Goal: Information Seeking & Learning: Learn about a topic

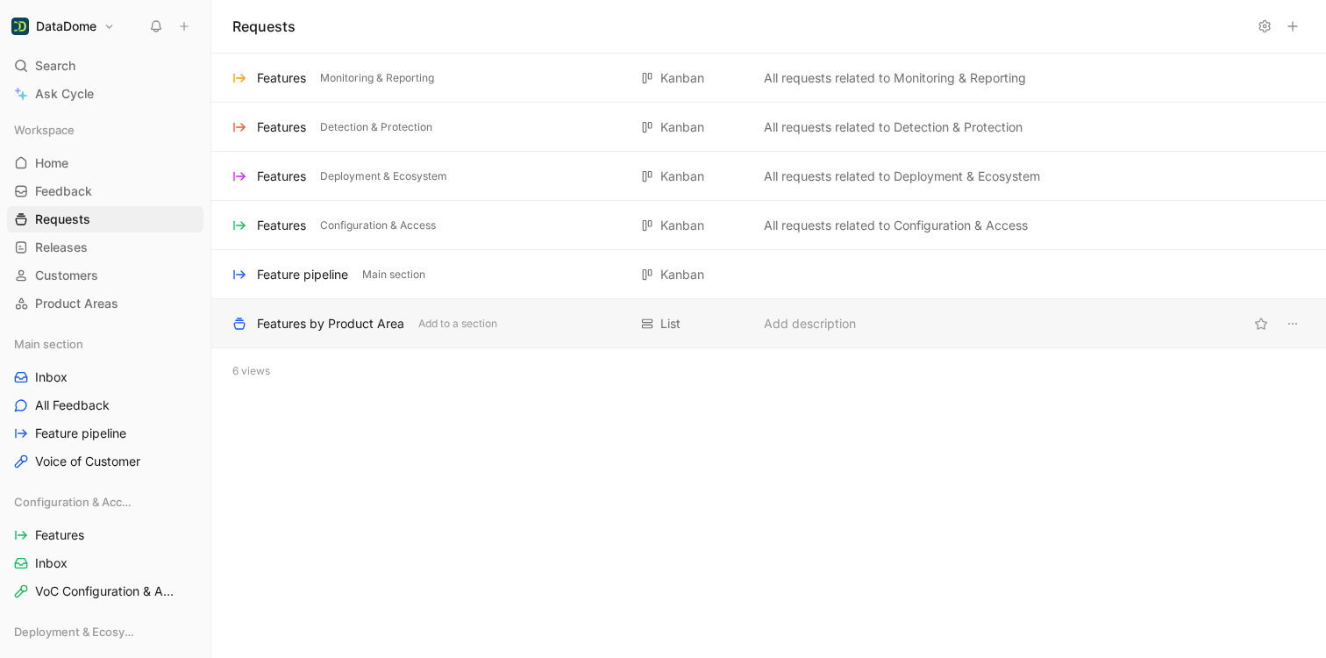
click at [332, 326] on div "Features by Product Area" at bounding box center [330, 323] width 147 height 21
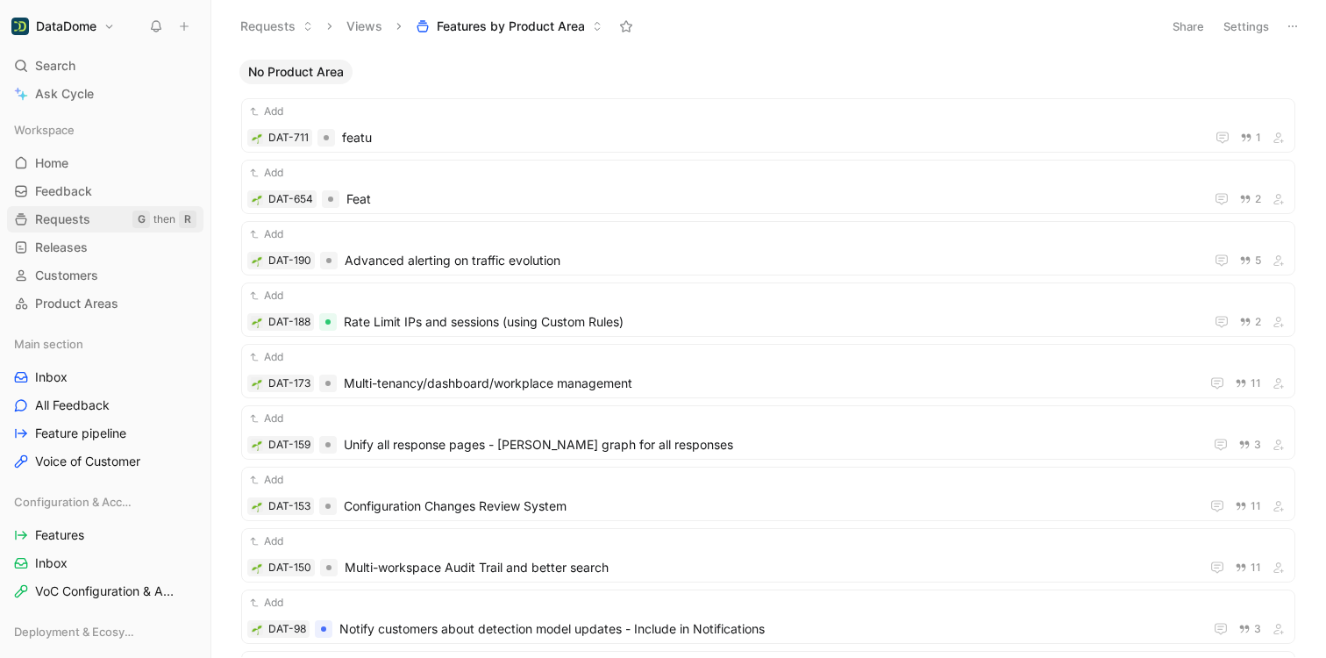
click at [71, 224] on span "Requests" at bounding box center [62, 219] width 55 height 18
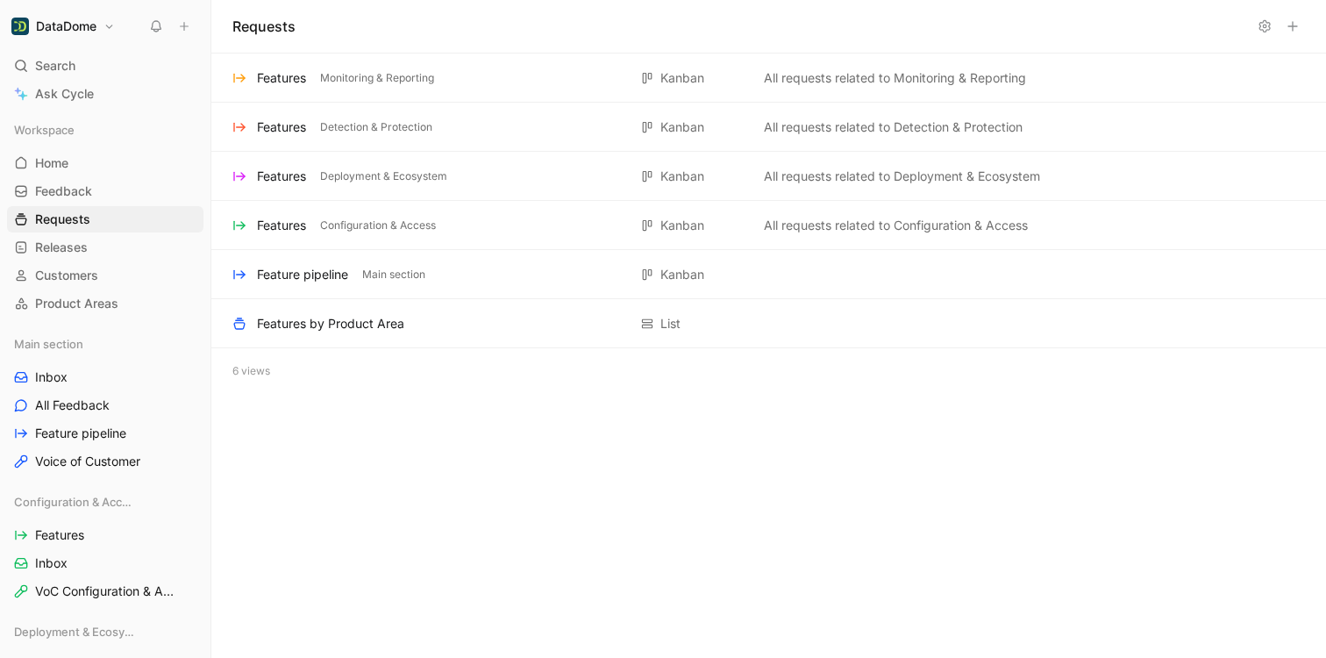
click at [1294, 30] on icon at bounding box center [1292, 26] width 14 height 14
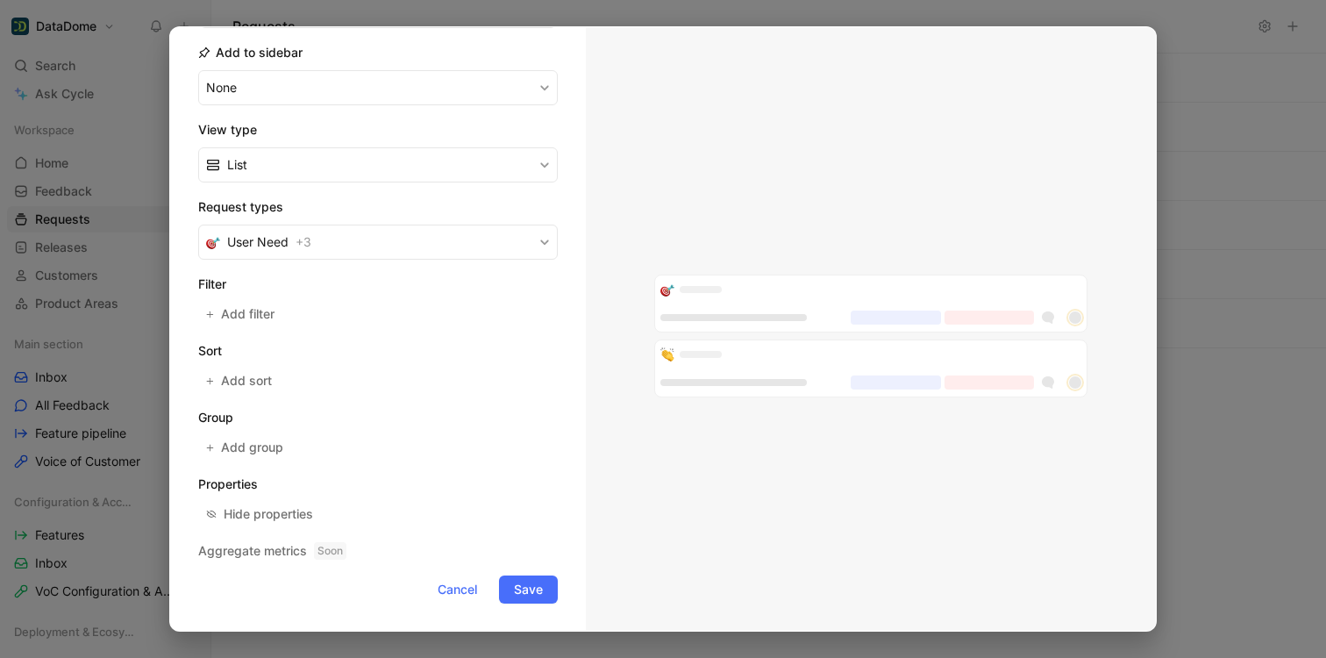
scroll to position [209, 0]
click at [249, 302] on span "Add filter" at bounding box center [248, 312] width 55 height 21
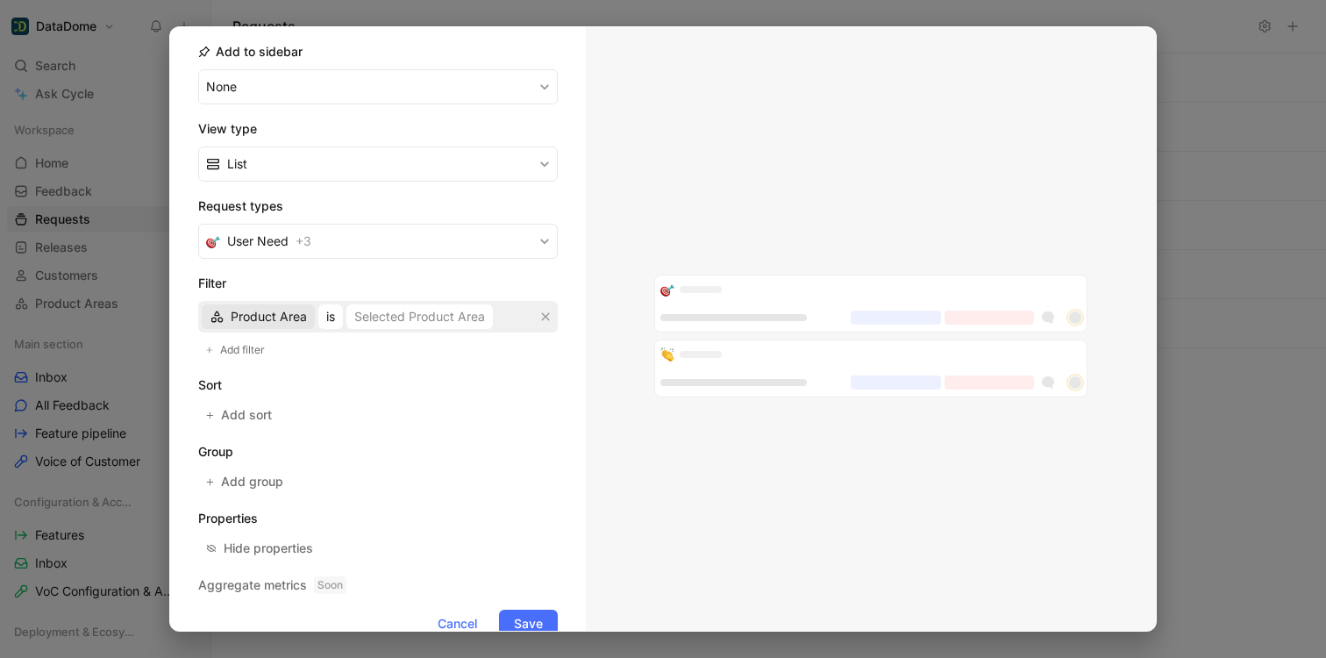
click at [256, 318] on span "Product Area" at bounding box center [269, 316] width 76 height 21
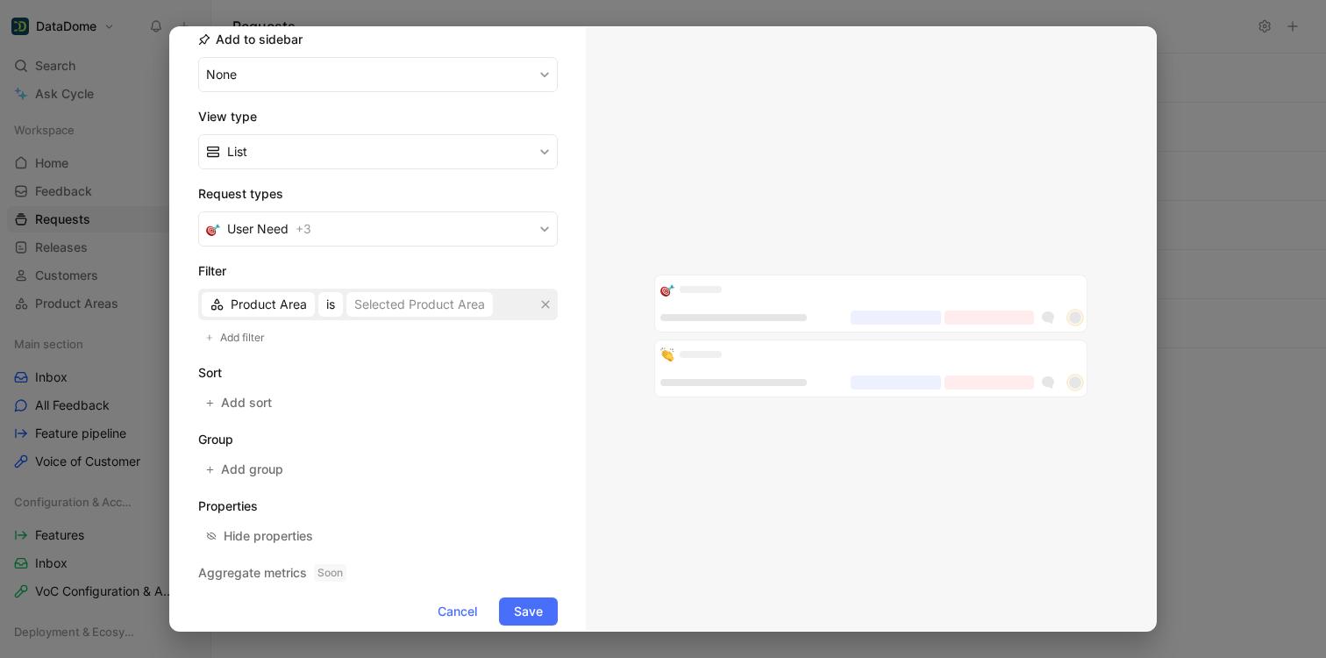
scroll to position [217, 0]
click at [454, 610] on span "Cancel" at bounding box center [457, 614] width 39 height 21
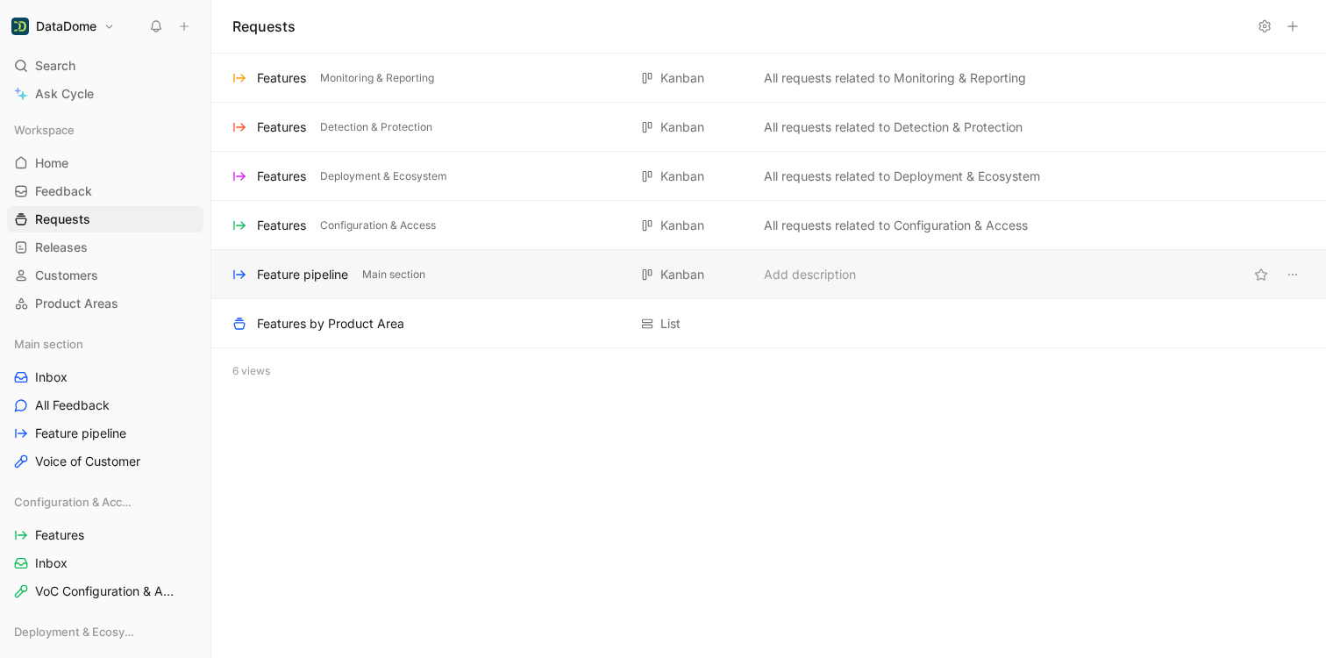
click at [326, 280] on div "Feature pipeline" at bounding box center [302, 274] width 91 height 21
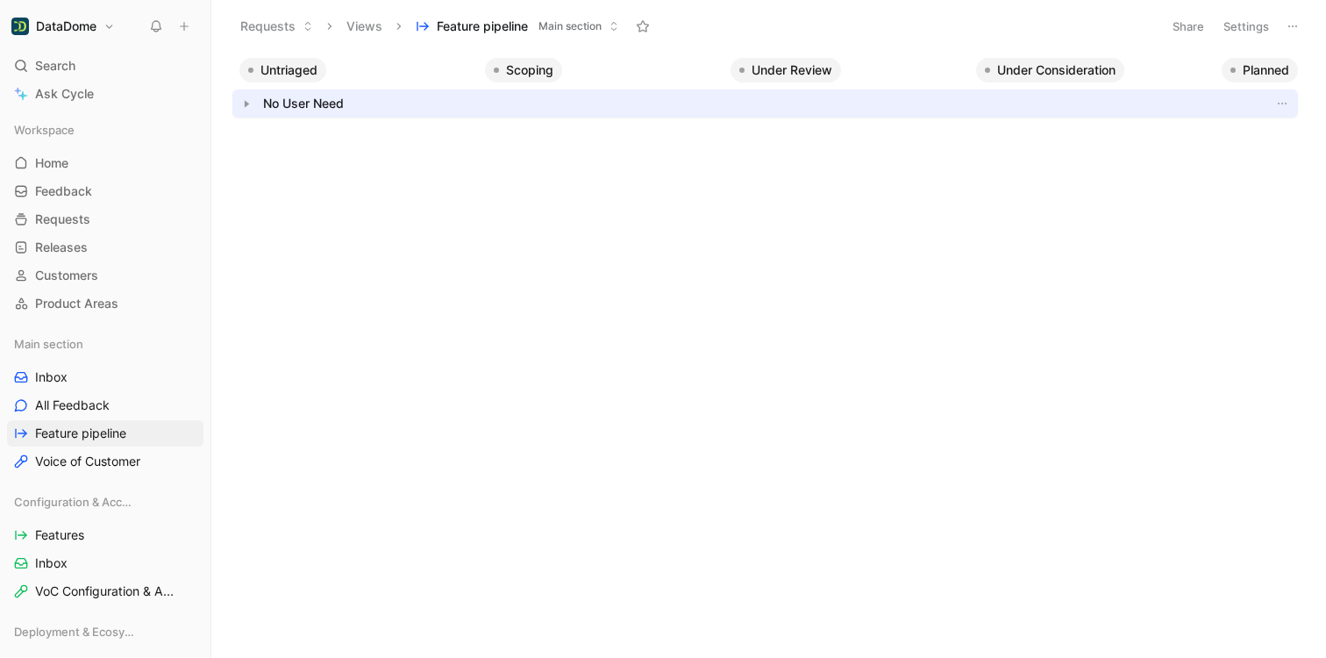
click at [1198, 26] on button "Share" at bounding box center [1187, 26] width 47 height 25
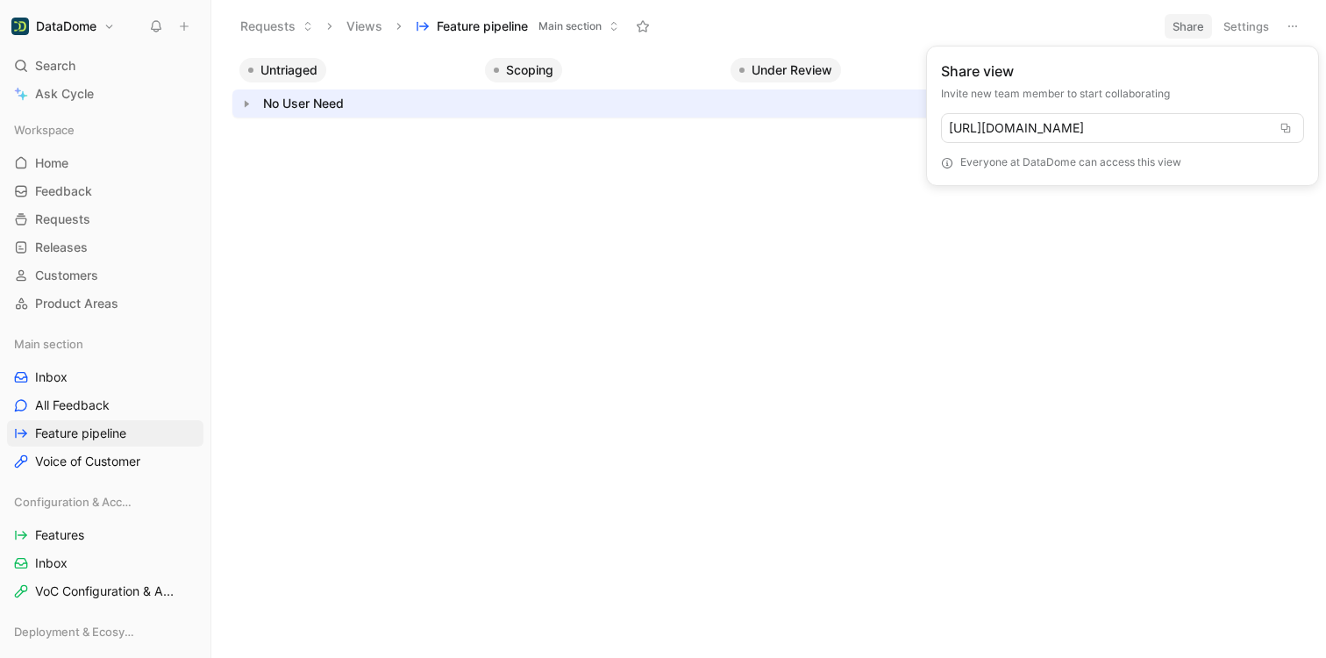
click at [1104, 23] on html "DataDome Search ⌘ K Ask Cycle Workspace Home G then H Feedback G then F Request…" at bounding box center [663, 329] width 1326 height 658
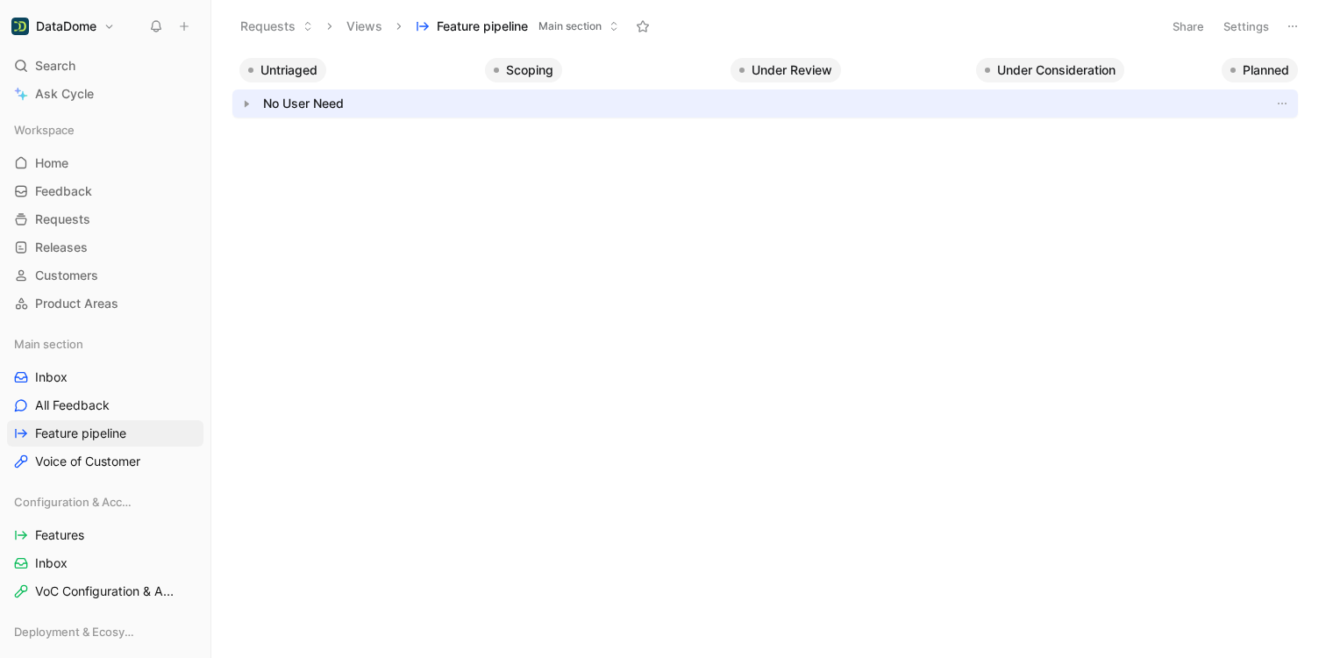
click at [1248, 23] on button "Settings" at bounding box center [1245, 26] width 61 height 25
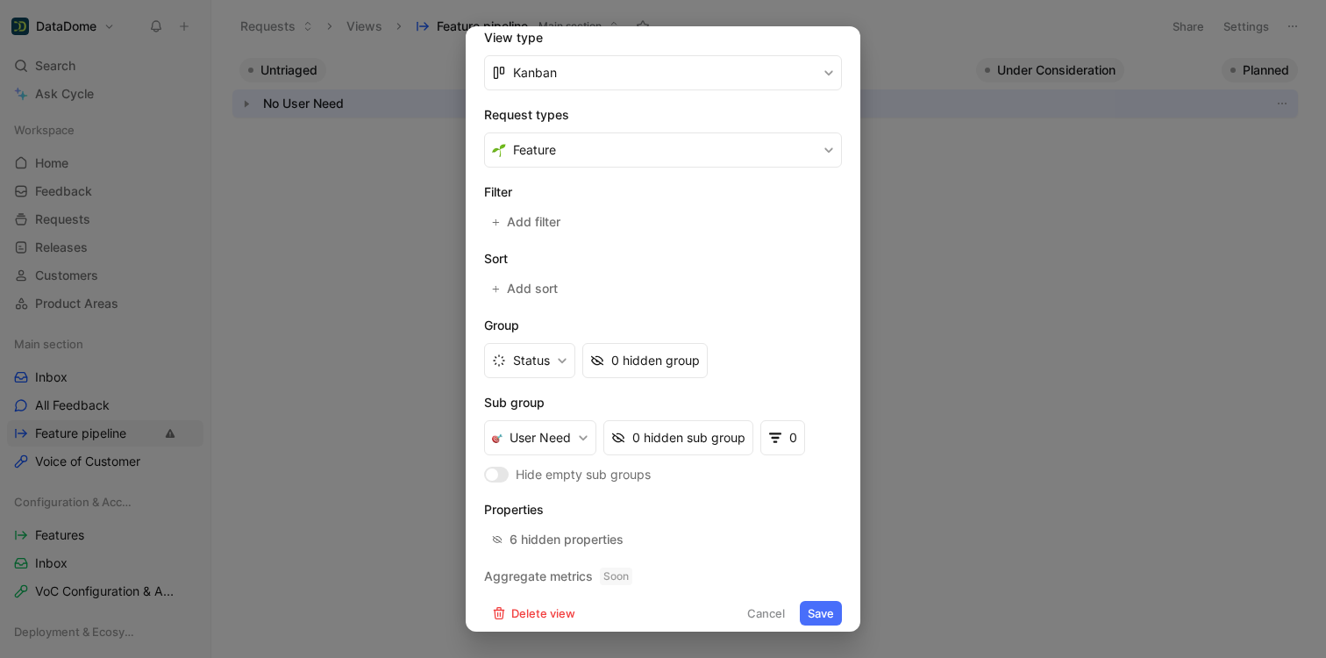
scroll to position [295, 0]
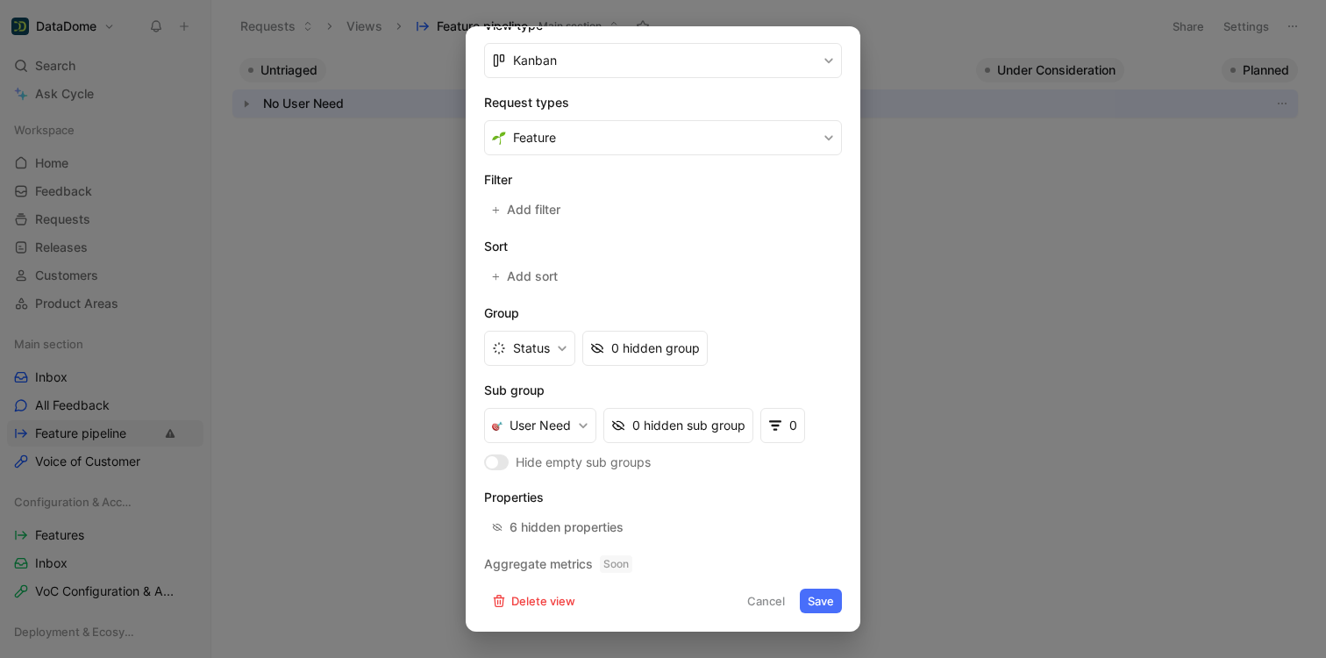
click at [615, 565] on span "Soon" at bounding box center [616, 564] width 32 height 18
click at [564, 527] on div "6 hidden properties" at bounding box center [566, 526] width 114 height 21
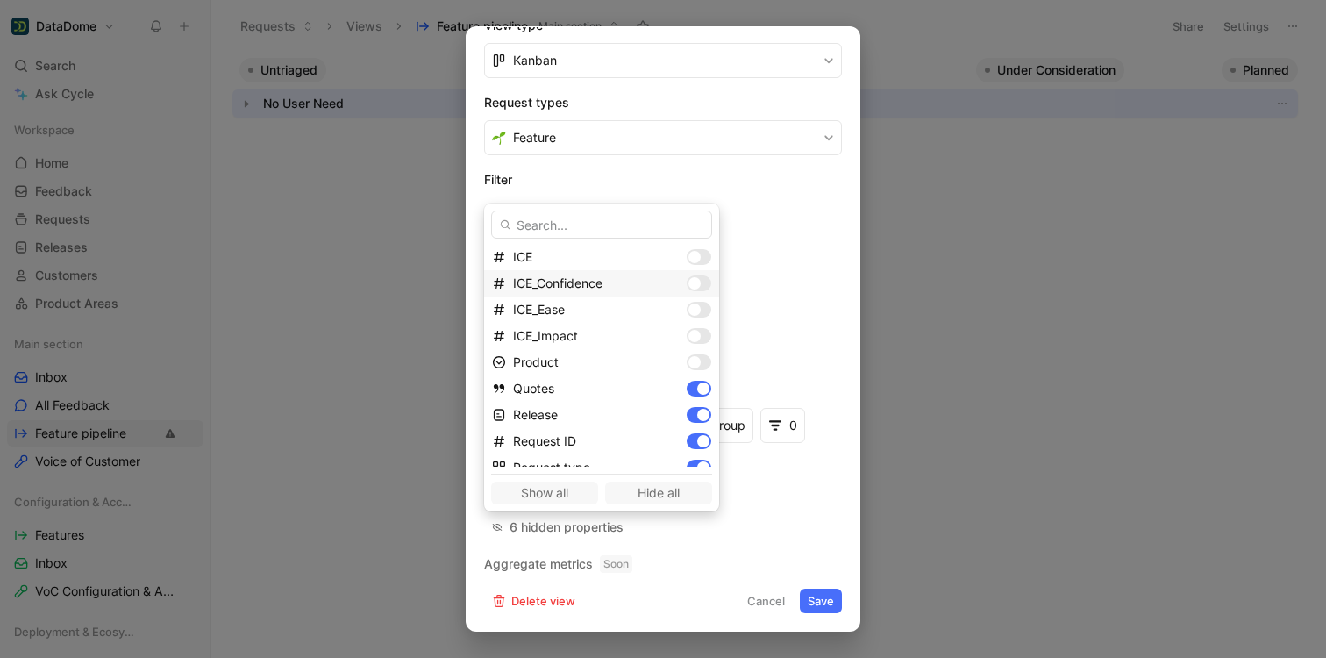
scroll to position [200, 0]
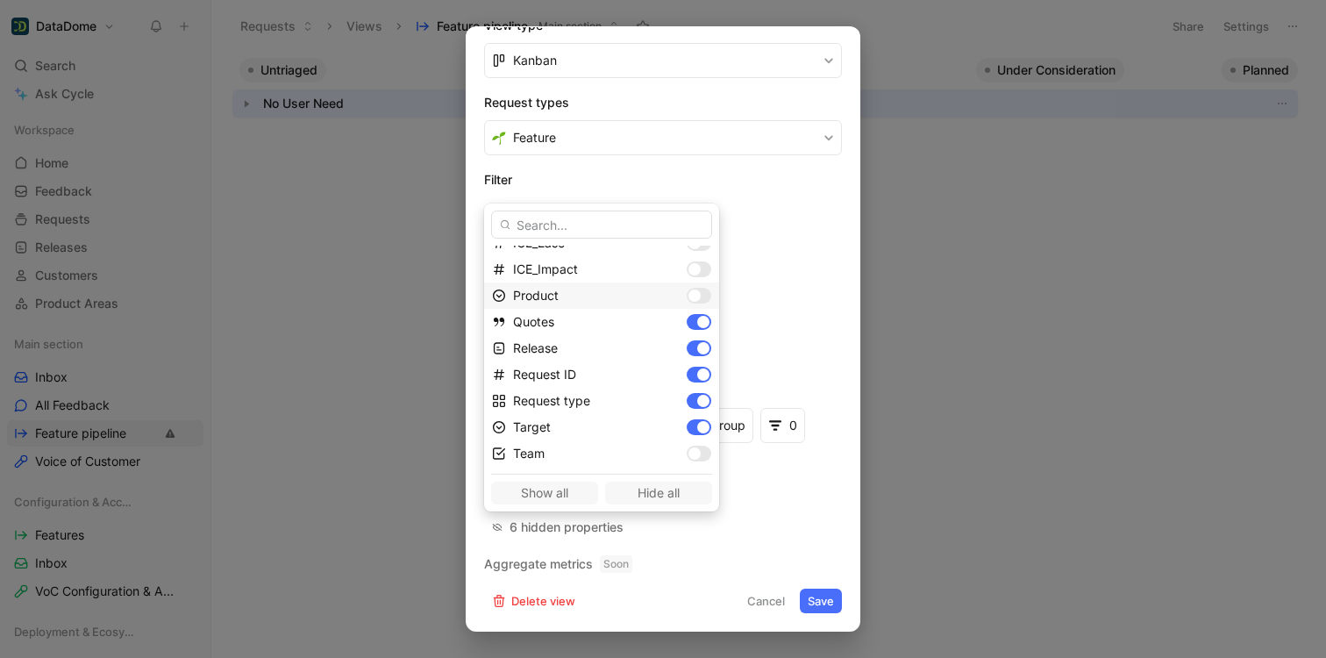
click at [687, 297] on div at bounding box center [699, 296] width 25 height 16
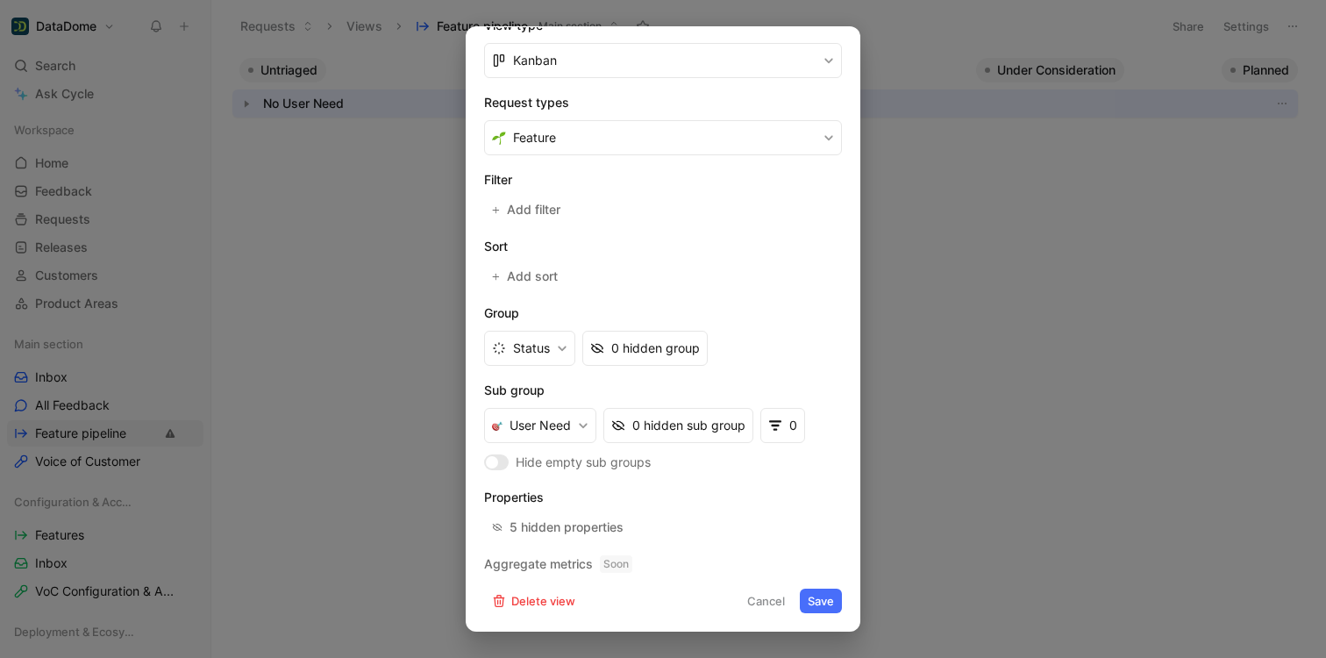
click at [813, 599] on button "Save" at bounding box center [821, 600] width 42 height 25
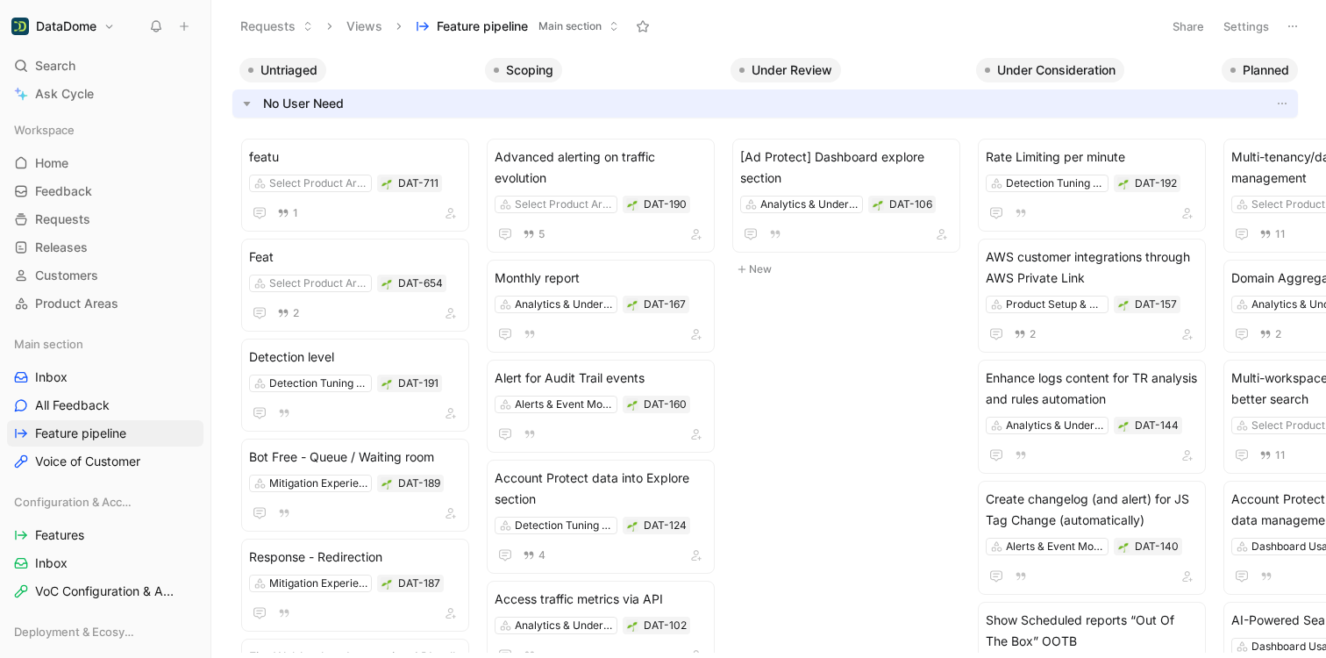
click at [1192, 26] on button "Share" at bounding box center [1187, 26] width 47 height 25
click at [1235, 26] on html "DataDome Search ⌘ K Ask Cycle Workspace Home G then H Feedback G then F Request…" at bounding box center [663, 329] width 1326 height 658
click at [1233, 26] on button "Settings" at bounding box center [1245, 26] width 61 height 25
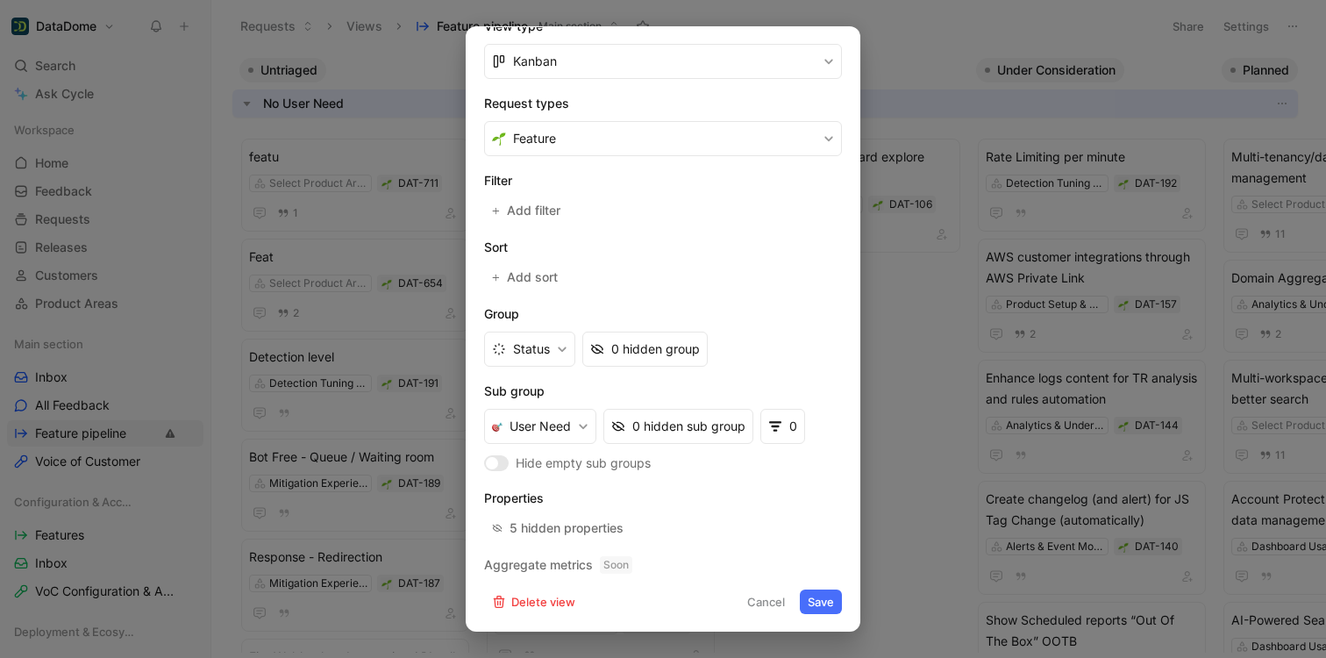
scroll to position [295, 0]
click at [556, 441] on button "User Need" at bounding box center [540, 425] width 112 height 35
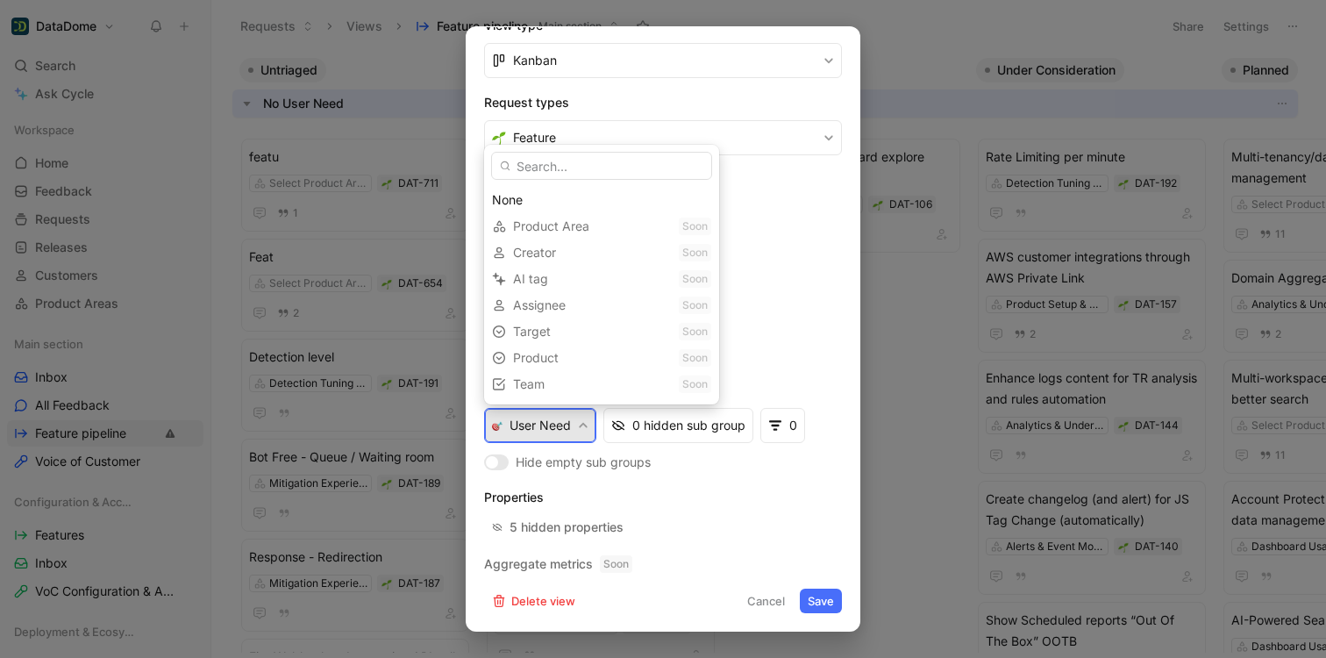
click at [525, 364] on div "Product Soon" at bounding box center [601, 358] width 235 height 26
click at [604, 360] on div "Product Soon" at bounding box center [601, 358] width 235 height 26
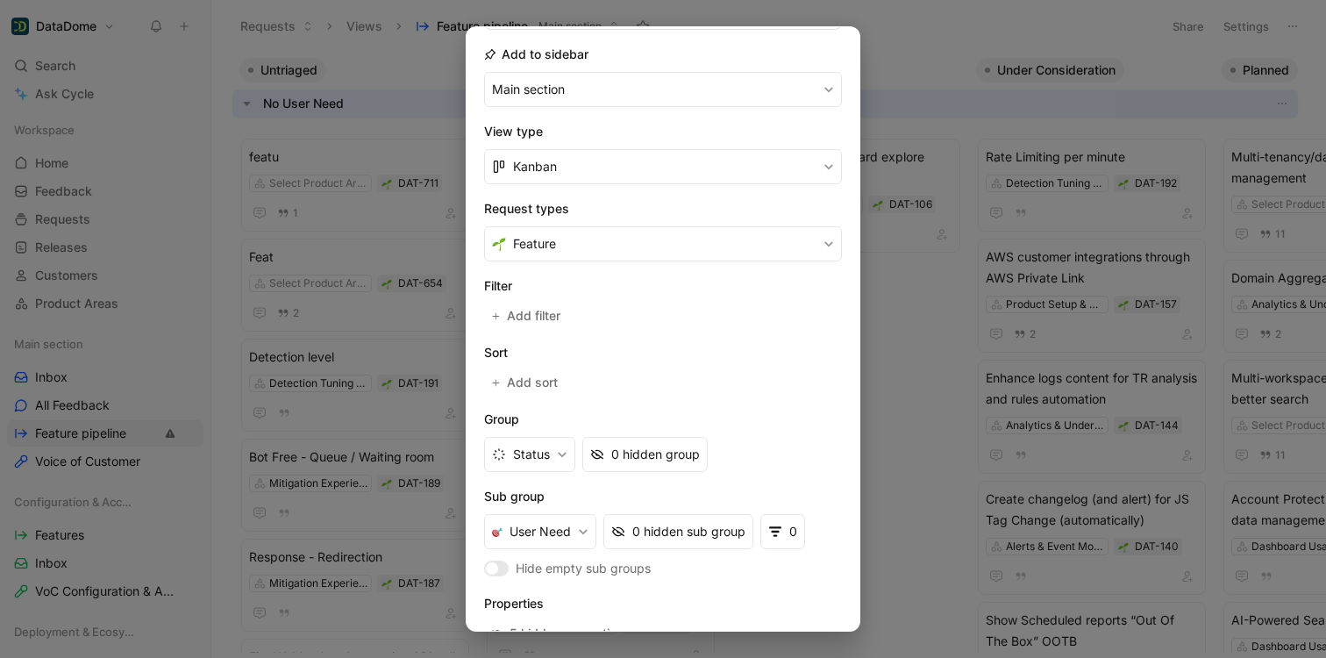
scroll to position [0, 0]
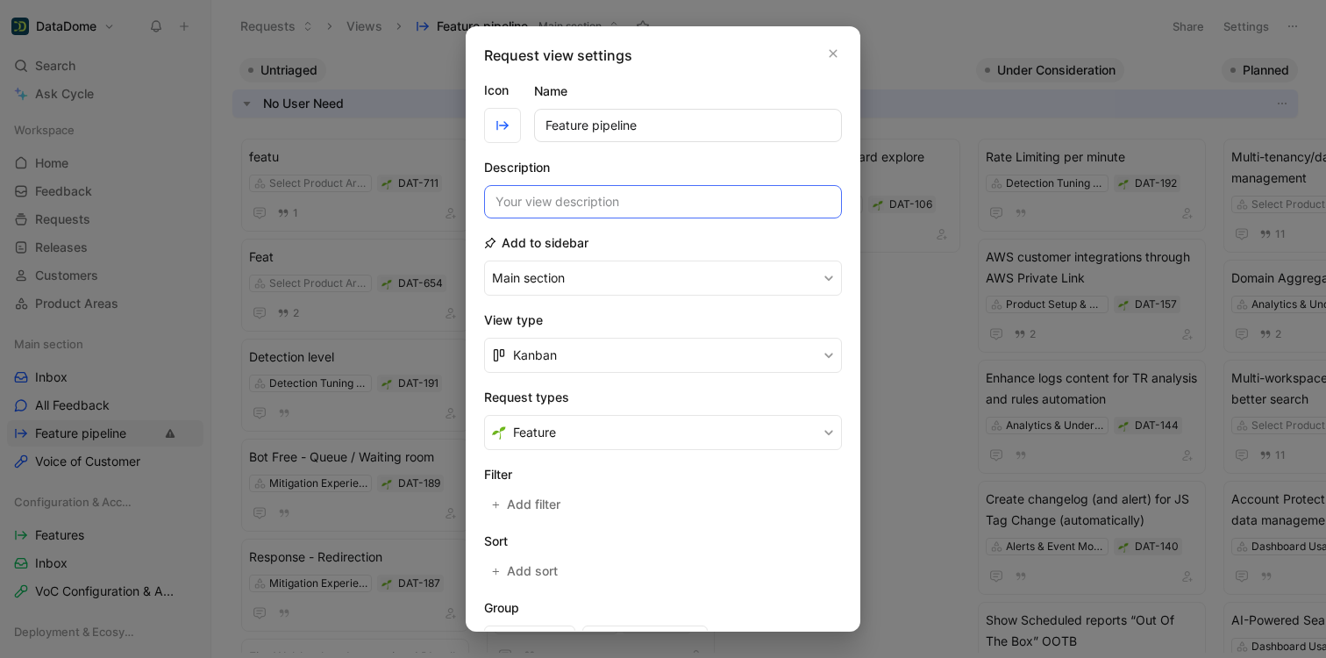
click at [543, 199] on input at bounding box center [663, 201] width 358 height 33
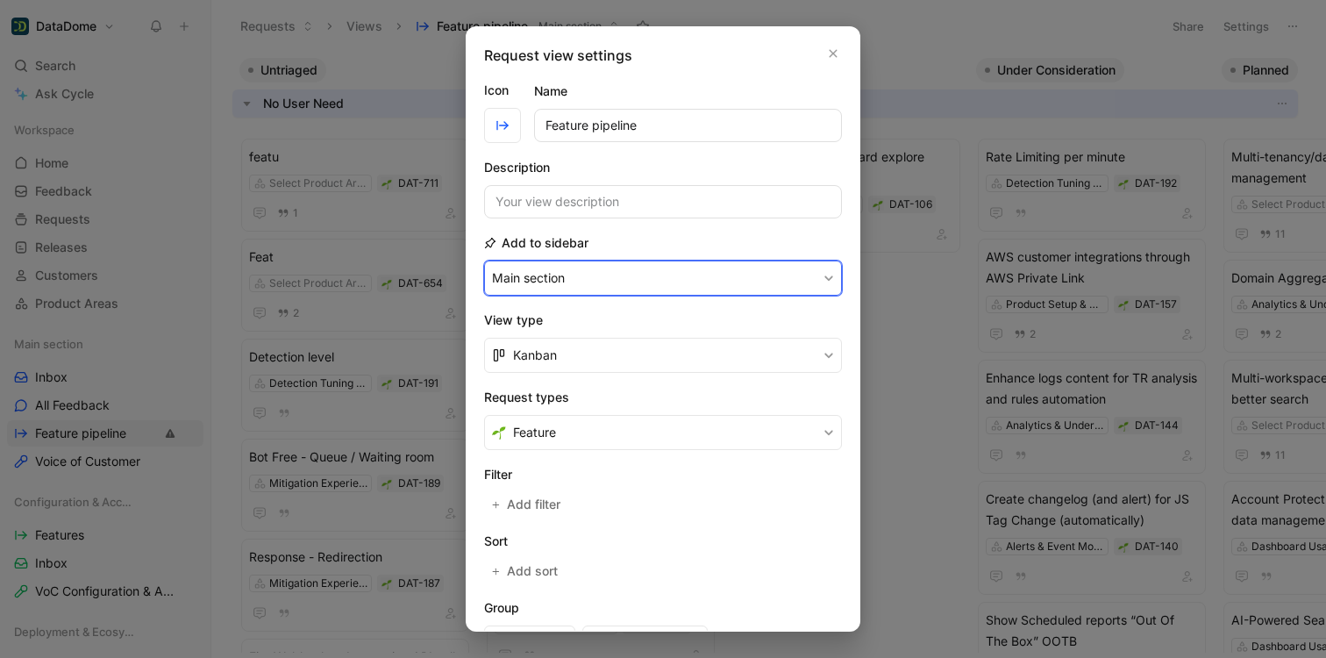
click at [551, 281] on button "Main section" at bounding box center [663, 277] width 358 height 35
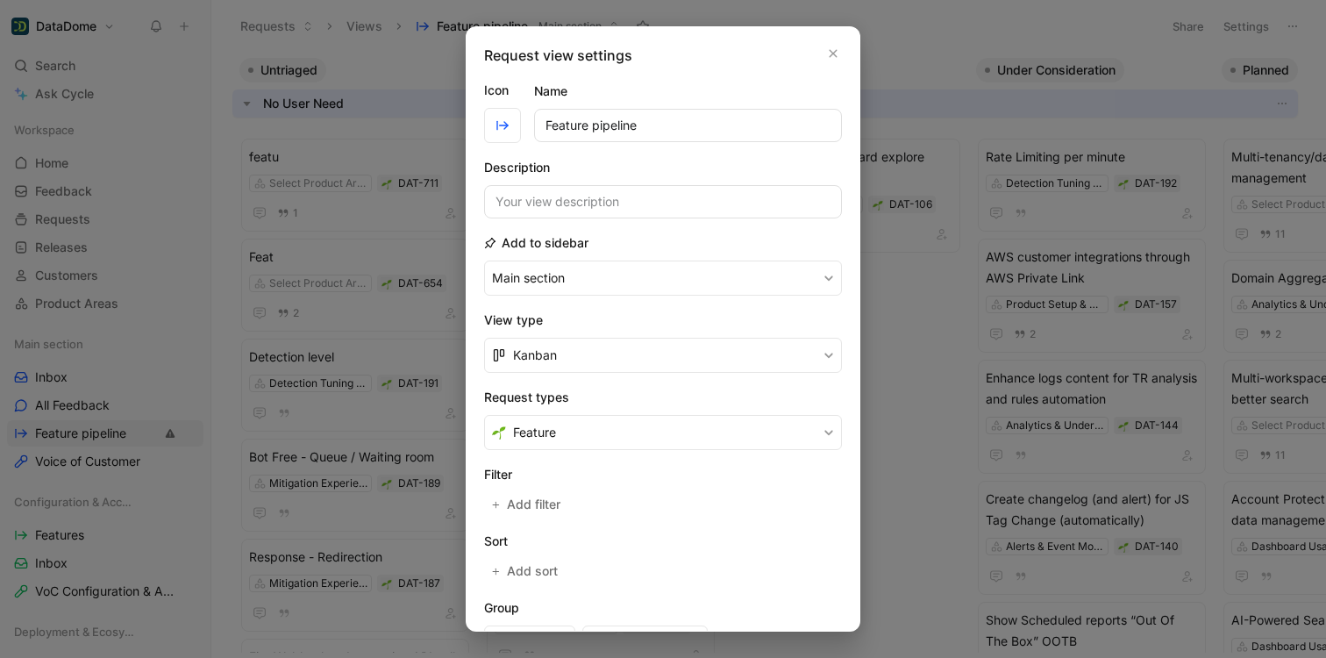
click at [627, 237] on div "Add to sidebar Main section" at bounding box center [663, 263] width 358 height 63
click at [828, 53] on icon "button" at bounding box center [833, 53] width 11 height 14
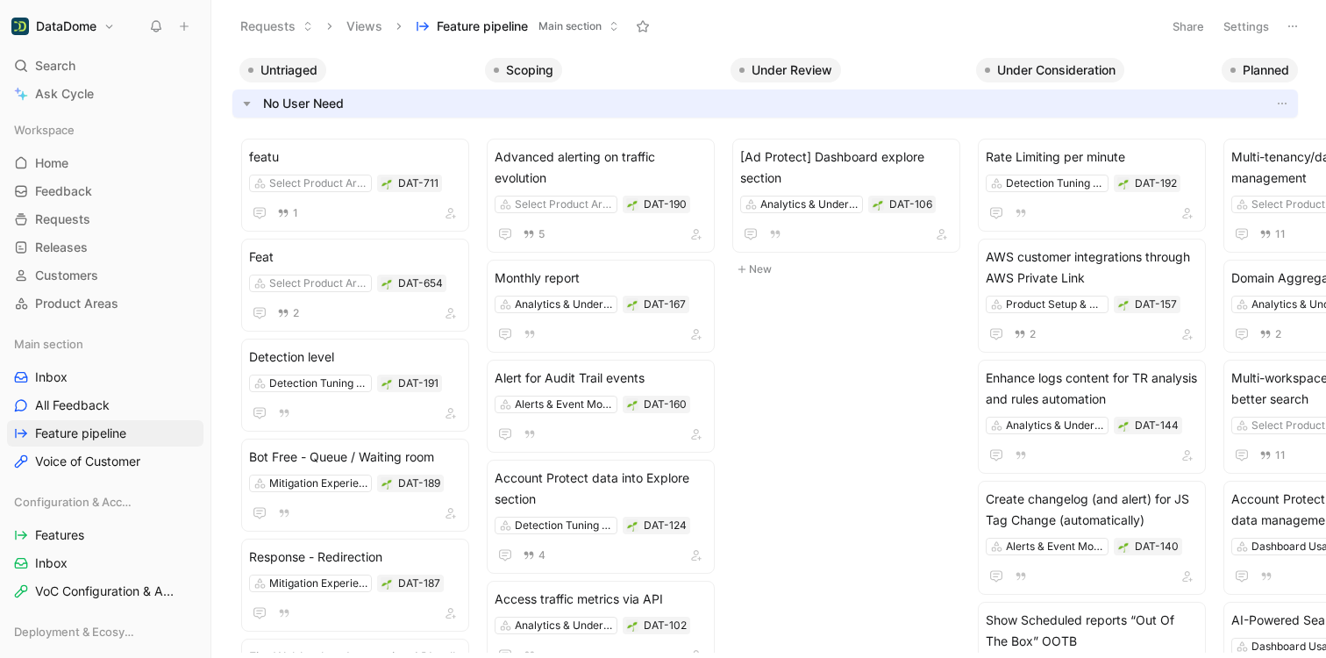
click at [1240, 22] on button "Settings" at bounding box center [1245, 26] width 61 height 25
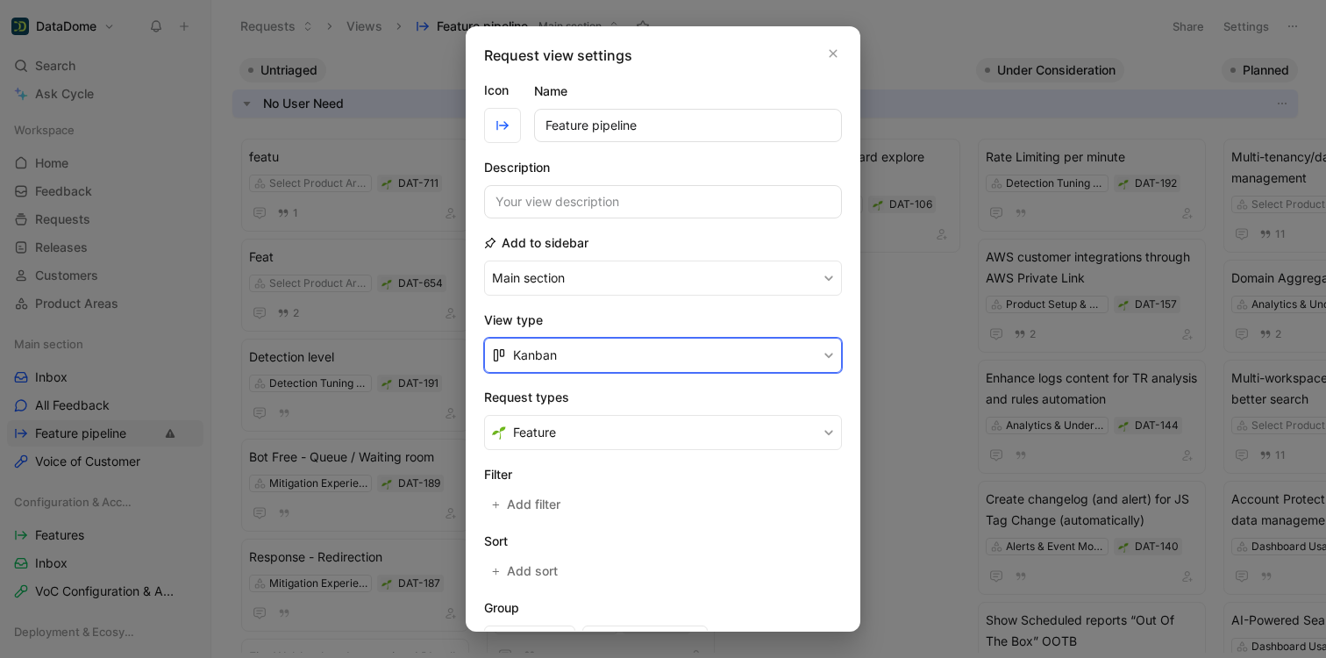
click at [537, 361] on button "Kanban" at bounding box center [663, 355] width 358 height 35
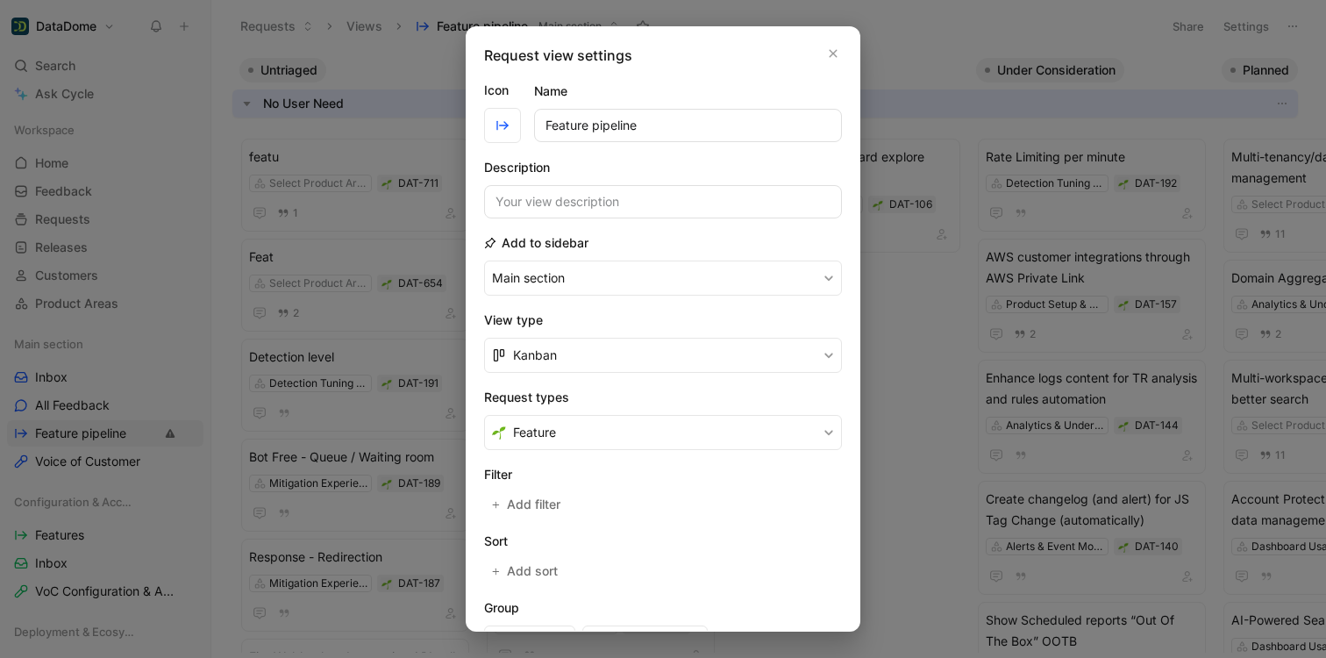
click at [566, 395] on h2 "Request types" at bounding box center [663, 397] width 358 height 21
click at [681, 86] on div "Name Feature pipeline" at bounding box center [688, 111] width 308 height 61
click at [842, 160] on div "Request view settings Icon Name Feature pipeline Description Add to sidebar Mai…" at bounding box center [663, 328] width 395 height 605
click at [639, 510] on section "Filter Add filter" at bounding box center [663, 490] width 358 height 53
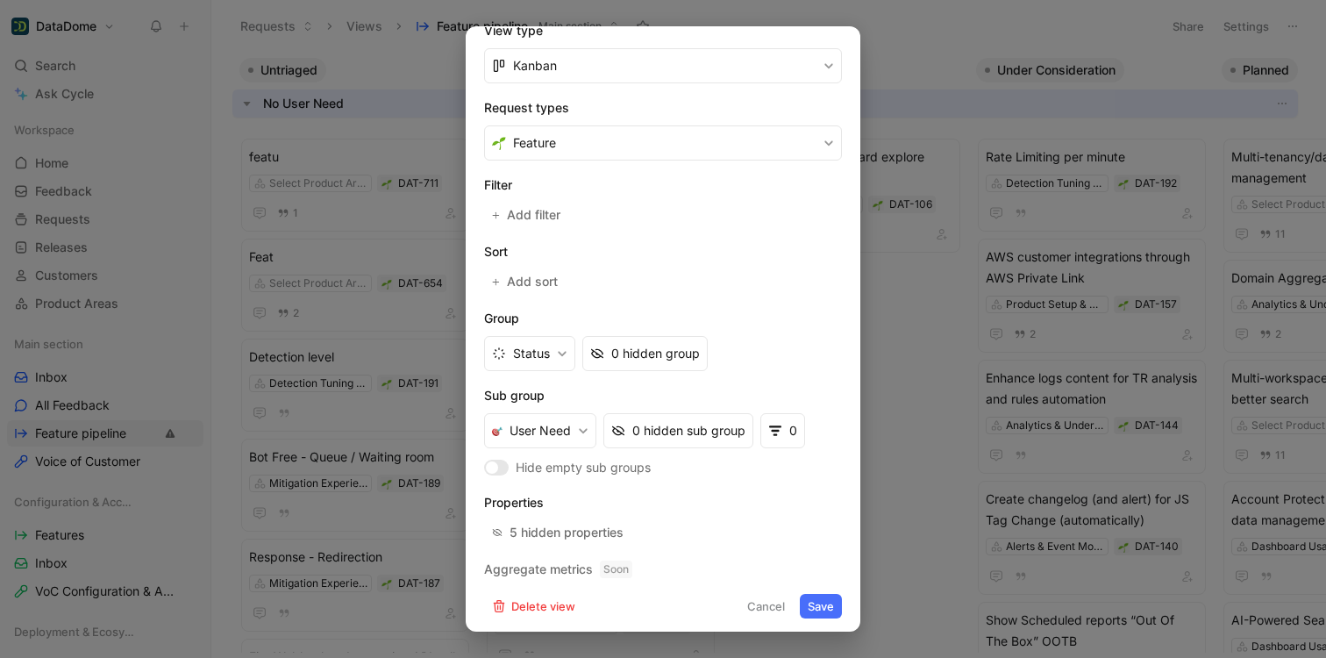
scroll to position [295, 0]
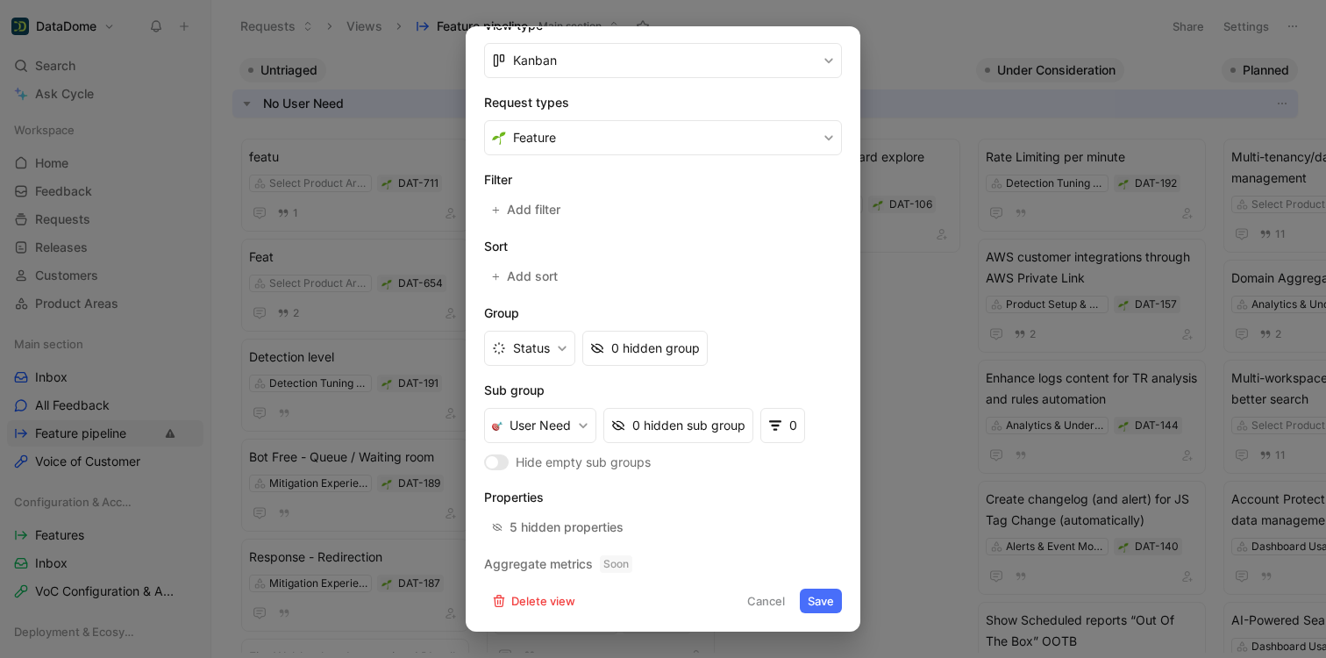
click at [574, 459] on span "Hide empty sub groups" at bounding box center [583, 462] width 135 height 21
click at [0, 0] on input "Hide empty sub groups" at bounding box center [0, 0] width 0 height 0
click at [573, 460] on span "Hide empty sub groups" at bounding box center [583, 462] width 135 height 21
click at [0, 0] on input "Hide empty sub groups" at bounding box center [0, 0] width 0 height 0
click at [567, 424] on span "User Need" at bounding box center [539, 425] width 61 height 21
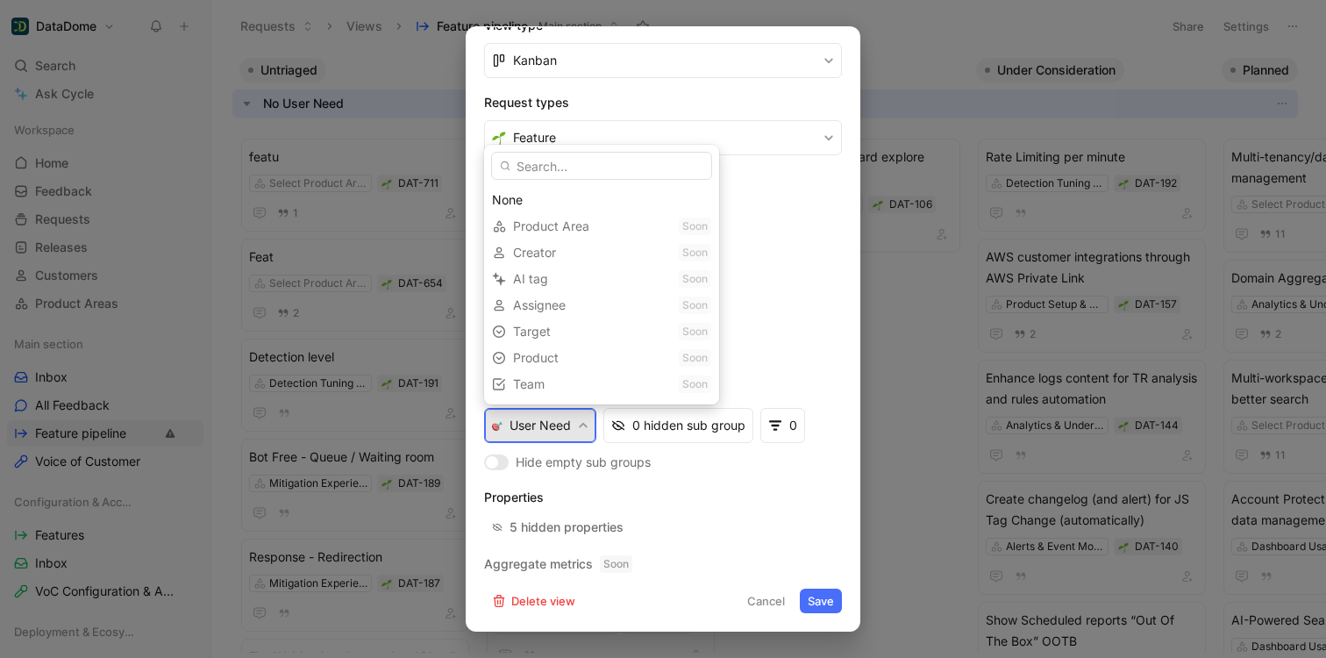
click at [579, 228] on div "Product Area Soon" at bounding box center [601, 226] width 235 height 26
click at [571, 227] on div "Product Area Soon" at bounding box center [601, 226] width 235 height 26
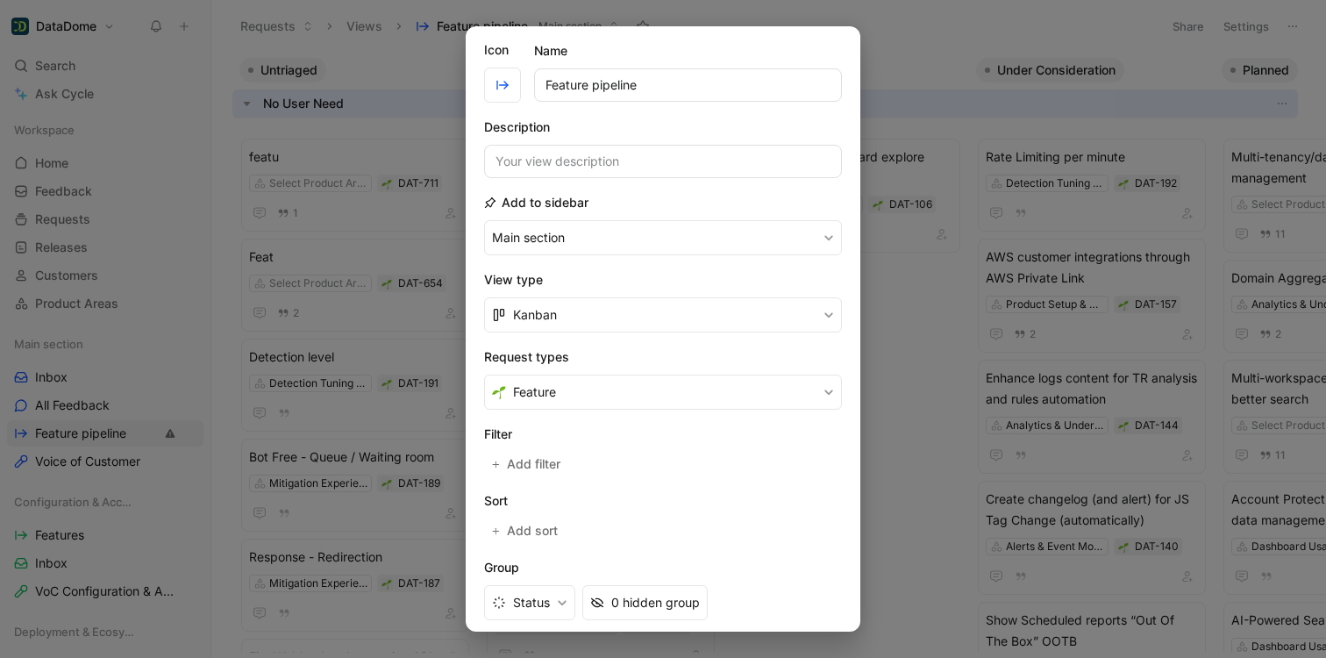
scroll to position [88, 0]
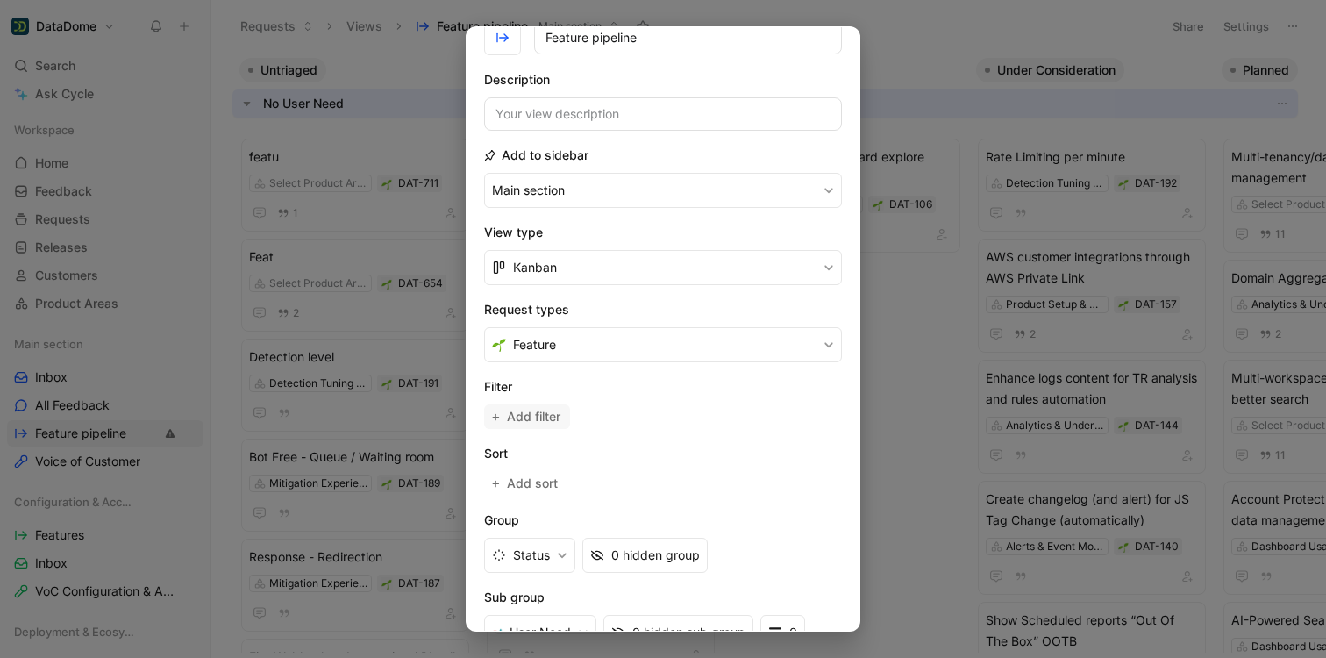
click at [536, 418] on span "Add filter" at bounding box center [534, 416] width 55 height 21
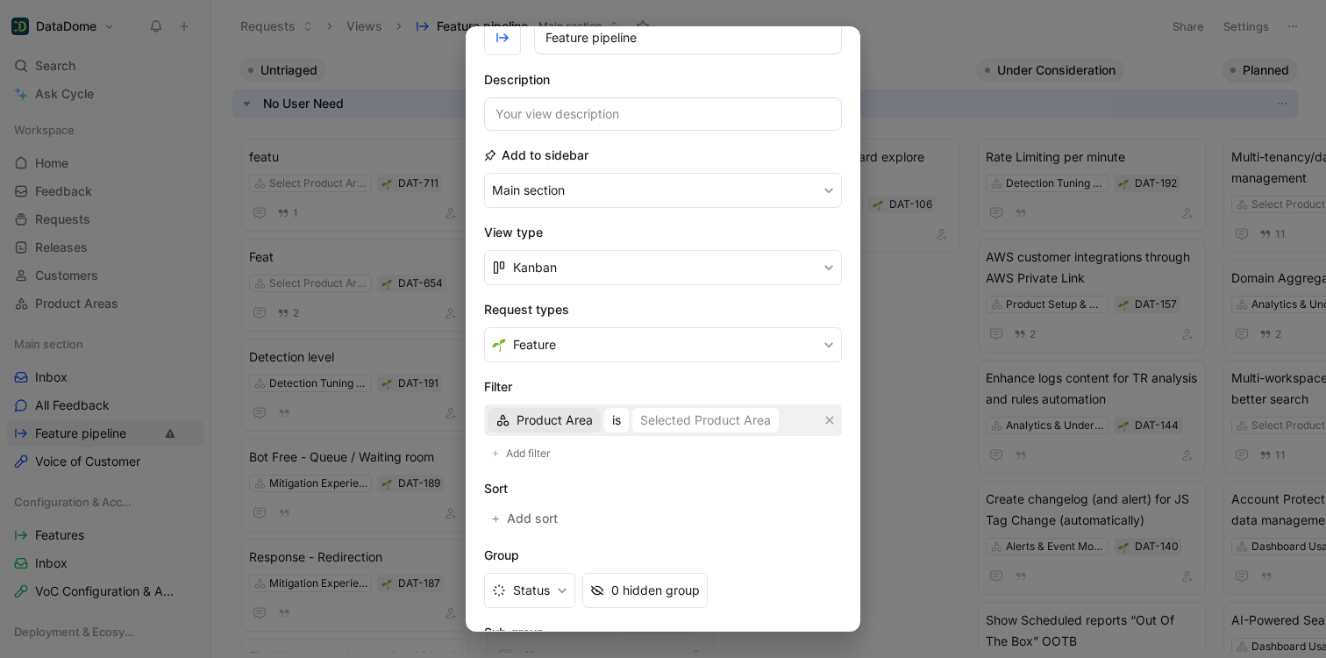
click at [544, 423] on span "Product Area" at bounding box center [554, 419] width 76 height 21
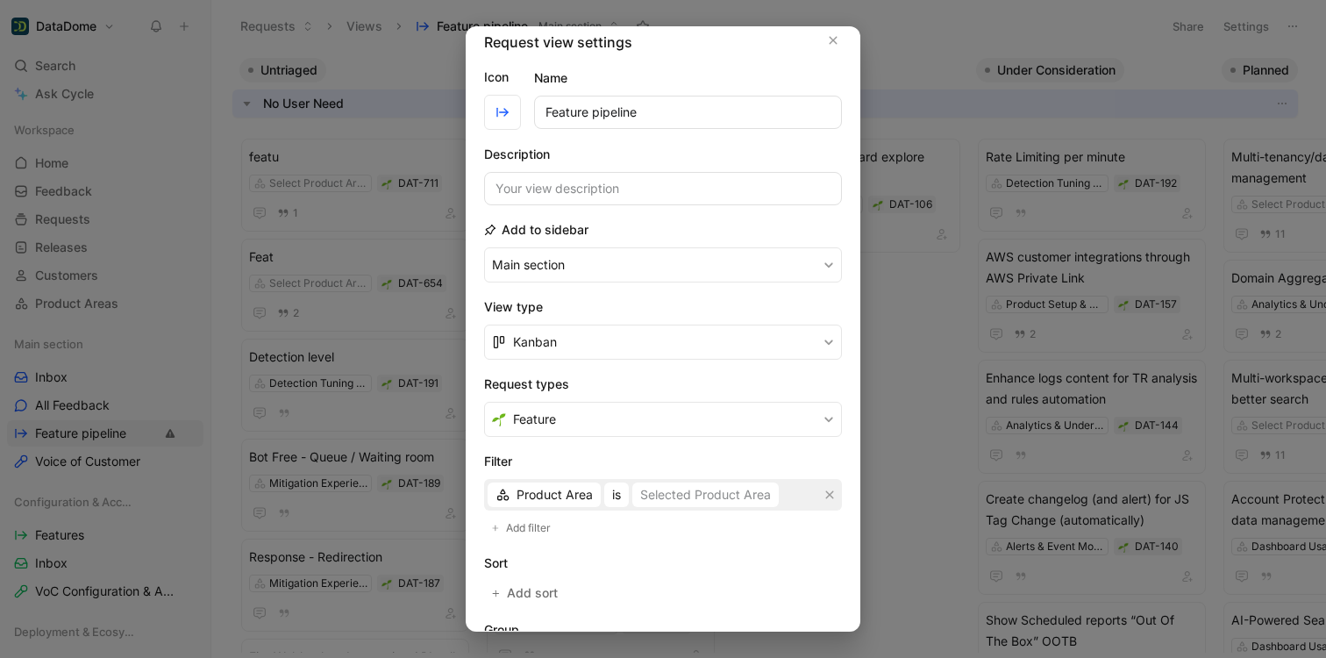
scroll to position [0, 0]
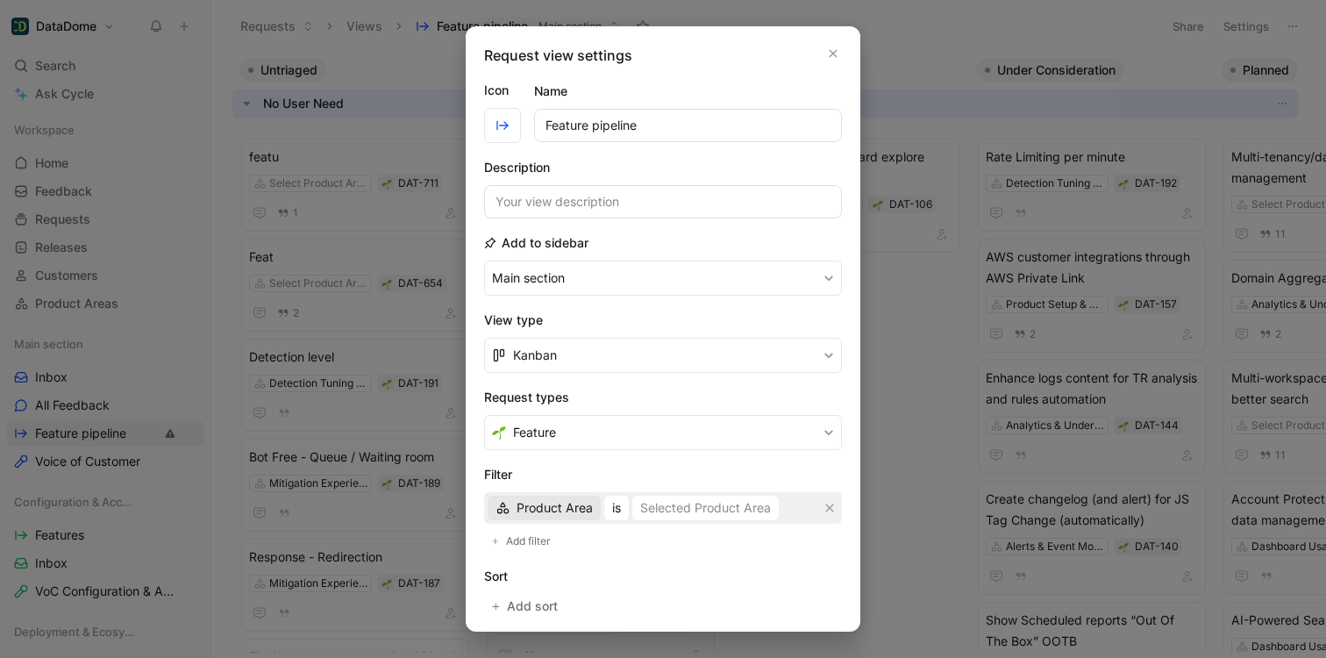
click at [558, 506] on span "Product Area" at bounding box center [554, 507] width 76 height 21
click at [560, 471] on h2 "Filter" at bounding box center [663, 474] width 358 height 21
click at [829, 54] on icon "button" at bounding box center [833, 54] width 8 height 8
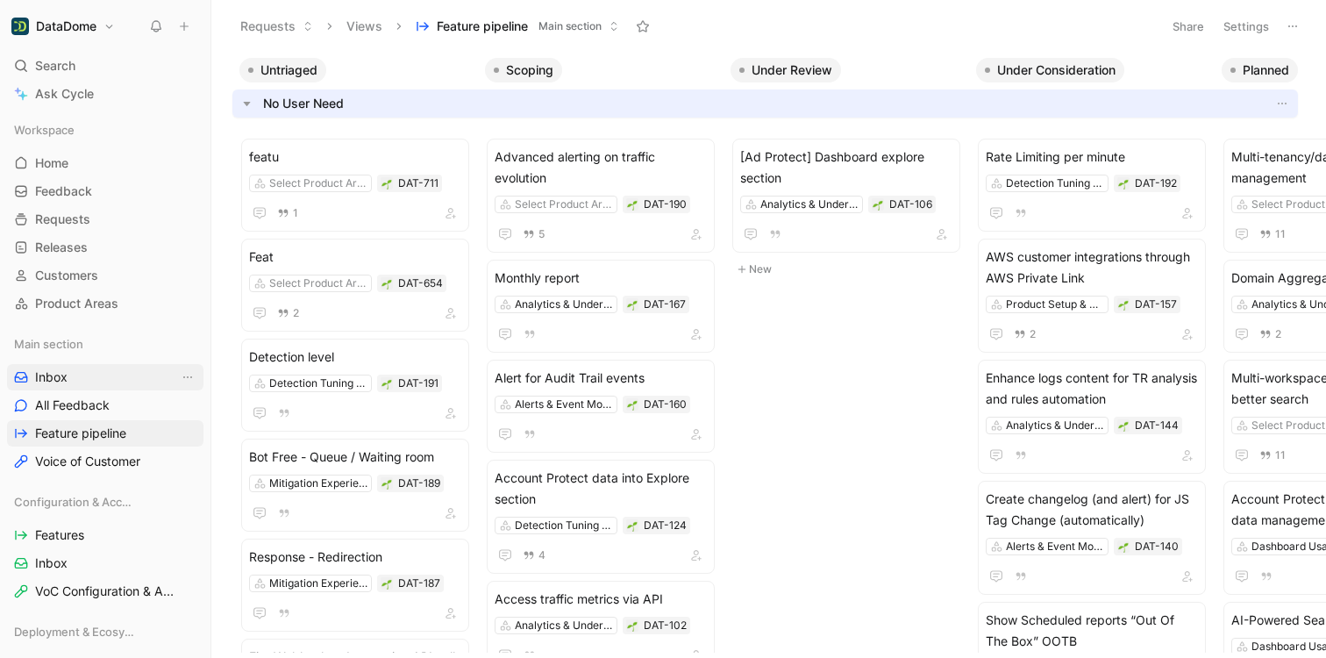
click at [75, 377] on link "Inbox" at bounding box center [105, 377] width 196 height 26
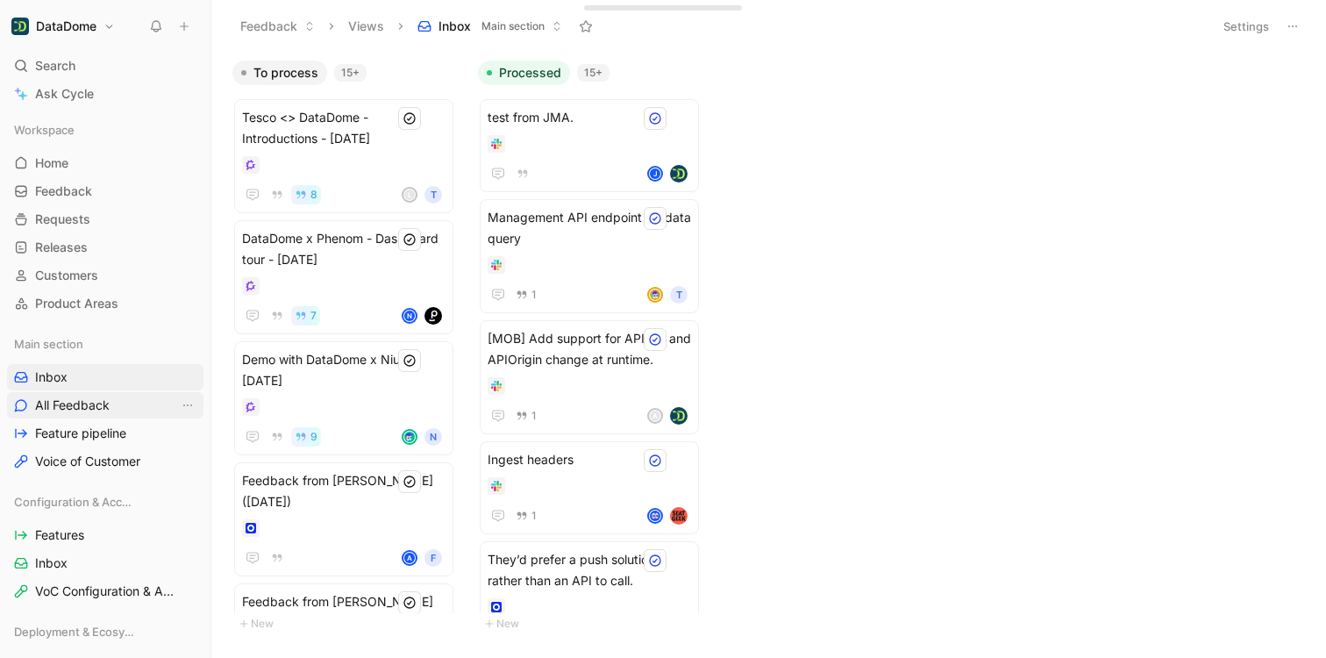
click at [104, 401] on span "All Feedback" at bounding box center [72, 405] width 75 height 18
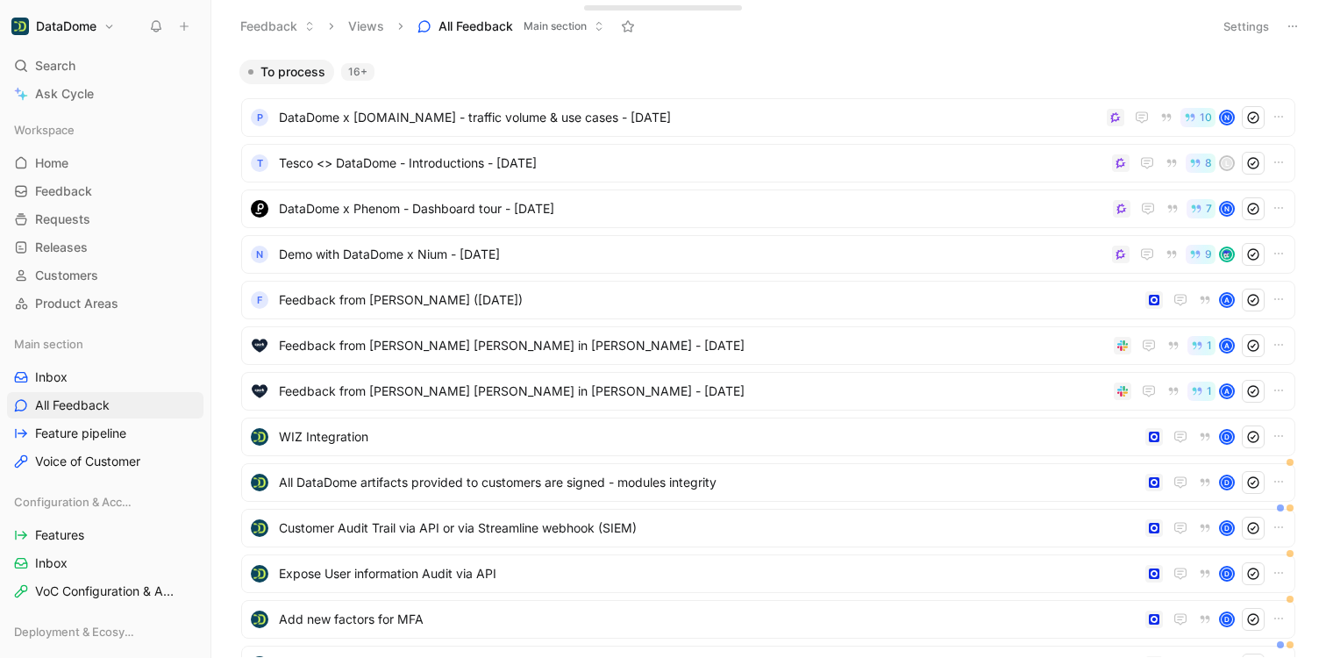
click at [839, 39] on div "Feedback Views All Feedback Main section" at bounding box center [717, 26] width 972 height 30
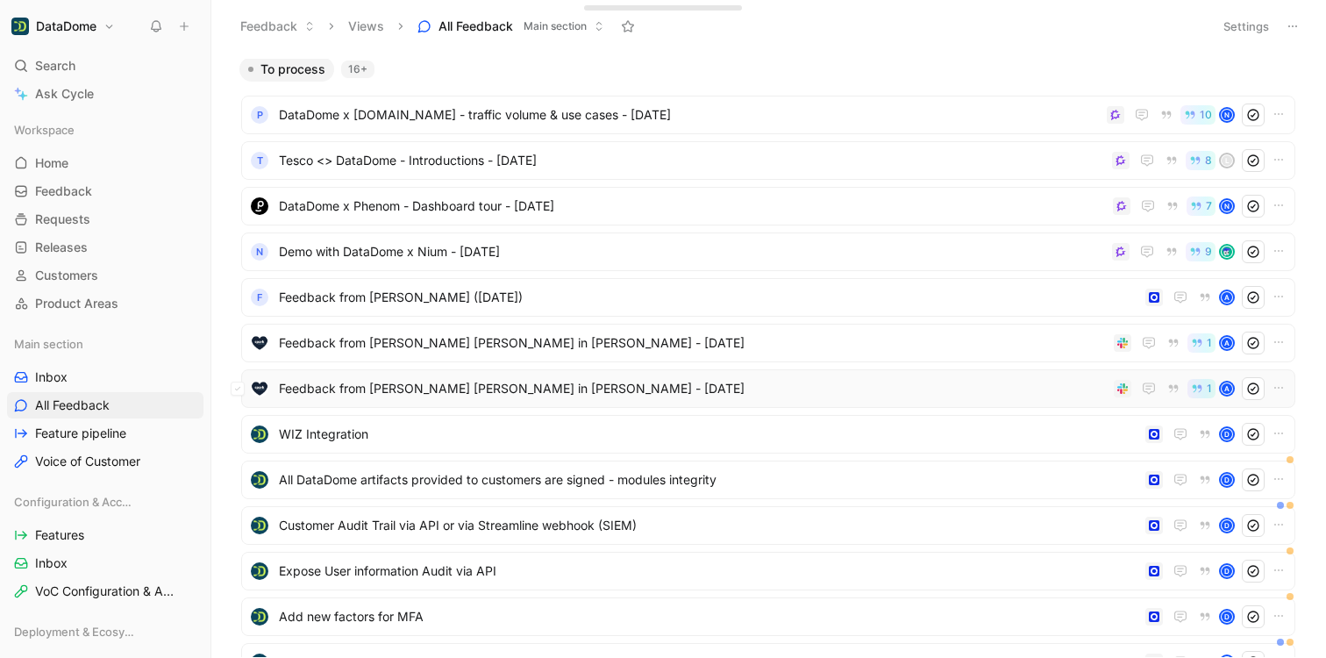
scroll to position [4, 0]
click at [57, 381] on span "Inbox" at bounding box center [51, 377] width 32 height 18
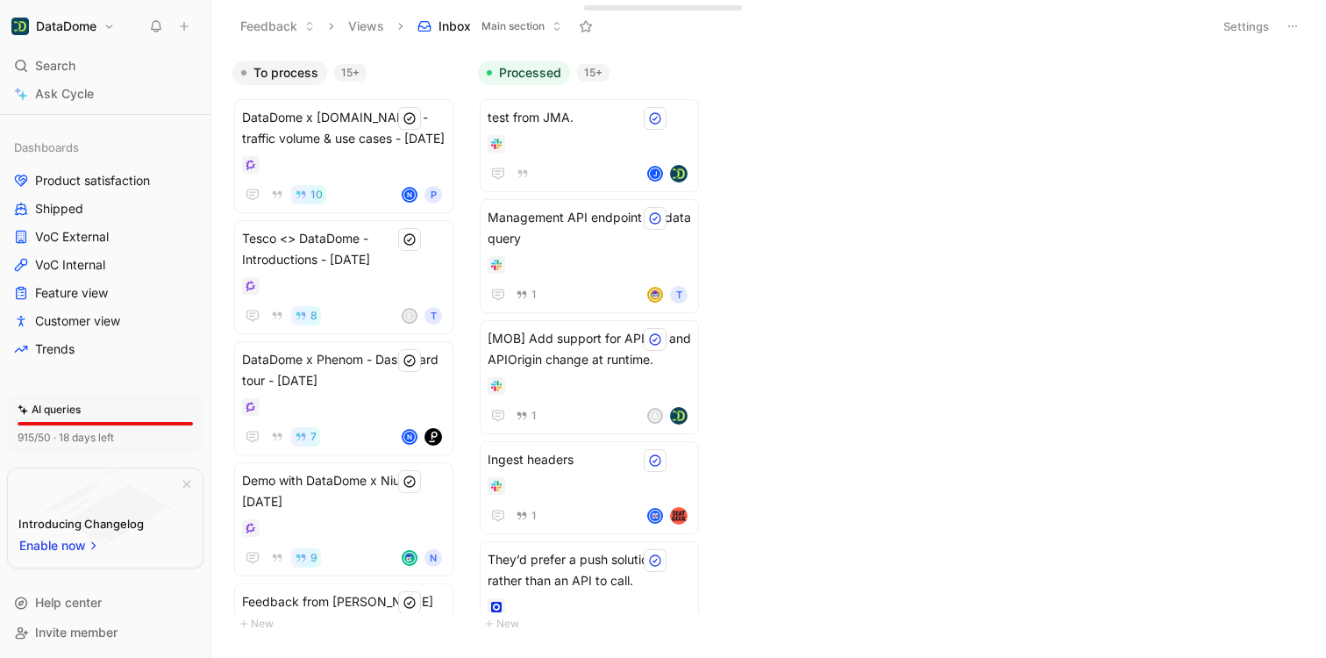
scroll to position [875, 0]
click at [65, 350] on span "Trends" at bounding box center [54, 347] width 39 height 18
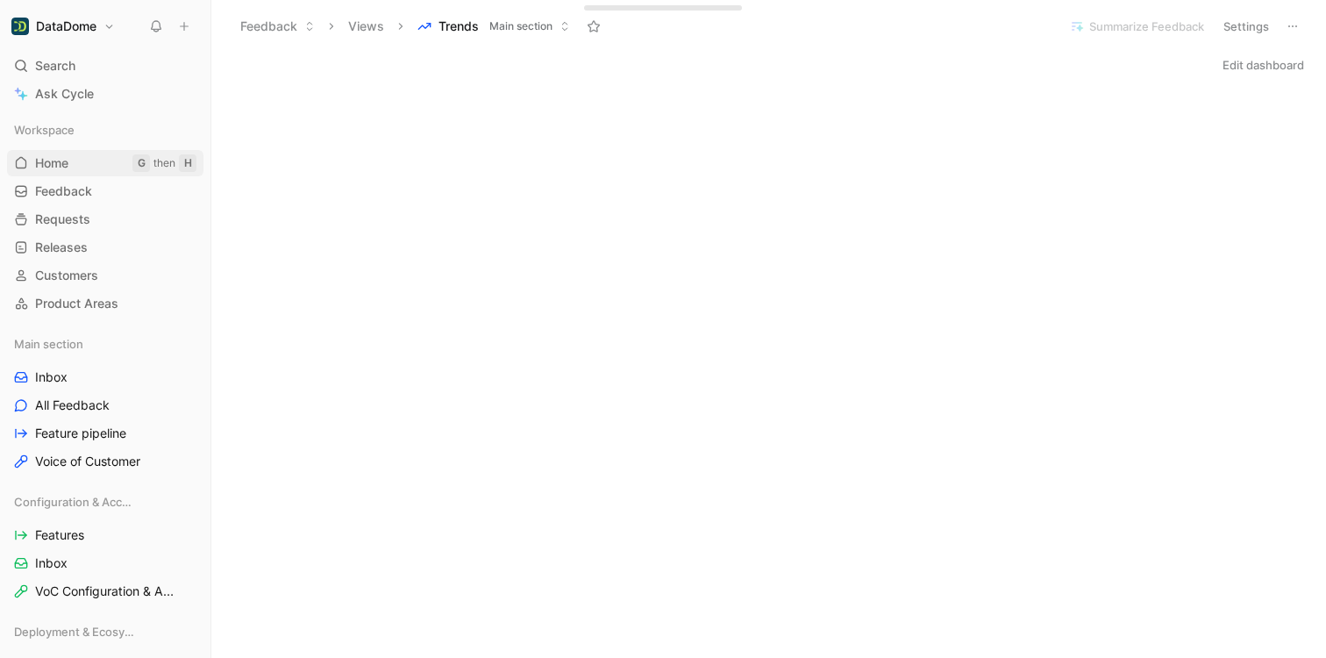
click at [104, 157] on link "Home G then H" at bounding box center [105, 163] width 196 height 26
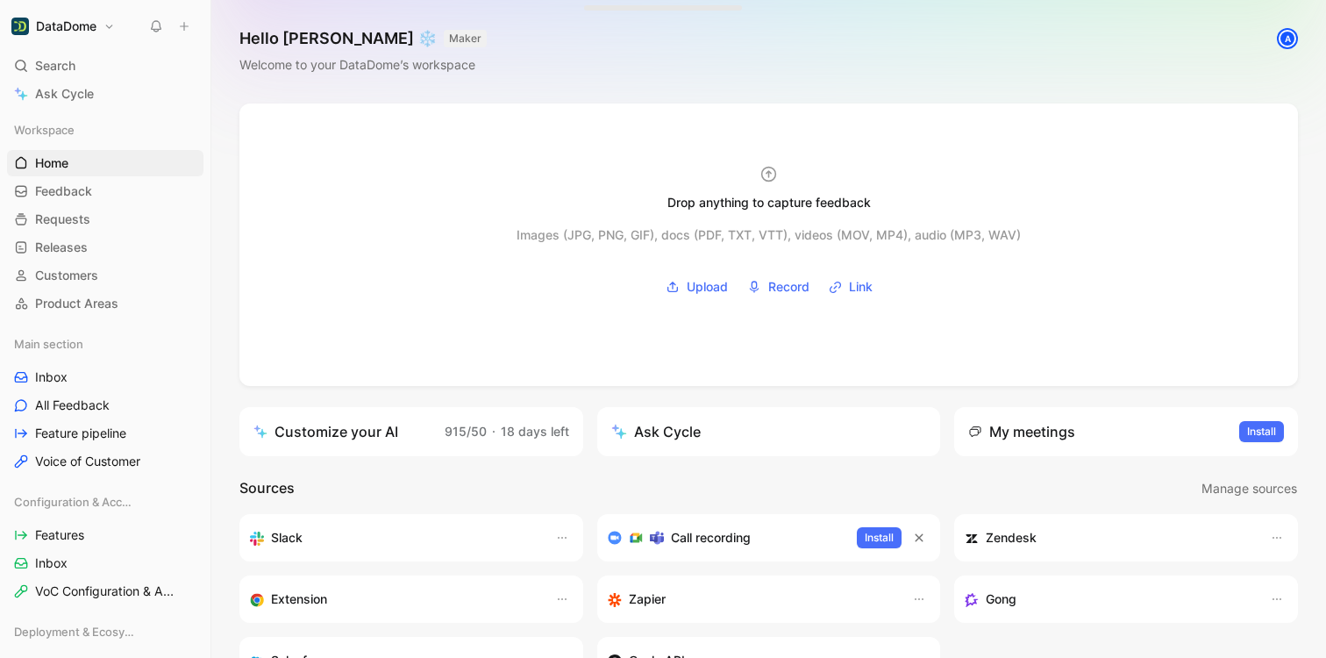
click at [226, 380] on div "Drop anything to capture feedback Images (JPG, PNG, GIF), docs (PDF, TXT, VTT),…" at bounding box center [768, 547] width 1114 height 889
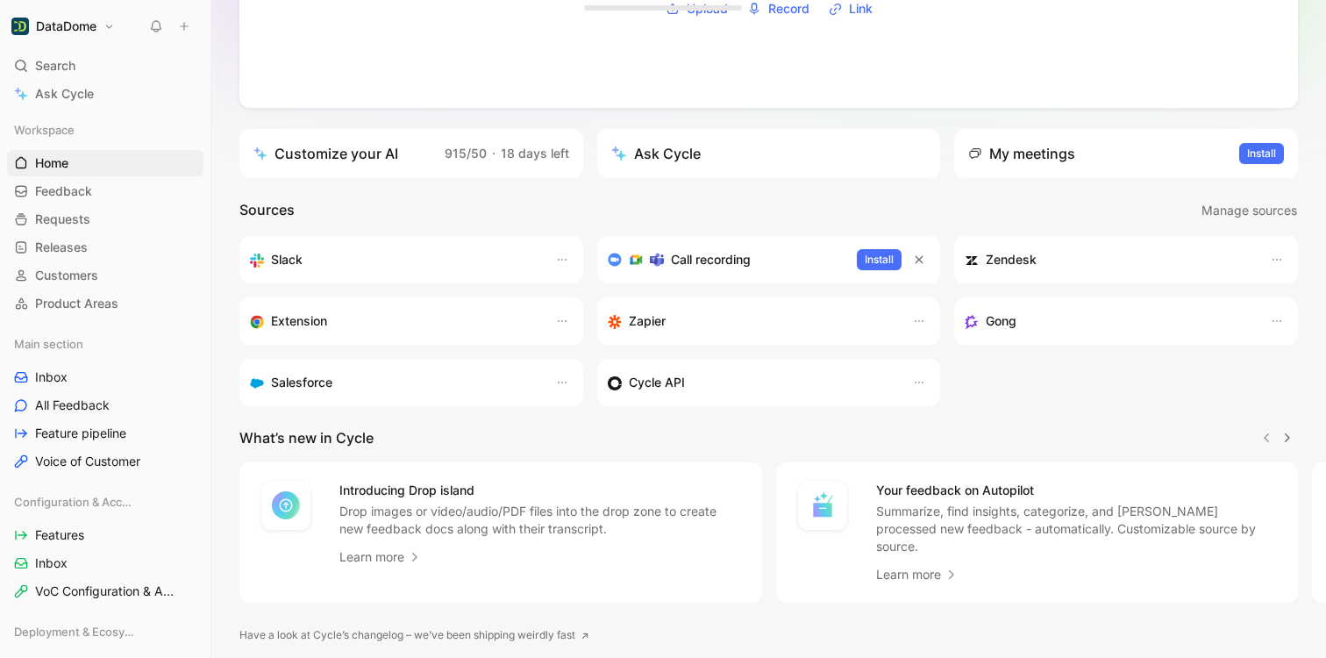
scroll to position [327, 0]
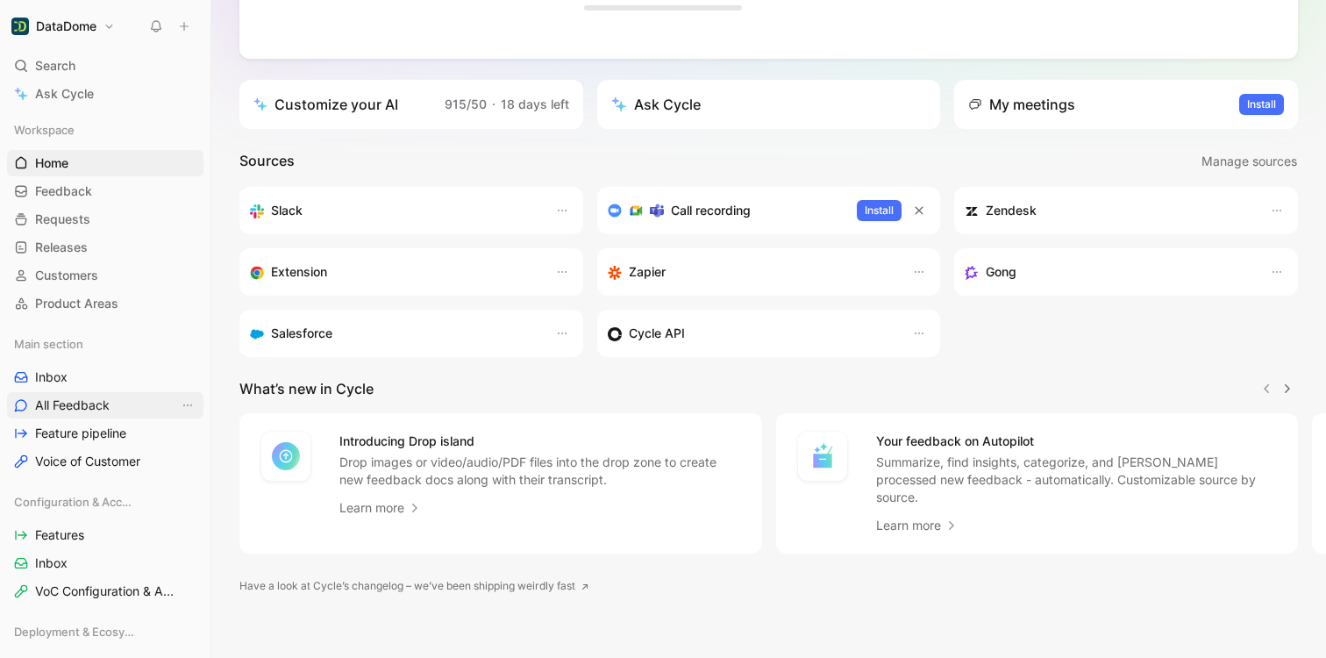
click at [86, 410] on span "All Feedback" at bounding box center [72, 405] width 75 height 18
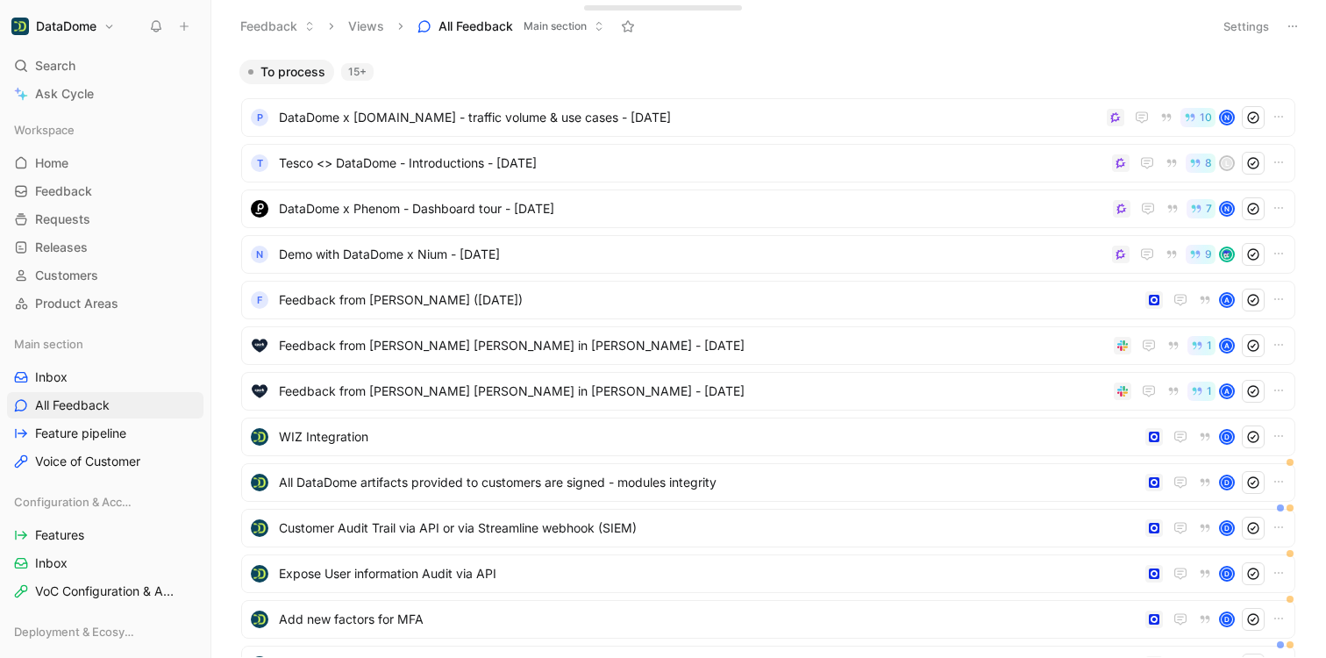
click at [221, 345] on div "To process 15+ P DataDome x [DOMAIN_NAME] - traffic volume & use cases - [DATE]…" at bounding box center [766, 358] width 1091 height 598
click at [223, 343] on div "To process 15+ P DataDome x [DOMAIN_NAME] - traffic volume & use cases - [DATE]…" at bounding box center [766, 358] width 1091 height 598
click at [773, 47] on header "Feedback Views All Feedback Main section Settings" at bounding box center [768, 26] width 1114 height 53
click at [78, 227] on link "Requests G then R" at bounding box center [105, 219] width 196 height 26
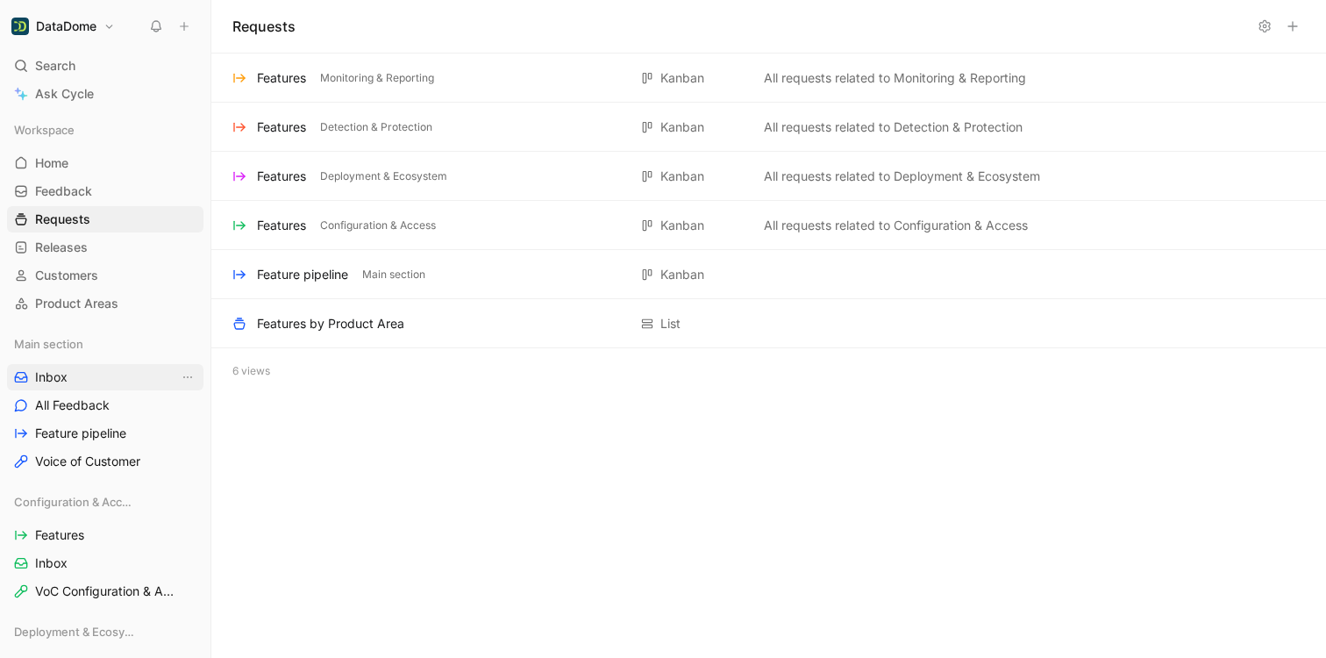
click at [101, 374] on link "Inbox" at bounding box center [105, 377] width 196 height 26
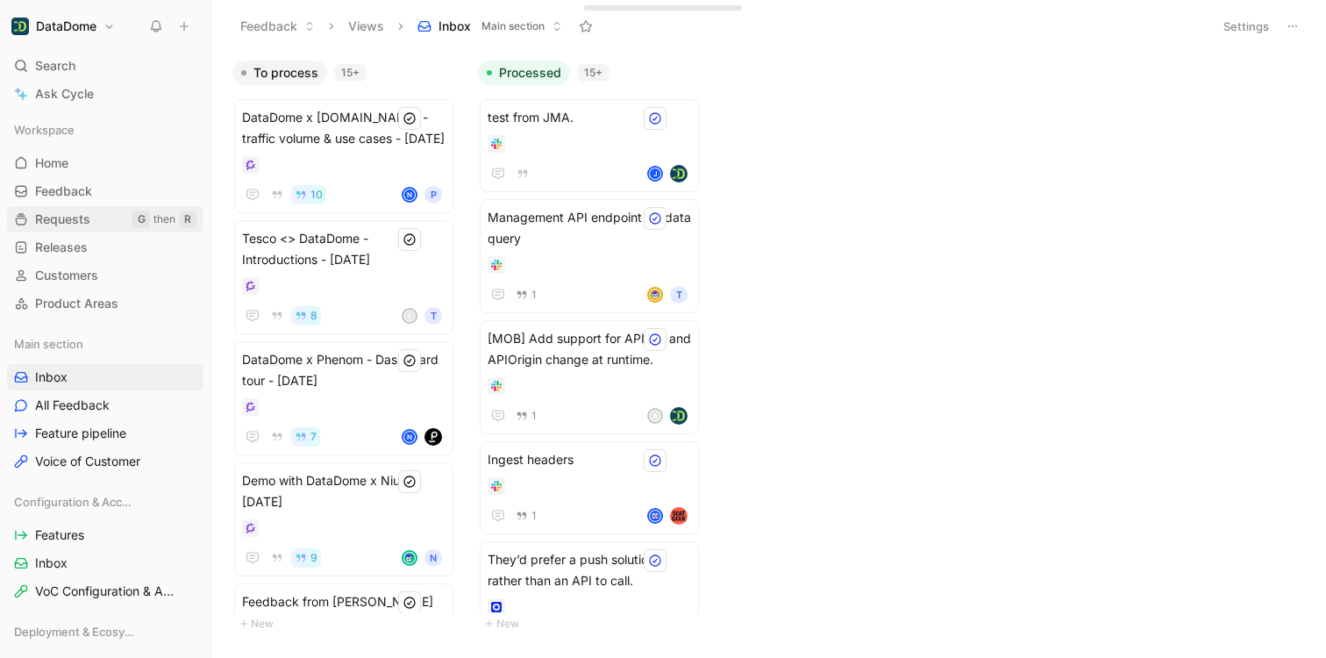
click at [88, 224] on span "Requests" at bounding box center [62, 219] width 55 height 18
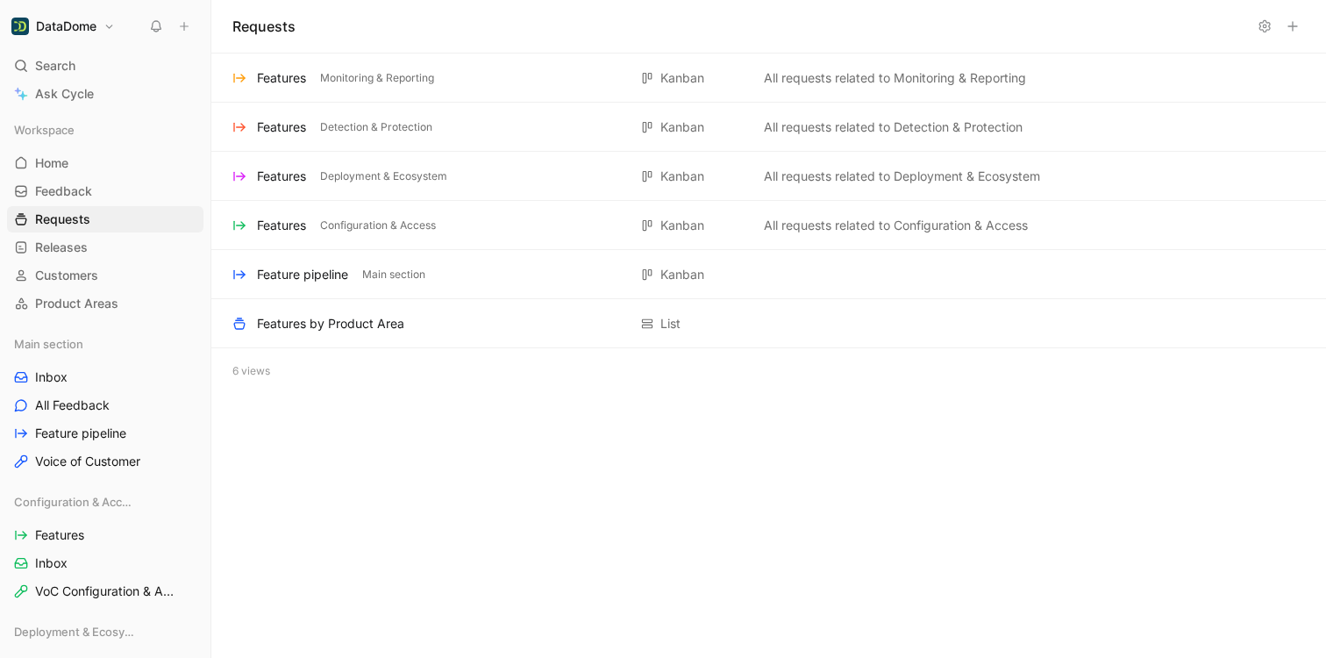
click at [1291, 30] on icon at bounding box center [1292, 26] width 14 height 14
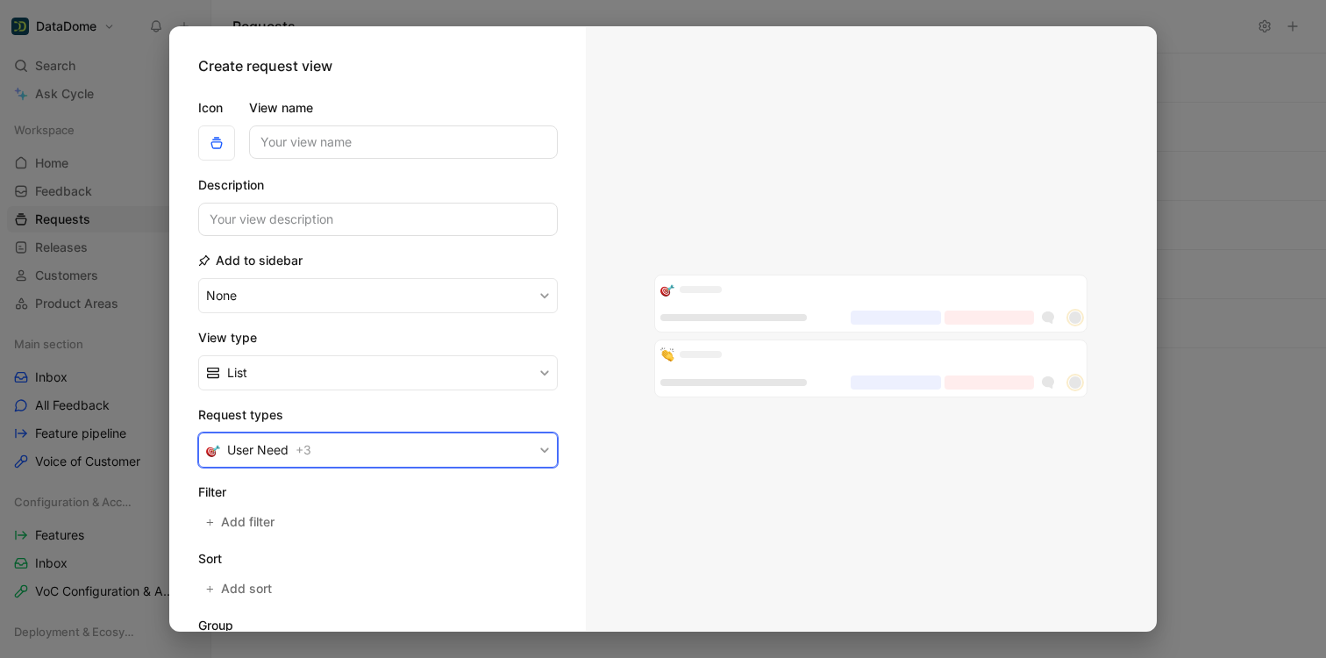
click at [324, 448] on button "User Need + 3" at bounding box center [377, 449] width 359 height 35
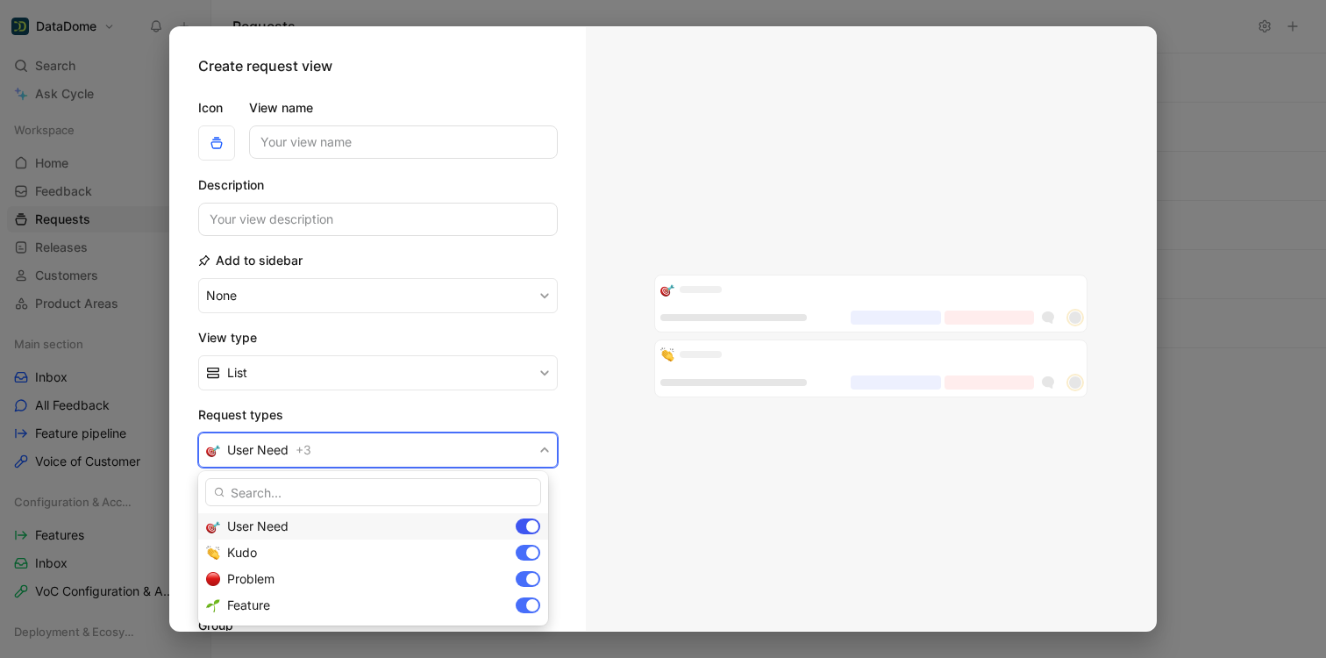
click at [535, 523] on div at bounding box center [532, 526] width 12 height 12
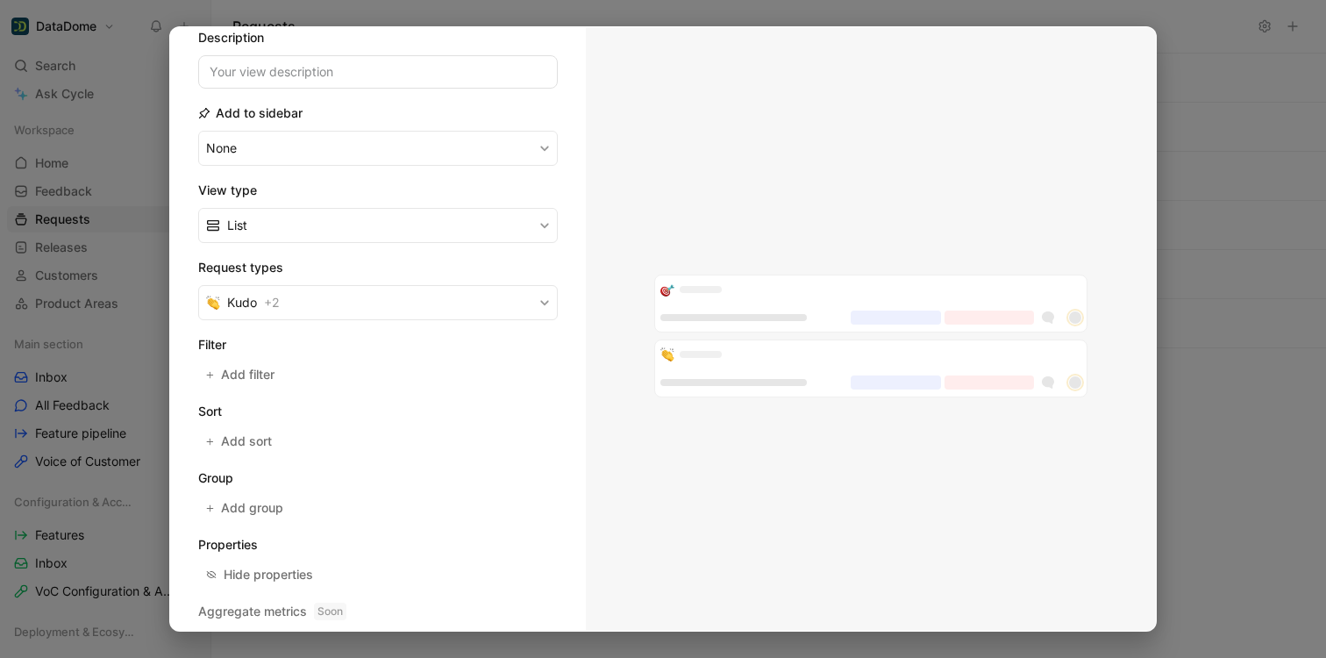
scroll to position [209, 0]
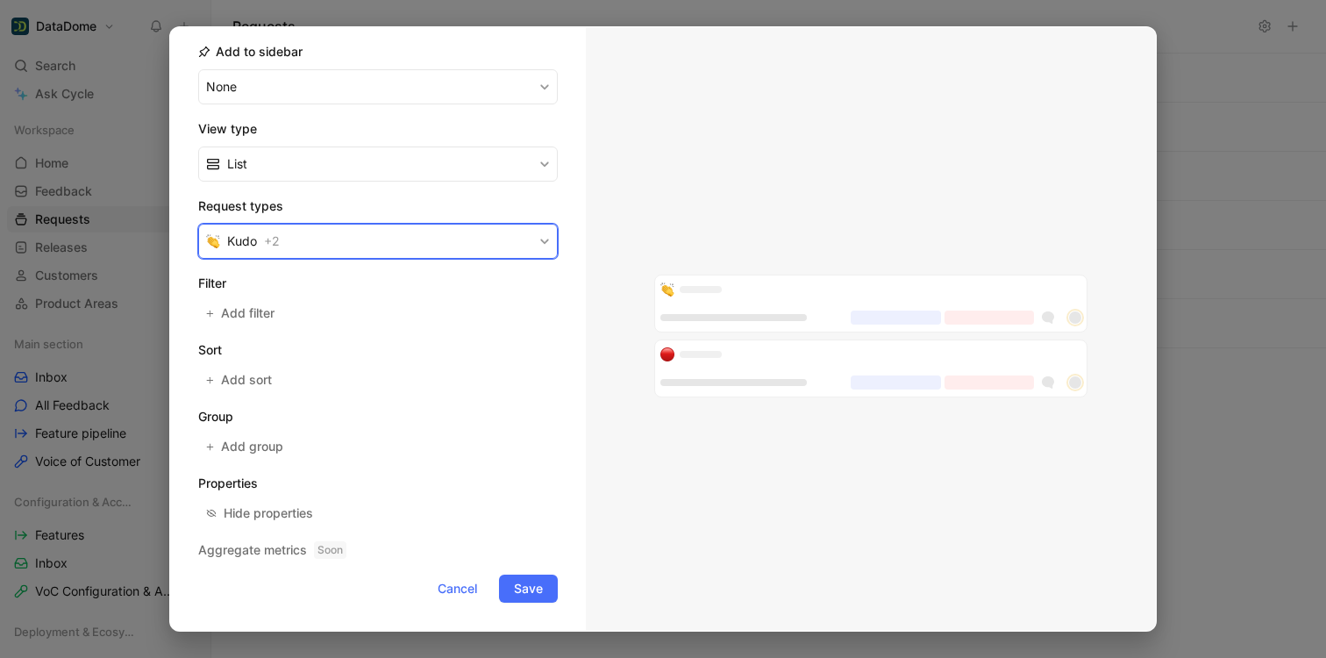
click at [310, 246] on button "Kudo + 2" at bounding box center [377, 241] width 359 height 35
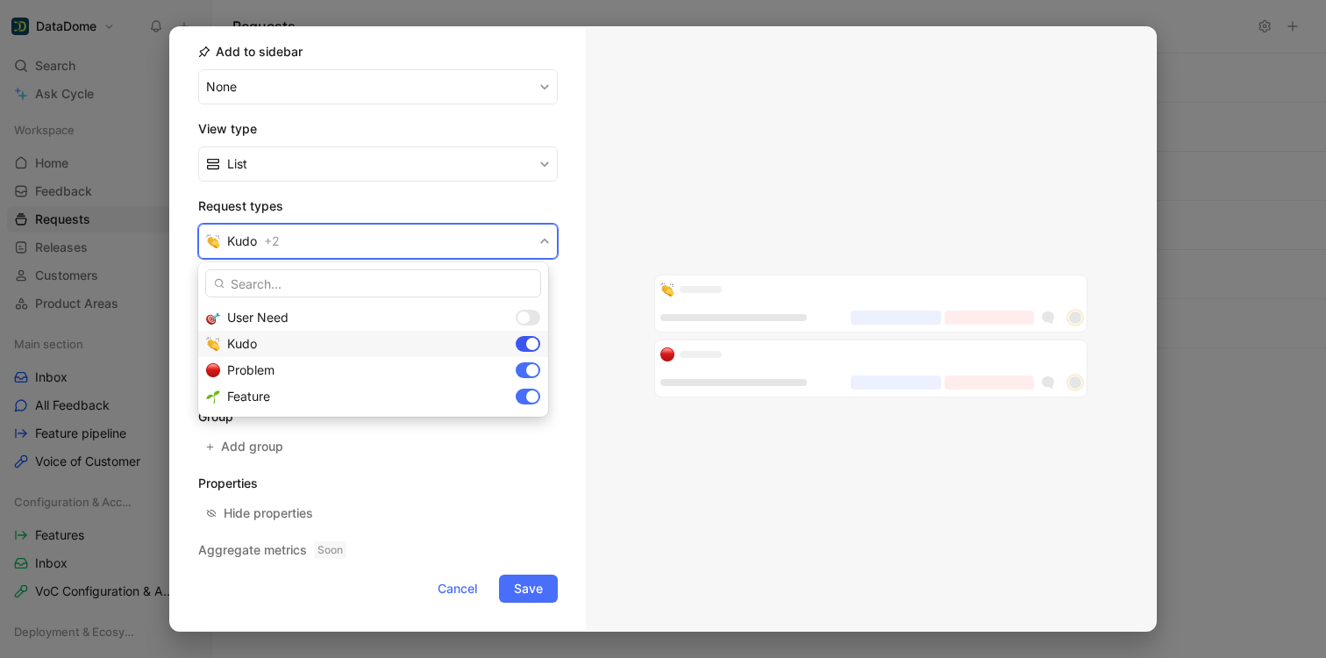
click at [530, 345] on div at bounding box center [532, 344] width 12 height 12
click at [529, 371] on div at bounding box center [532, 370] width 12 height 12
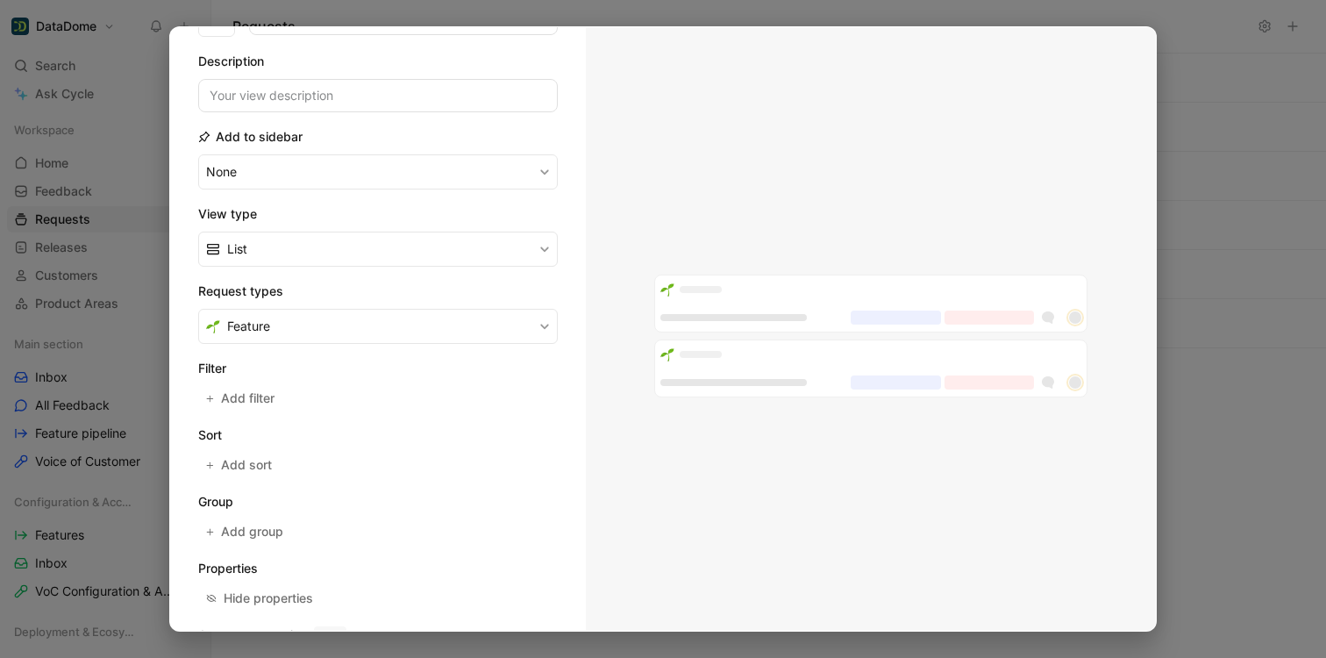
scroll to position [121, 0]
click at [273, 403] on span "Add filter" at bounding box center [248, 400] width 55 height 21
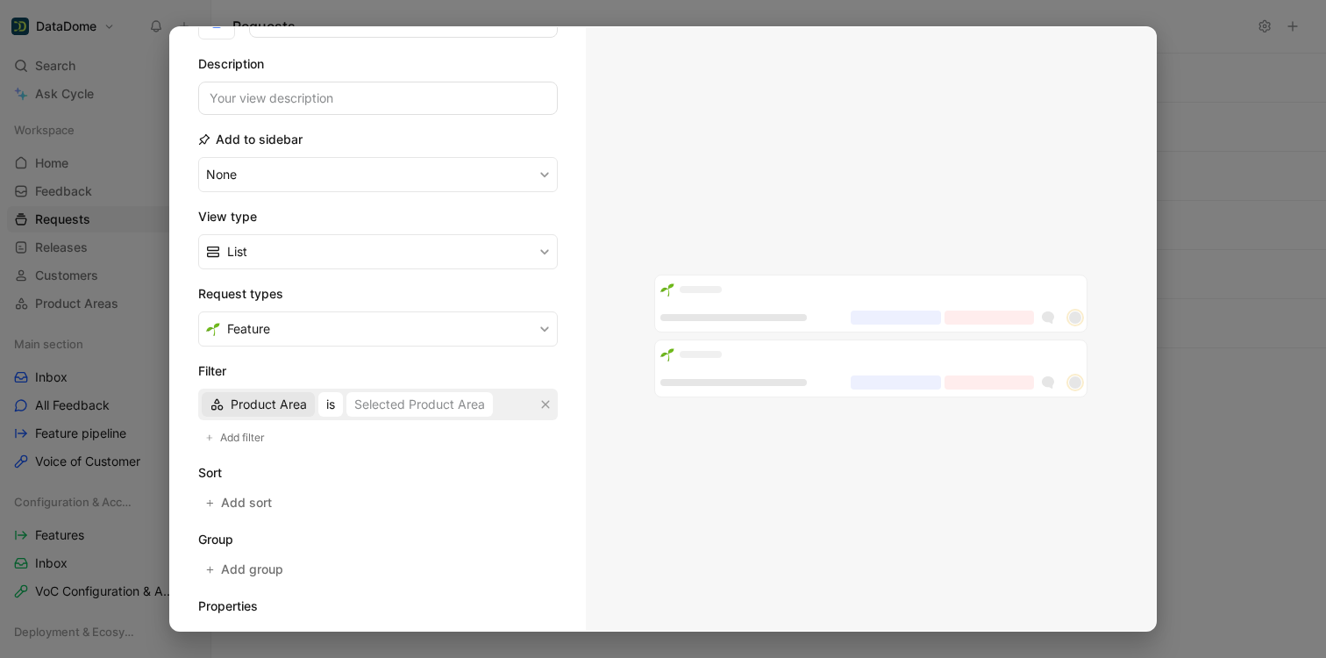
click at [274, 407] on span "Product Area" at bounding box center [269, 404] width 76 height 21
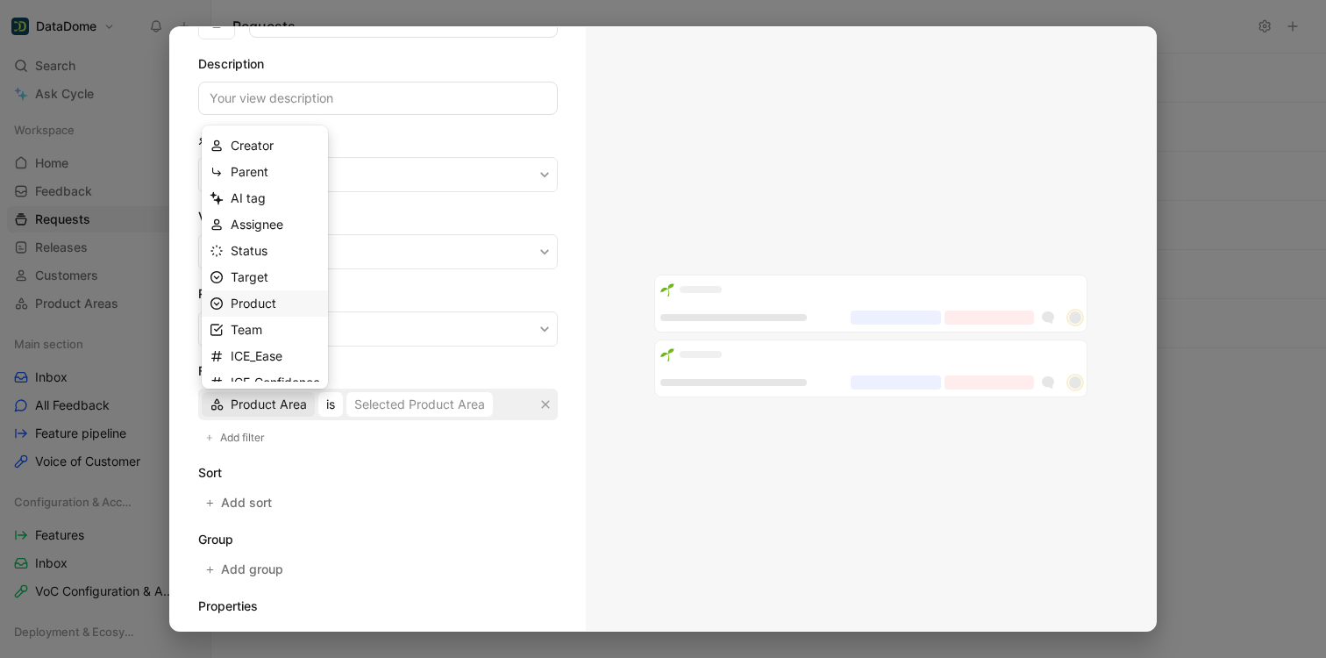
click at [285, 306] on div "Product" at bounding box center [275, 303] width 89 height 21
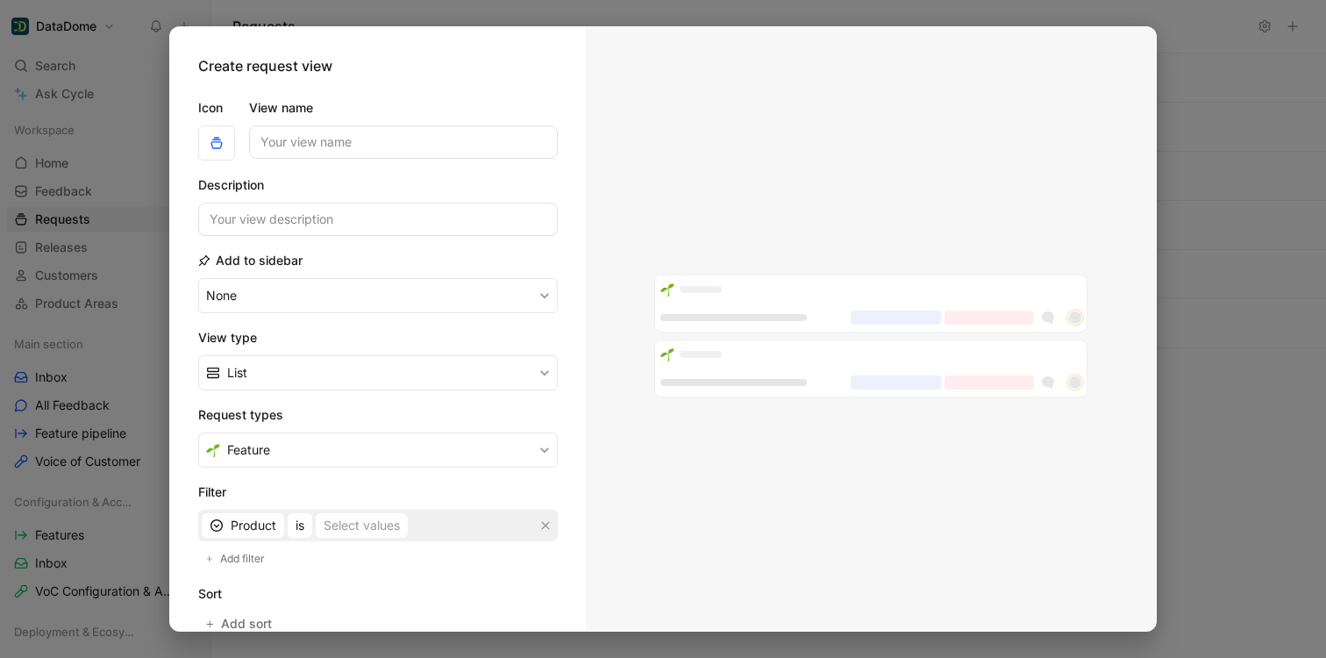
scroll to position [0, 0]
click at [402, 442] on button "Feature" at bounding box center [377, 449] width 359 height 35
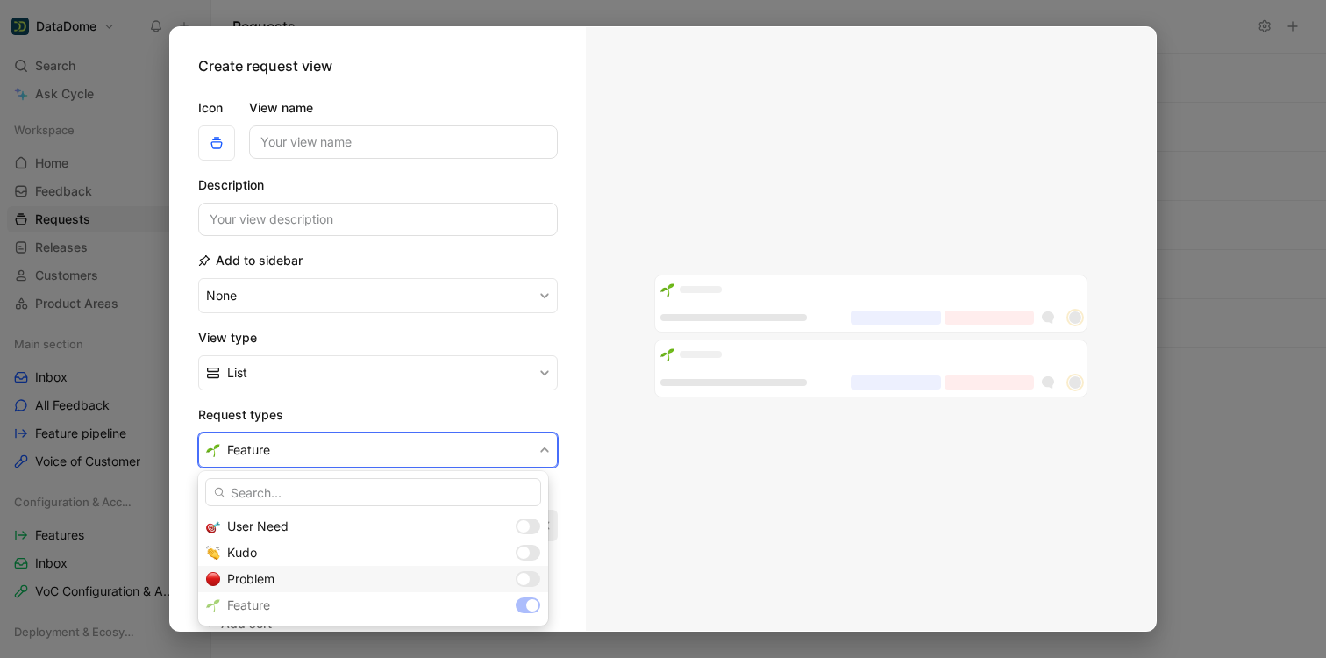
click at [535, 584] on div at bounding box center [528, 579] width 25 height 16
click at [531, 551] on div at bounding box center [528, 552] width 25 height 16
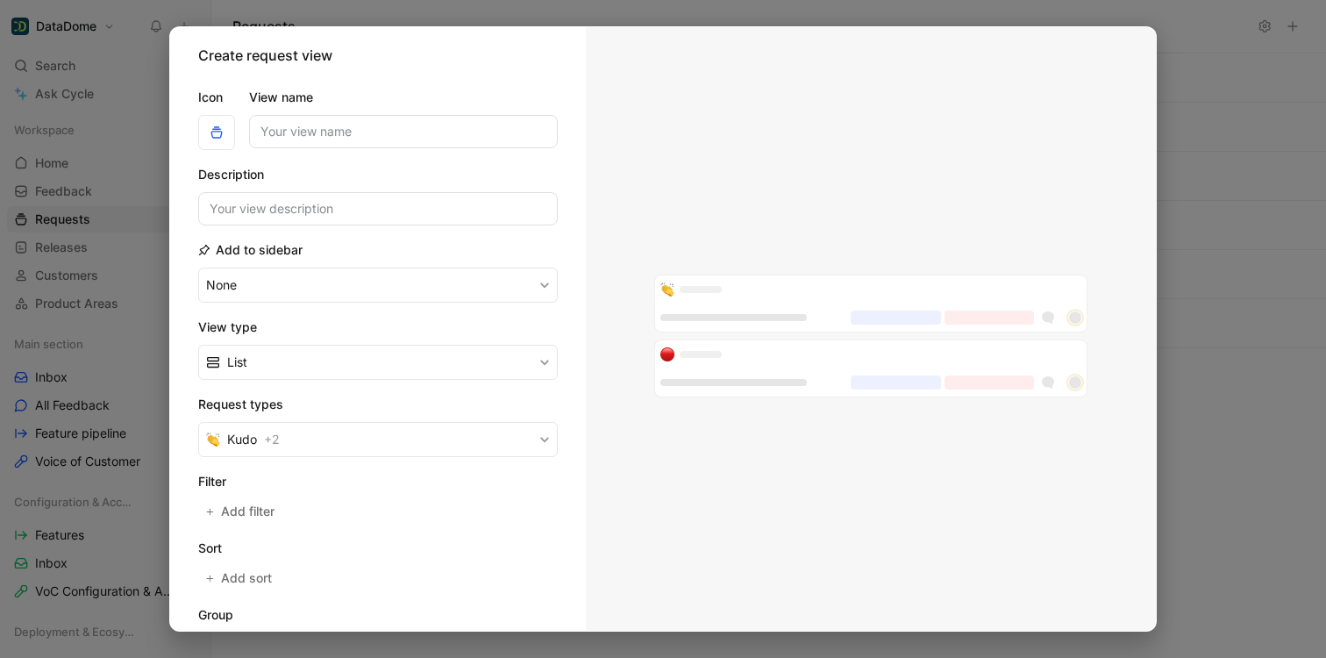
scroll to position [15, 0]
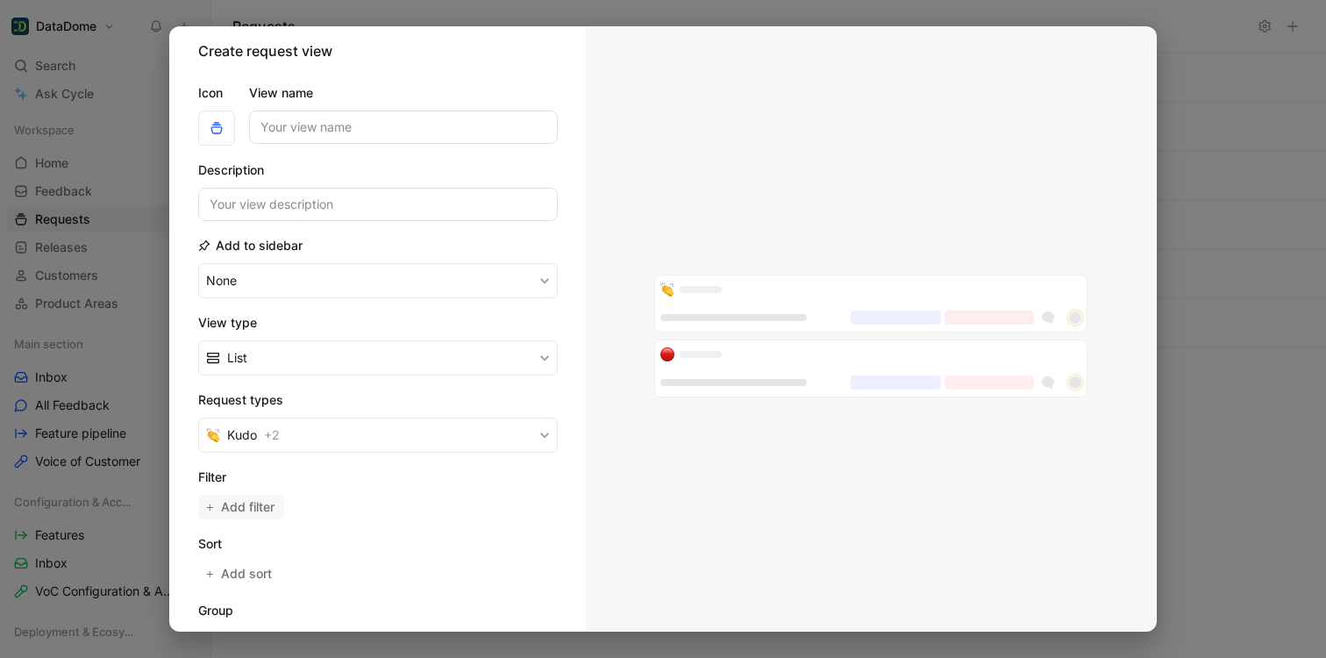
click at [259, 513] on span "Add filter" at bounding box center [248, 506] width 55 height 21
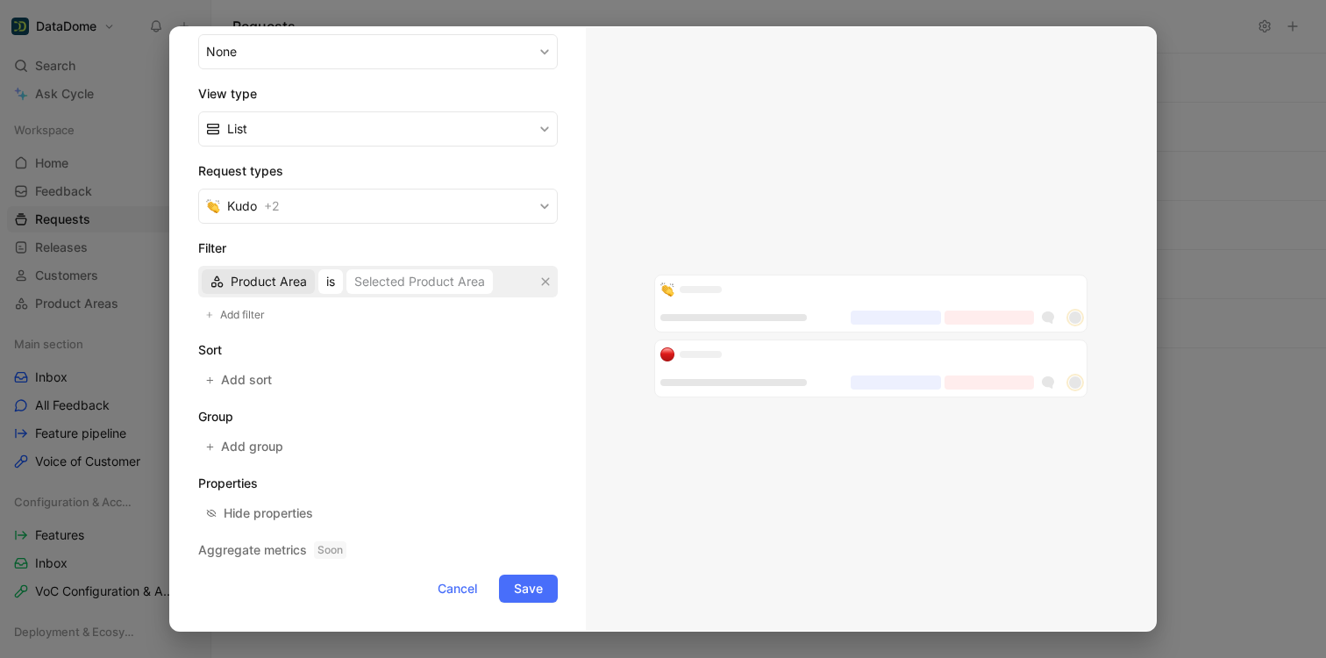
click at [271, 283] on span "Product Area" at bounding box center [269, 281] width 76 height 21
click at [440, 594] on span "Cancel" at bounding box center [457, 588] width 39 height 21
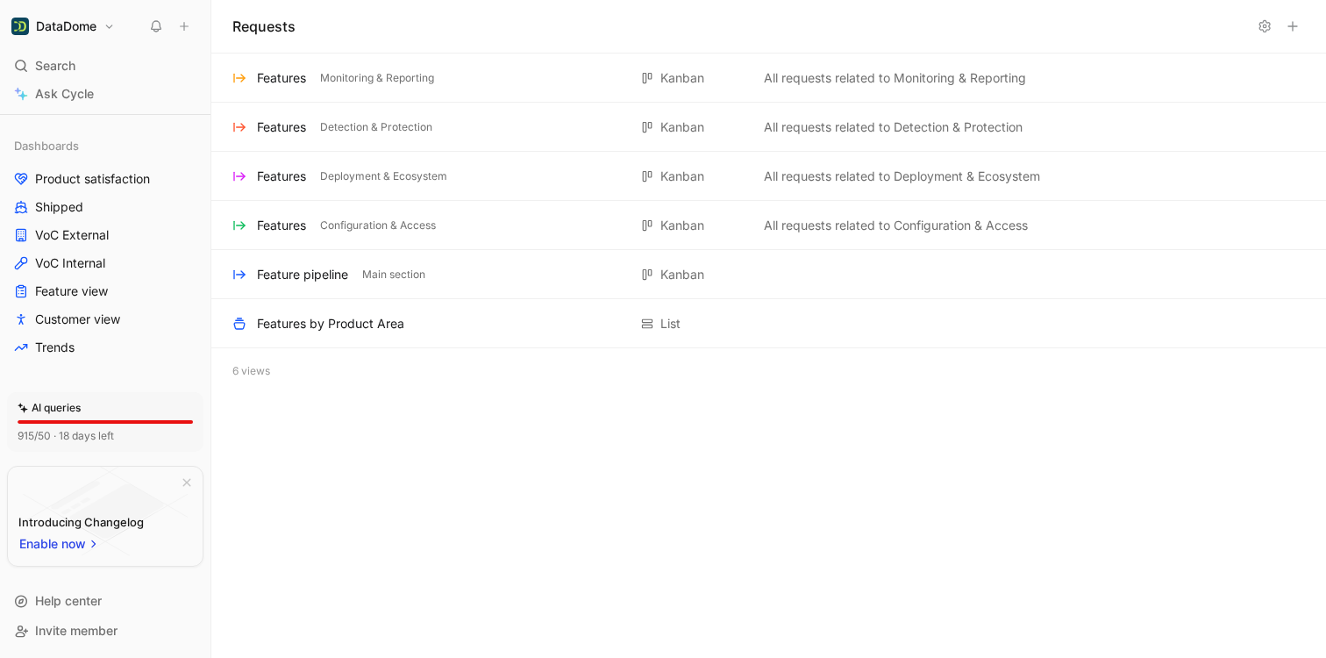
scroll to position [0, 0]
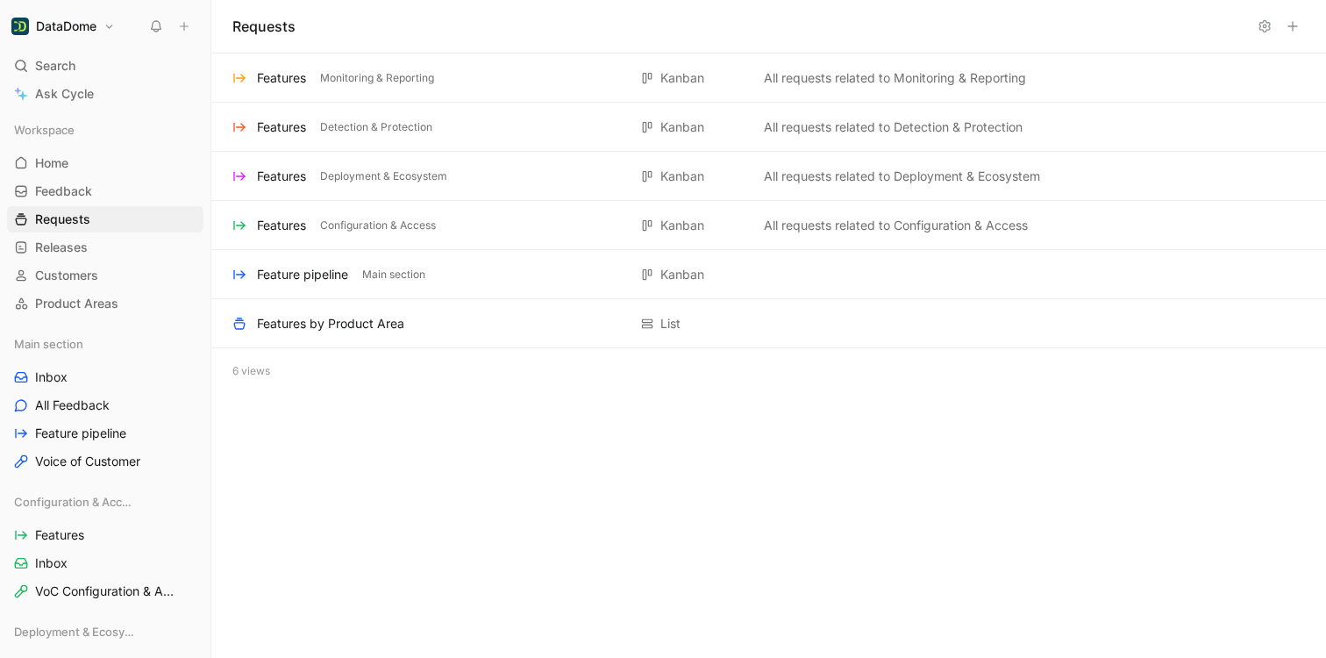
click at [1264, 22] on icon at bounding box center [1264, 26] width 14 height 14
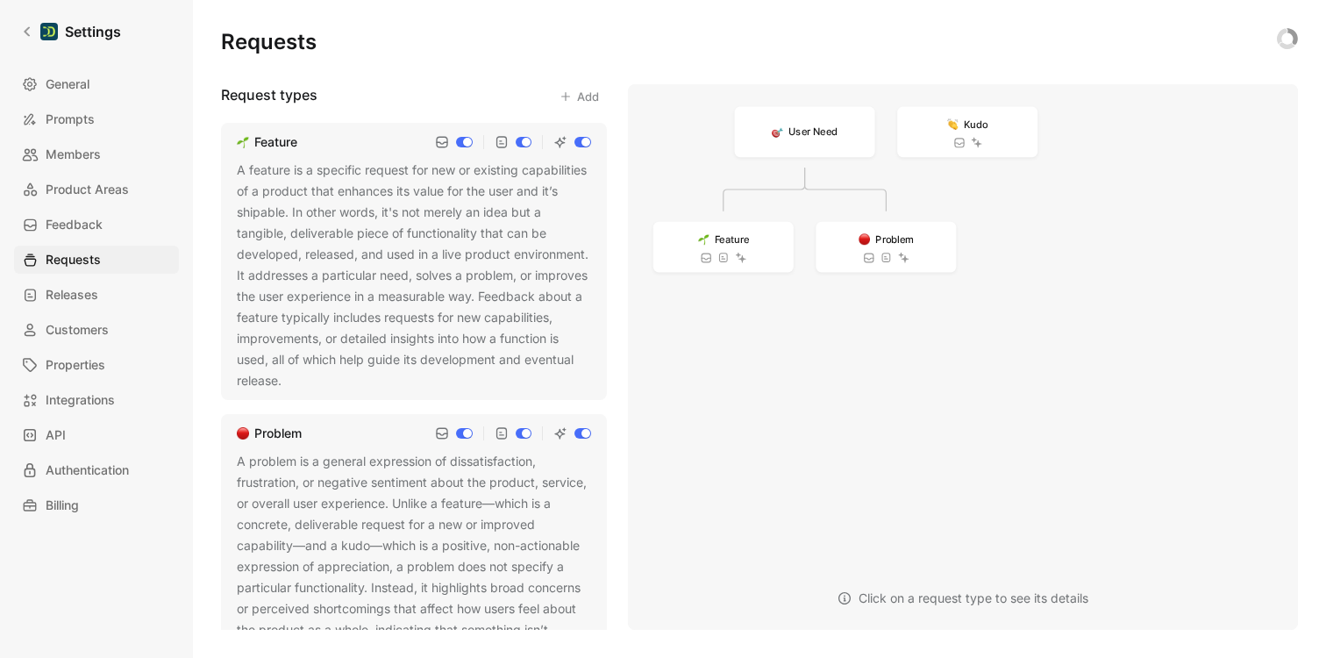
scroll to position [370, 0]
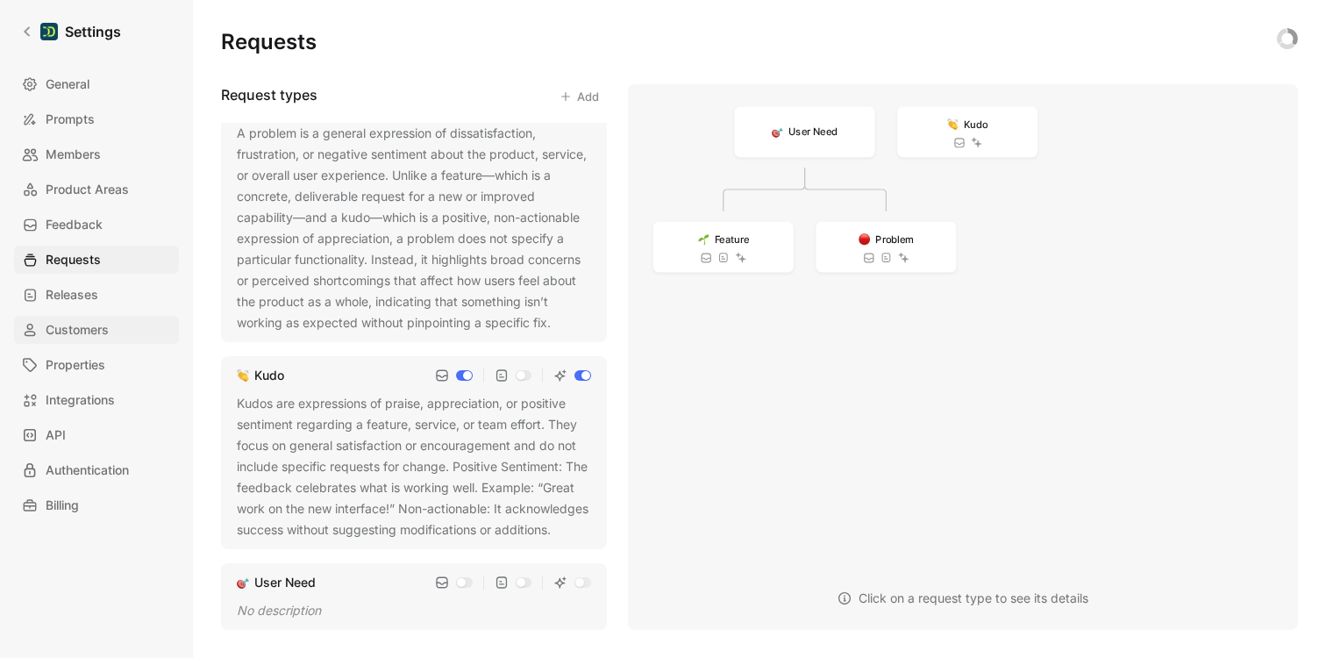
click at [110, 336] on link "Customers" at bounding box center [96, 330] width 165 height 28
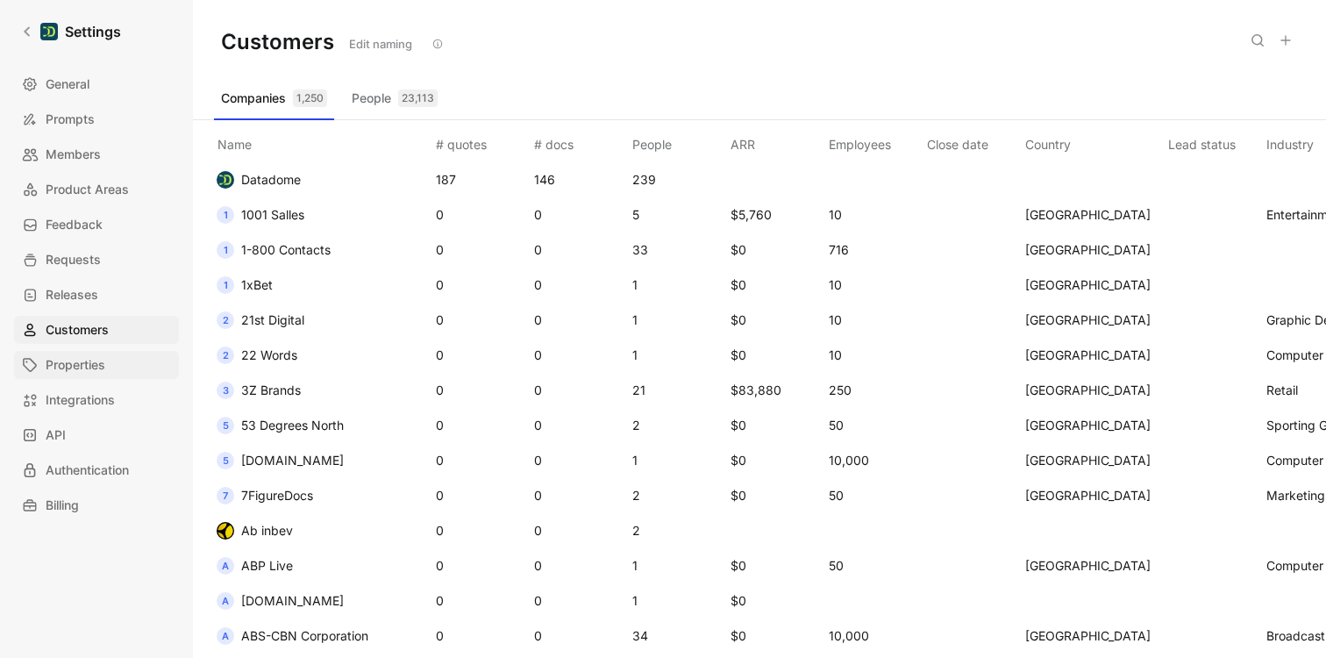
click at [89, 362] on span "Properties" at bounding box center [76, 364] width 60 height 21
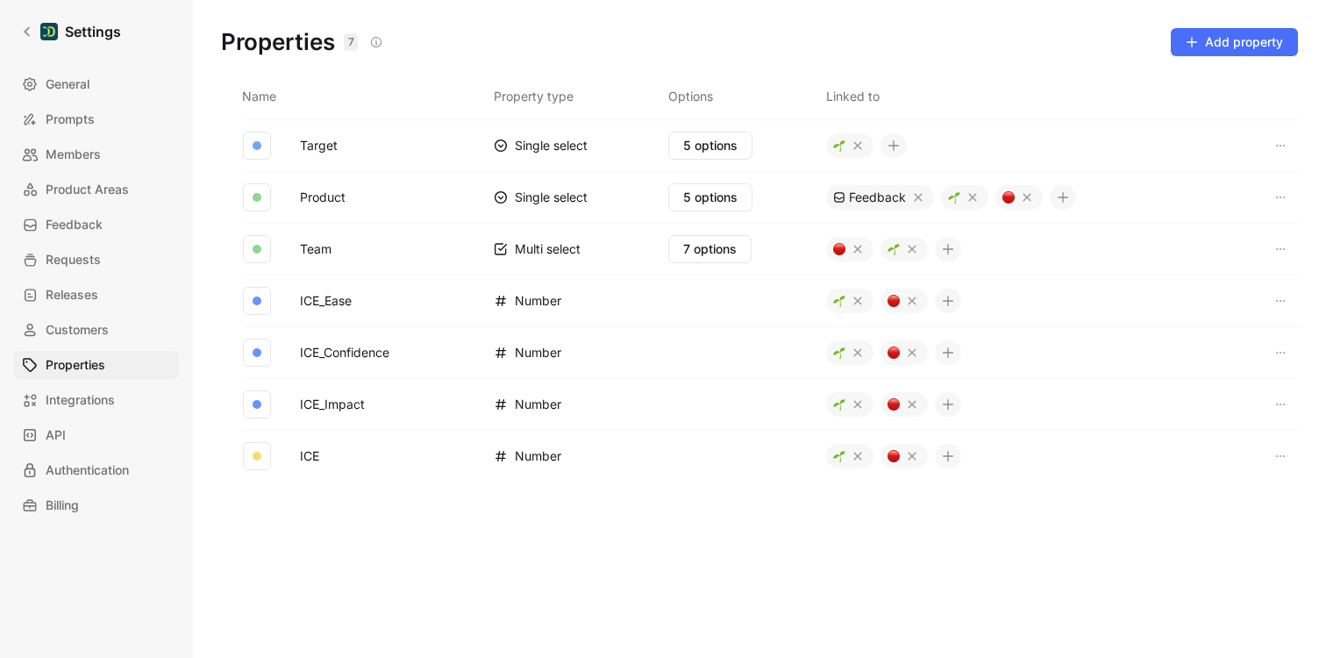
click at [1064, 198] on icon at bounding box center [1063, 197] width 12 height 12
click at [1053, 233] on div "Quote" at bounding box center [1068, 233] width 117 height 21
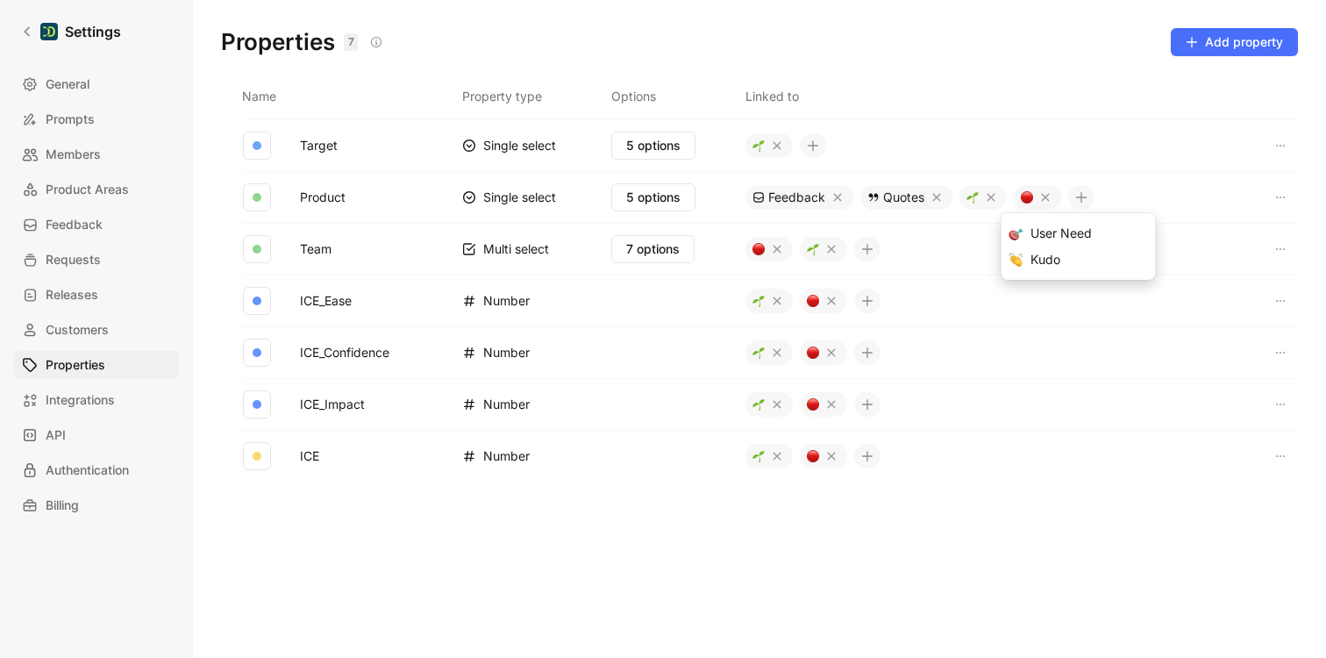
click at [1053, 233] on div "User Need" at bounding box center [1088, 233] width 117 height 21
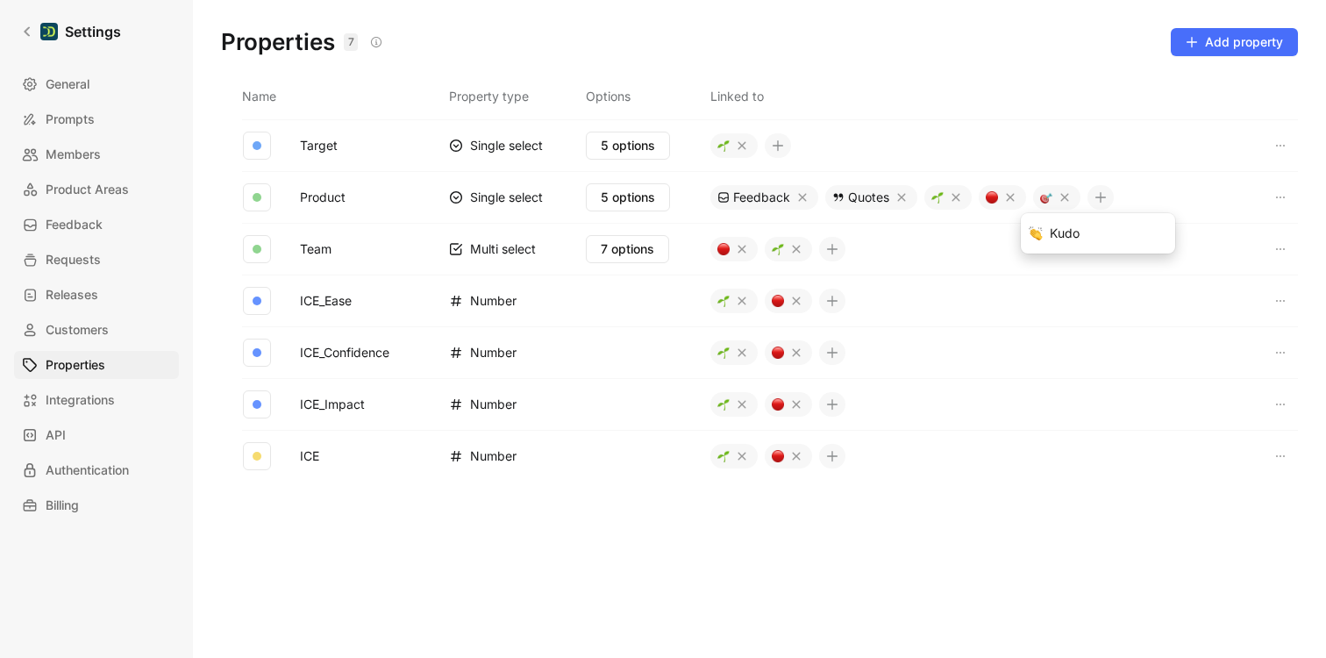
click at [1053, 233] on div "Kudo" at bounding box center [1108, 233] width 117 height 21
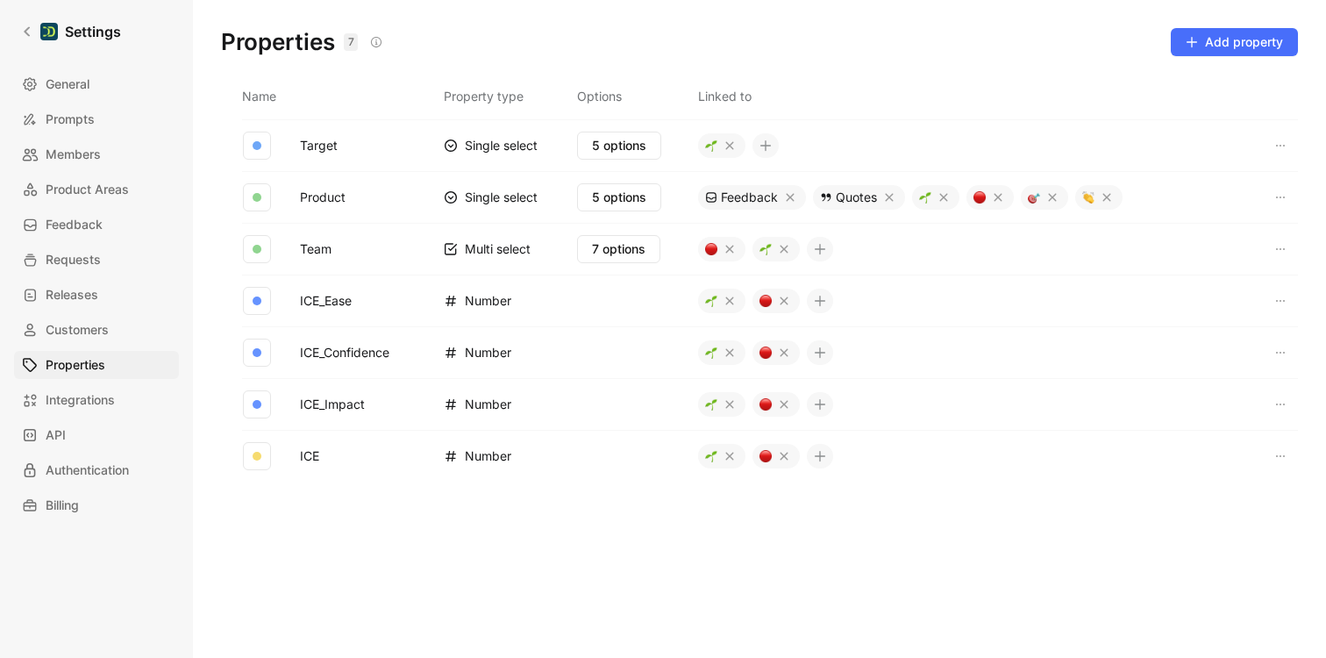
click at [346, 544] on div "Name Property type Options Linked to Target Single select 5 options Product Sin…" at bounding box center [759, 353] width 1105 height 552
click at [452, 545] on div "Name Property type Options Linked to Target Single select 5 options Product Sin…" at bounding box center [759, 353] width 1105 height 552
click at [46, 503] on span "Billing" at bounding box center [62, 505] width 33 height 21
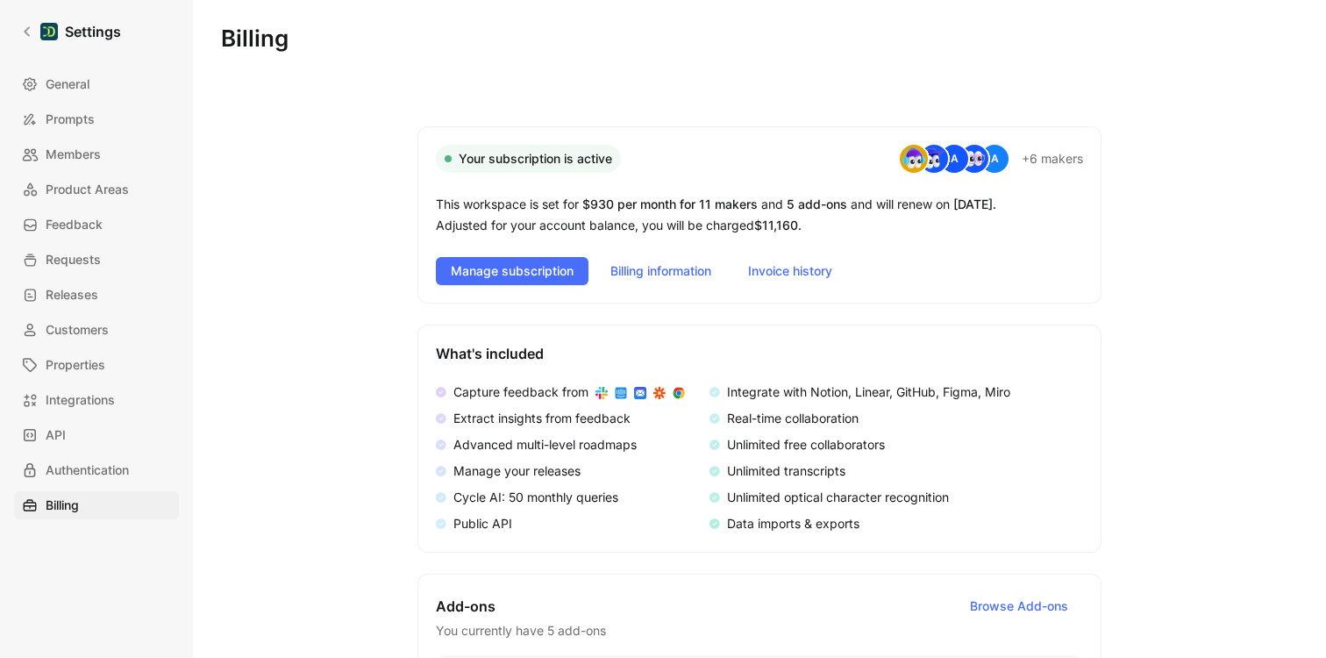
scroll to position [495, 0]
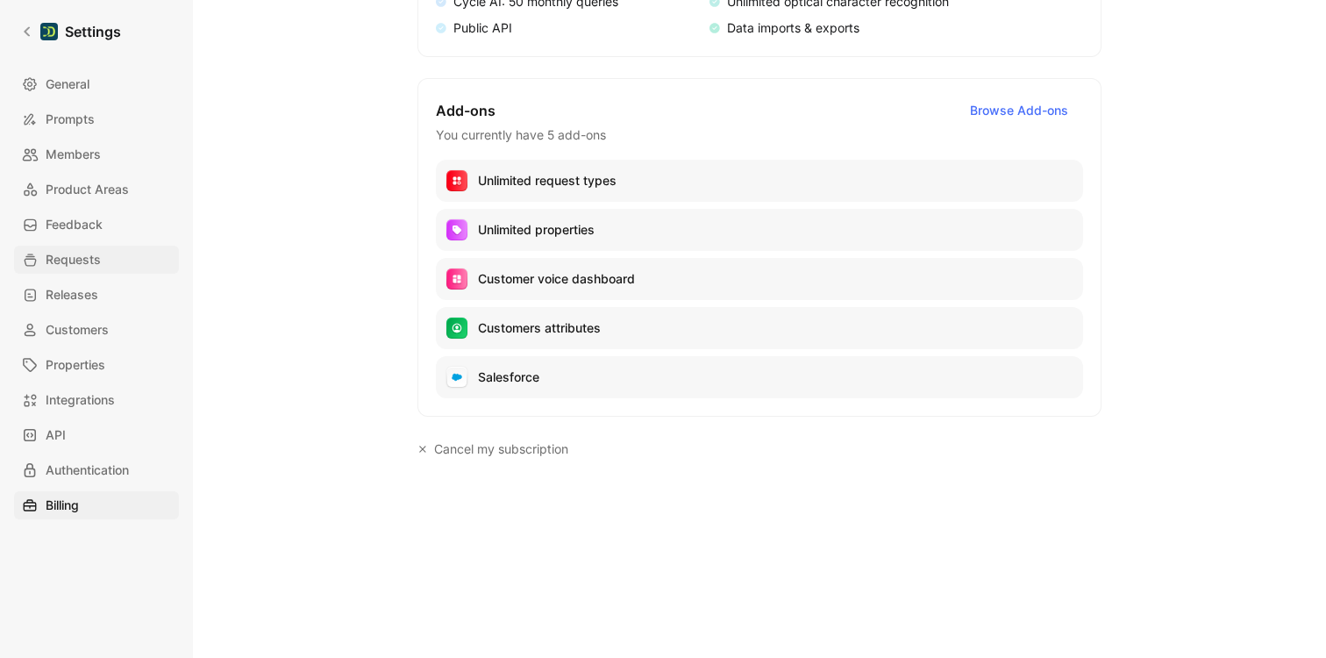
click at [77, 254] on span "Requests" at bounding box center [73, 259] width 55 height 21
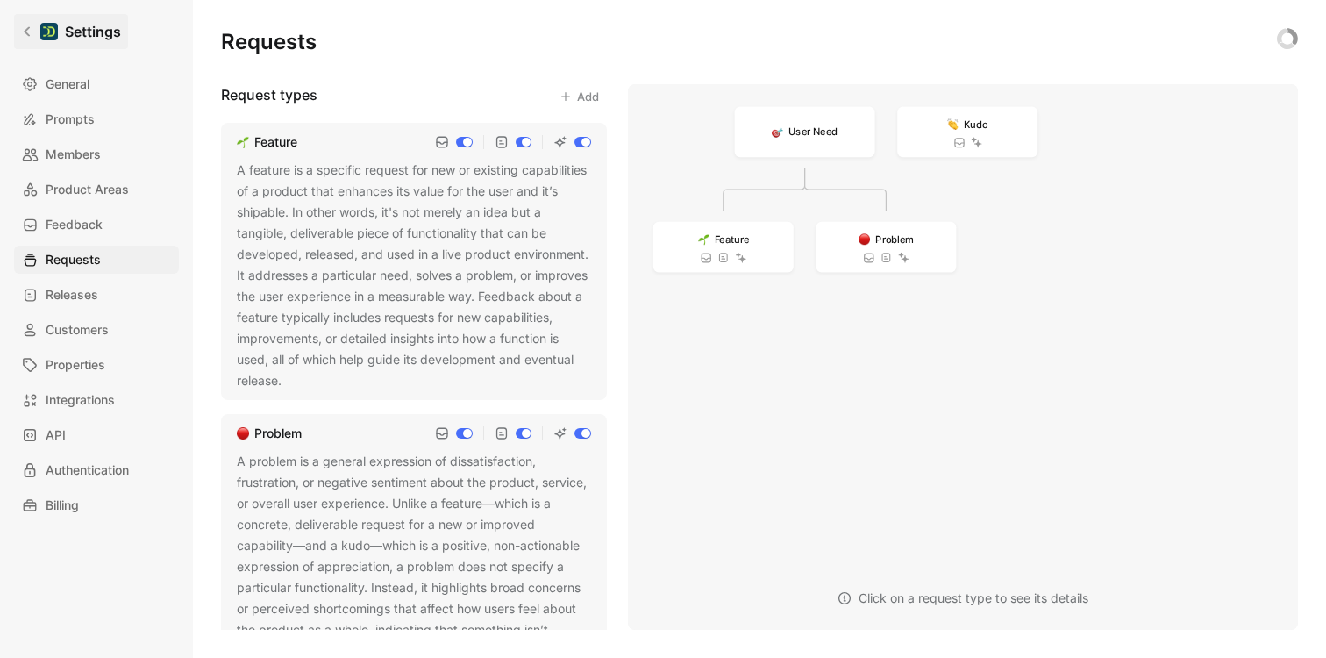
click at [29, 32] on icon at bounding box center [27, 31] width 12 height 12
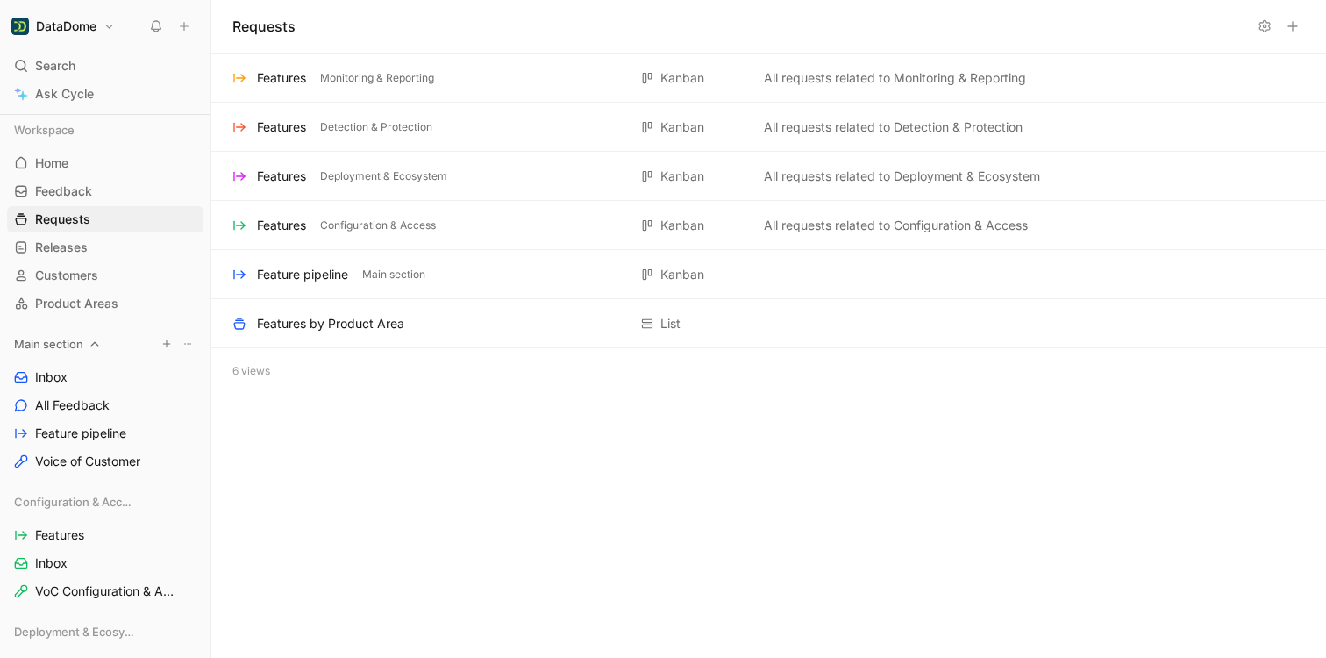
scroll to position [4, 0]
click at [84, 402] on span "All Feedback" at bounding box center [72, 402] width 75 height 18
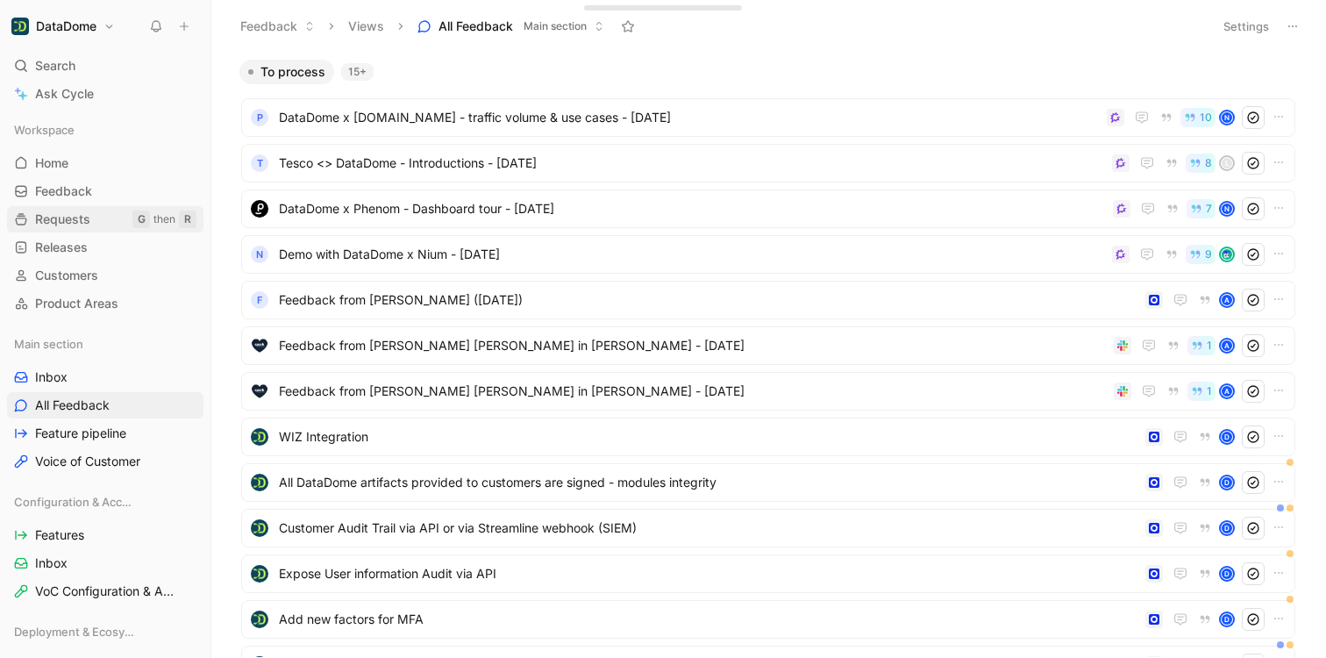
click at [65, 216] on span "Requests" at bounding box center [62, 219] width 55 height 18
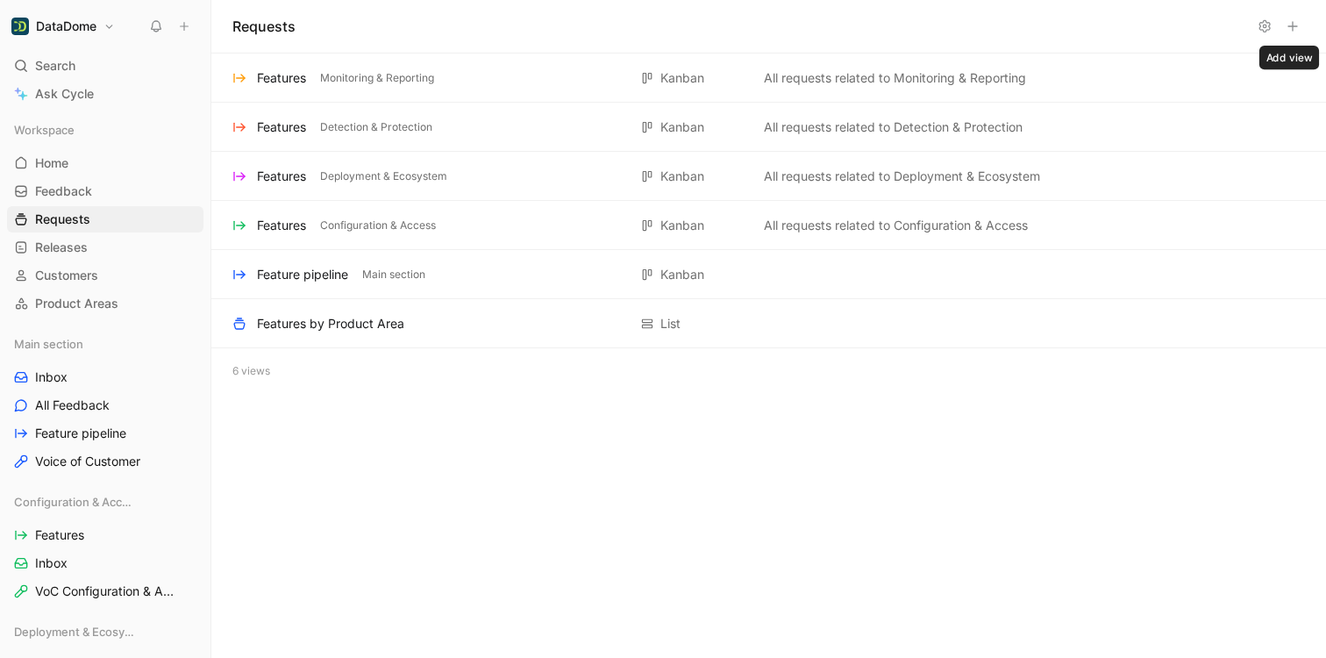
click at [1299, 21] on button at bounding box center [1292, 26] width 25 height 25
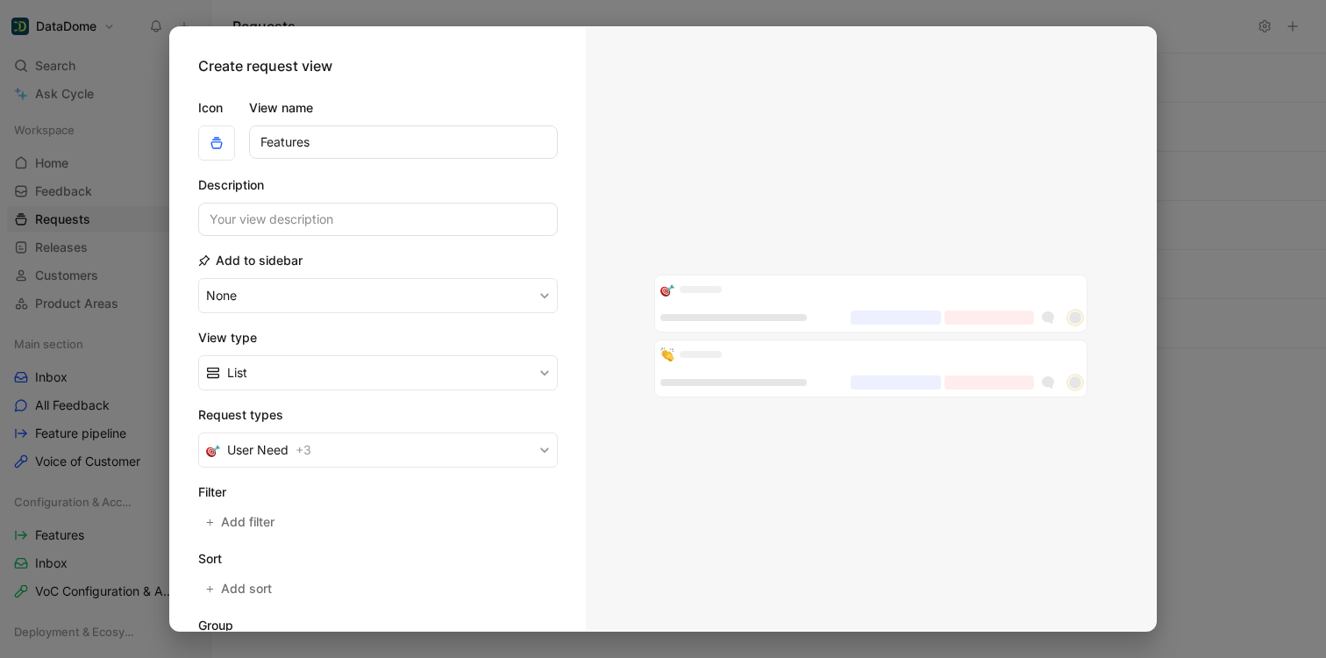
type input "Features"
click at [1238, 102] on div at bounding box center [663, 329] width 1326 height 658
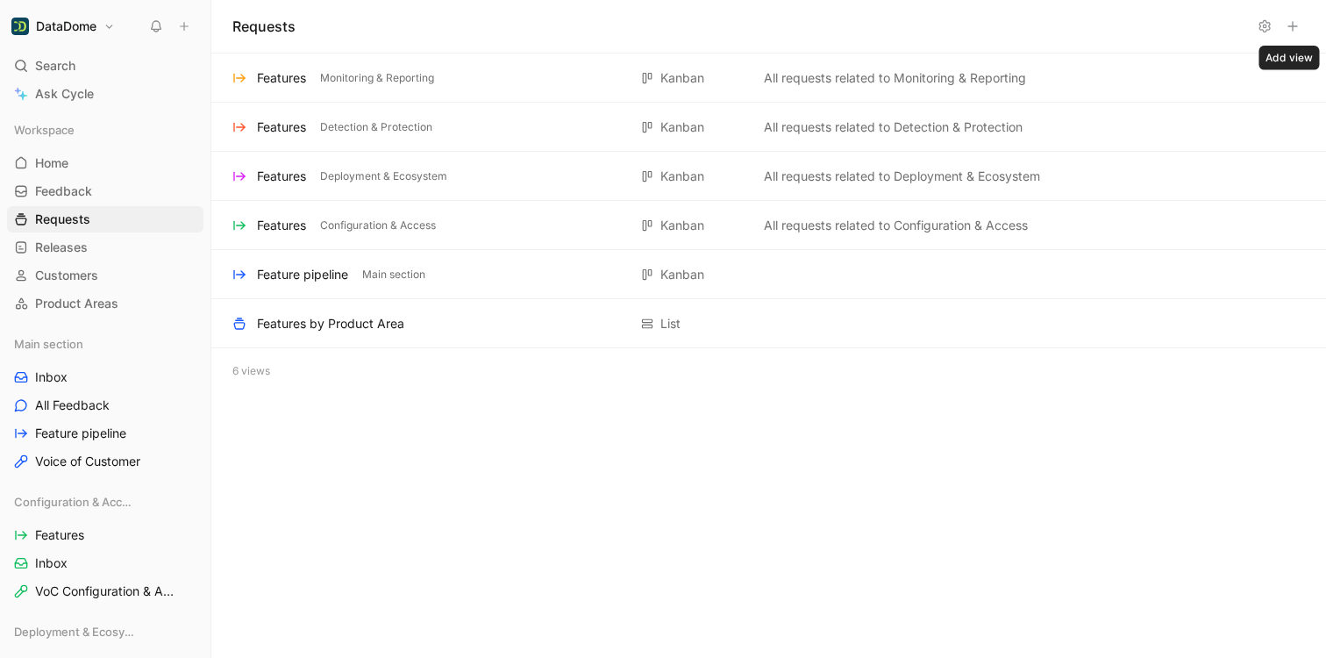
click at [1287, 25] on icon at bounding box center [1292, 26] width 14 height 14
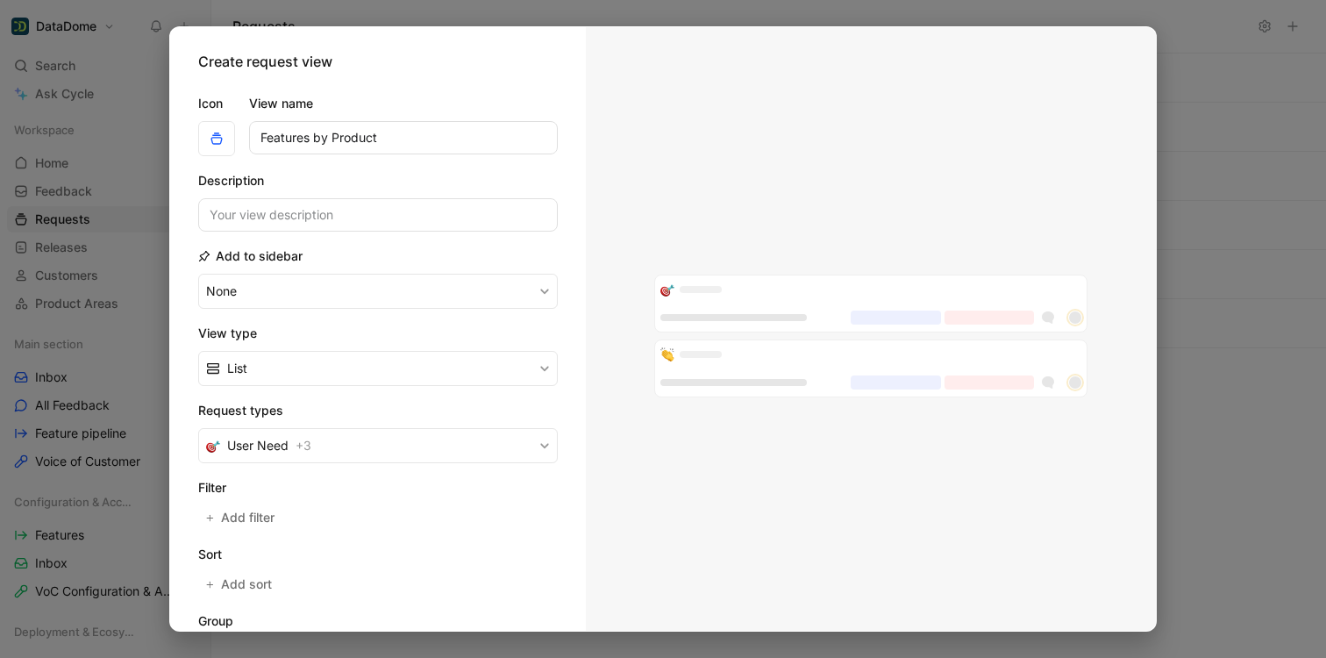
scroll to position [7, 0]
type input "Features by Product"
click at [352, 214] on input at bounding box center [377, 212] width 359 height 33
type input "All features created by Product"
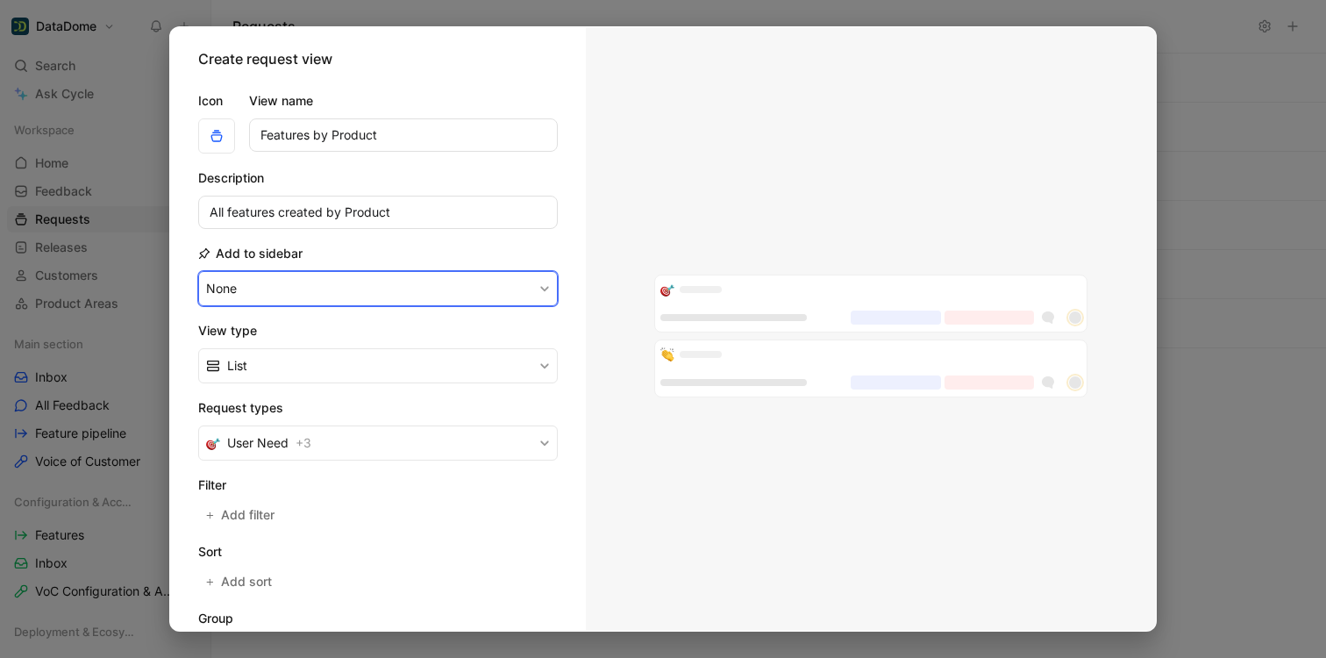
click at [311, 283] on button "None" at bounding box center [377, 288] width 359 height 35
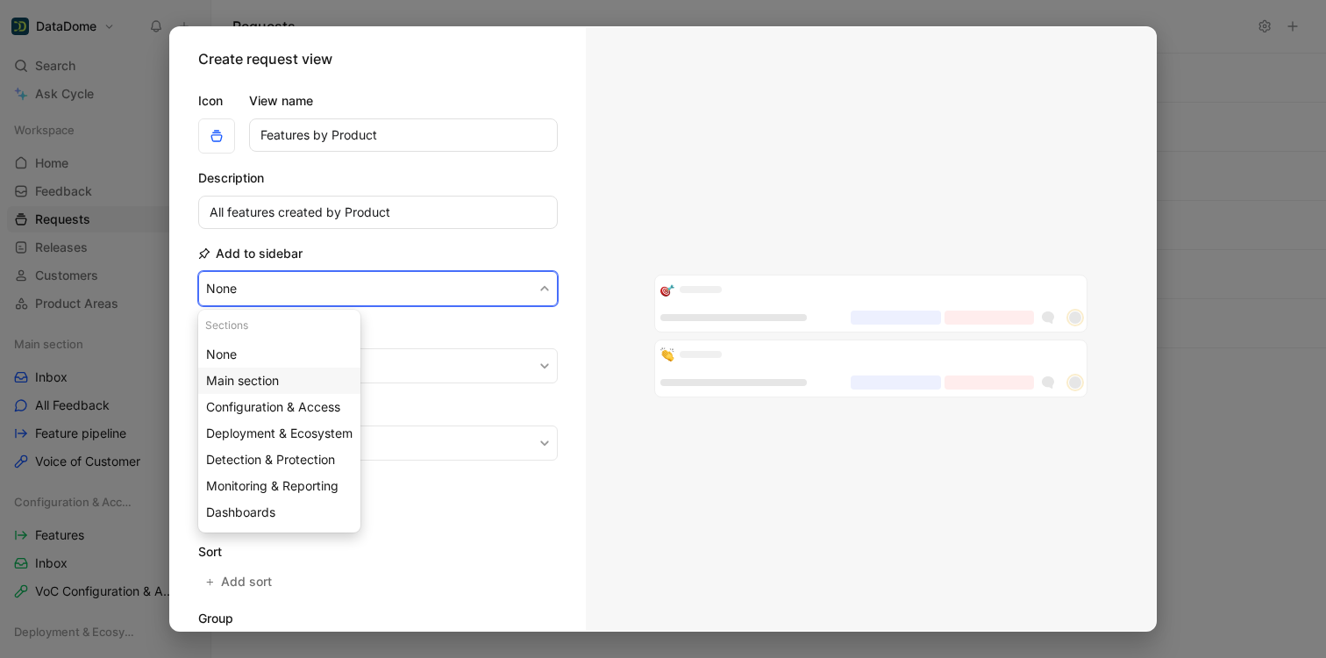
click at [262, 380] on span "Main section" at bounding box center [242, 380] width 73 height 15
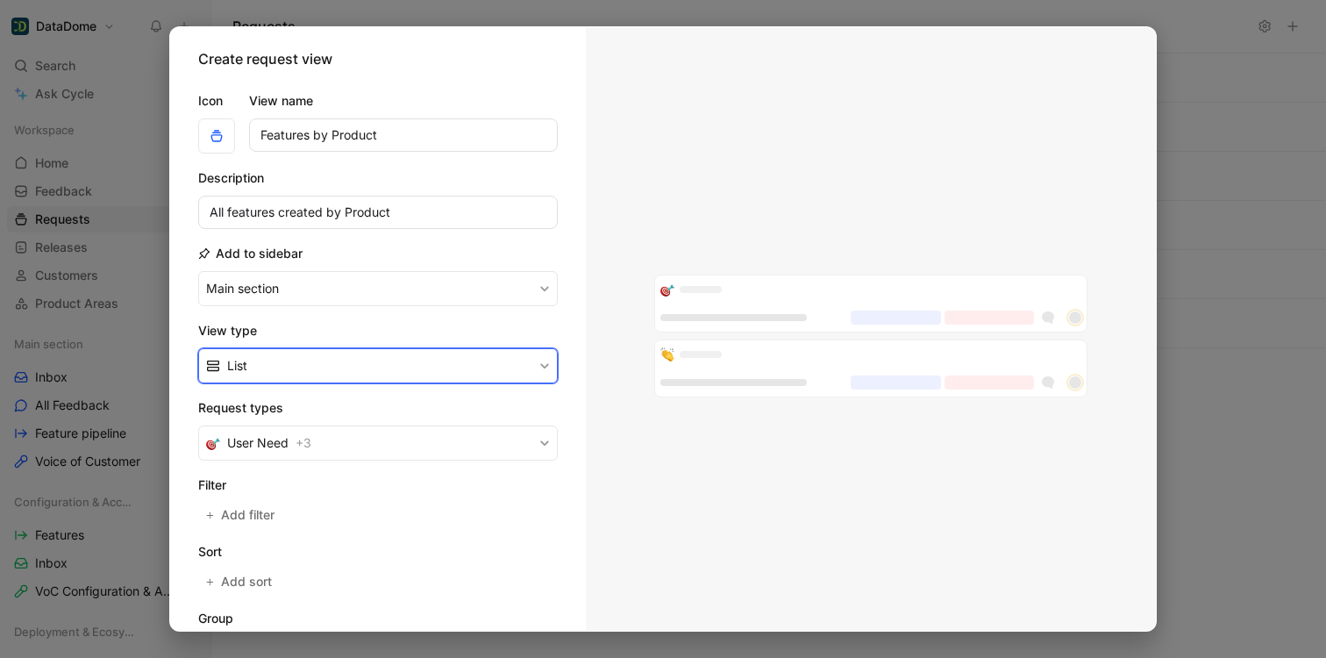
click at [298, 367] on button "List" at bounding box center [377, 365] width 359 height 35
click at [248, 429] on div "List" at bounding box center [383, 433] width 313 height 21
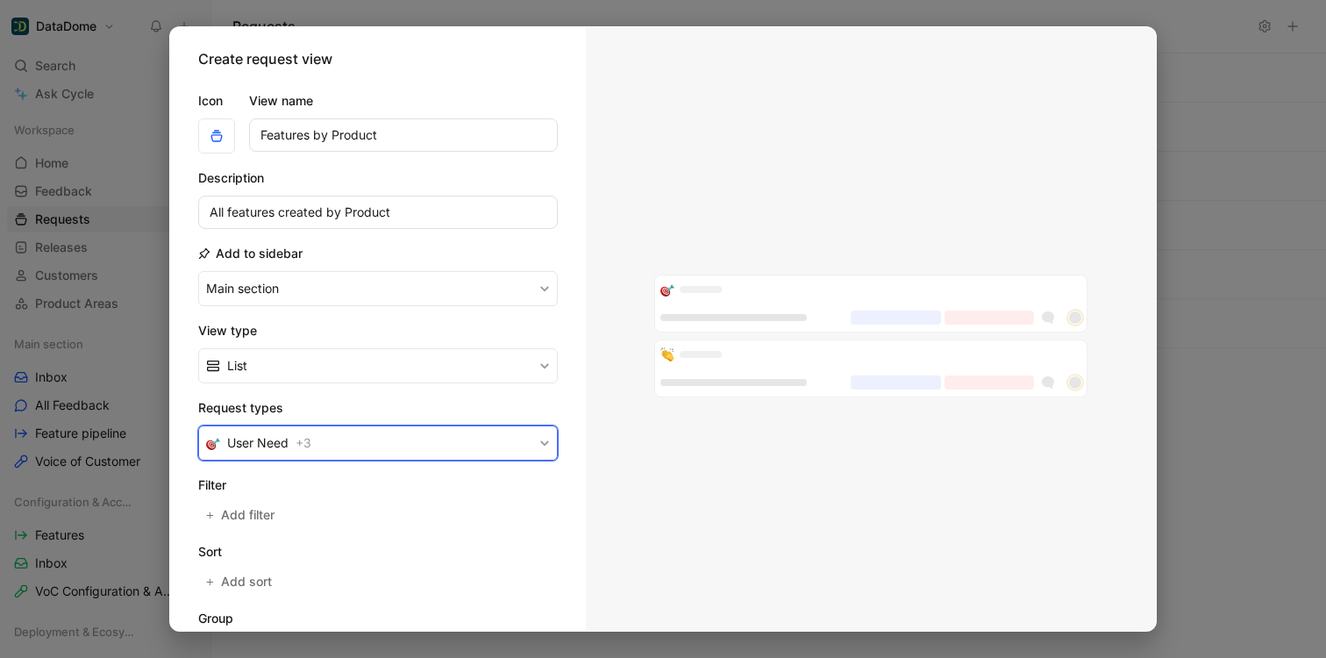
click at [302, 436] on span "+ 3" at bounding box center [303, 442] width 16 height 21
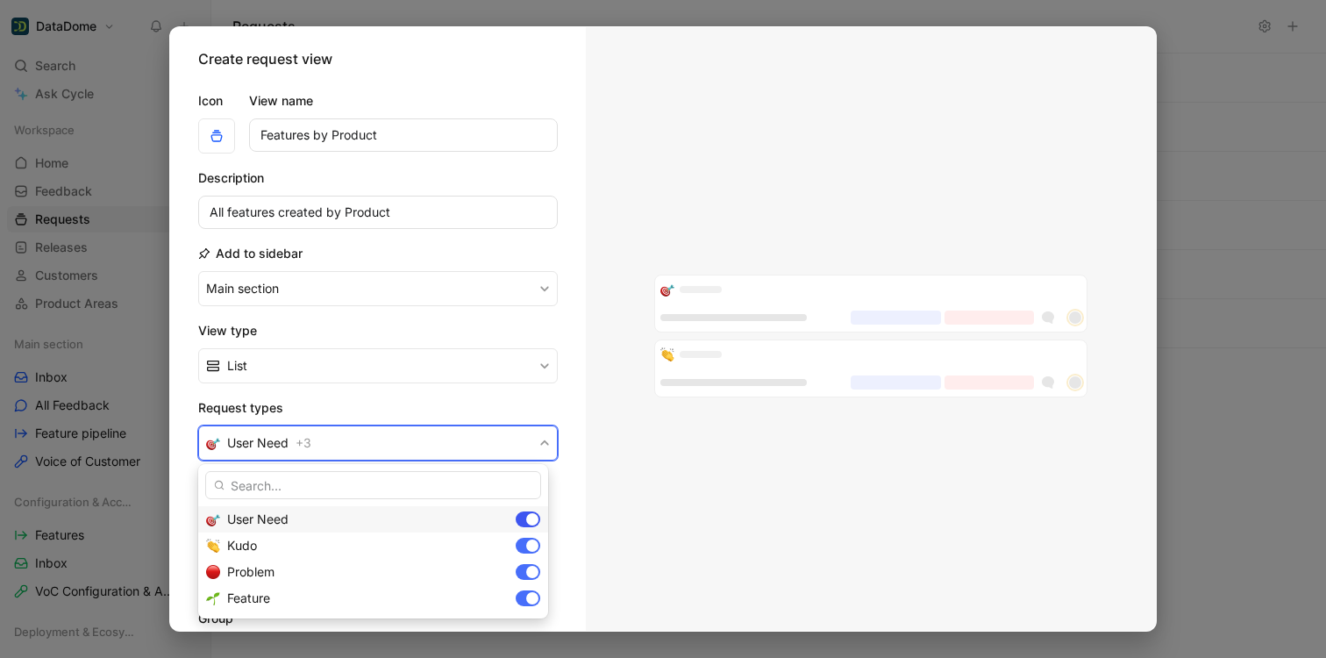
click at [530, 520] on div at bounding box center [532, 519] width 12 height 12
click at [532, 540] on div at bounding box center [532, 545] width 12 height 12
click at [531, 568] on div at bounding box center [532, 572] width 12 height 12
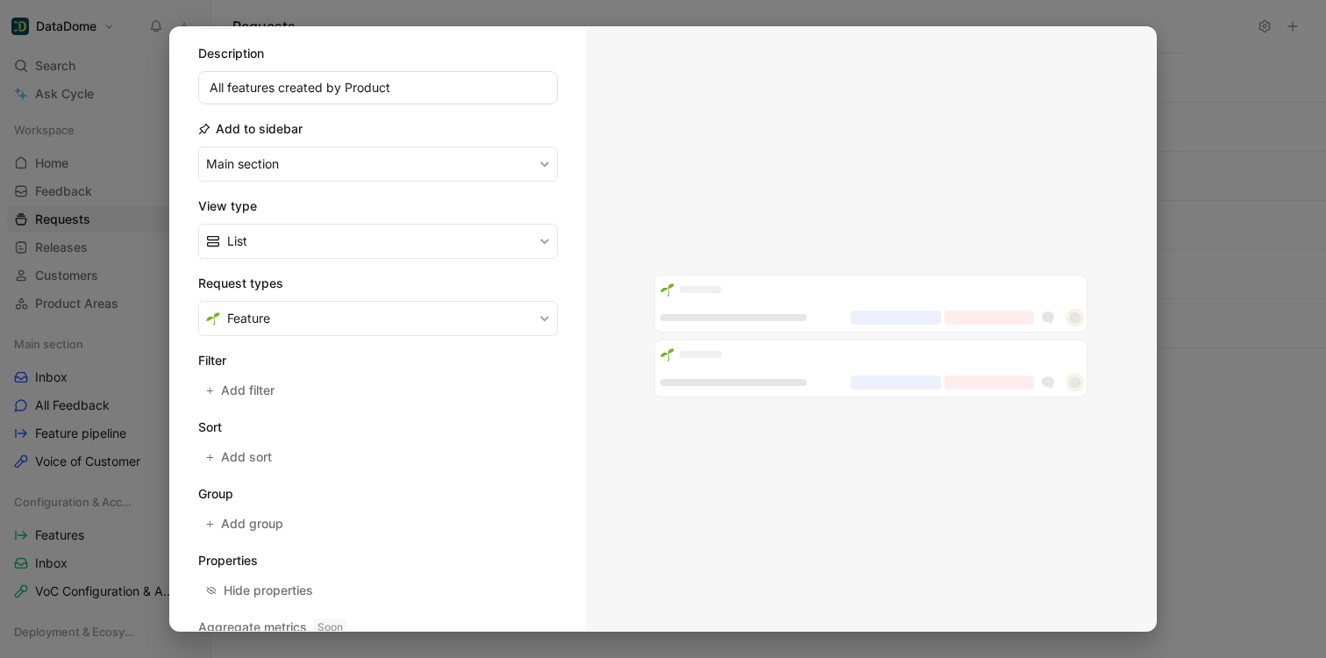
scroll to position [139, 0]
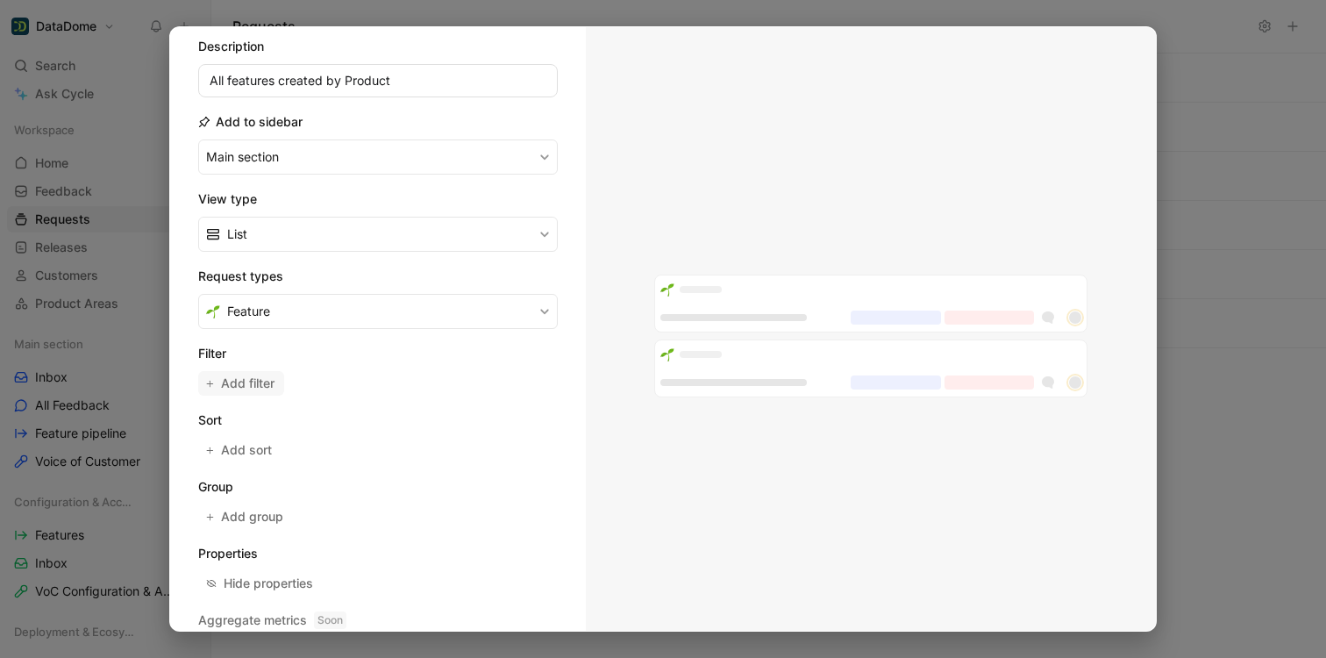
click at [242, 377] on span "Add filter" at bounding box center [248, 383] width 55 height 21
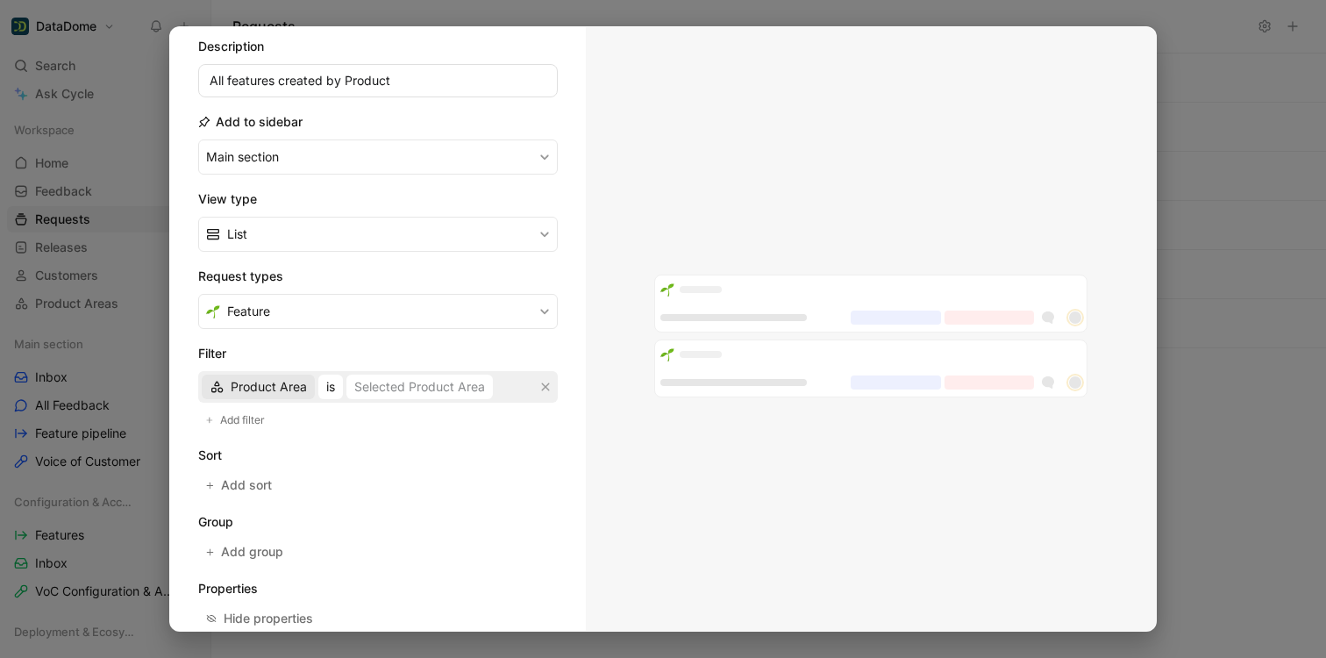
click at [243, 385] on span "Product Area" at bounding box center [269, 386] width 76 height 21
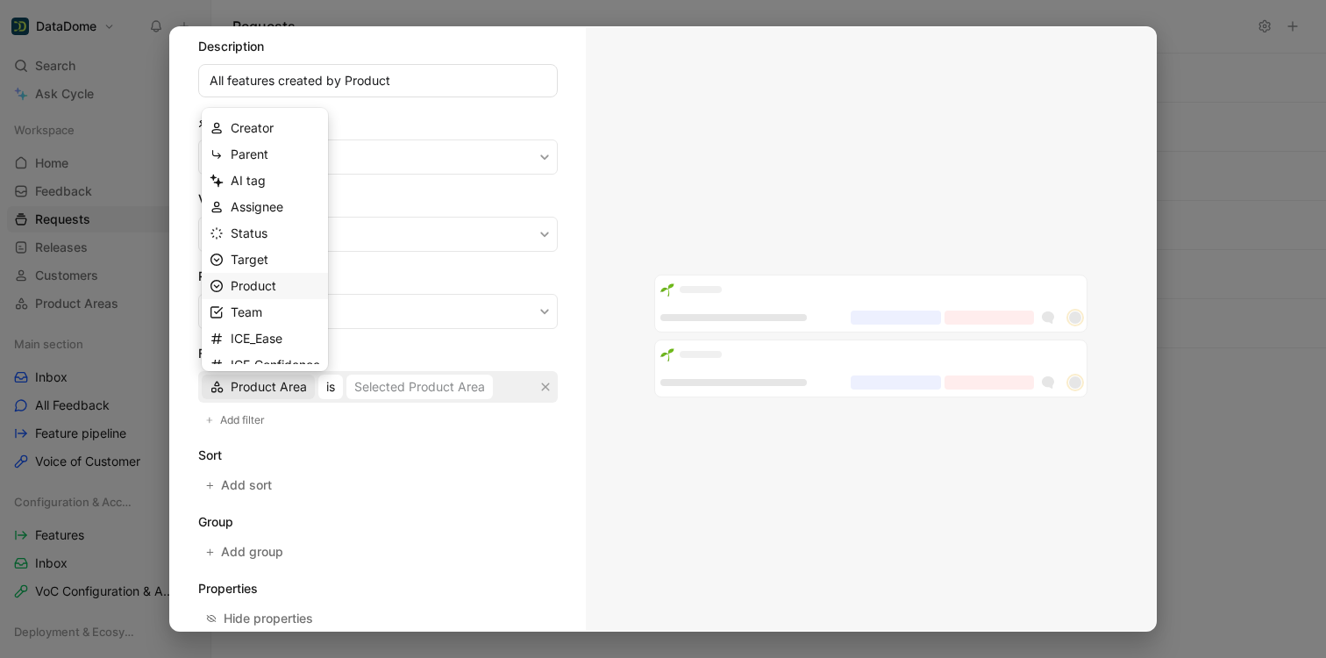
click at [244, 281] on span "Product" at bounding box center [254, 285] width 46 height 15
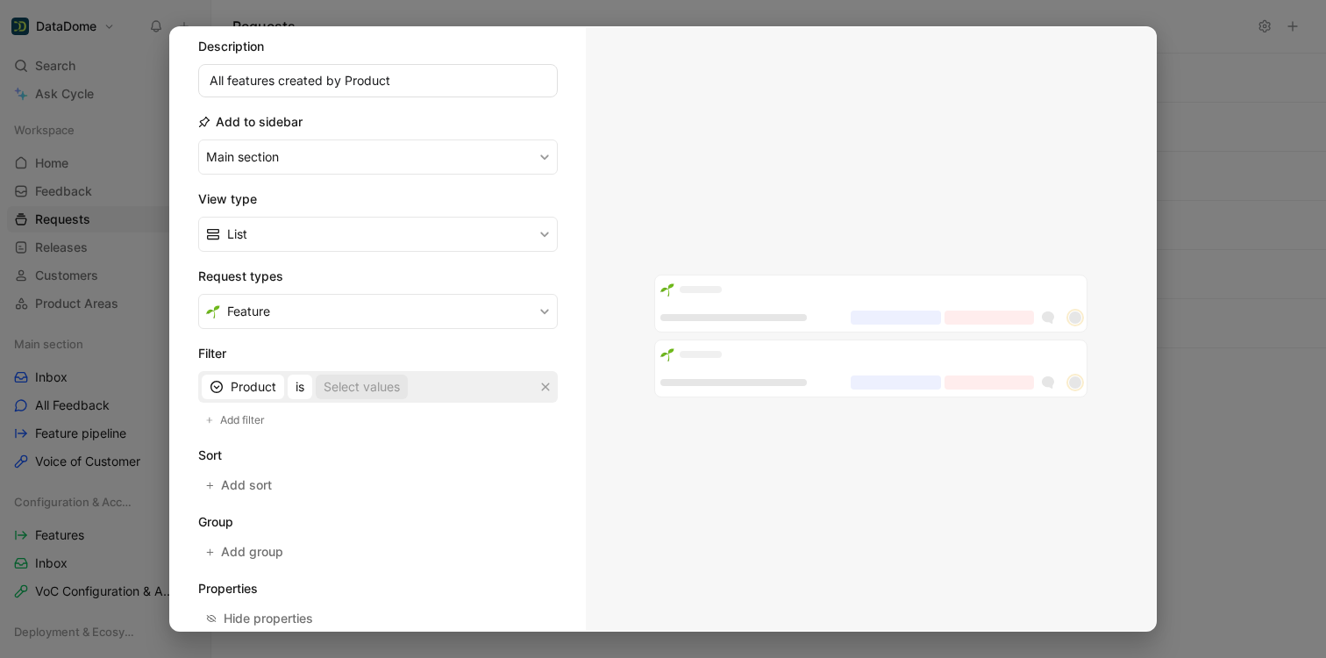
click at [363, 388] on div "Select values" at bounding box center [362, 386] width 76 height 21
click at [542, 385] on icon "button" at bounding box center [546, 387] width 8 height 8
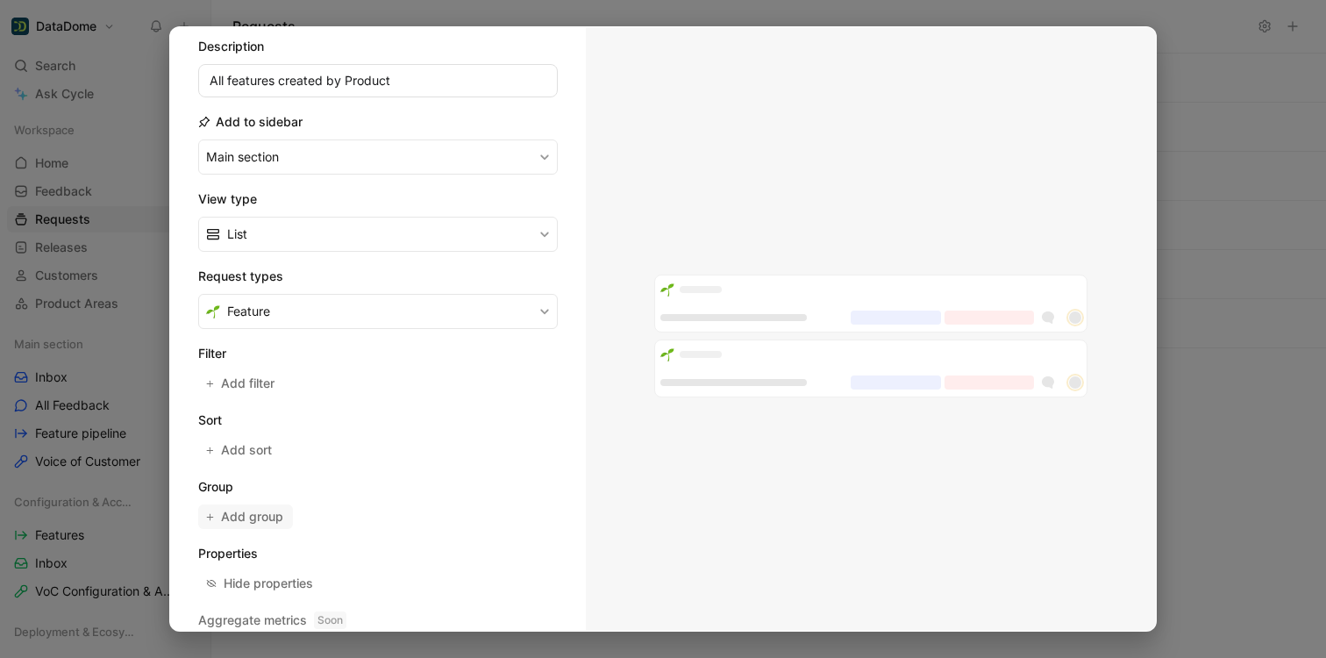
click at [259, 522] on span "Add group" at bounding box center [253, 516] width 64 height 21
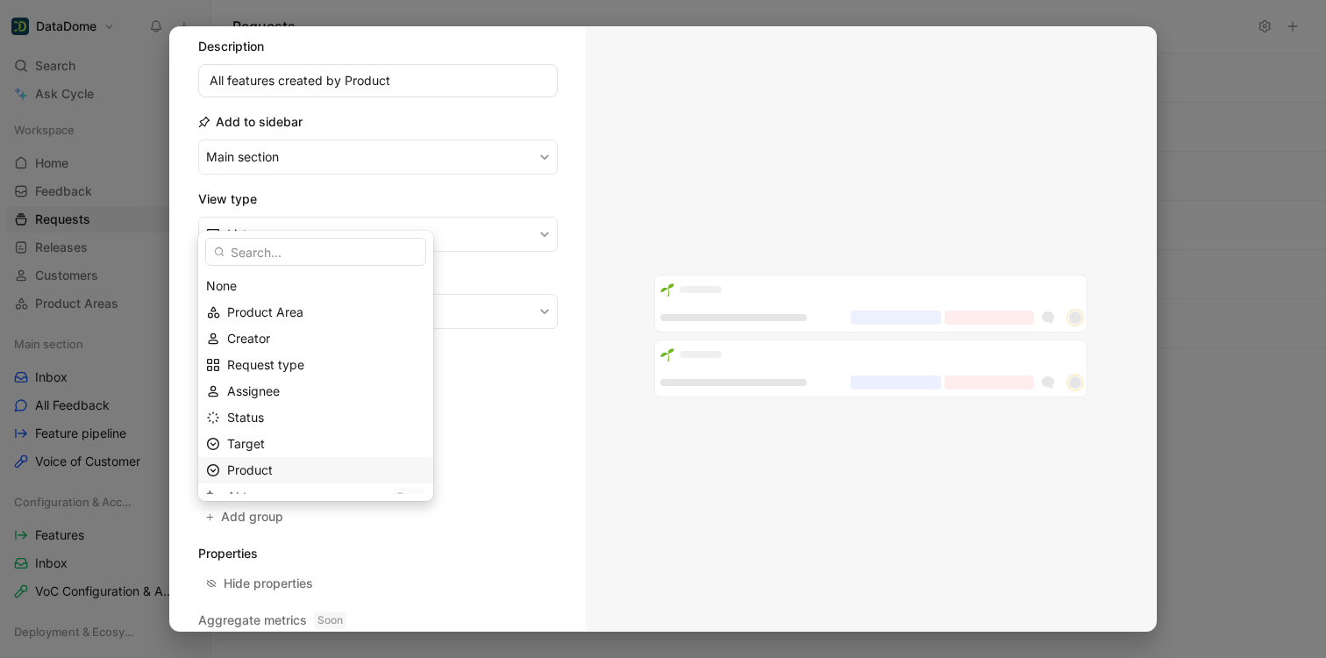
click at [249, 466] on span "Product" at bounding box center [250, 469] width 46 height 15
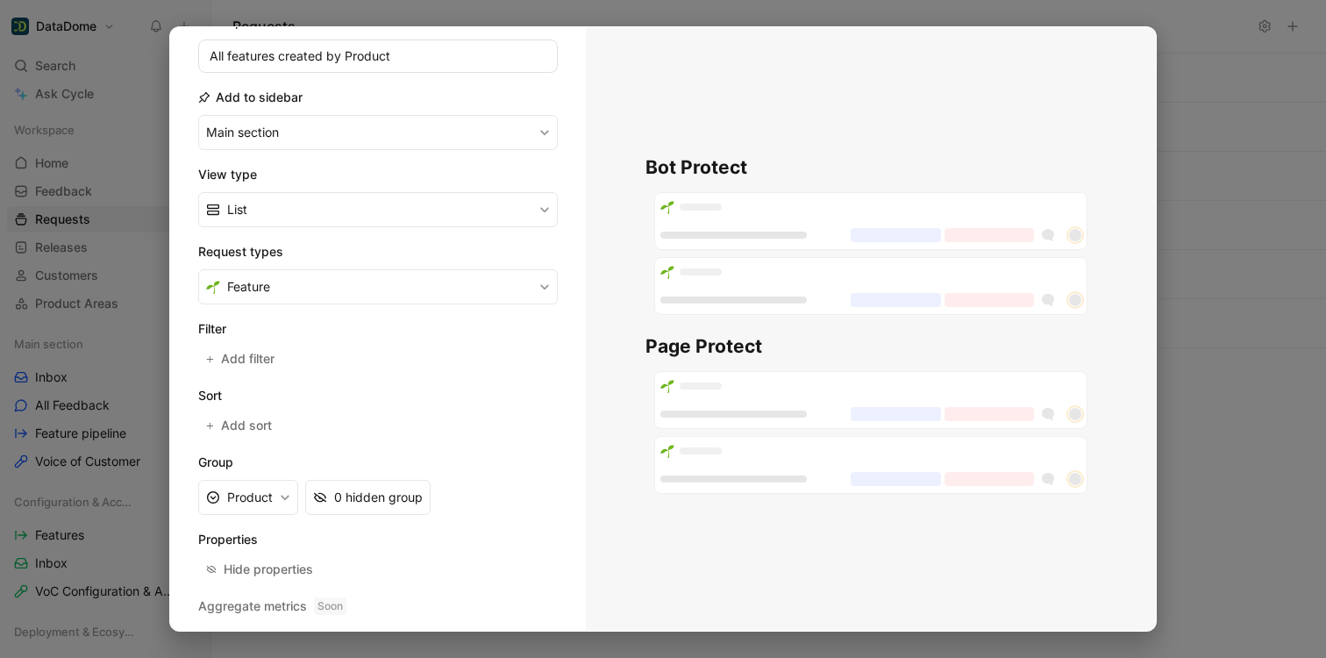
scroll to position [219, 0]
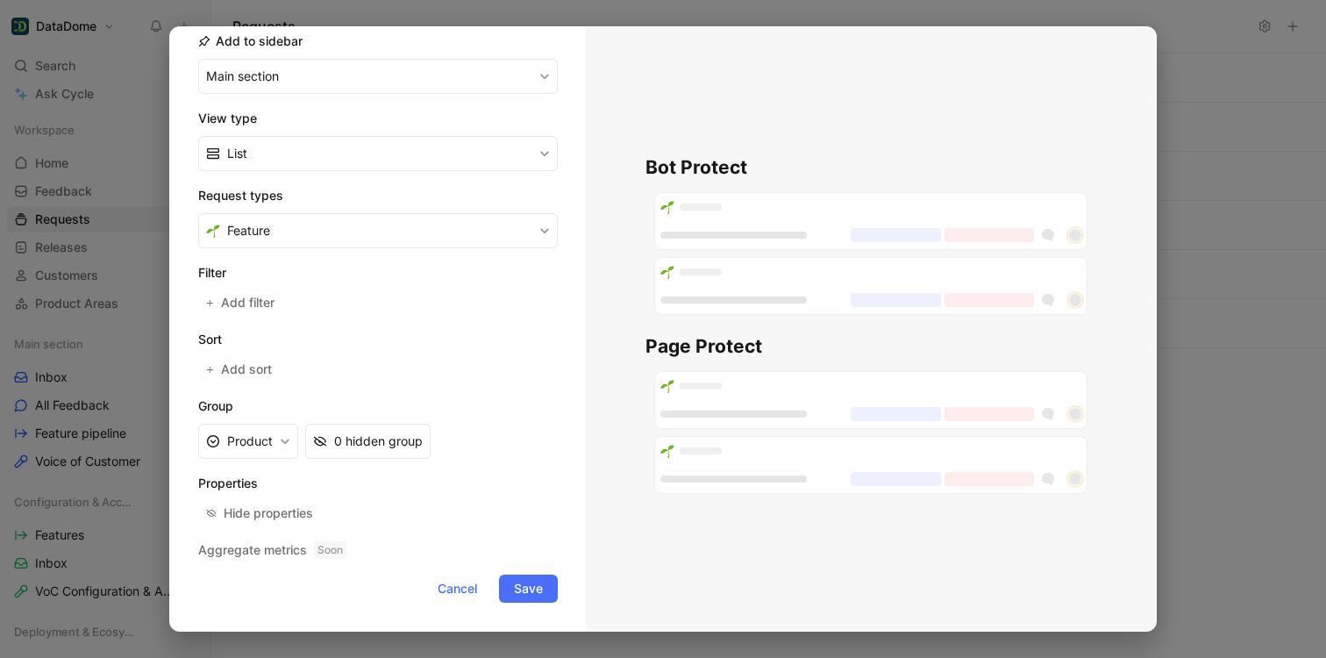
click at [536, 588] on button "Save" at bounding box center [528, 588] width 59 height 28
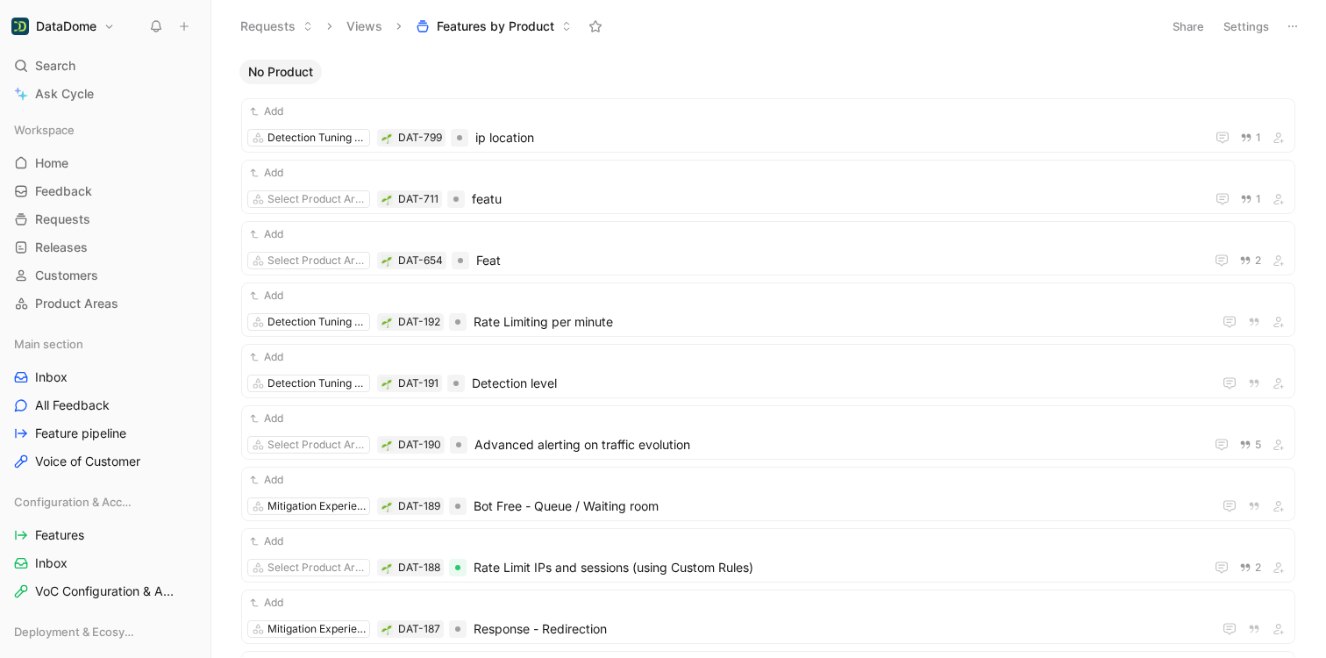
click at [1249, 29] on button "Settings" at bounding box center [1245, 26] width 61 height 25
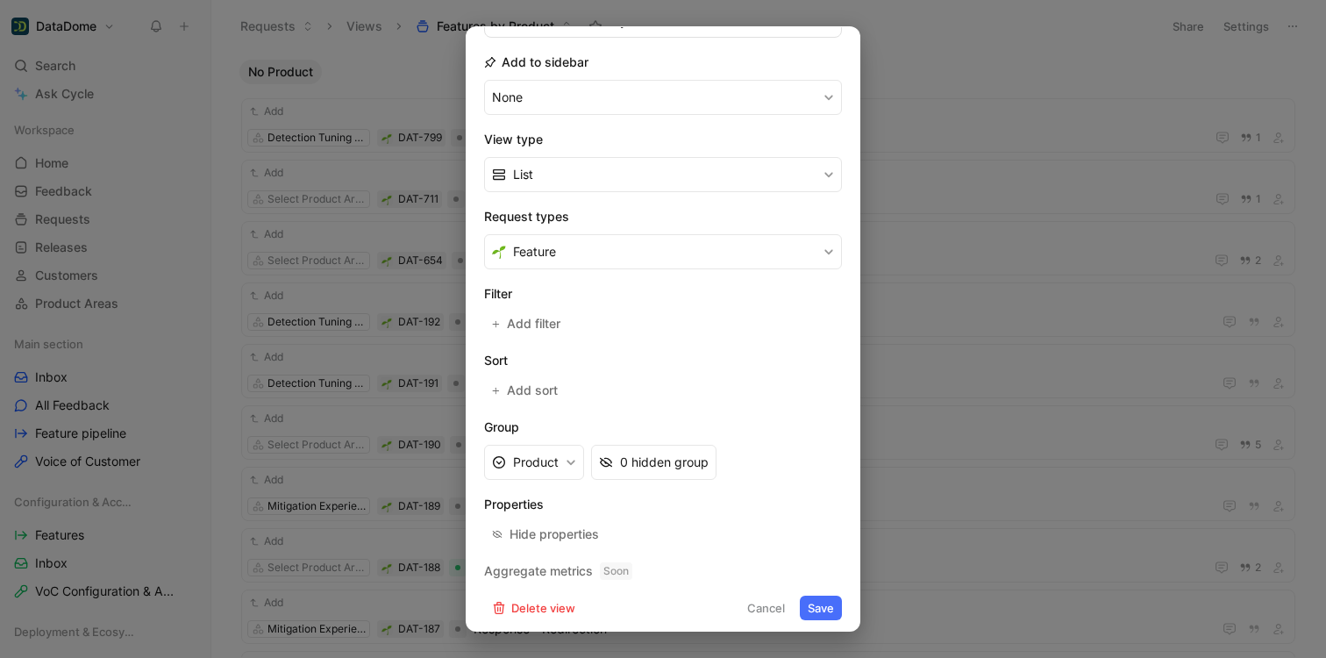
scroll to position [188, 0]
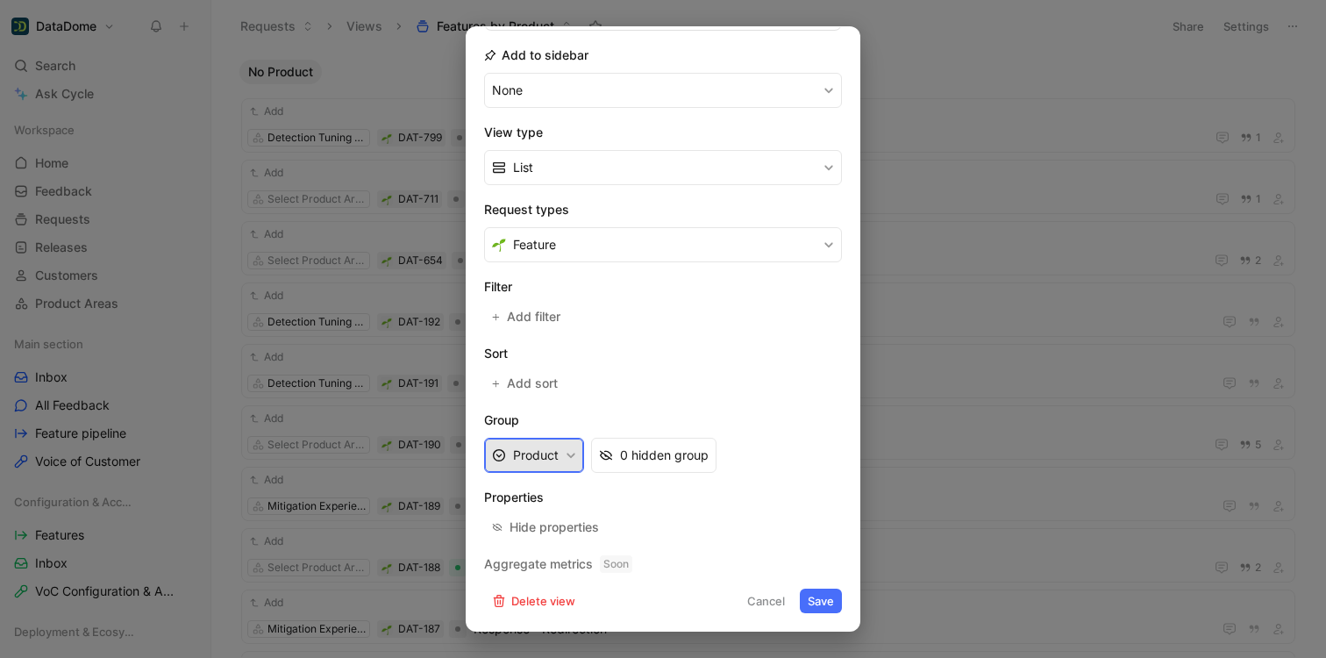
click at [557, 456] on button "Product" at bounding box center [534, 455] width 100 height 35
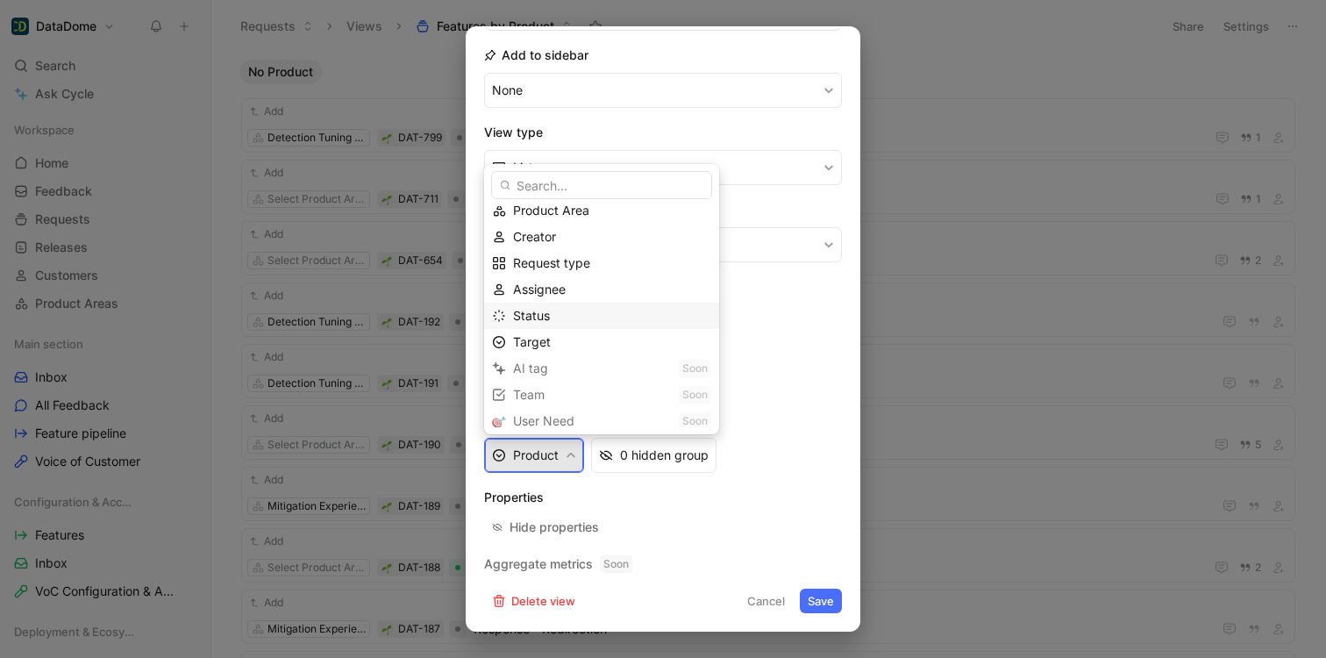
scroll to position [42, 0]
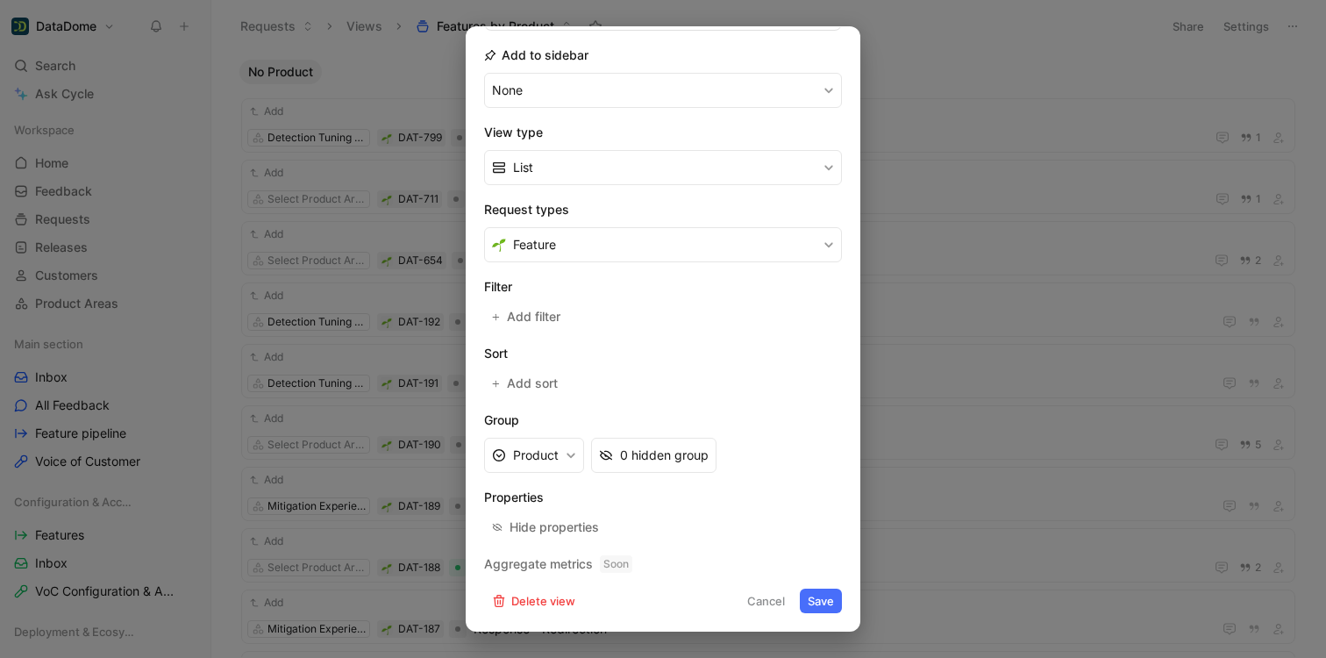
click at [929, 76] on div at bounding box center [663, 329] width 1326 height 658
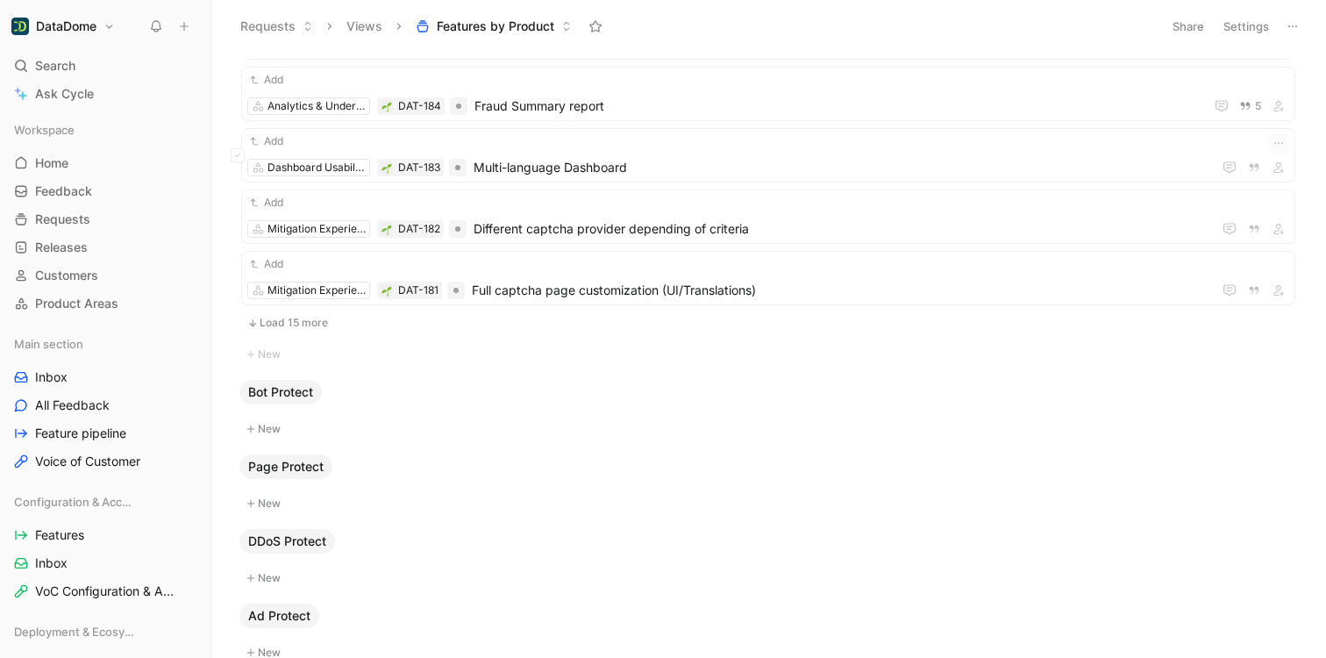
scroll to position [0, 0]
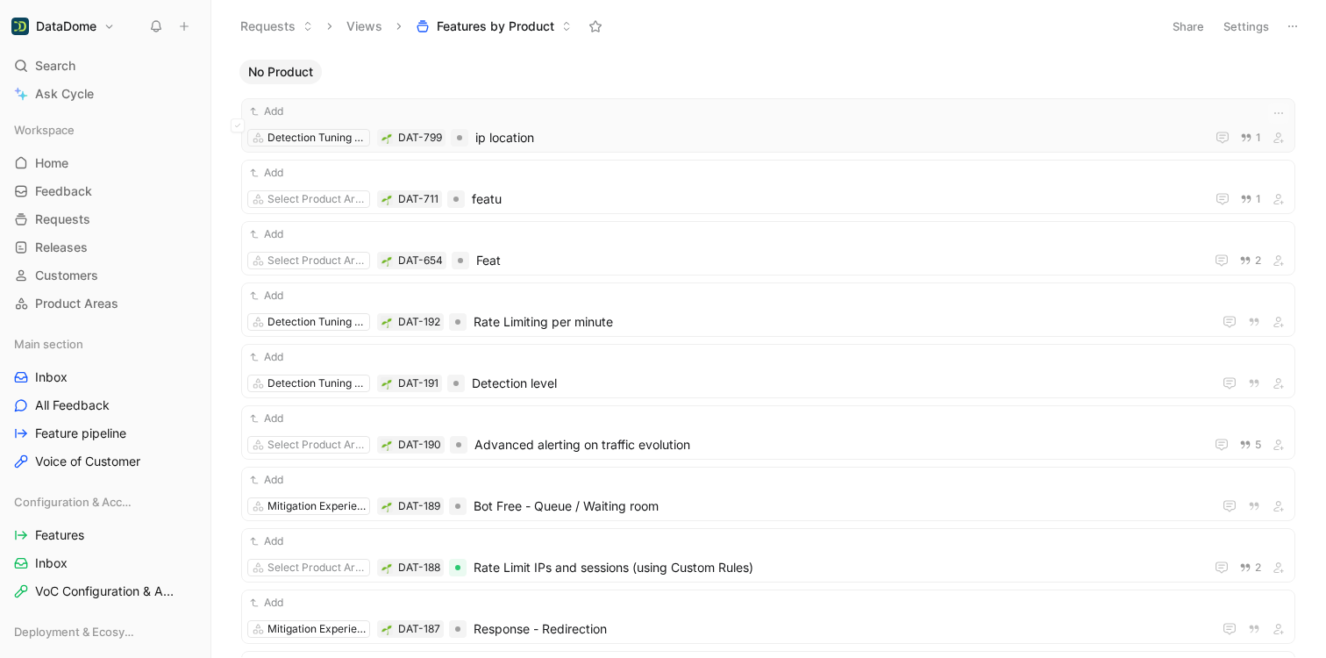
click at [688, 131] on span "ip location" at bounding box center [836, 137] width 722 height 21
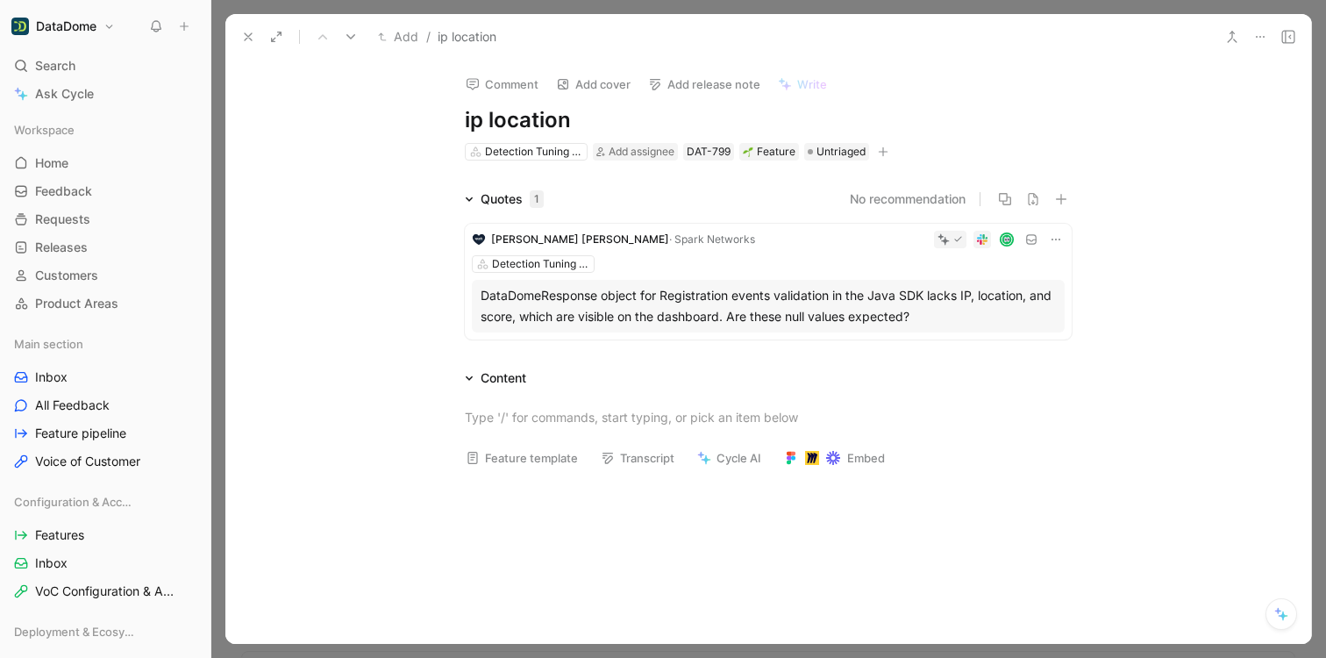
click at [243, 39] on icon at bounding box center [248, 37] width 14 height 14
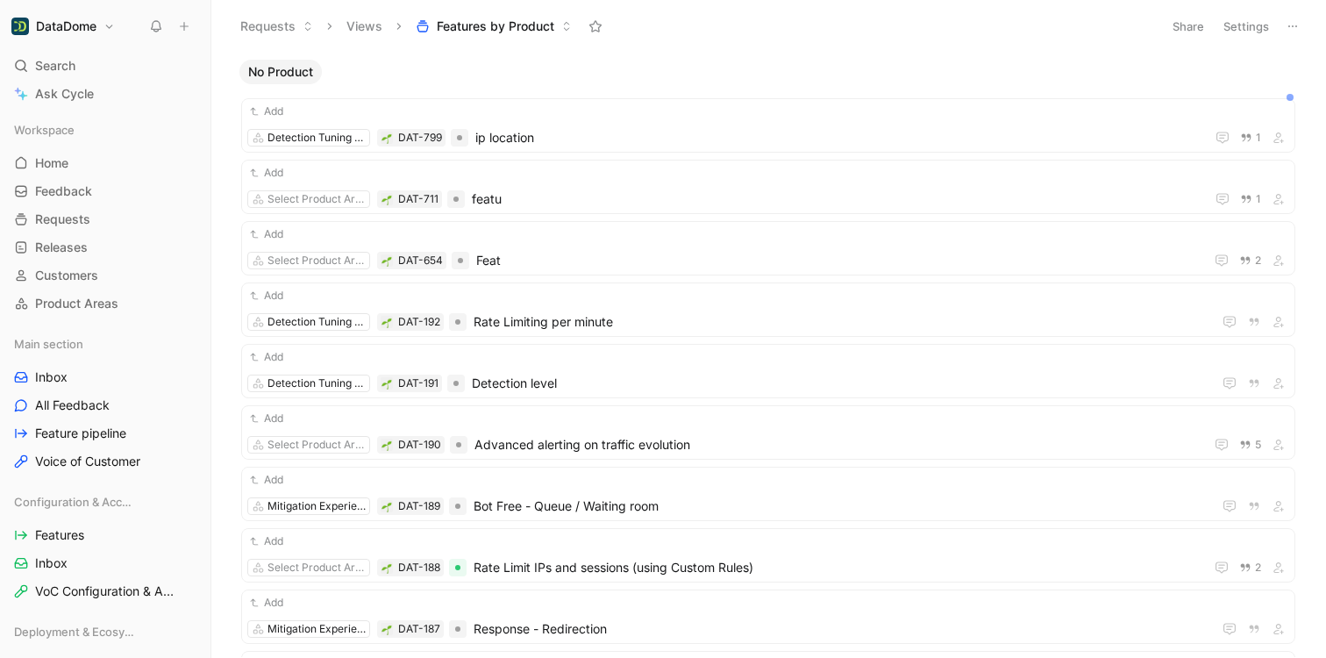
click at [362, 24] on button "Views" at bounding box center [364, 26] width 52 height 26
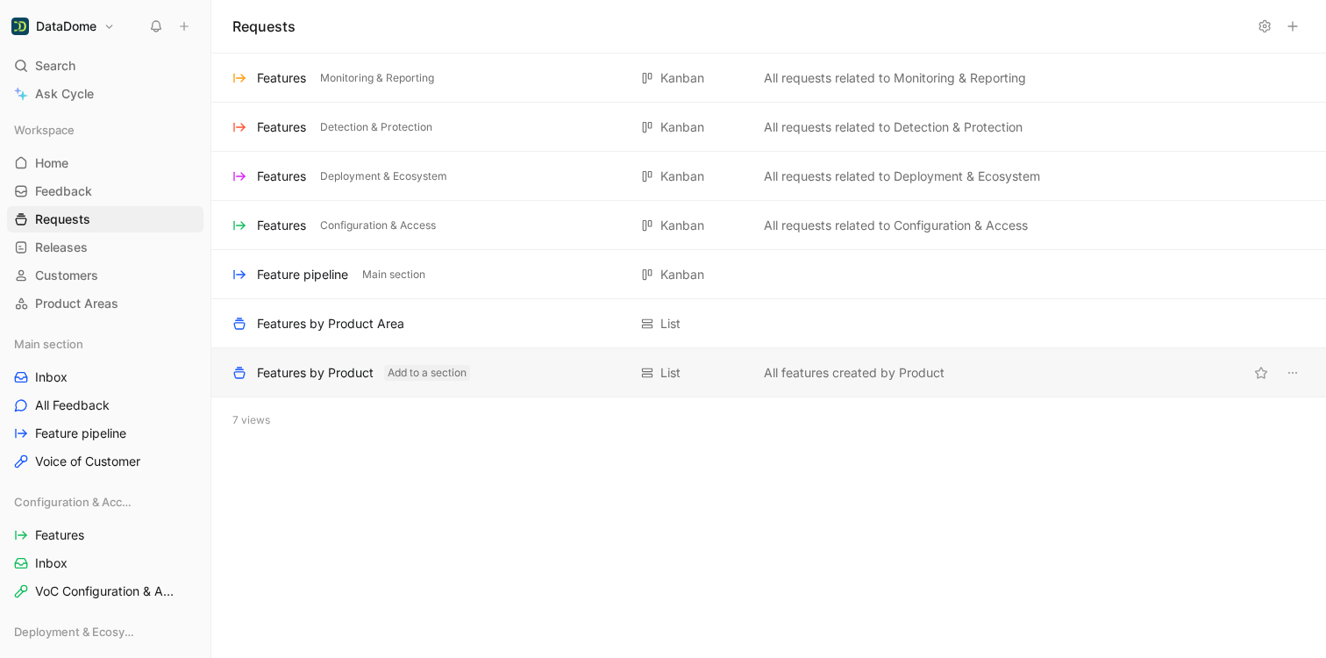
click at [401, 374] on button "Add to a section" at bounding box center [427, 373] width 86 height 16
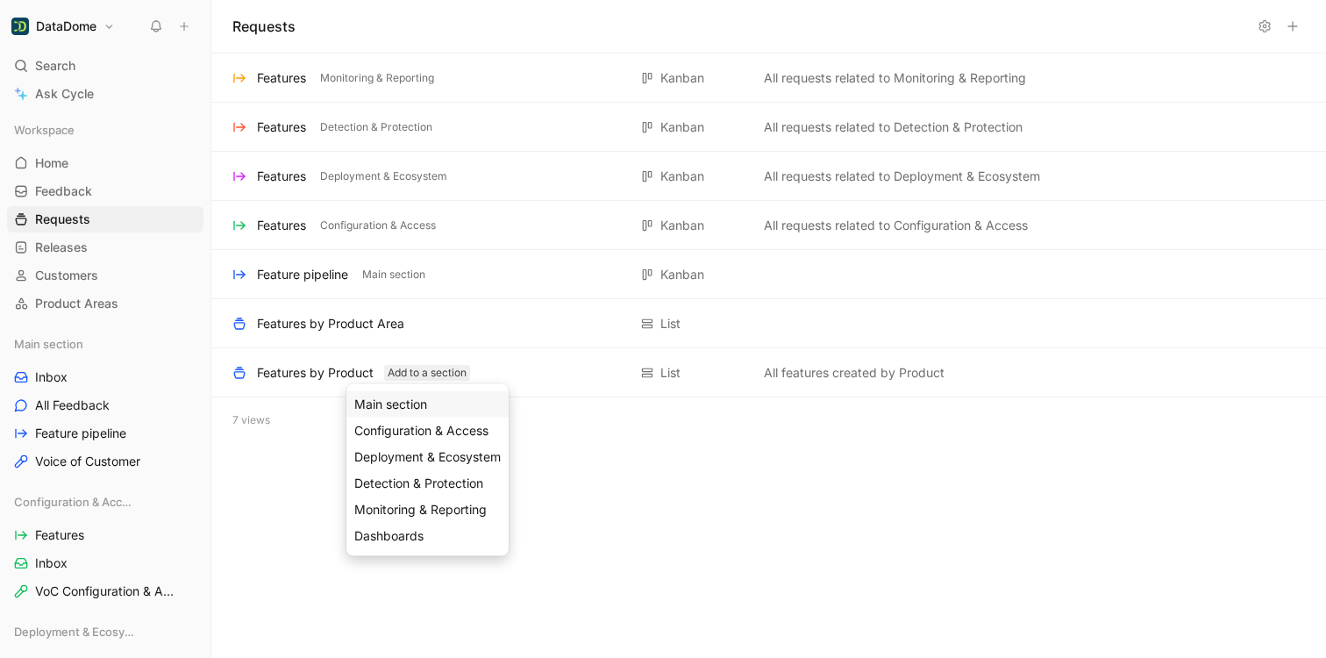
click at [395, 400] on span "Main section" at bounding box center [390, 403] width 73 height 15
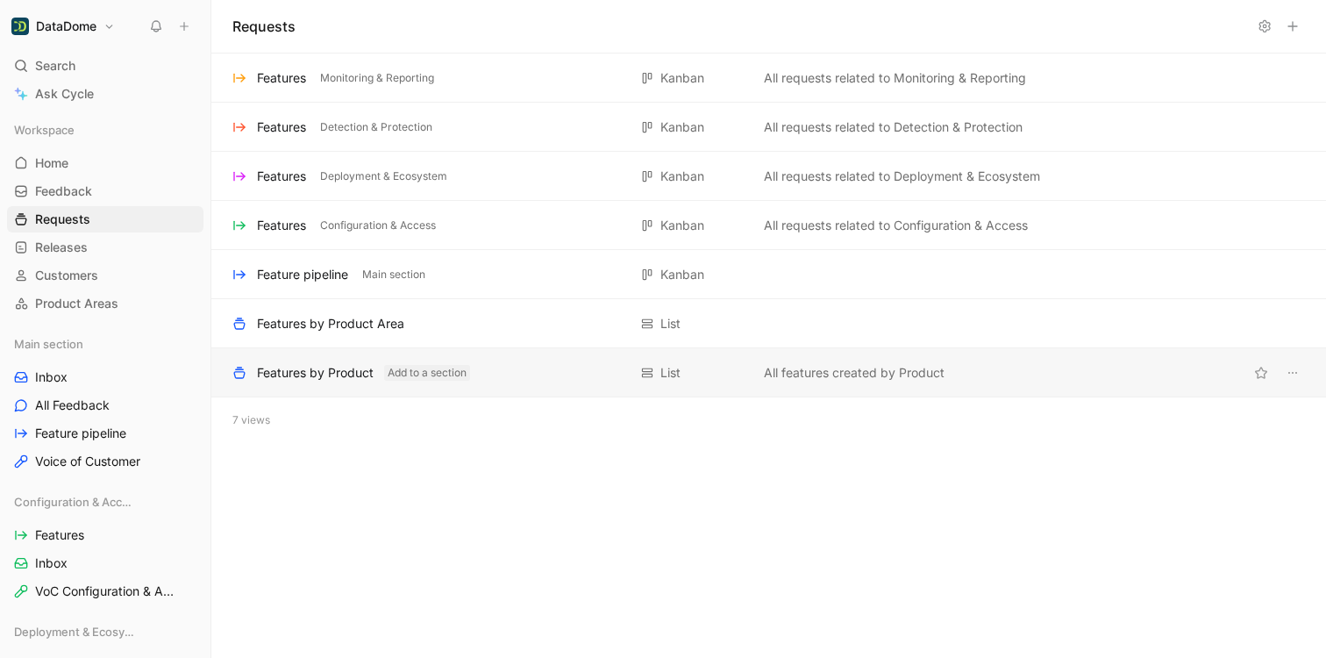
click at [422, 378] on button "Add to a section" at bounding box center [427, 373] width 86 height 16
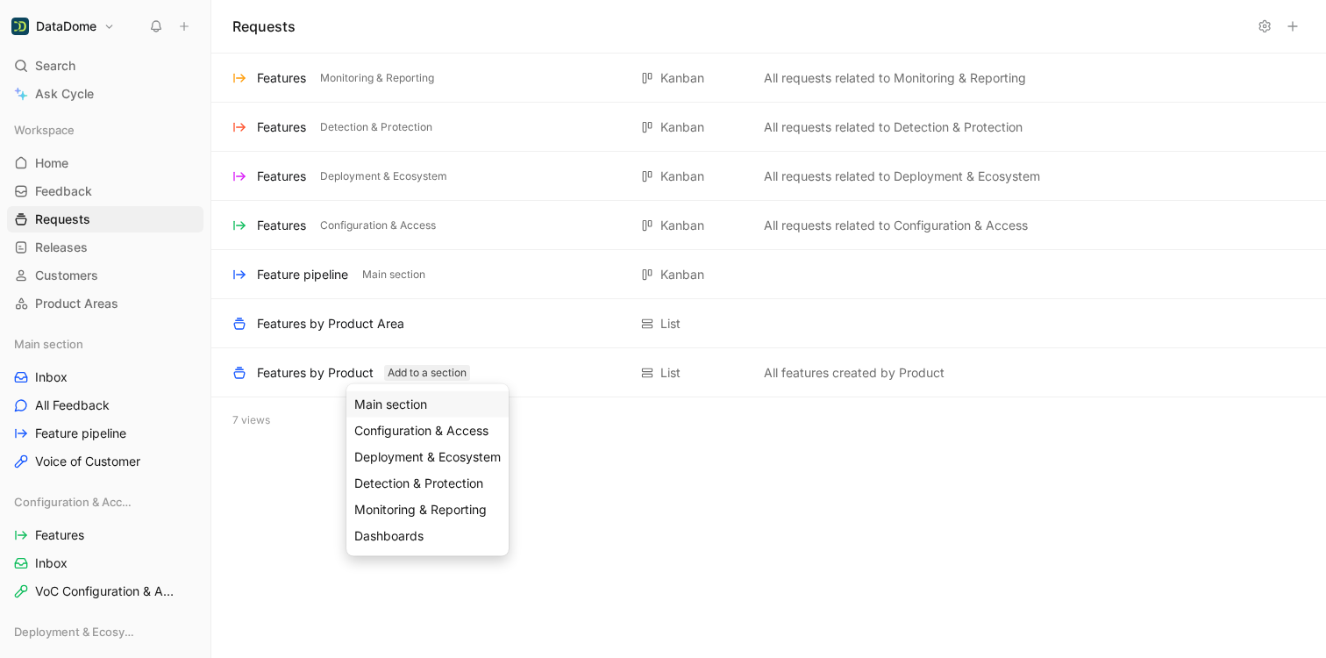
click at [396, 407] on span "Main section" at bounding box center [390, 403] width 73 height 15
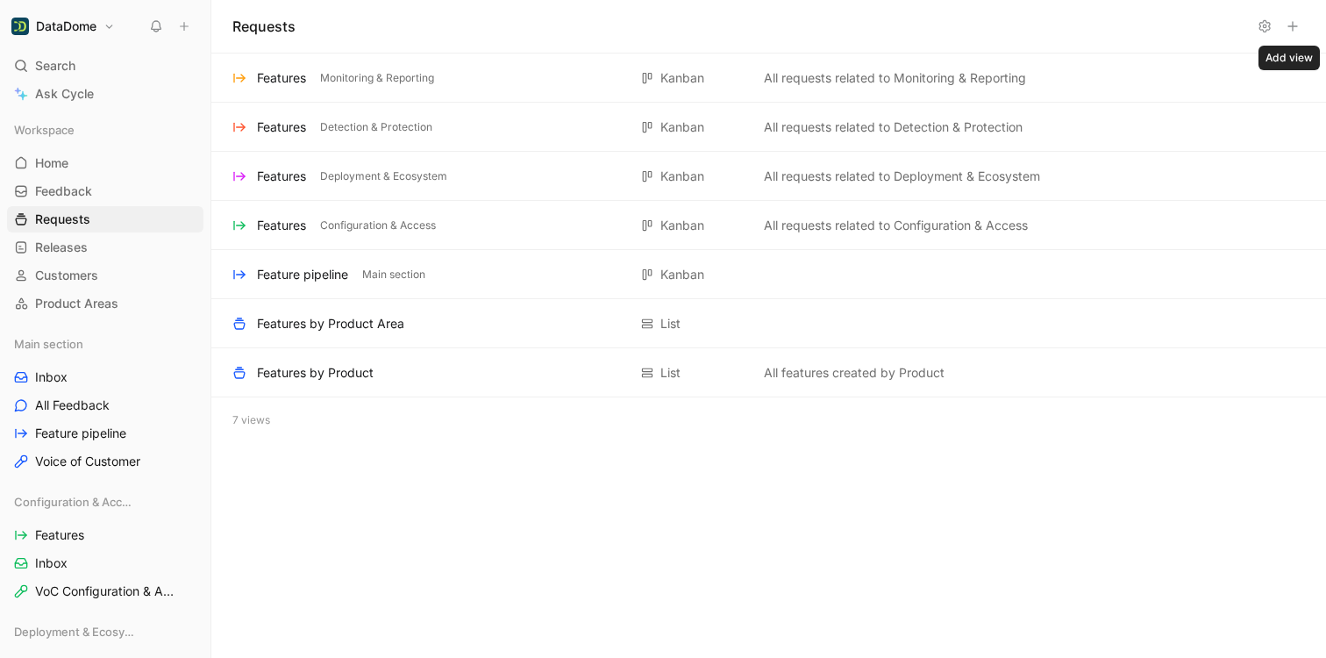
click at [1291, 25] on use at bounding box center [1292, 26] width 9 height 9
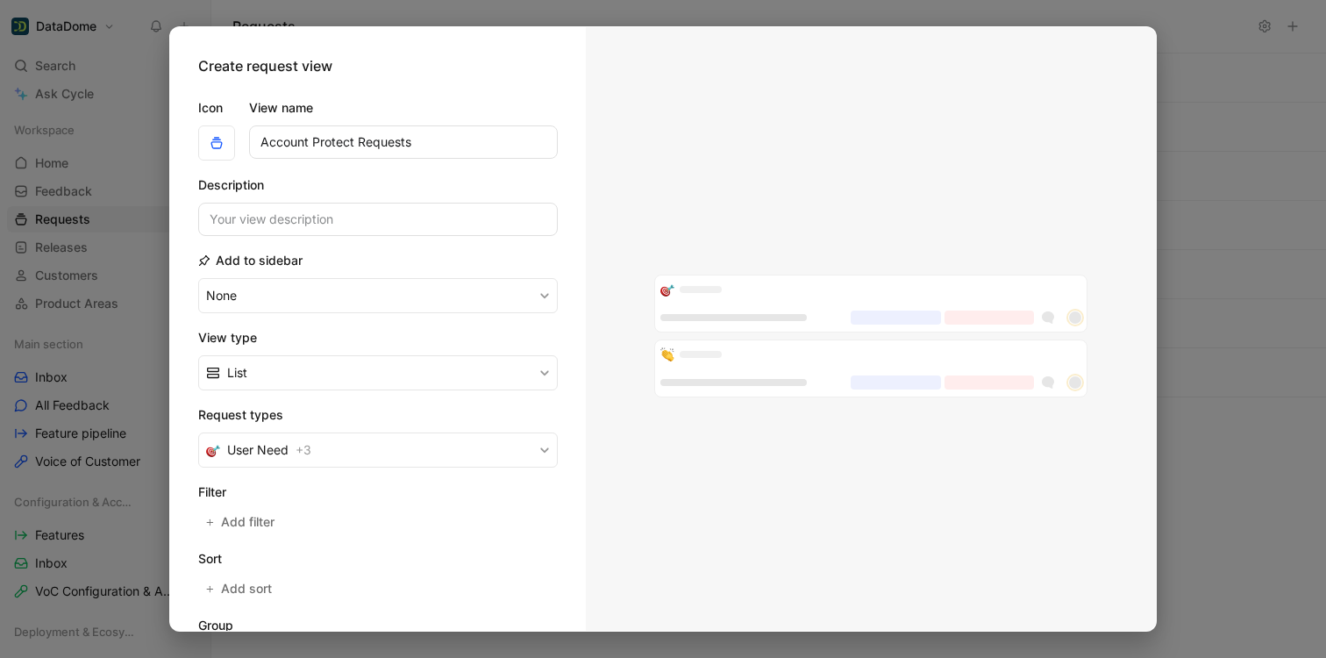
type input "Account Protect Requests"
click at [430, 217] on input at bounding box center [377, 219] width 359 height 33
type input "All features, problems, kudos for Account Protect"
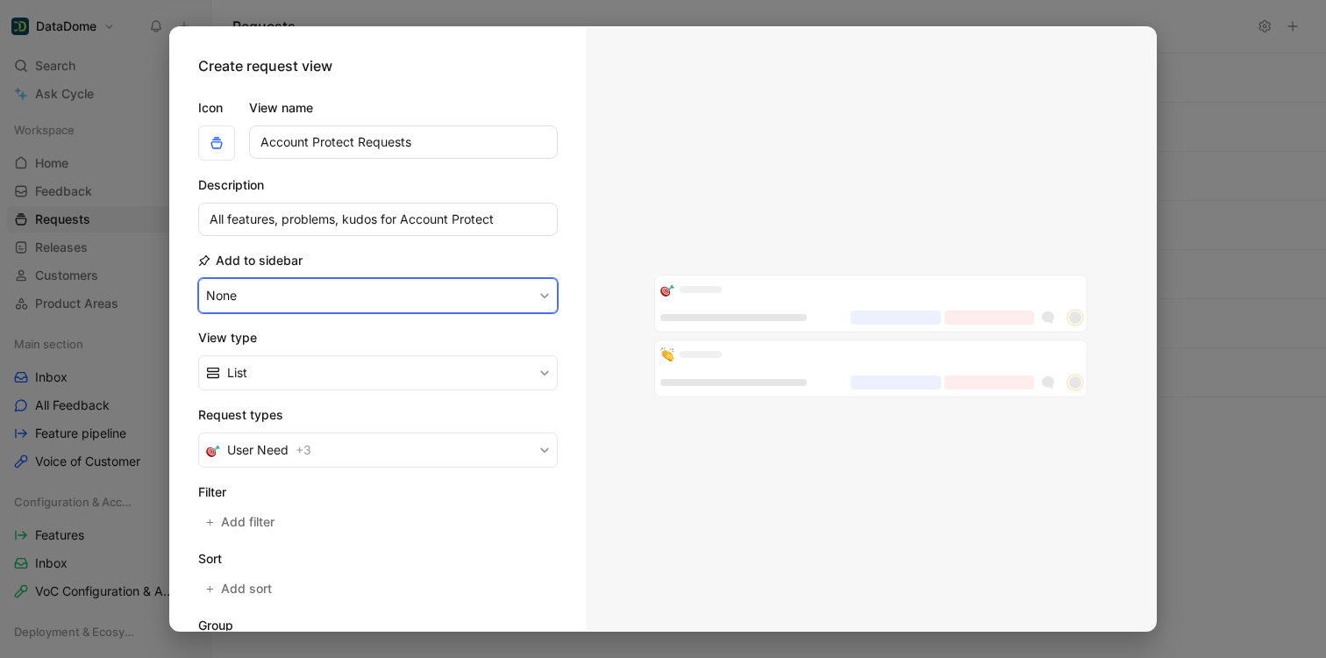
click at [306, 303] on button "None" at bounding box center [377, 295] width 359 height 35
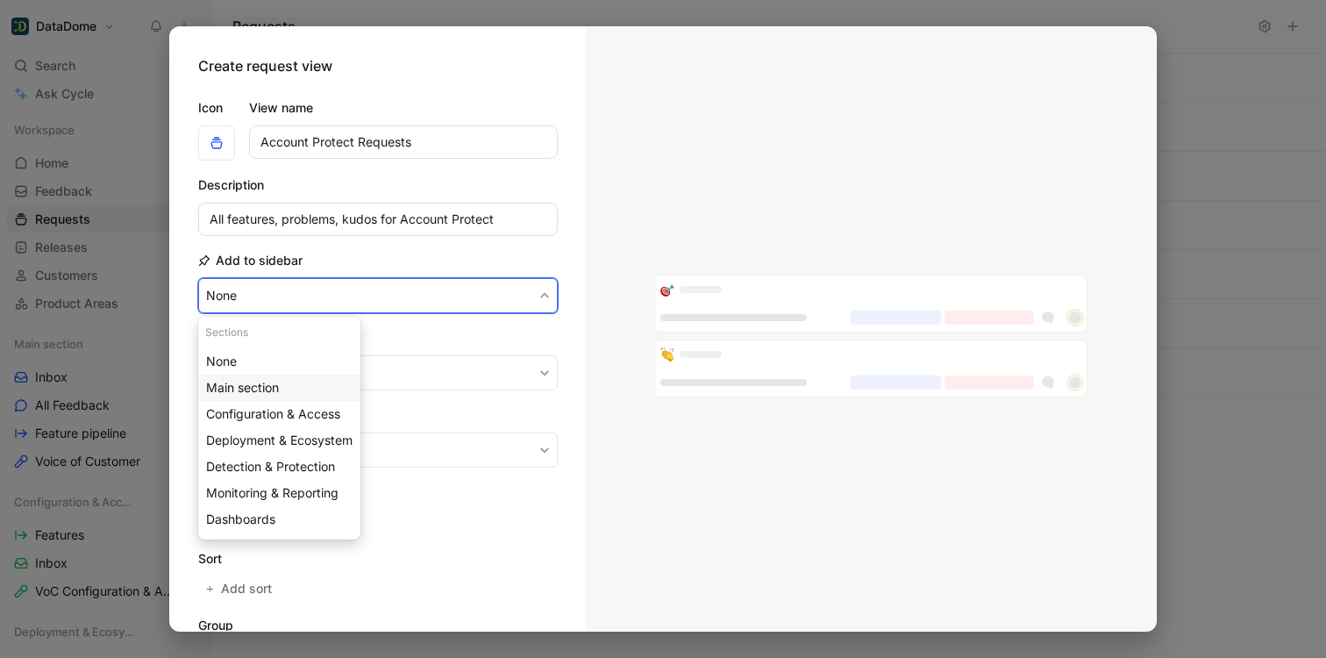
click at [270, 382] on span "Main section" at bounding box center [242, 387] width 73 height 15
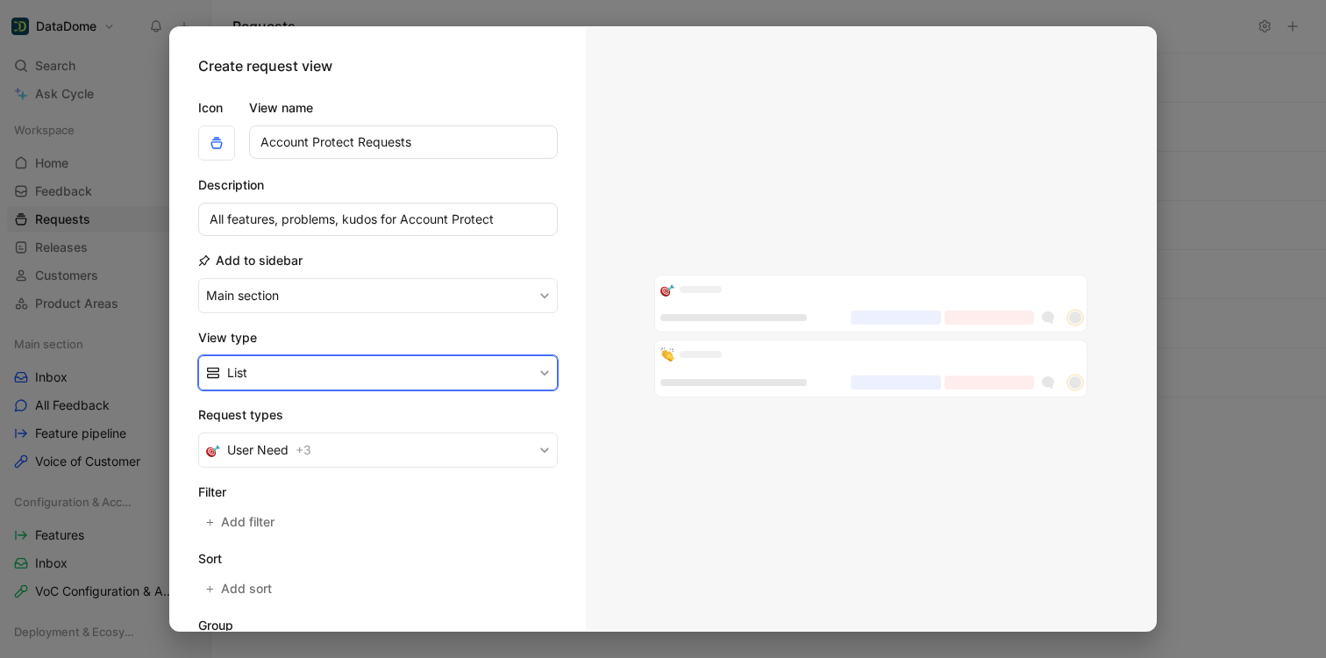
click at [272, 368] on button "List" at bounding box center [377, 372] width 359 height 35
click at [257, 418] on span "Kanban" at bounding box center [249, 413] width 44 height 15
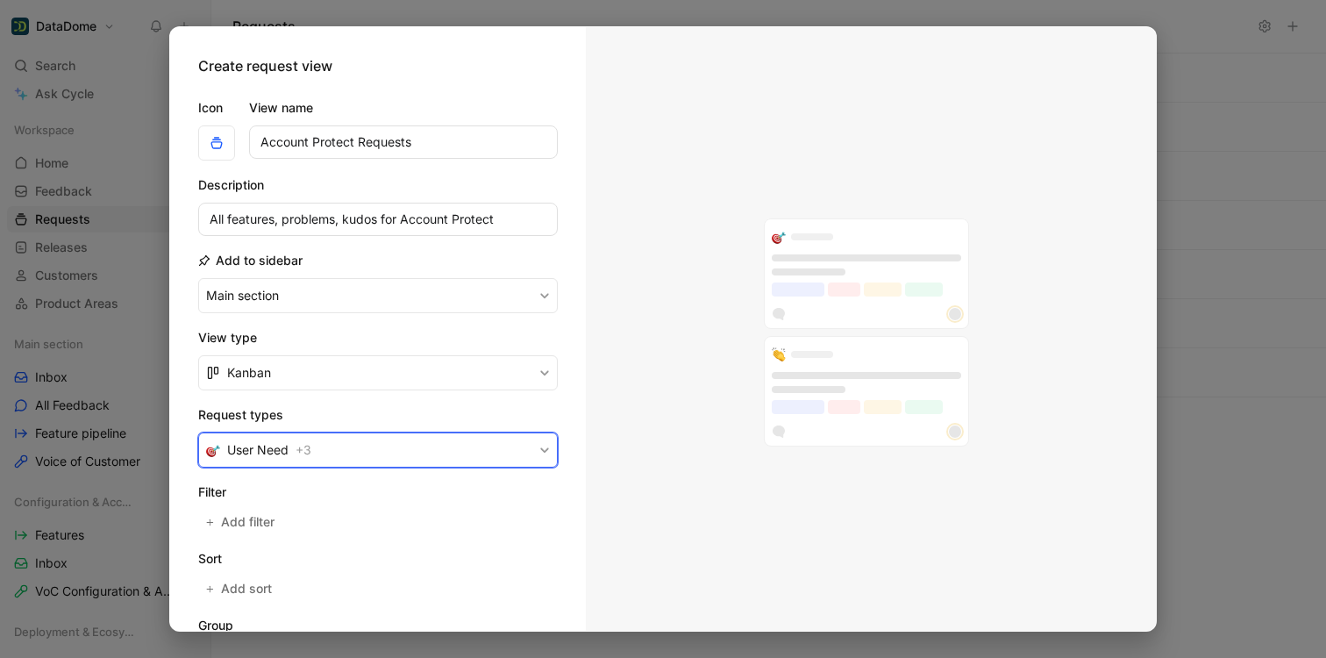
click at [256, 464] on button "User Need + 3" at bounding box center [377, 449] width 359 height 35
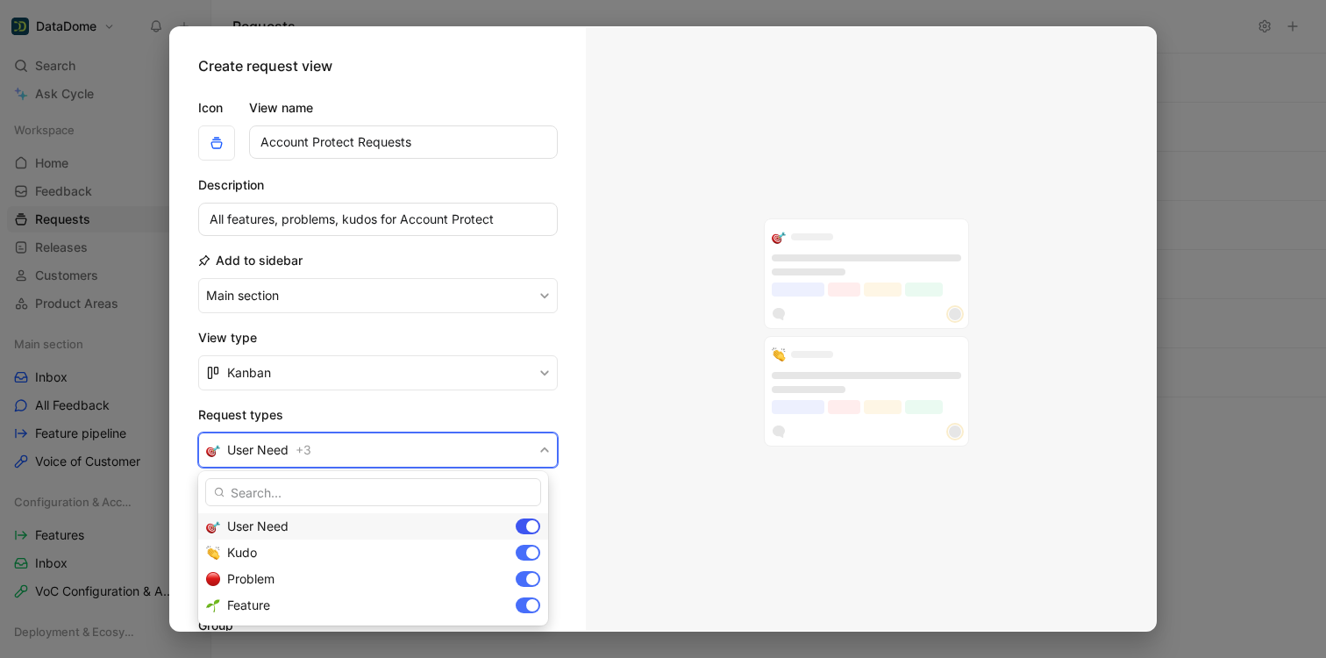
click at [534, 528] on div at bounding box center [532, 526] width 12 height 12
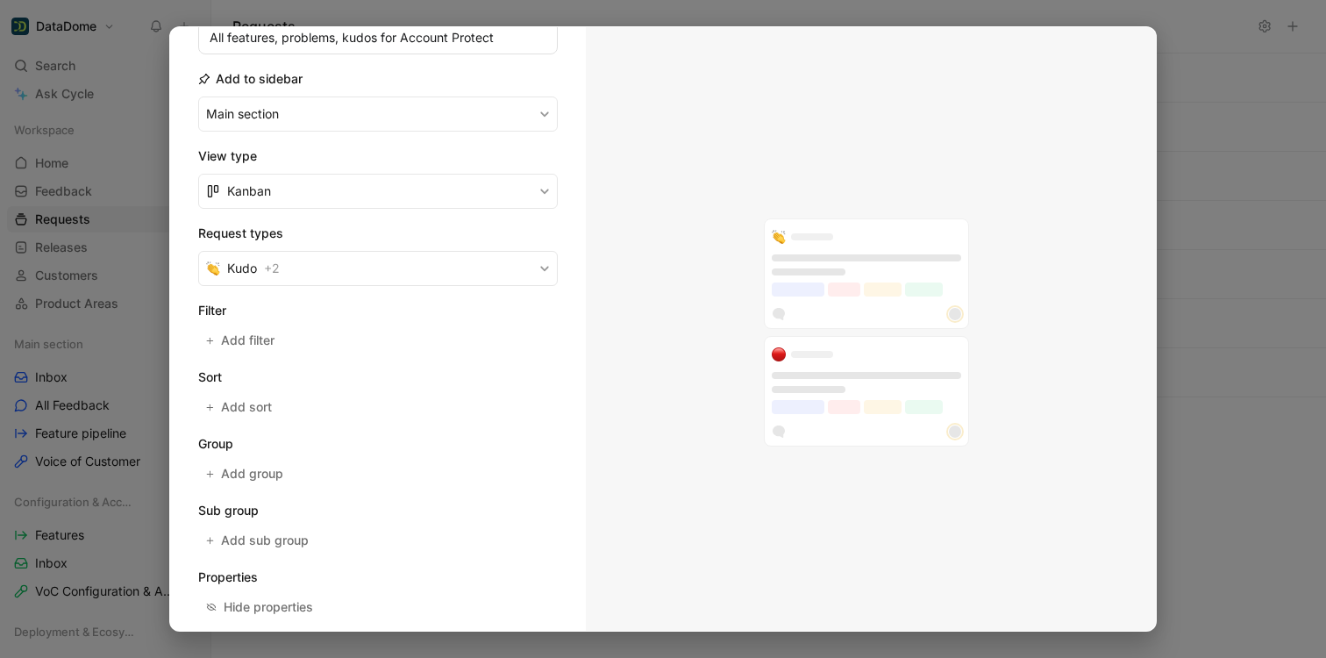
scroll to position [188, 0]
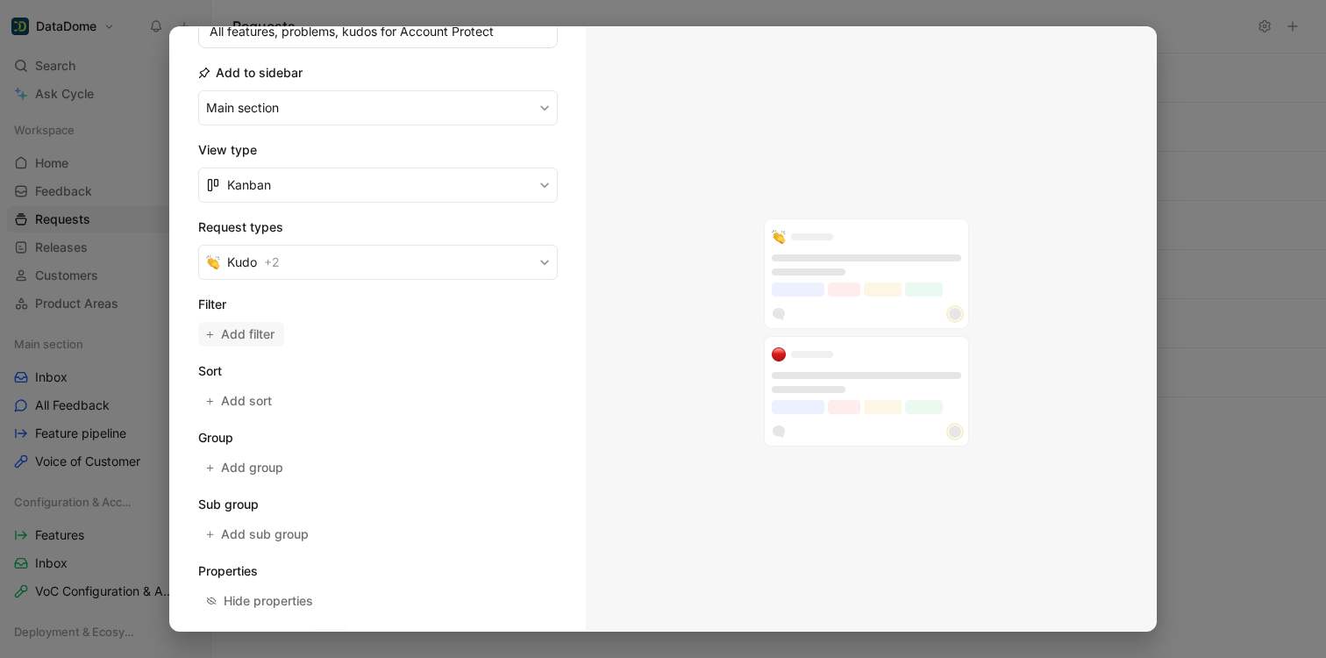
click at [256, 333] on span "Add filter" at bounding box center [248, 334] width 55 height 21
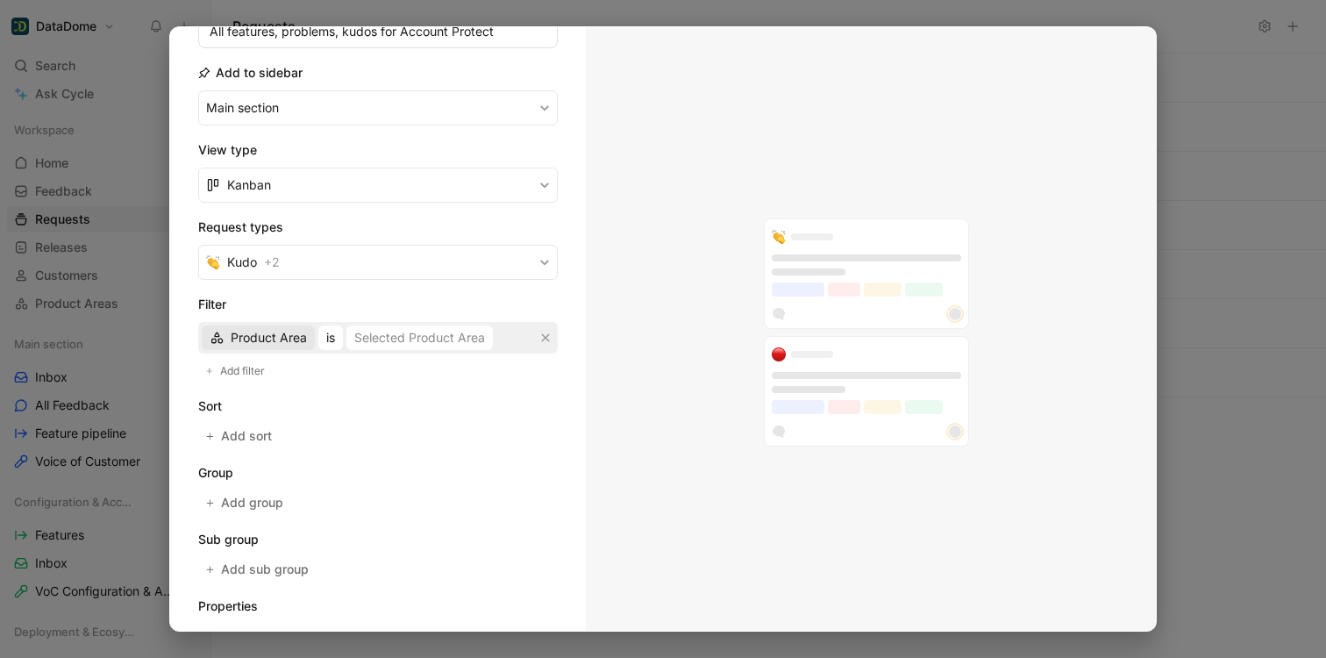
click at [254, 336] on span "Product Area" at bounding box center [269, 337] width 76 height 21
click at [255, 503] on span "Product" at bounding box center [254, 504] width 46 height 15
click at [343, 342] on div "Select values" at bounding box center [362, 337] width 76 height 21
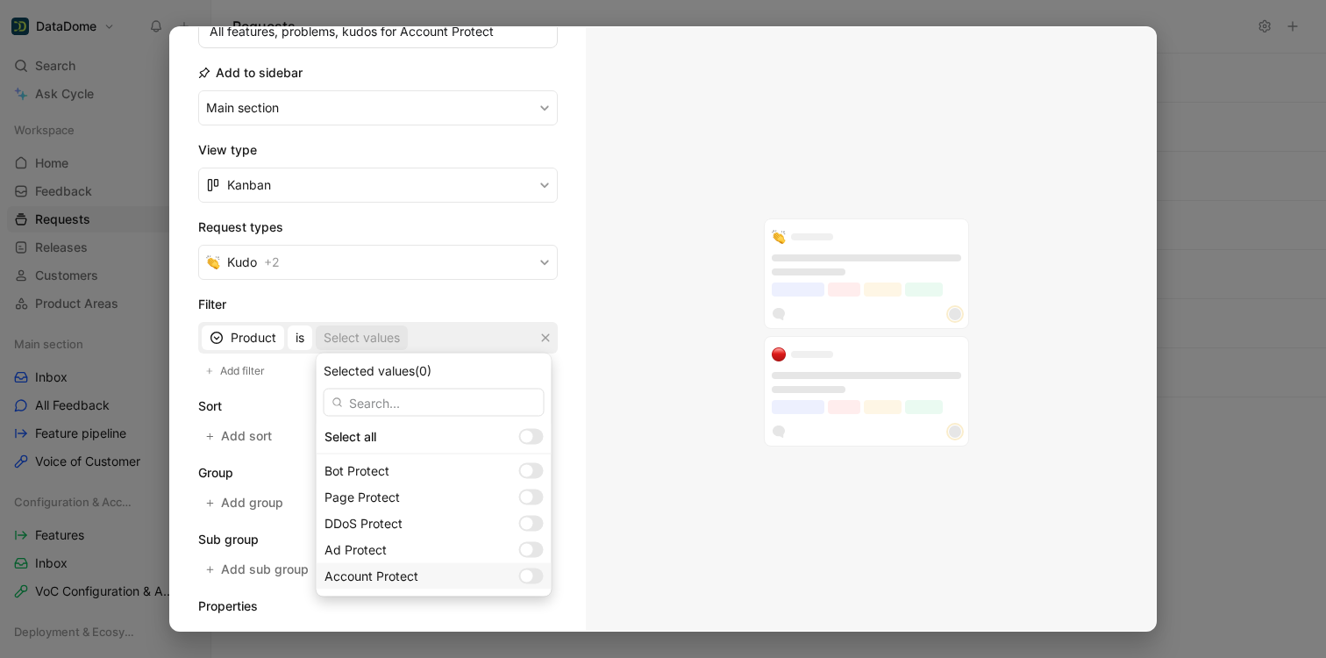
click at [521, 577] on div at bounding box center [527, 576] width 12 height 12
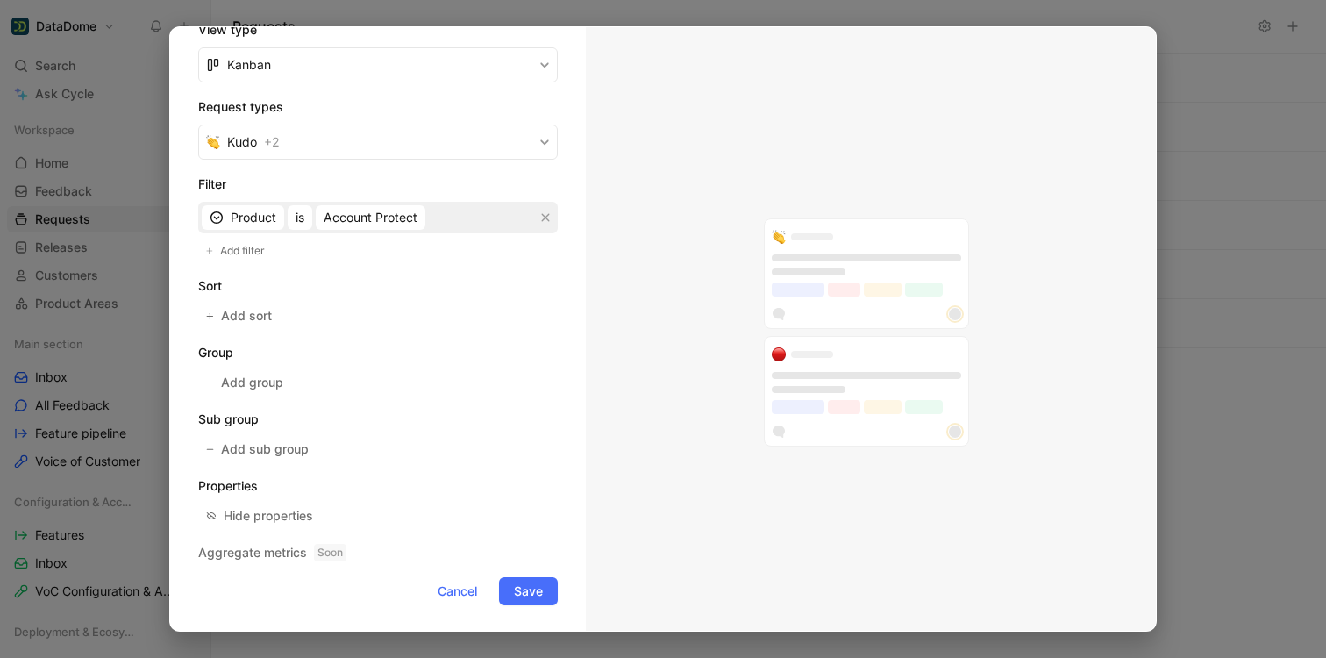
scroll to position [310, 0]
click at [522, 588] on span "Save" at bounding box center [528, 588] width 29 height 21
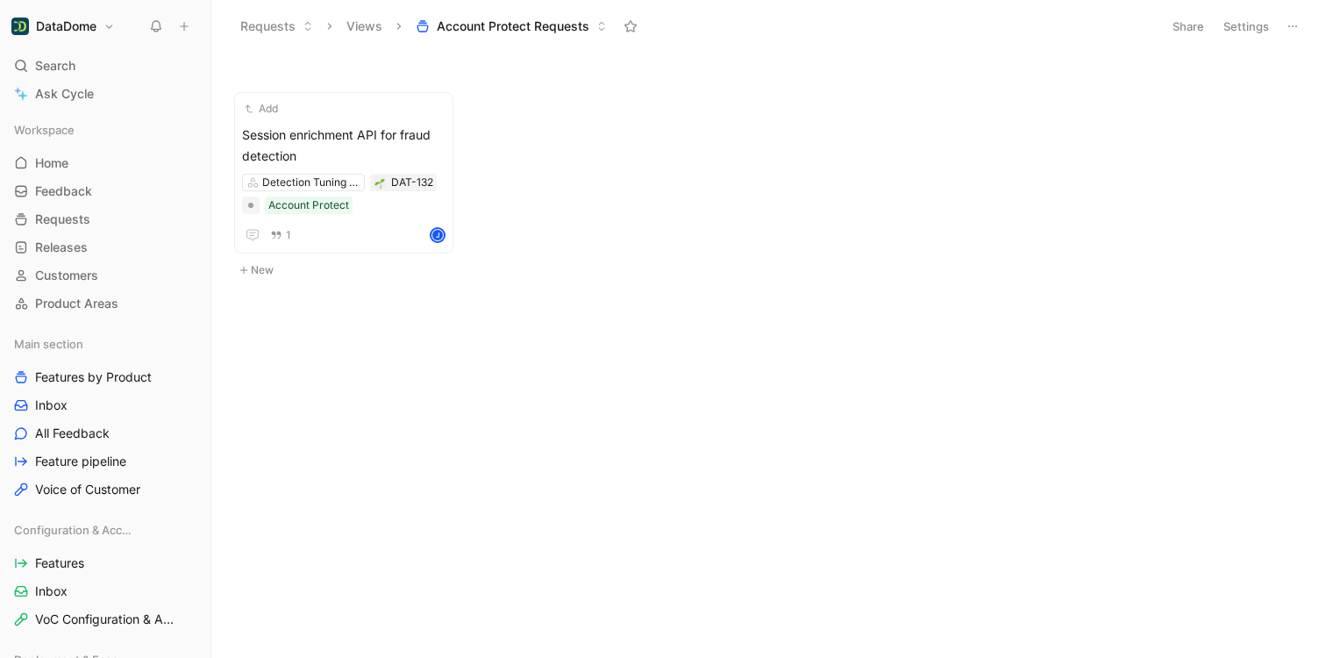
click at [1194, 20] on button "Share" at bounding box center [1187, 26] width 47 height 25
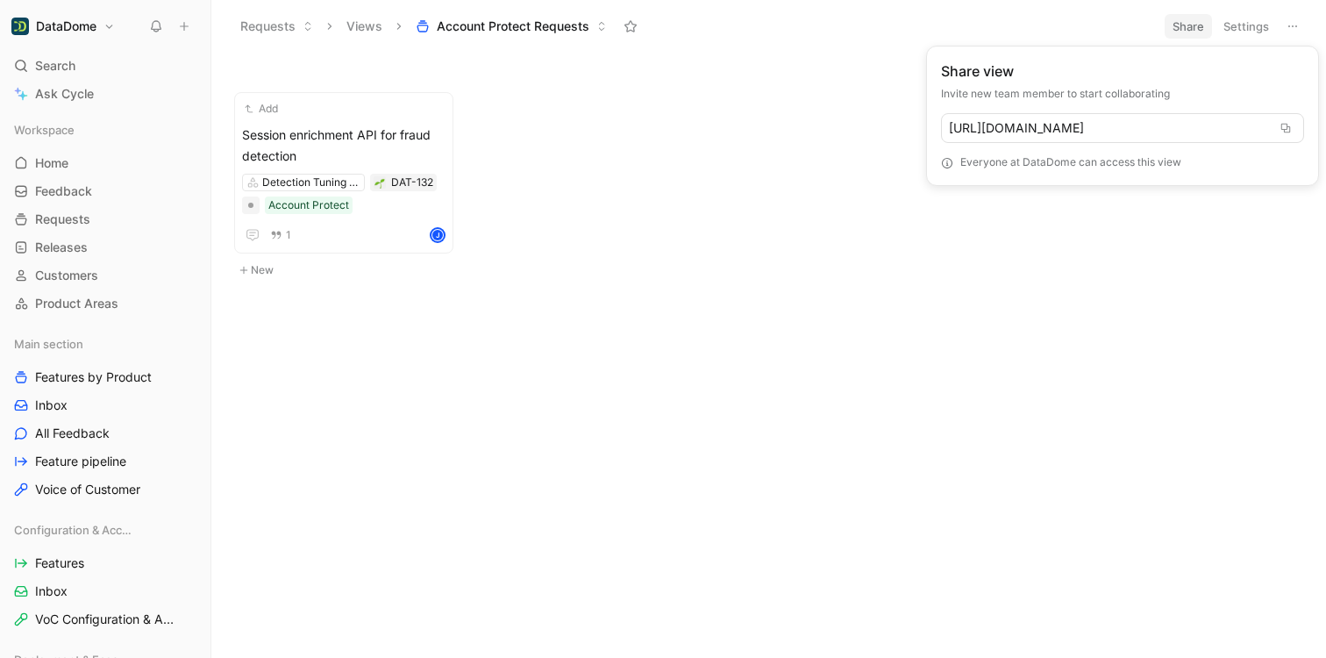
click at [1289, 125] on icon at bounding box center [1285, 128] width 11 height 11
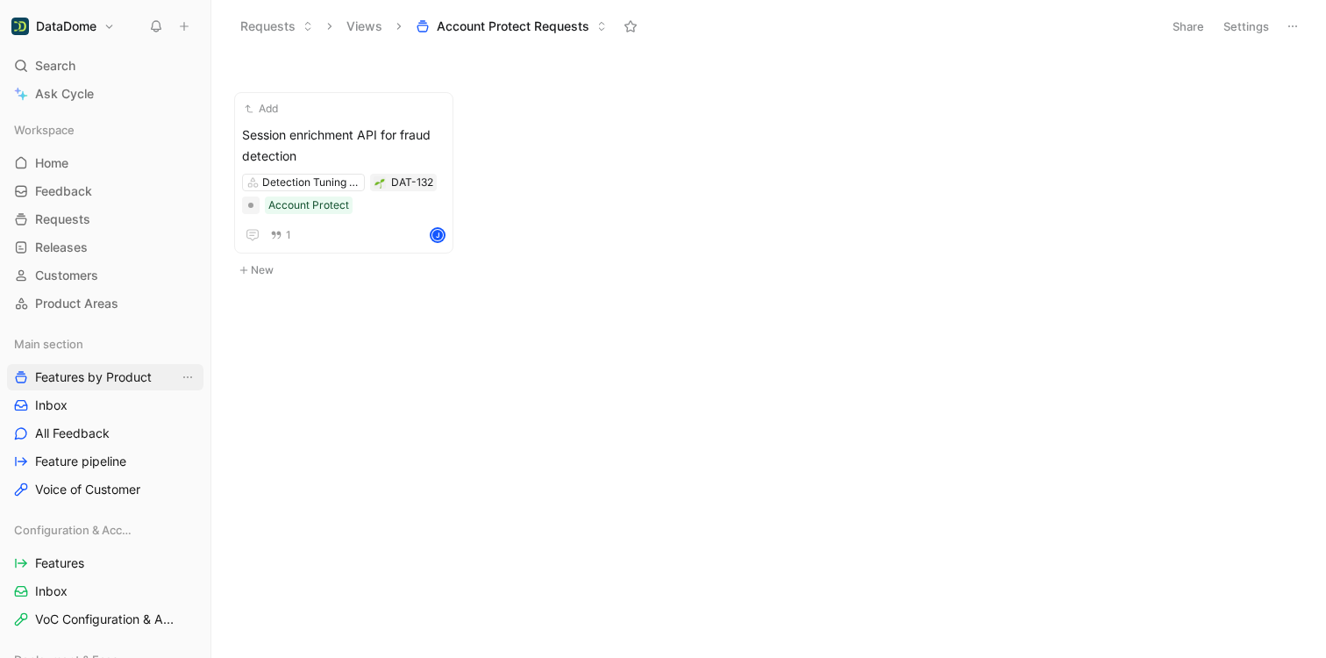
click at [118, 381] on span "Features by Product" at bounding box center [93, 377] width 117 height 18
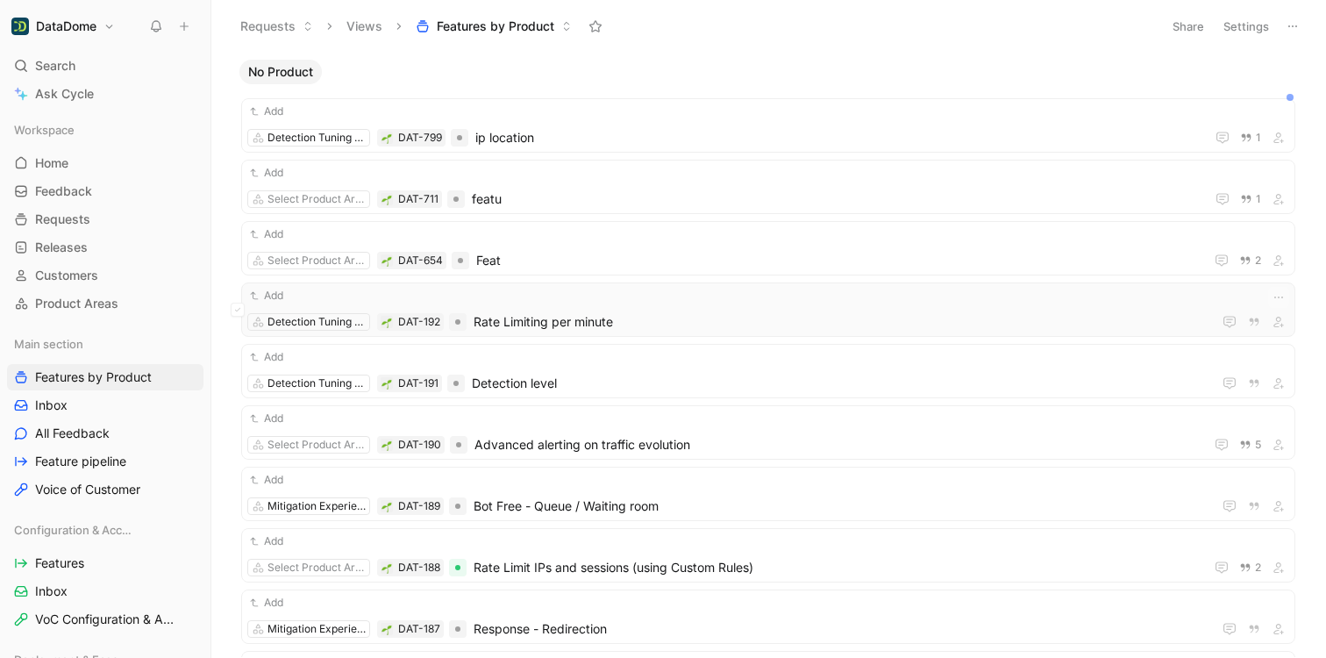
click at [577, 320] on span "Rate Limiting per minute" at bounding box center [838, 321] width 731 height 21
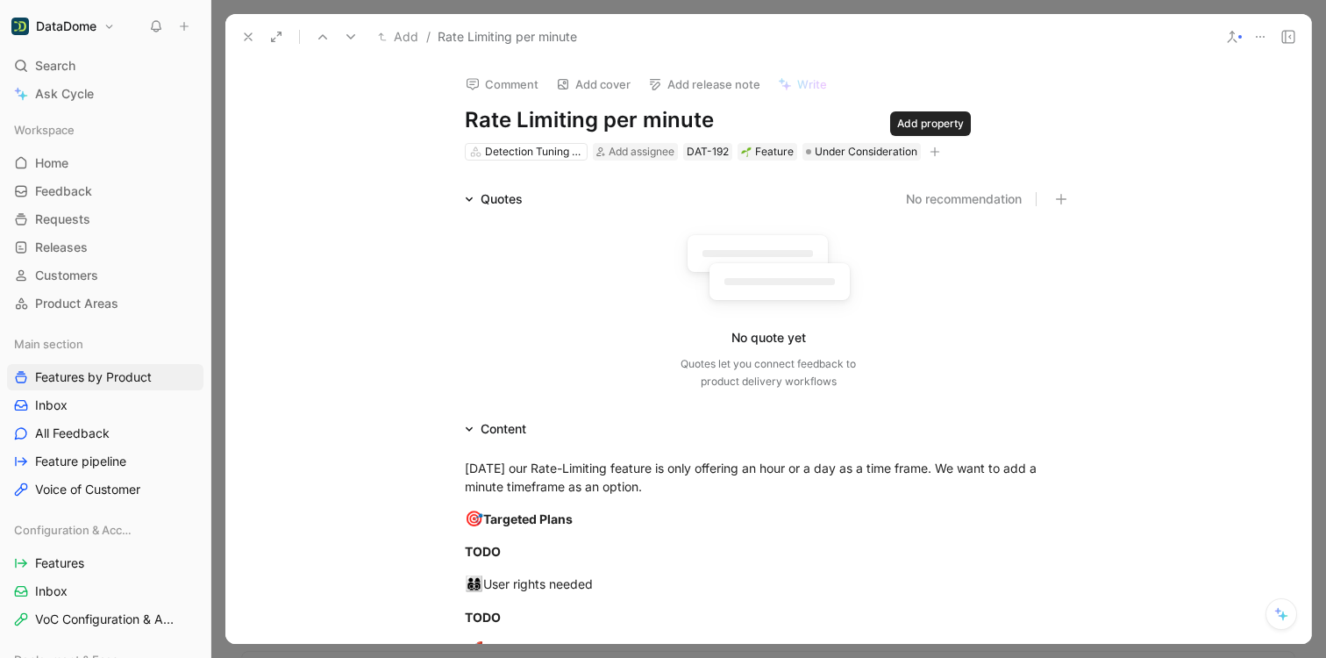
click at [929, 149] on icon "button" at bounding box center [934, 151] width 11 height 11
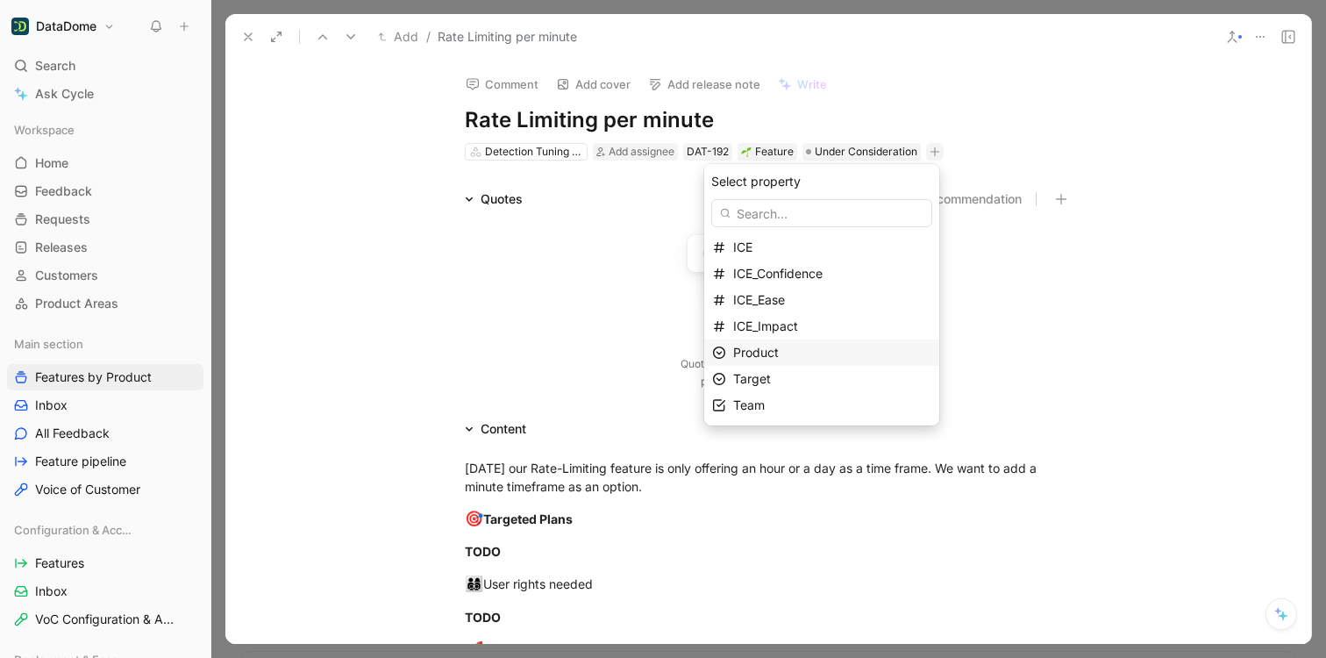
click at [762, 350] on span "Product" at bounding box center [756, 352] width 46 height 15
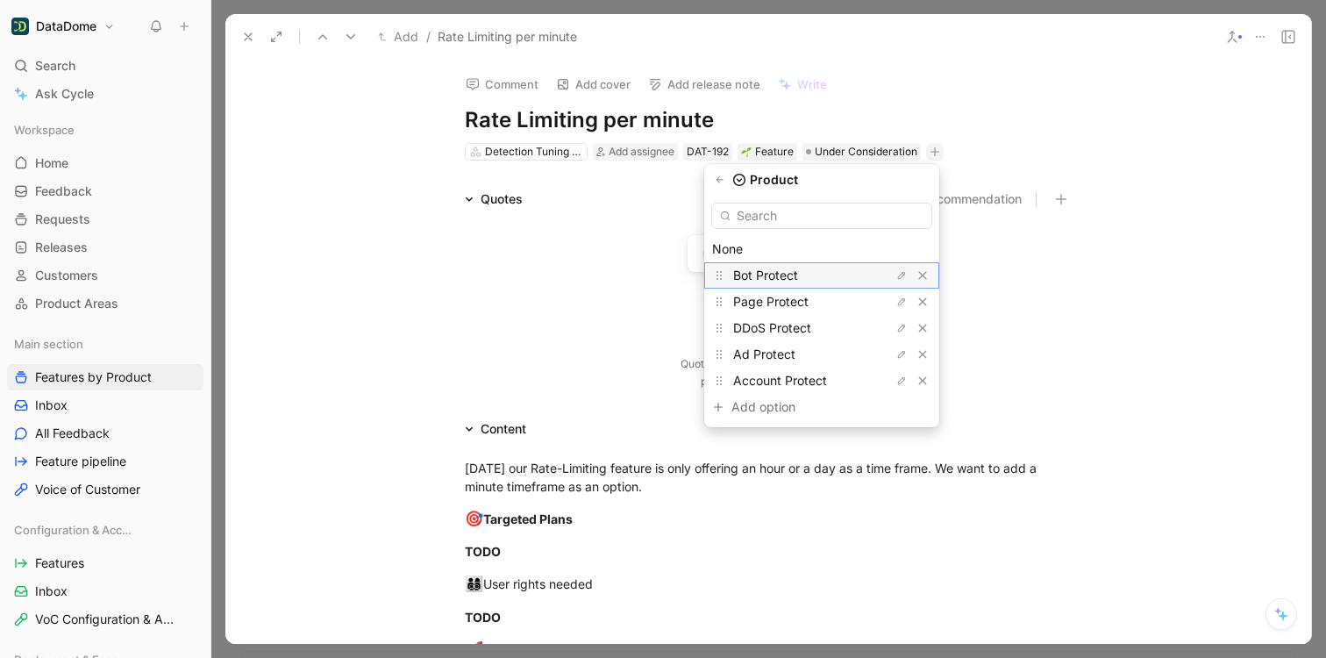
click at [755, 276] on span "Bot Protect" at bounding box center [765, 274] width 65 height 15
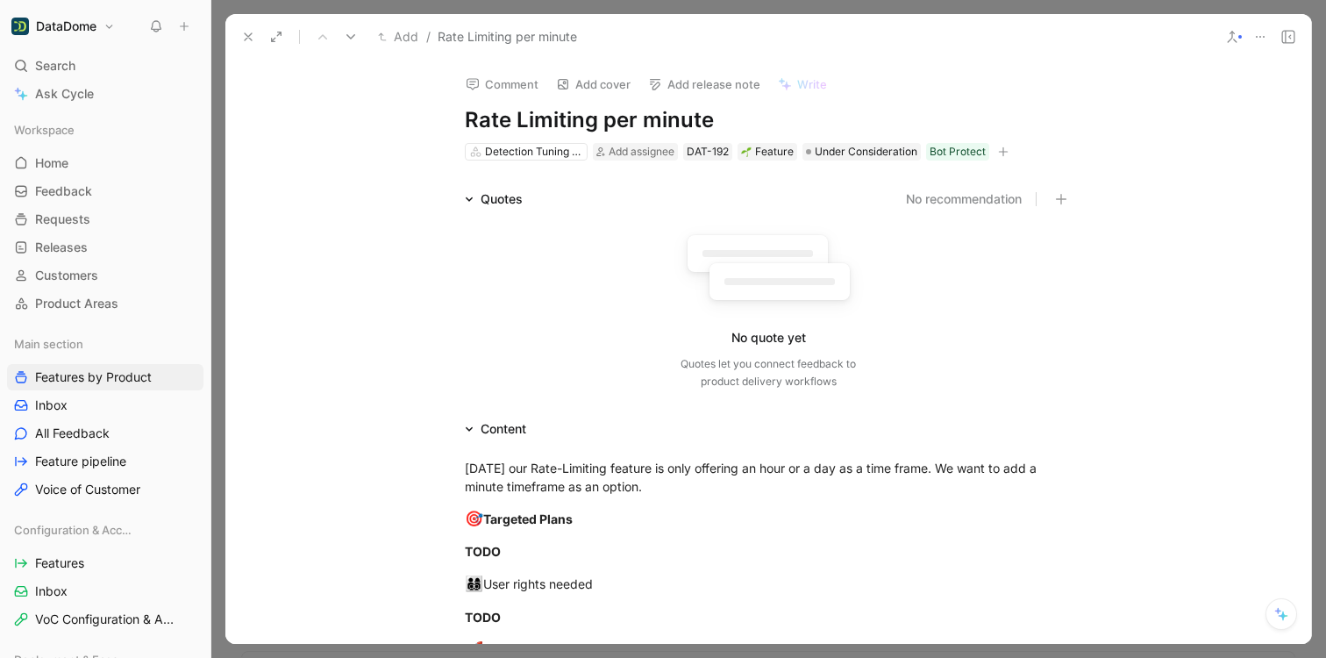
click at [259, 38] on button at bounding box center [248, 37] width 25 height 25
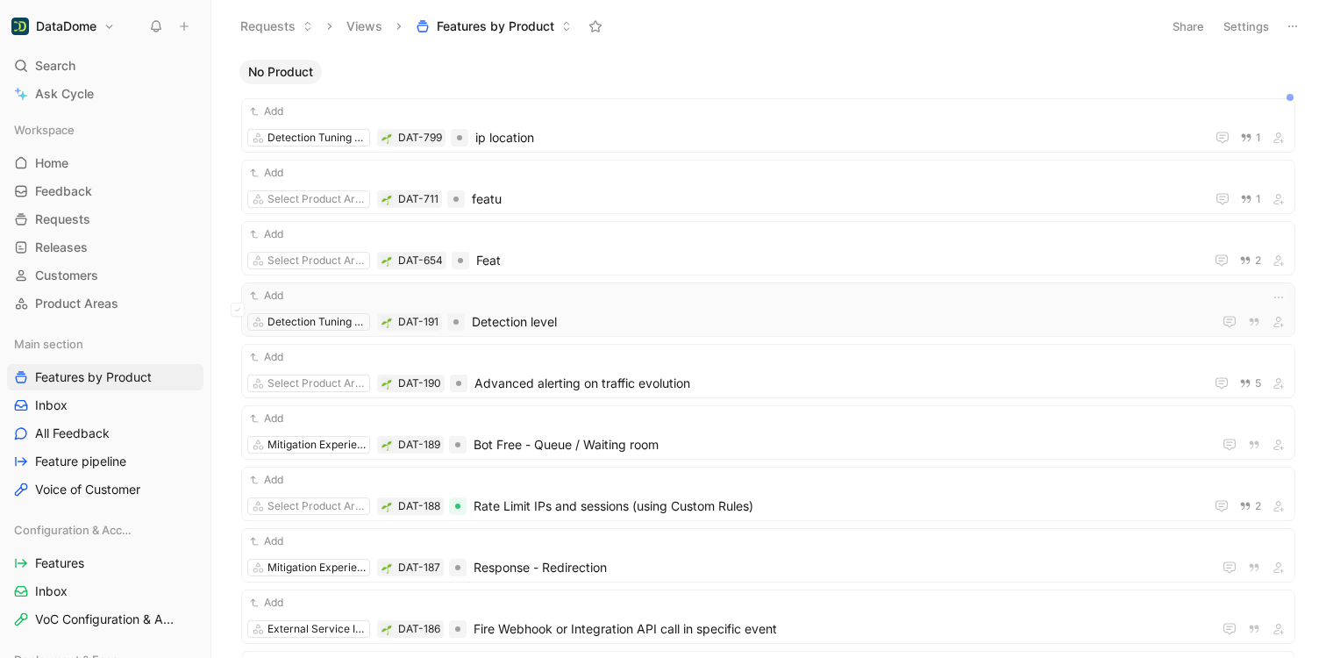
click at [553, 323] on span "Detection level" at bounding box center [838, 321] width 733 height 21
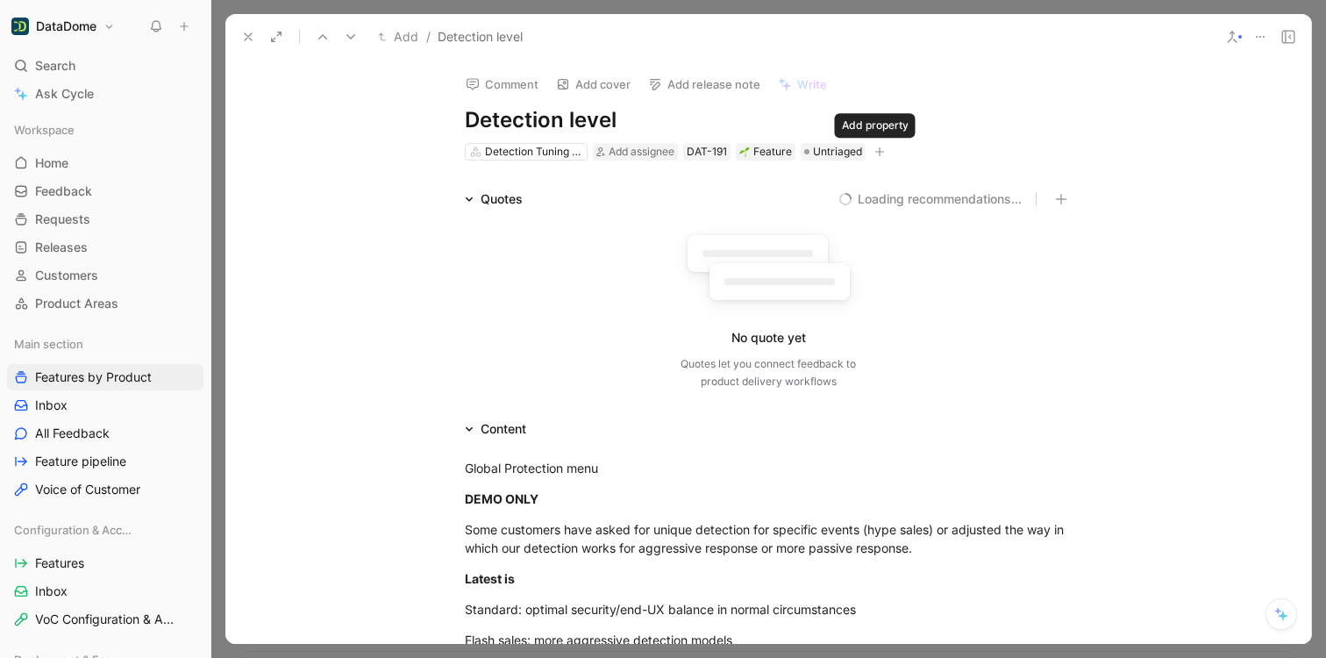
click at [874, 153] on icon "button" at bounding box center [879, 151] width 11 height 11
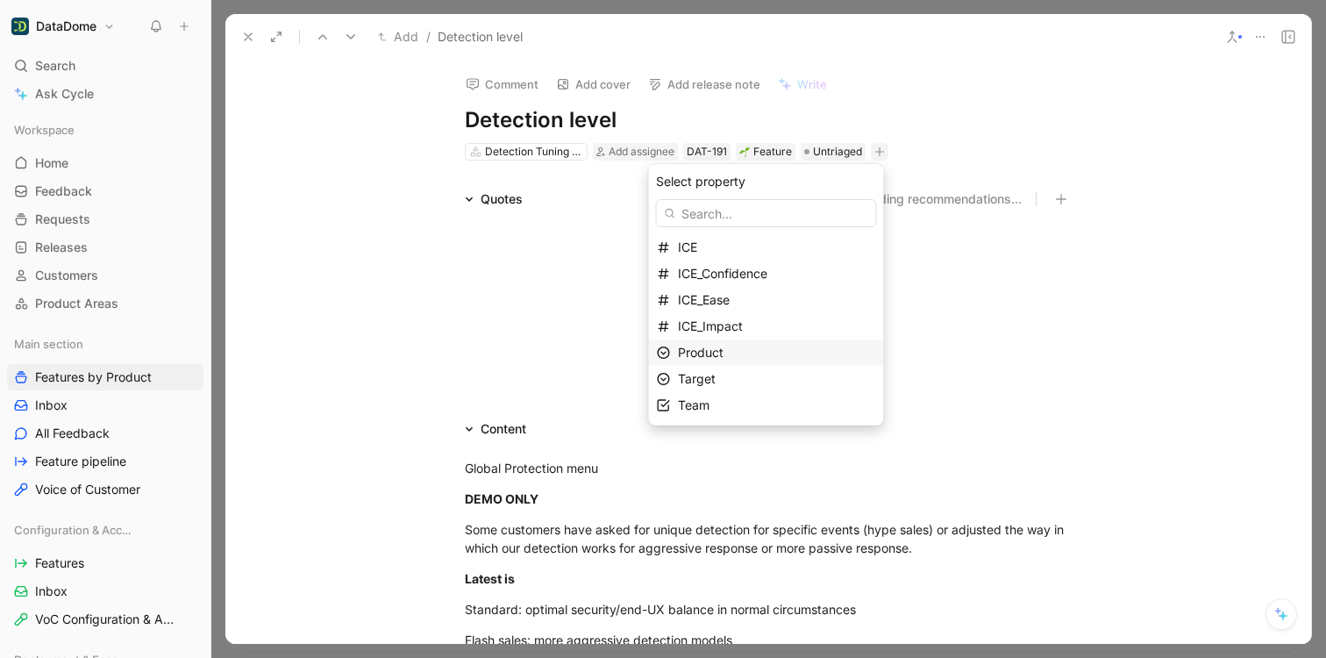
click at [706, 351] on span "Product" at bounding box center [701, 352] width 46 height 15
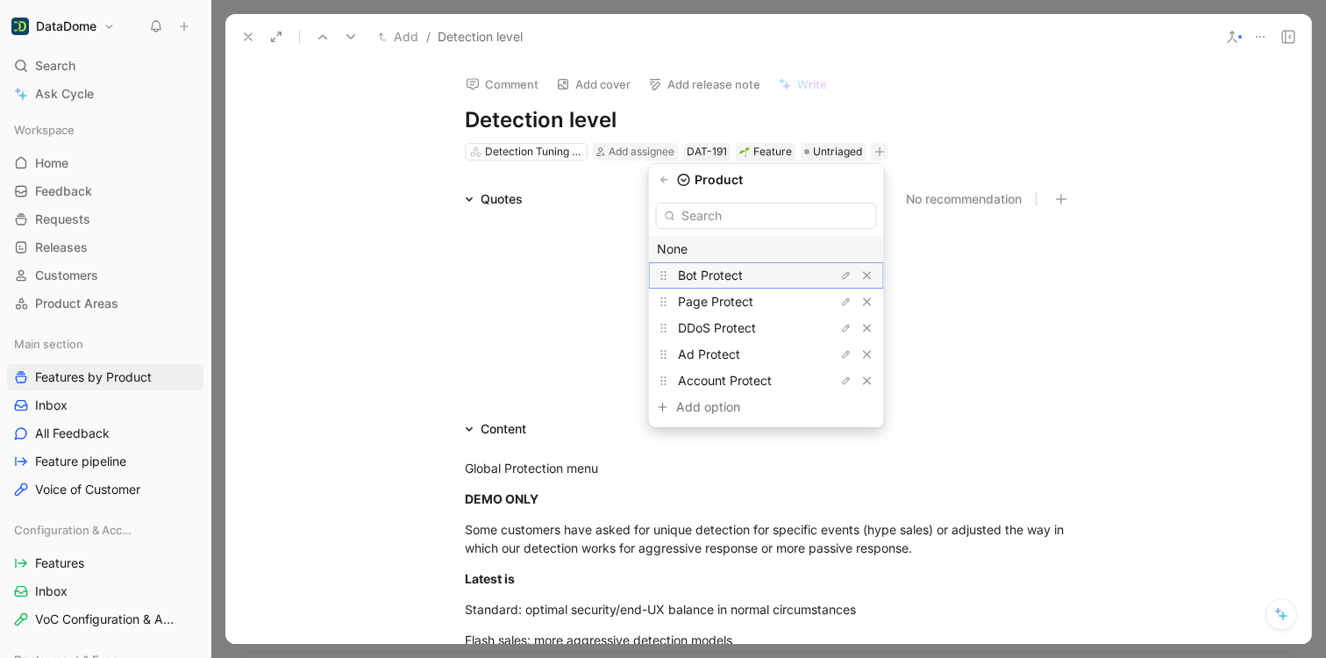
click at [715, 274] on span "Bot Protect" at bounding box center [710, 274] width 65 height 15
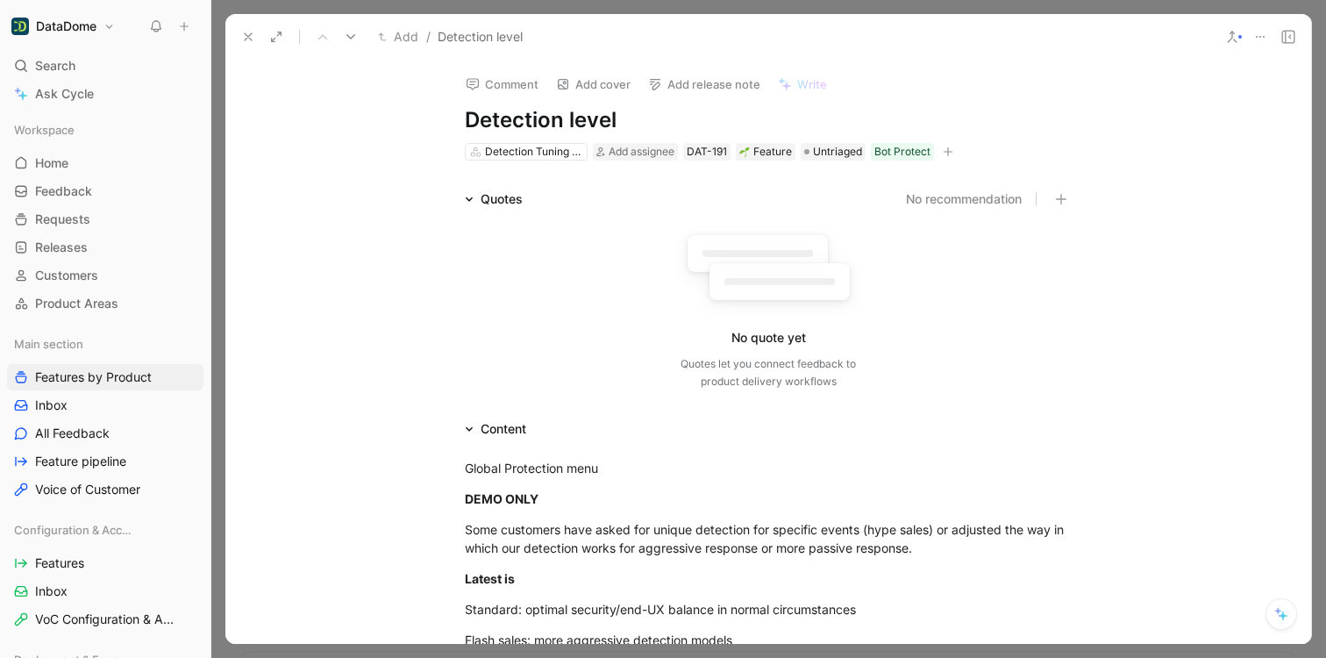
click at [251, 35] on icon at bounding box center [248, 37] width 14 height 14
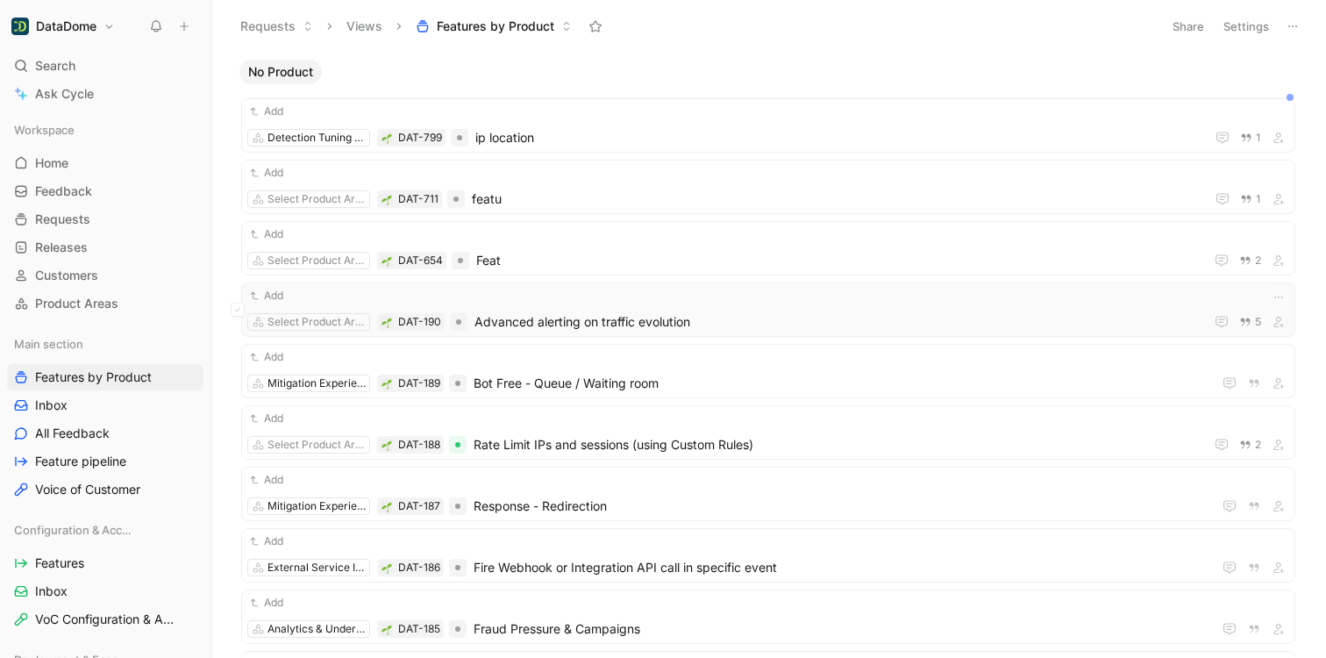
click at [585, 317] on span "Advanced alerting on traffic evolution" at bounding box center [835, 321] width 722 height 21
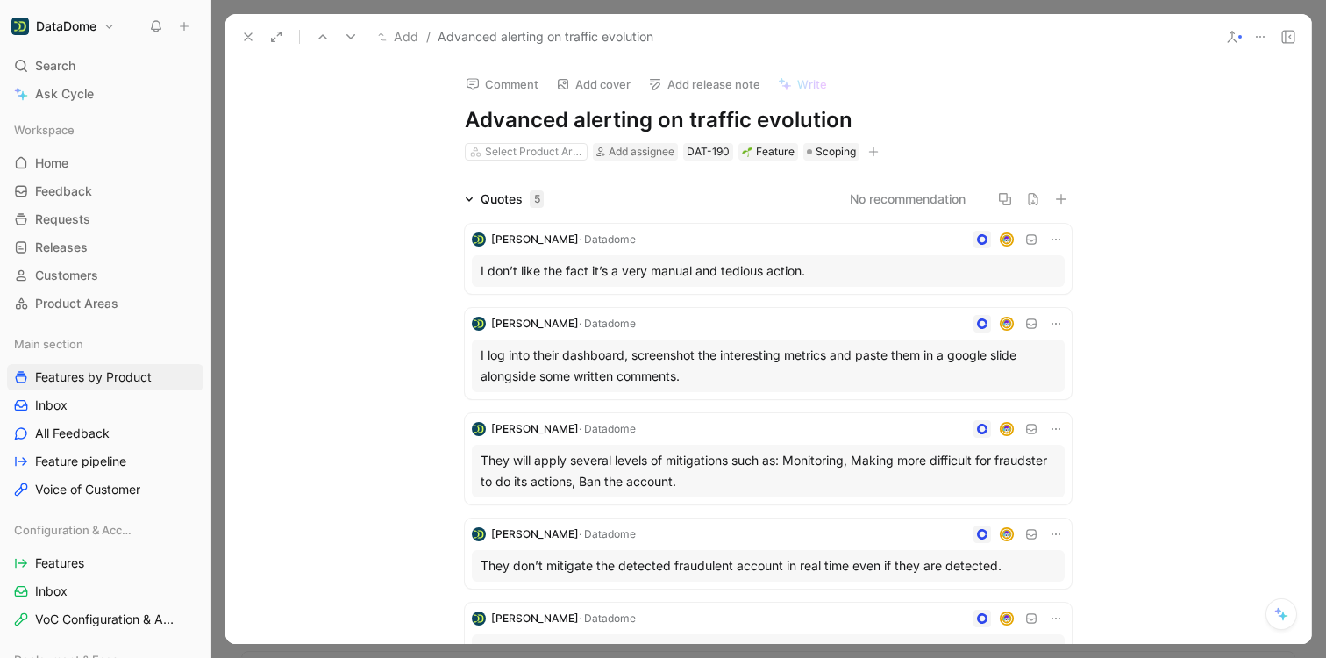
click at [868, 146] on icon "button" at bounding box center [873, 151] width 11 height 11
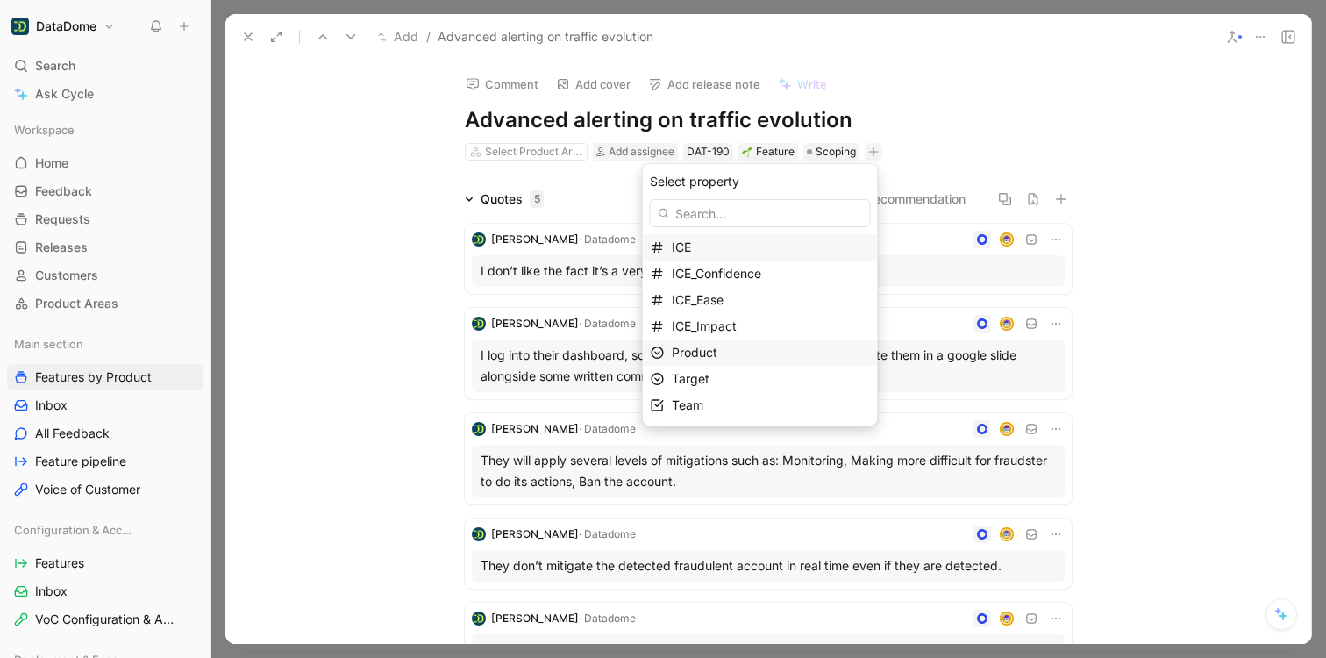
click at [712, 358] on span "Product" at bounding box center [695, 352] width 46 height 15
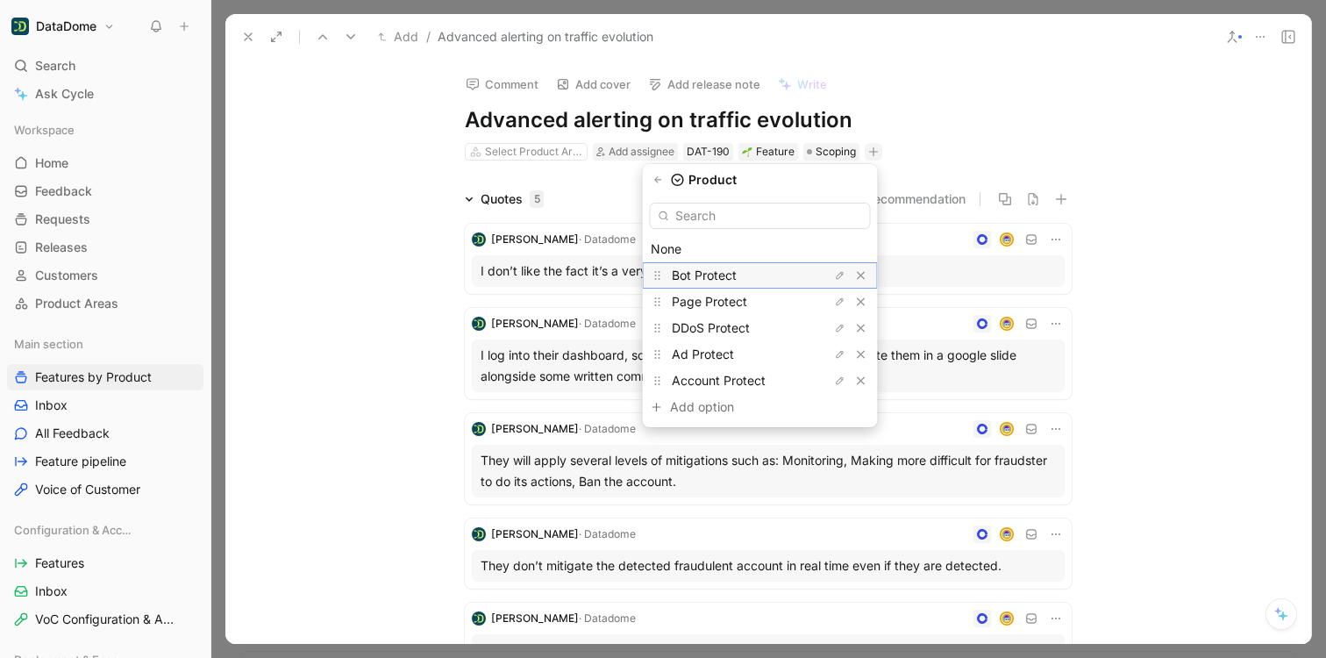
click at [710, 273] on span "Bot Protect" at bounding box center [704, 274] width 65 height 15
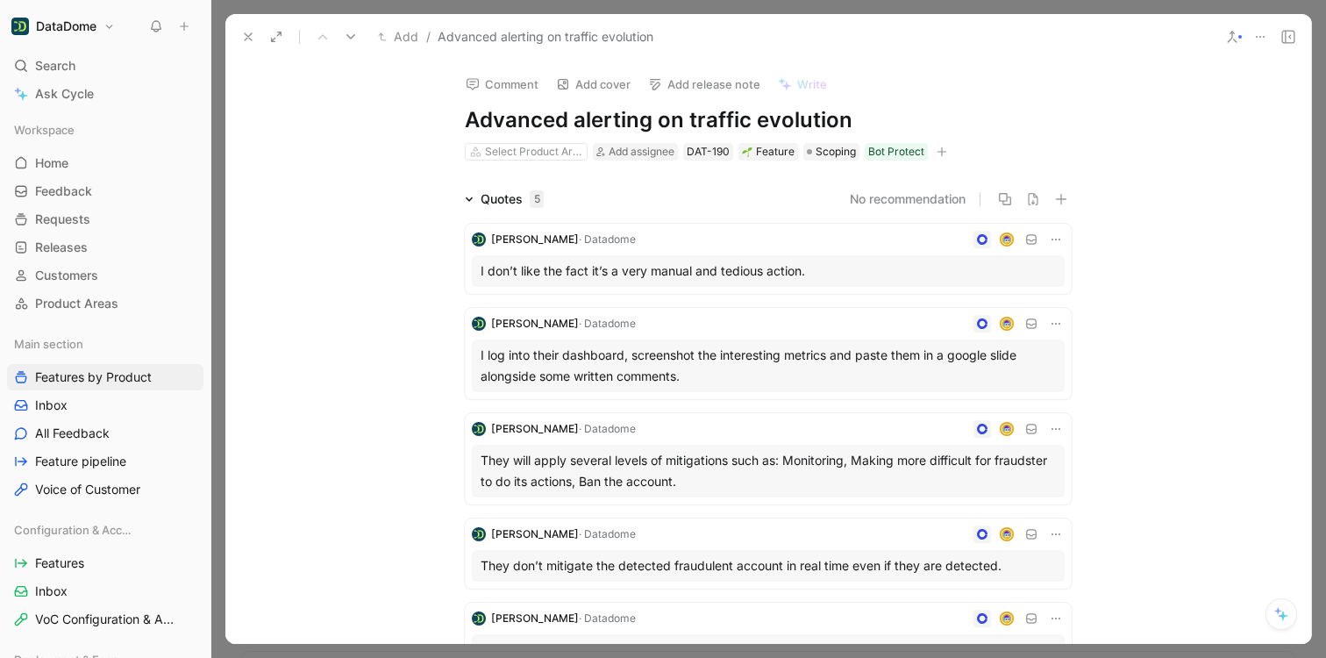
click at [242, 36] on icon at bounding box center [248, 37] width 14 height 14
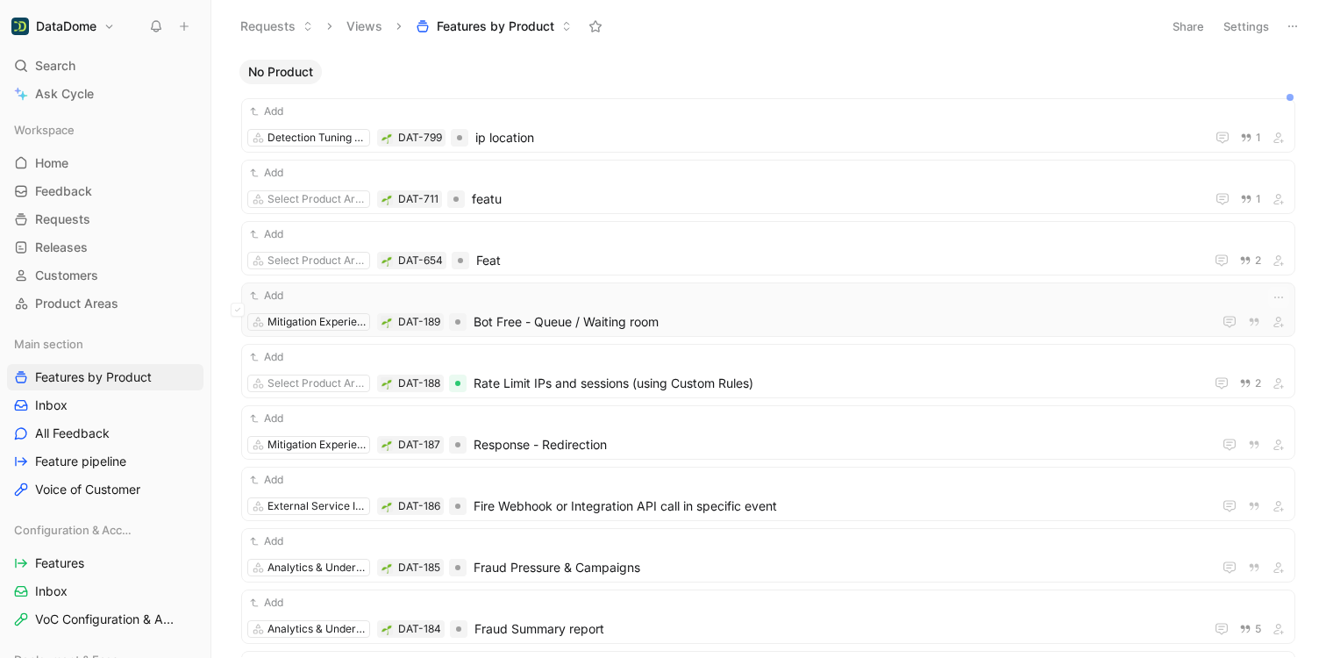
click at [575, 325] on span "Bot Free - Queue / Waiting room" at bounding box center [838, 321] width 731 height 21
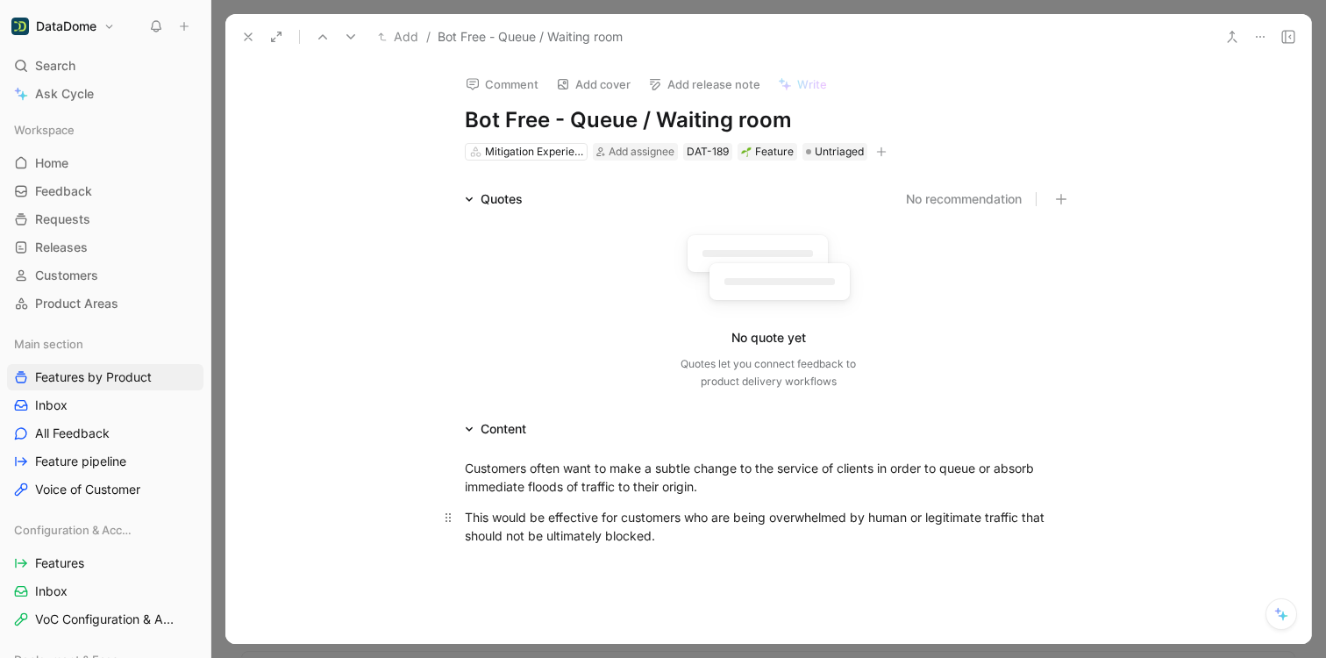
click at [592, 516] on div "This would be effective for customers who are being overwhelmed by human or leg…" at bounding box center [768, 526] width 607 height 37
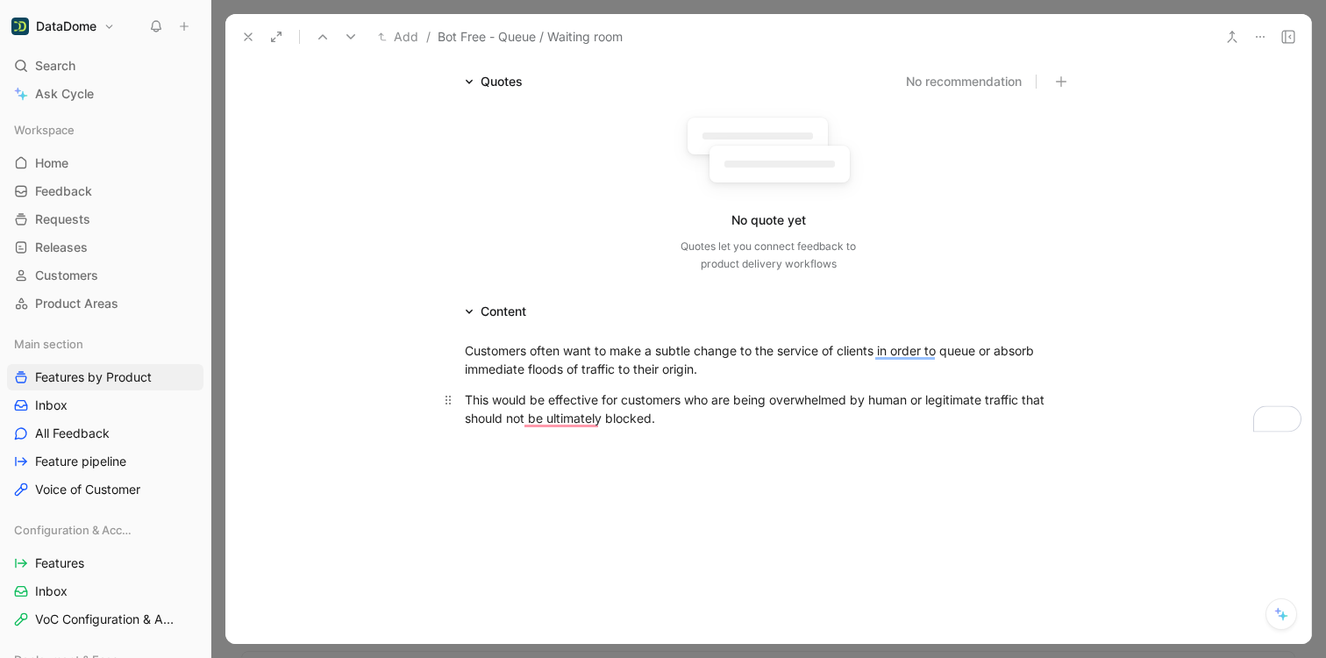
scroll to position [131, 0]
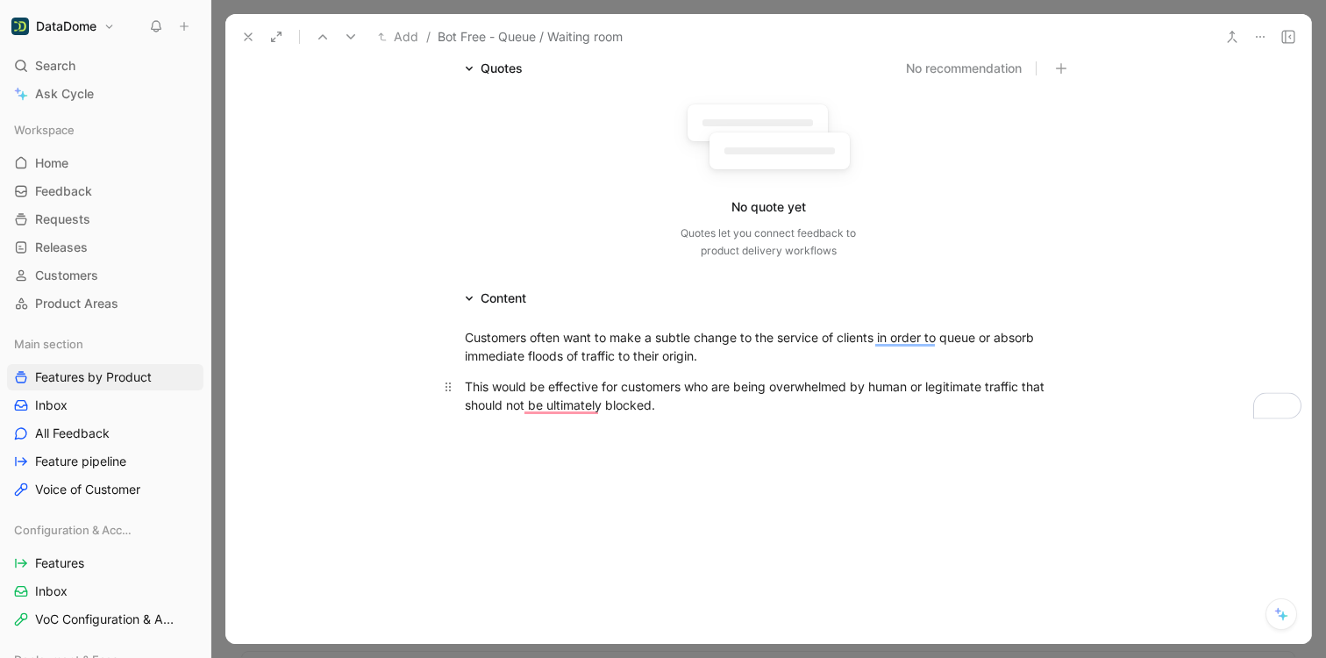
click at [691, 414] on p "This would be effective for customers who are being overwhelmed by human or leg…" at bounding box center [767, 395] width 673 height 47
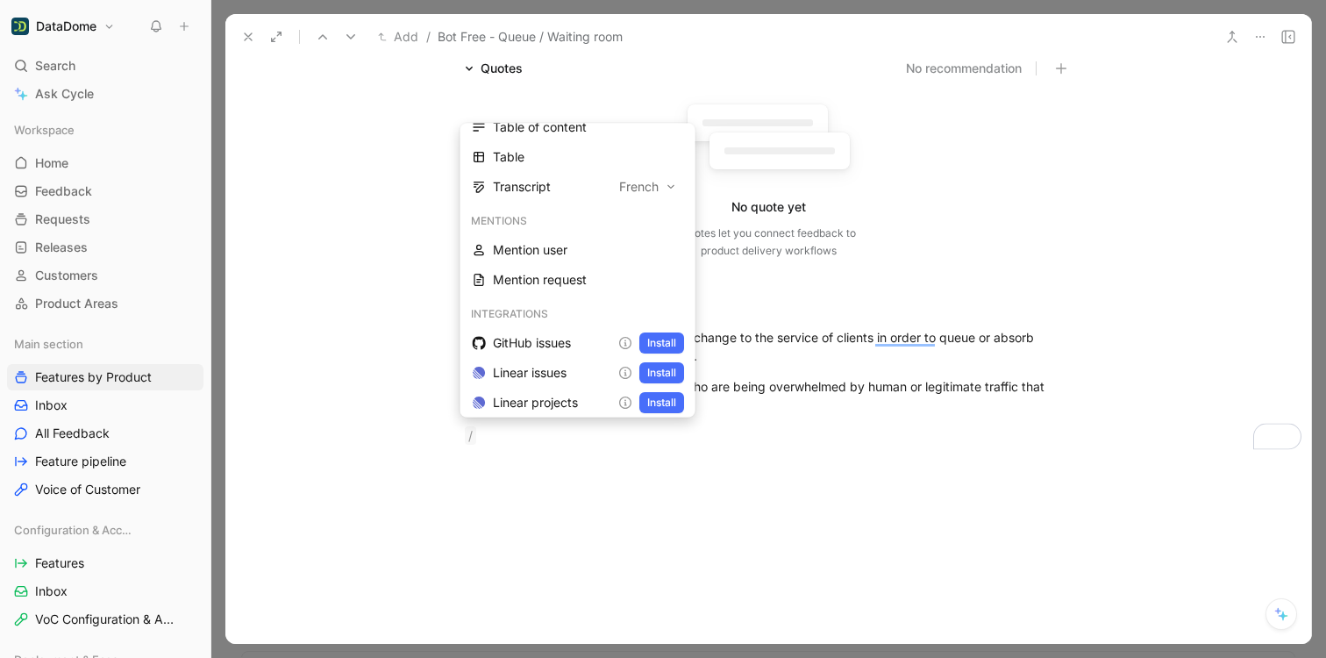
scroll to position [653, 0]
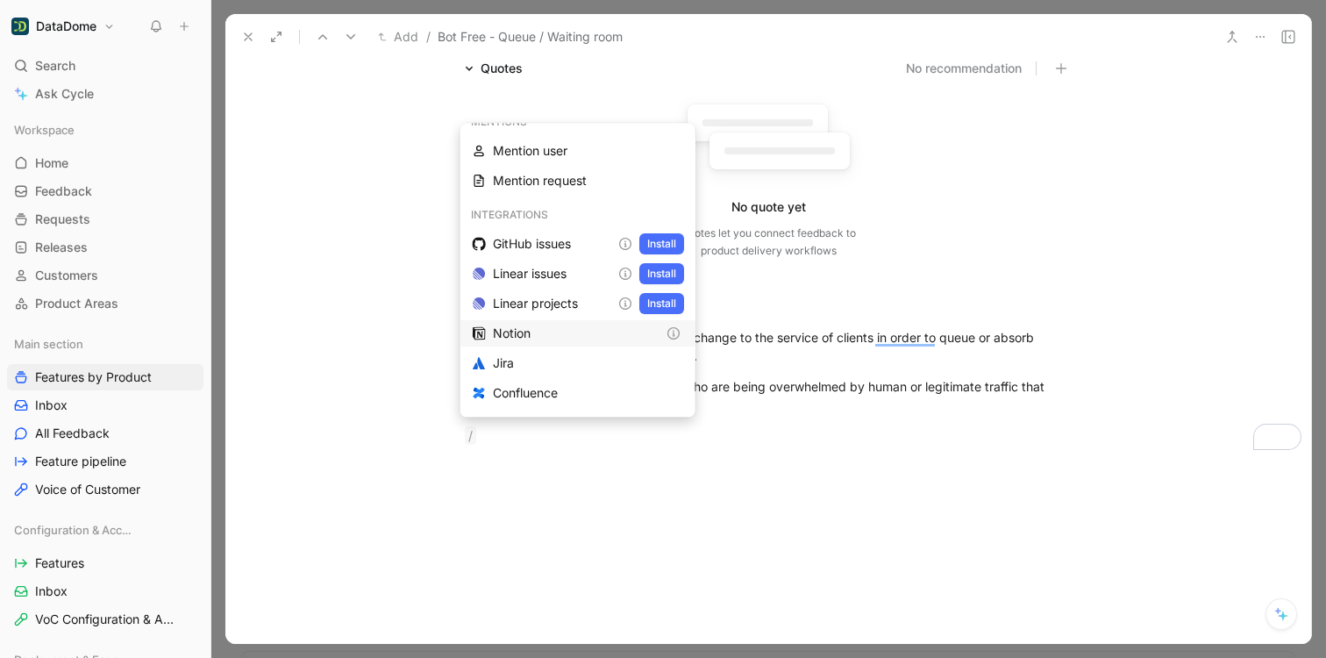
click at [531, 331] on div "Notion" at bounding box center [574, 334] width 163 height 21
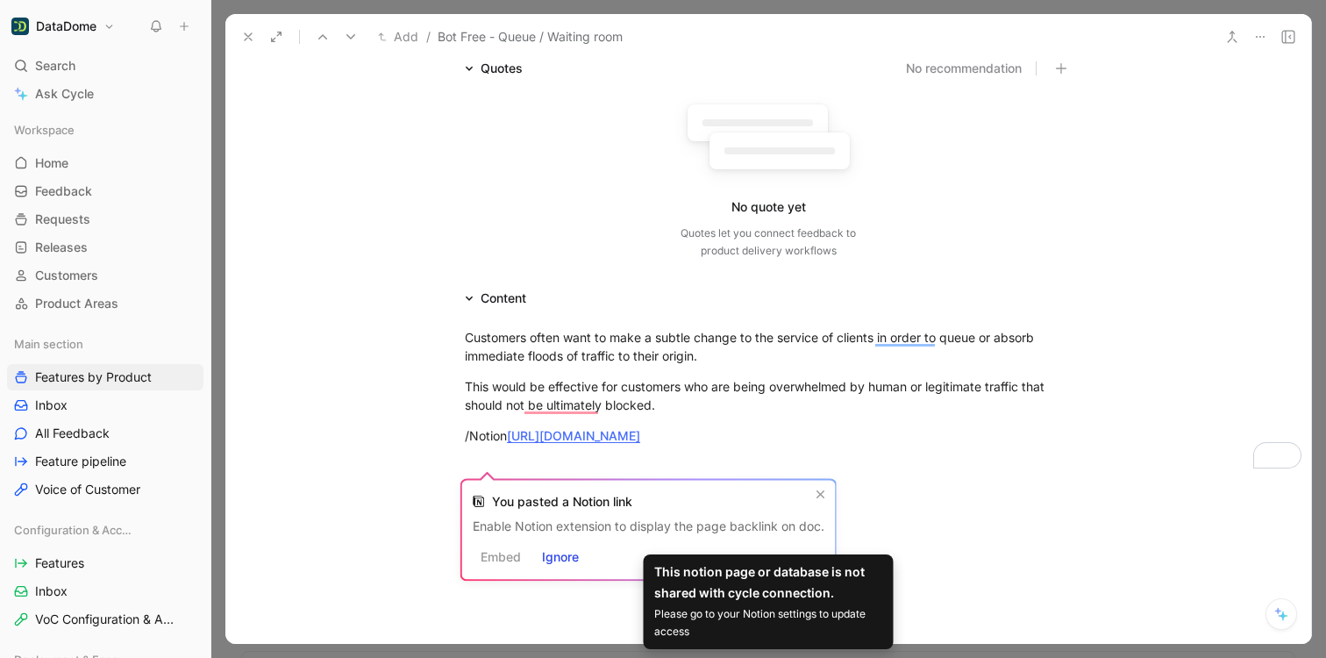
click at [503, 556] on footer "Embed Ignore" at bounding box center [649, 556] width 352 height 25
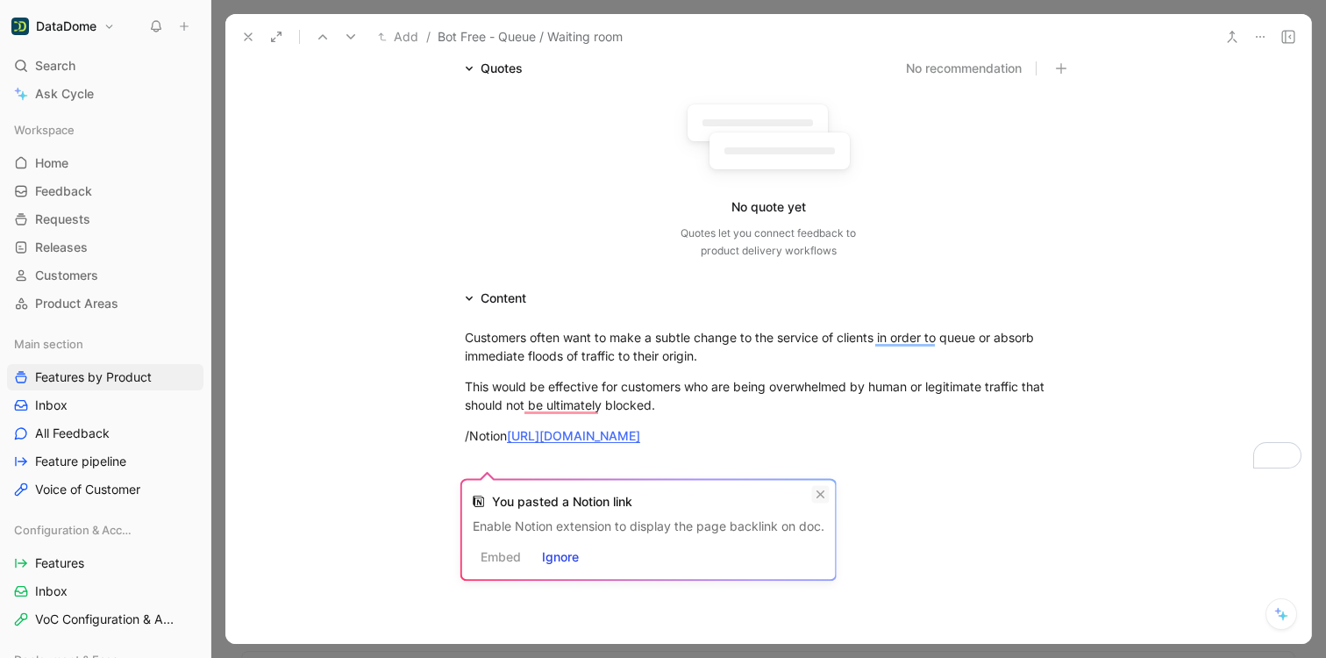
click at [823, 495] on icon at bounding box center [820, 494] width 11 height 11
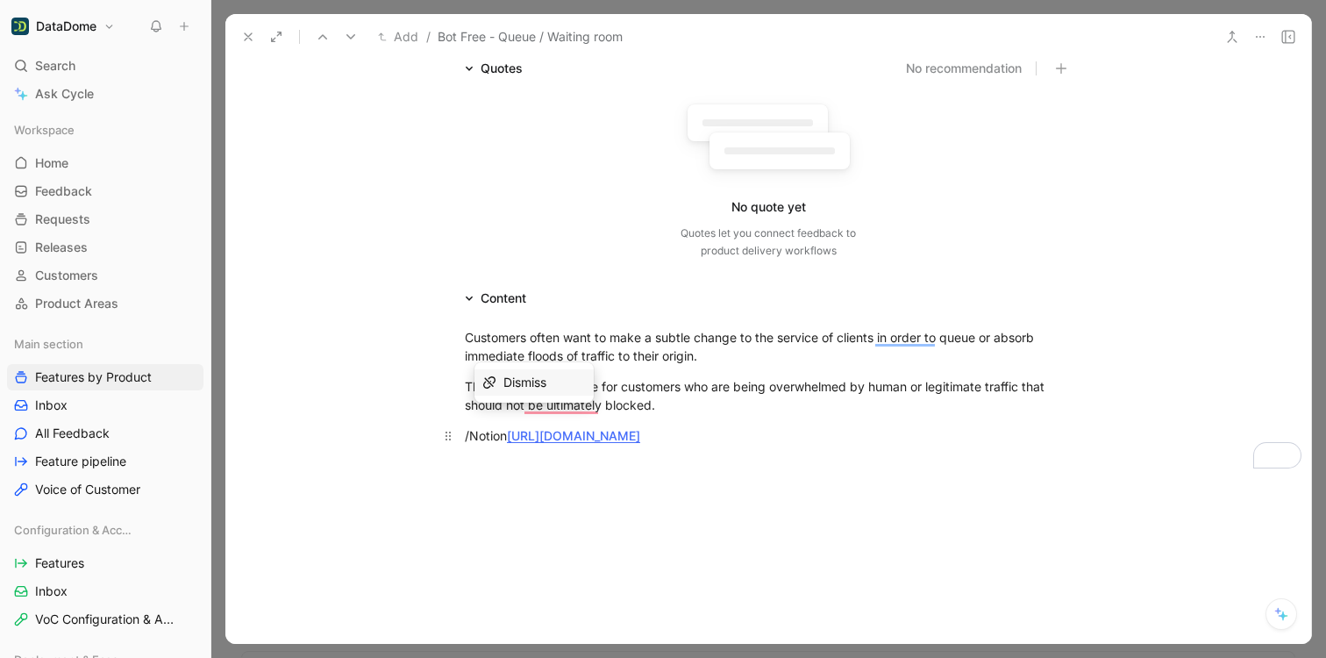
drag, startPoint x: 583, startPoint y: 455, endPoint x: 509, endPoint y: 435, distance: 76.4
click at [509, 435] on div "/Notion [URL][DOMAIN_NAME]" at bounding box center [768, 435] width 607 height 18
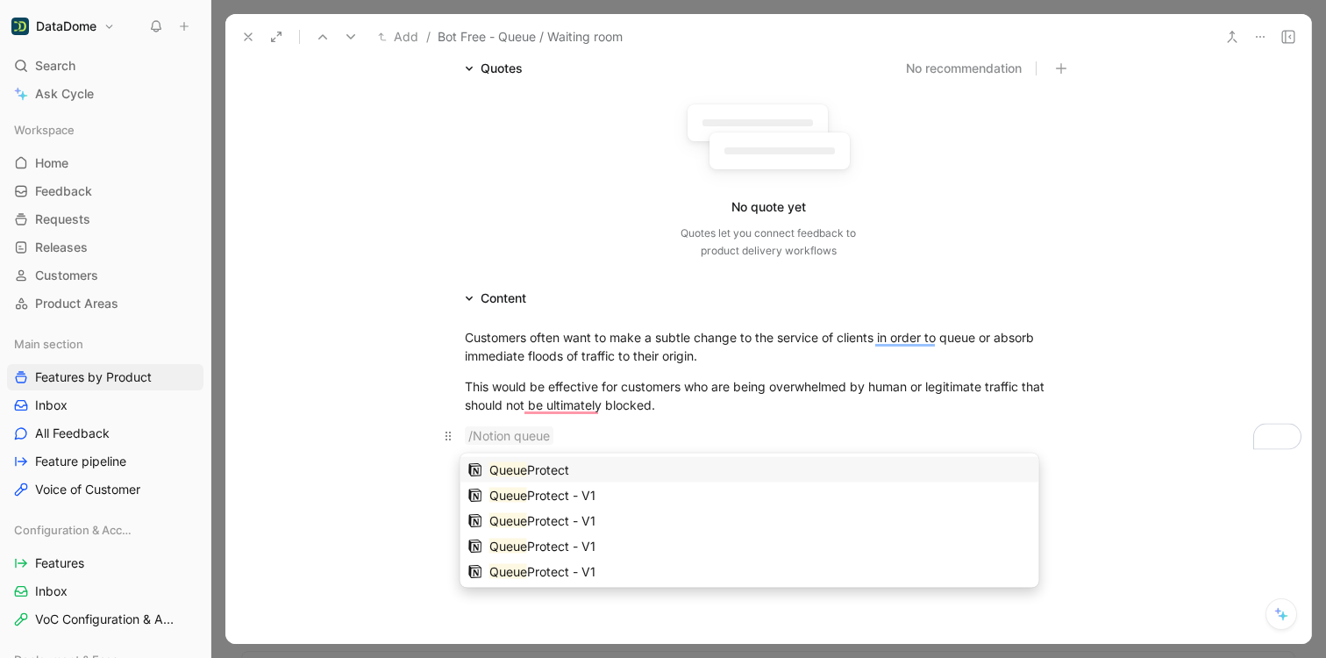
click at [542, 465] on span "Protect" at bounding box center [548, 468] width 42 height 15
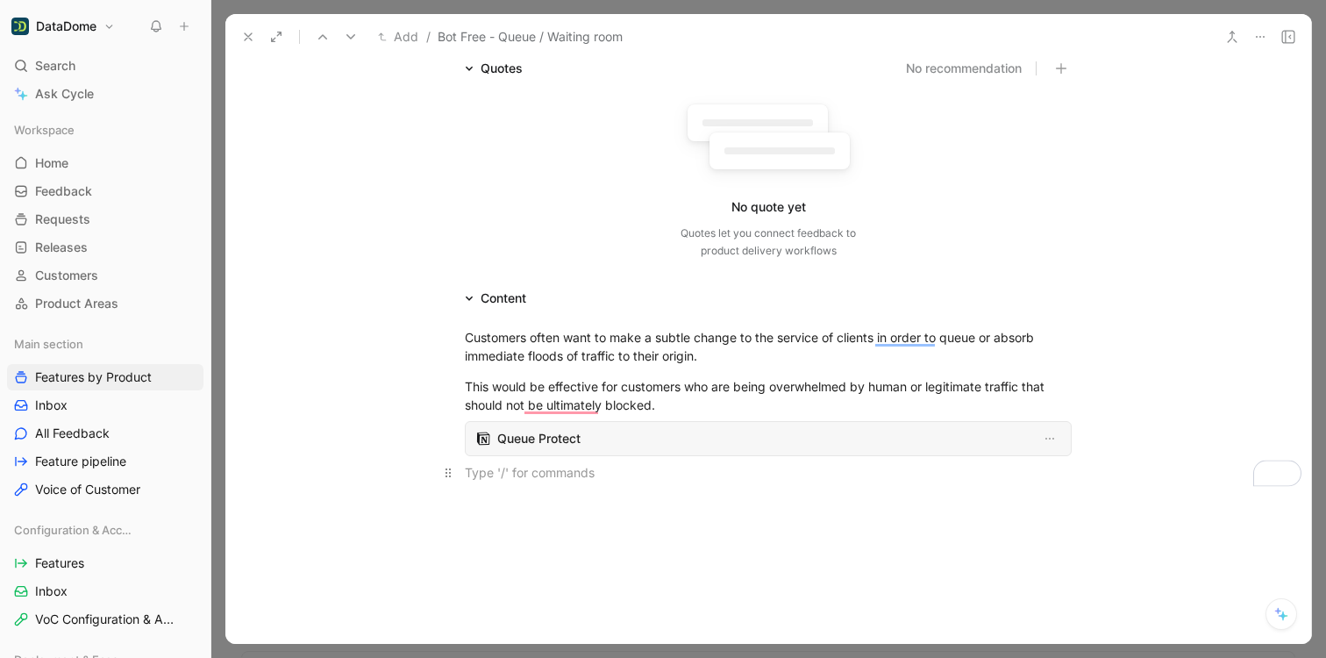
click at [542, 438] on span "Queue Protect" at bounding box center [764, 438] width 535 height 21
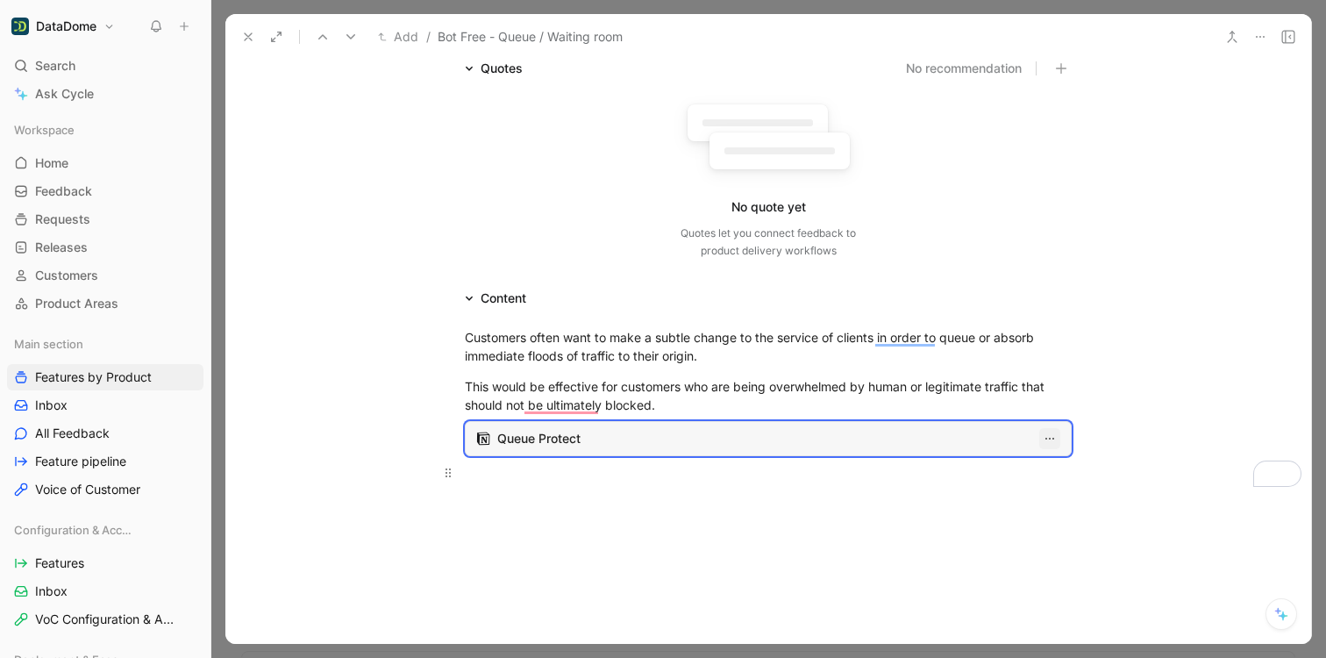
click at [1051, 440] on icon "To enrich screen reader interactions, please activate Accessibility in Grammarl…" at bounding box center [1049, 438] width 14 height 14
click at [1007, 522] on span "Remove" at bounding box center [988, 528] width 46 height 15
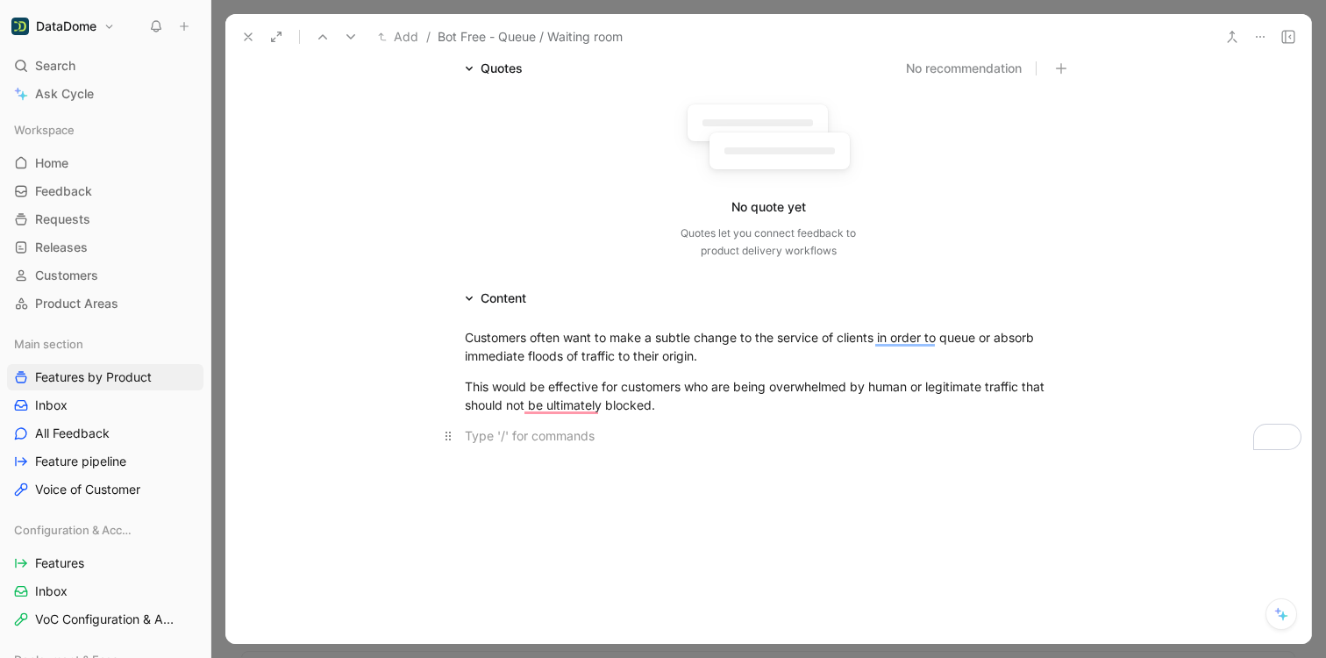
click at [644, 448] on p "To enrich screen reader interactions, please activate Accessibility in Grammarl…" at bounding box center [767, 435] width 673 height 29
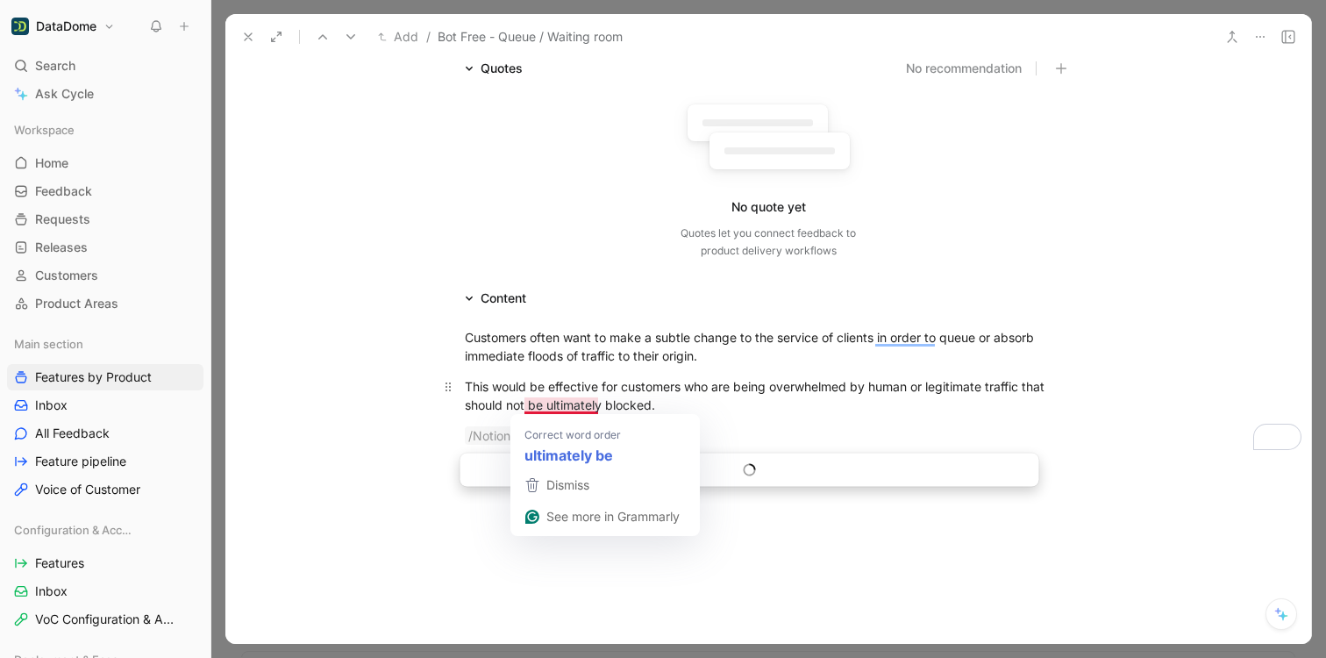
click at [777, 388] on div "This would be effective for customers who are being overwhelmed by human or leg…" at bounding box center [768, 395] width 607 height 37
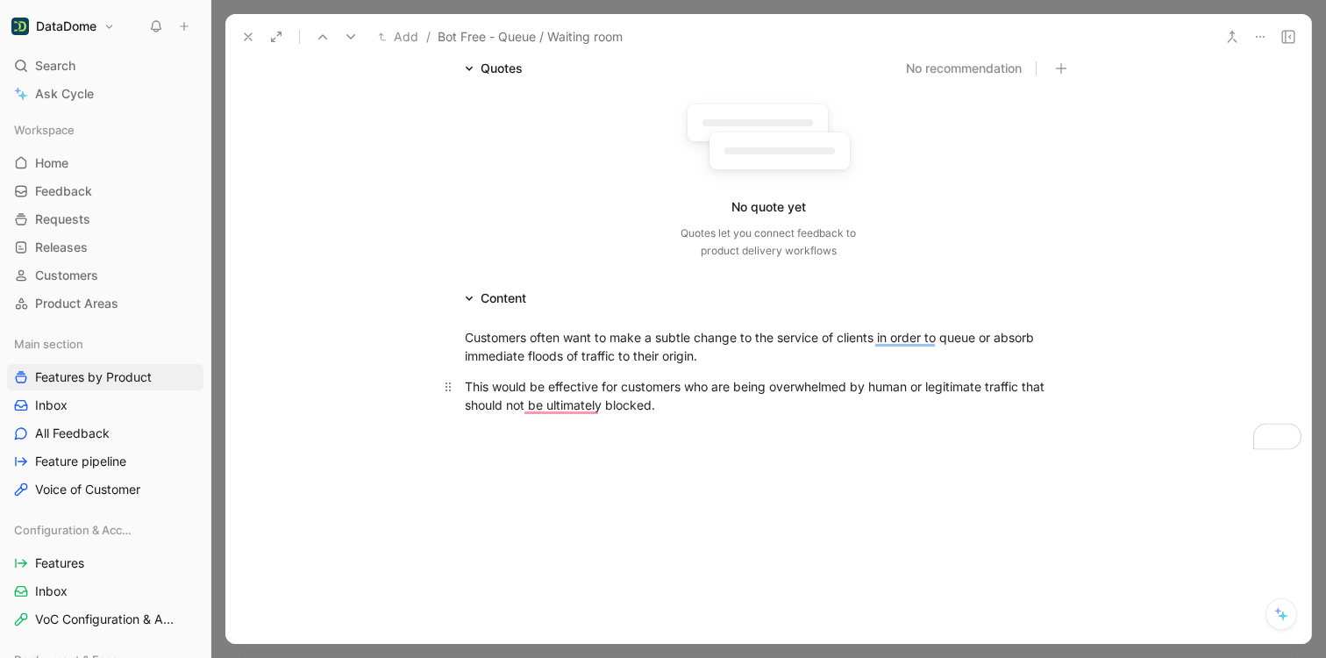
click at [754, 394] on div "This would be effective for customers who are being overwhelmed by human or leg…" at bounding box center [768, 395] width 607 height 37
click at [720, 413] on div "This would be effective for customers who are being overwhelmed by human or leg…" at bounding box center [768, 395] width 607 height 37
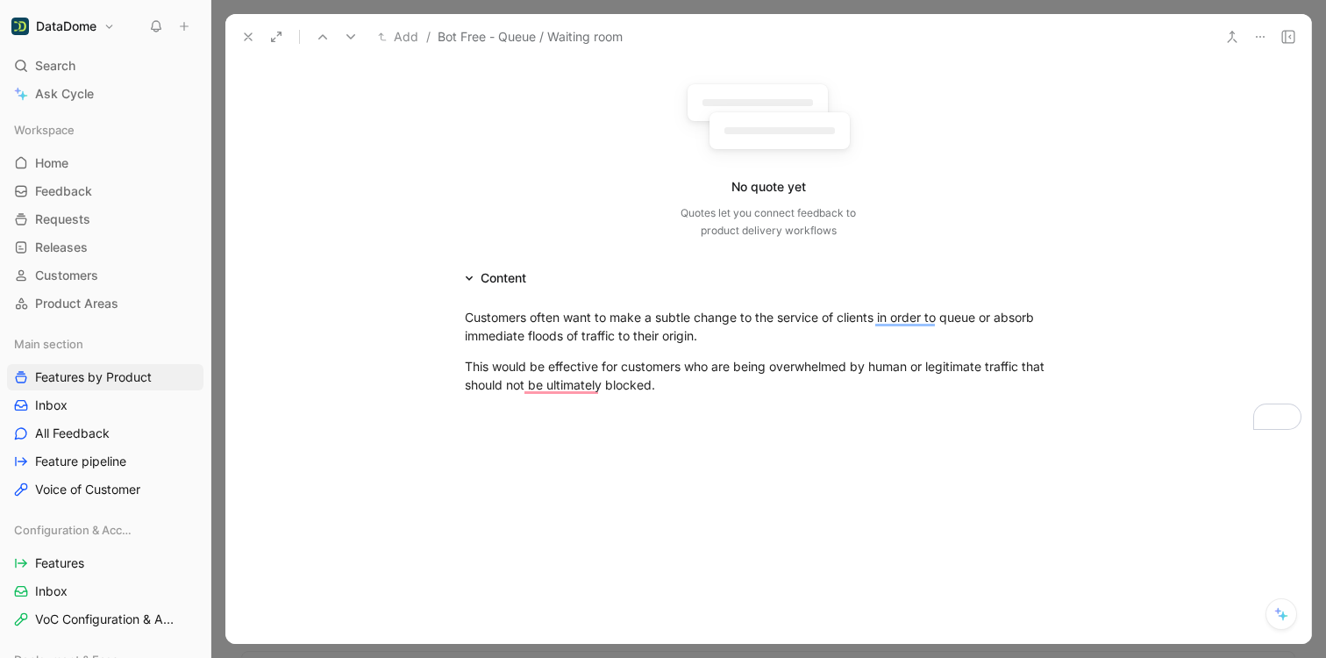
scroll to position [154, 0]
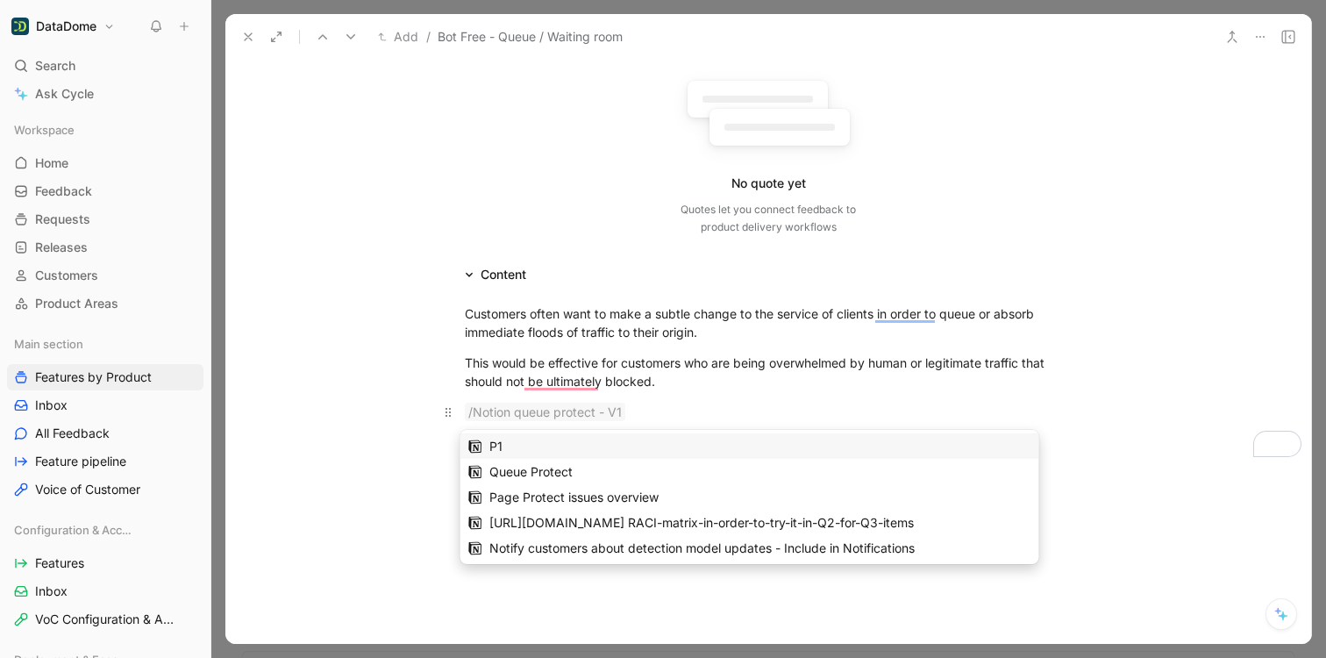
click at [664, 409] on div "/Notion queue protect - V1" at bounding box center [768, 411] width 607 height 18
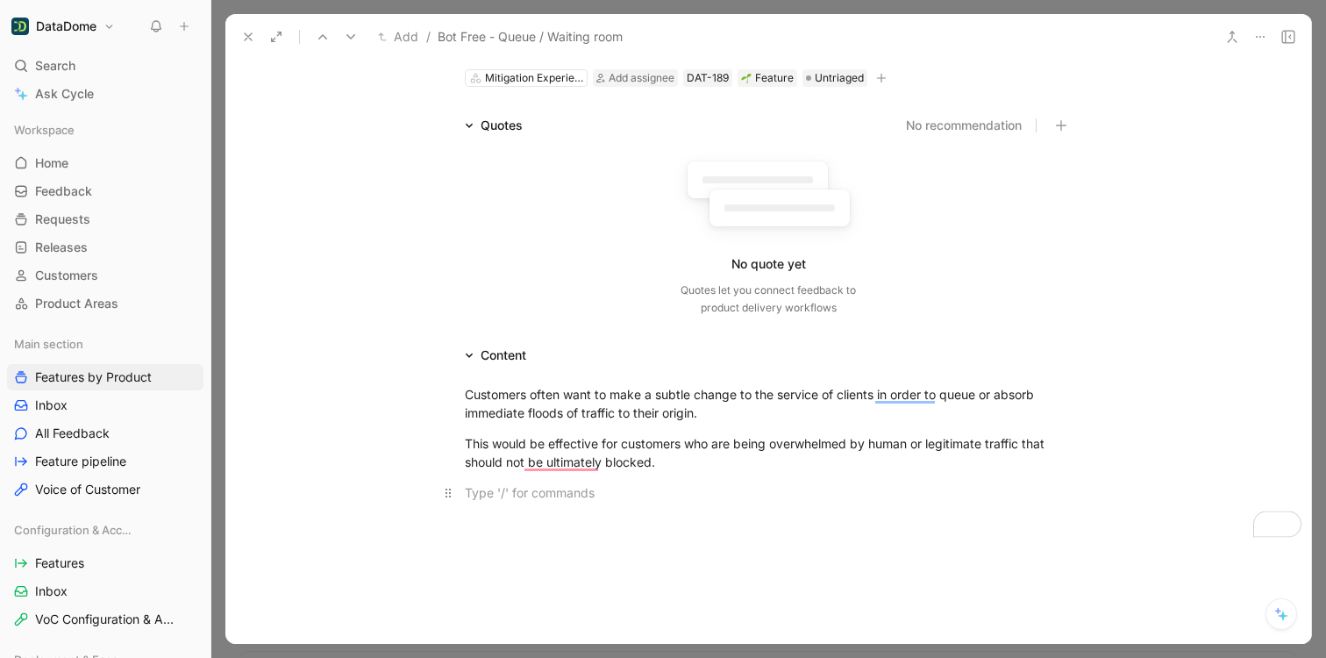
scroll to position [0, 0]
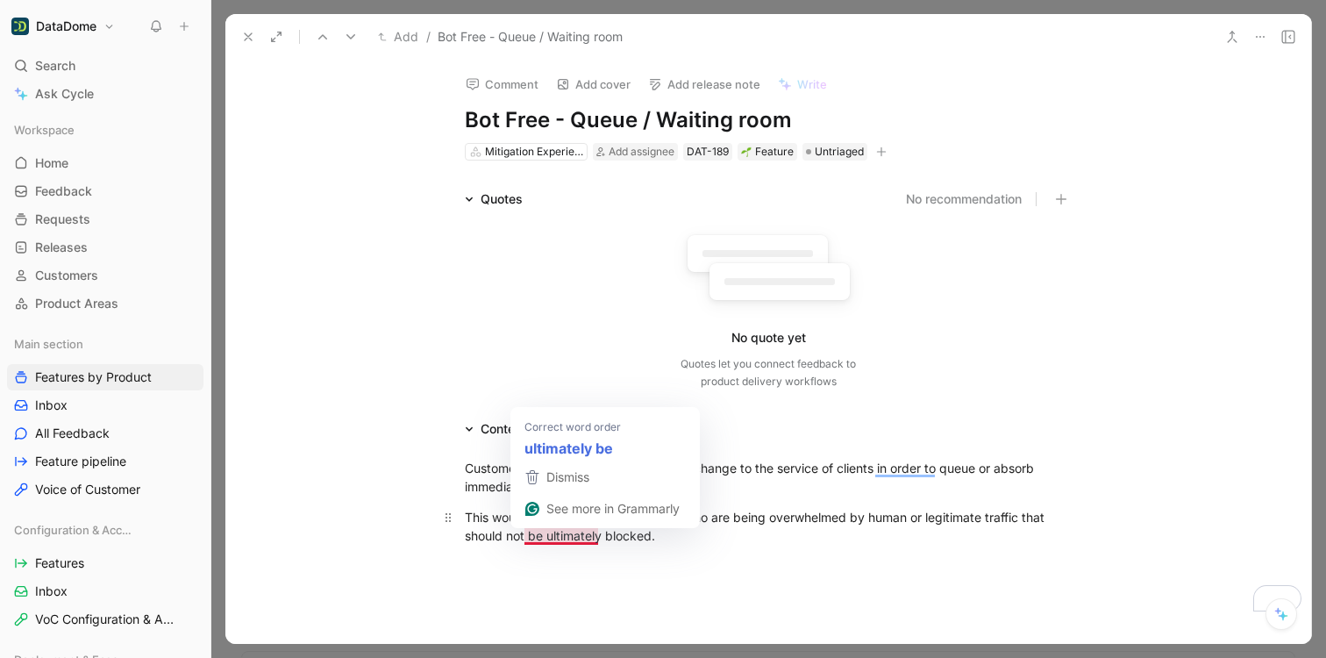
click at [508, 538] on div "This would be effective for customers who are being overwhelmed by human or leg…" at bounding box center [768, 526] width 607 height 37
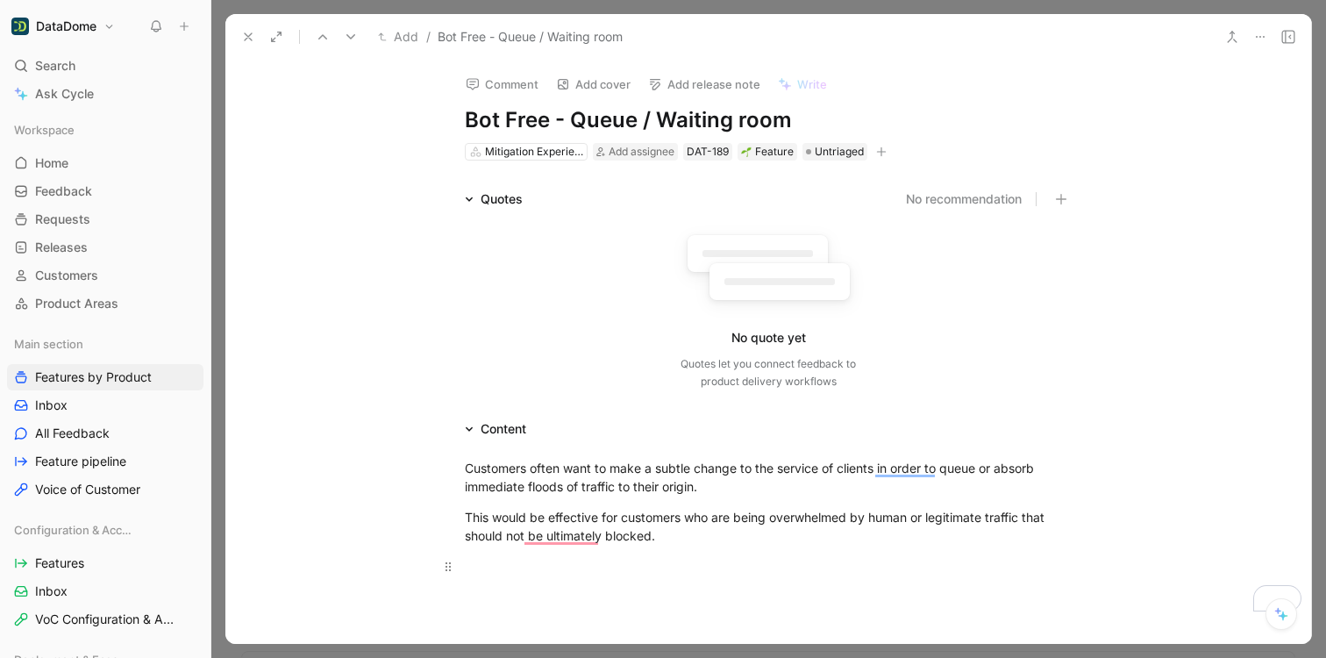
click at [557, 573] on div "To enrich screen reader interactions, please activate Accessibility in Grammarl…" at bounding box center [768, 566] width 607 height 18
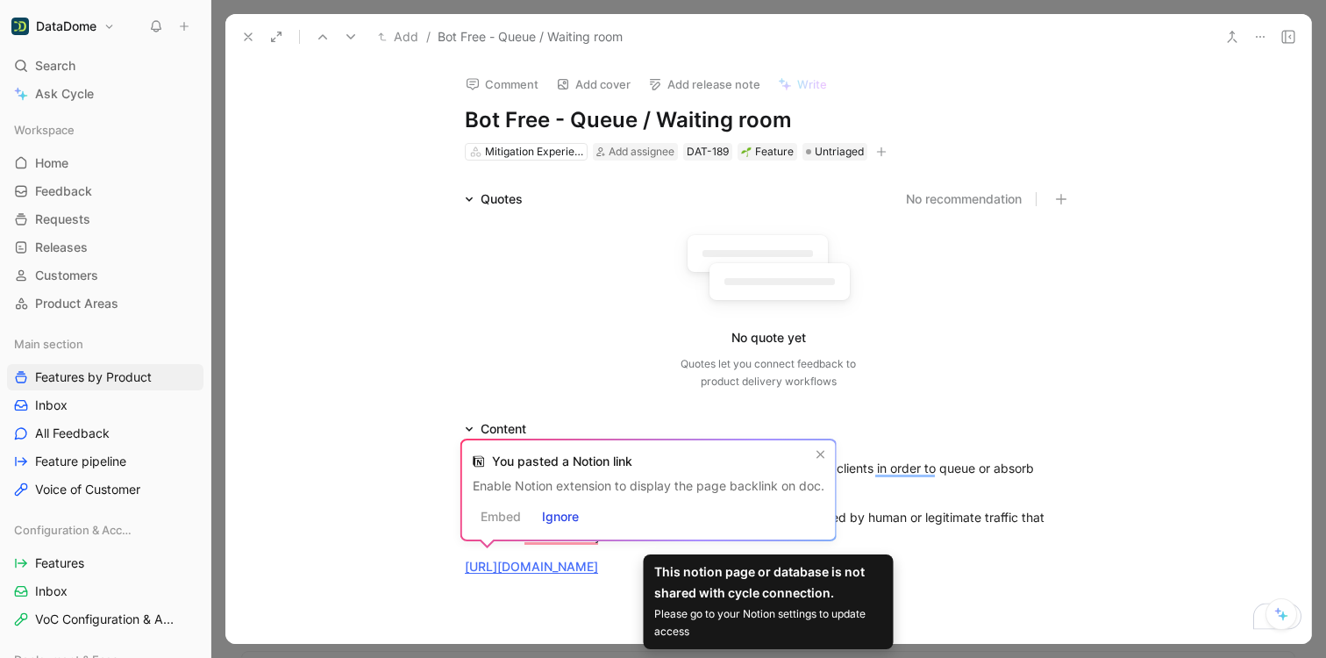
click at [498, 523] on footer "Embed Ignore" at bounding box center [649, 516] width 352 height 25
click at [559, 515] on span "Ignore" at bounding box center [560, 516] width 37 height 21
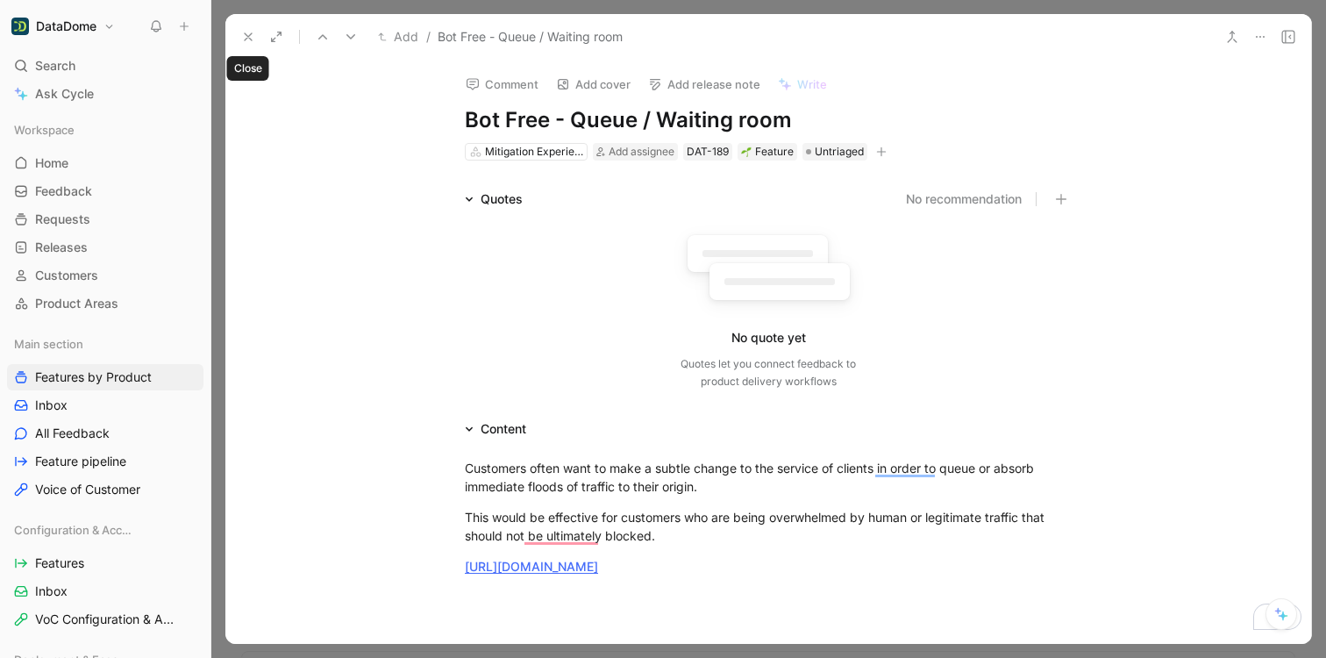
click at [248, 34] on icon at bounding box center [248, 37] width 14 height 14
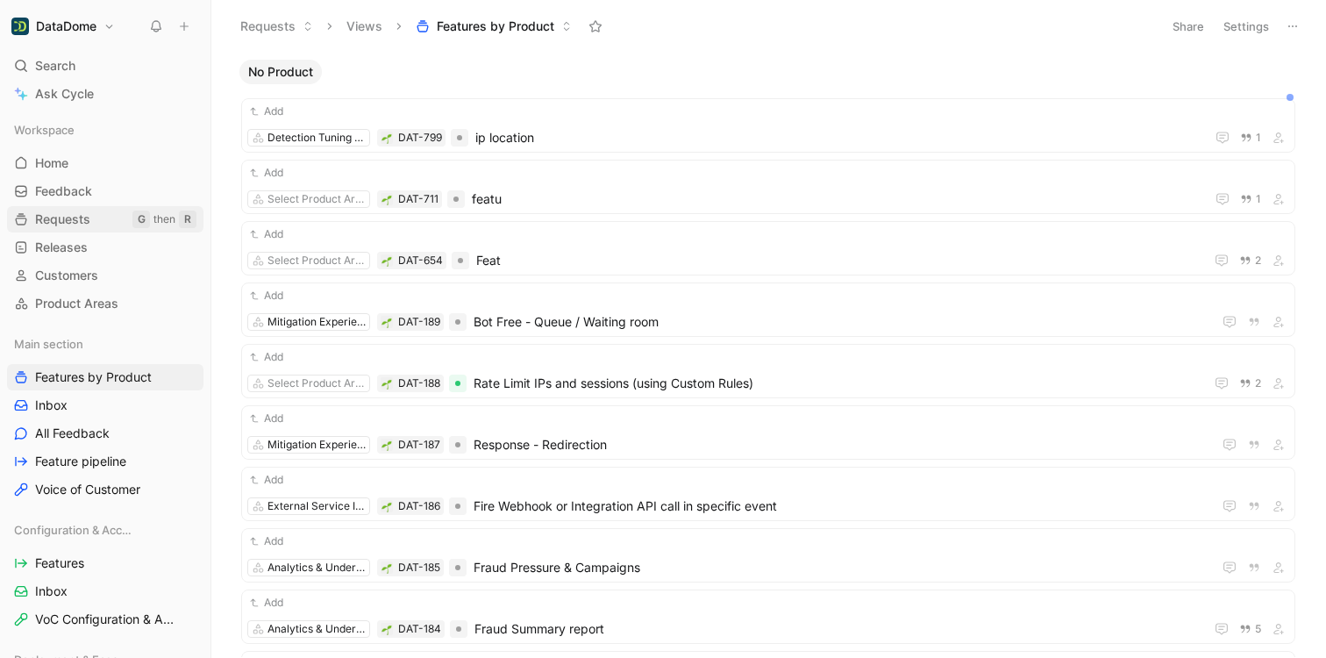
click at [63, 227] on span "Requests" at bounding box center [62, 219] width 55 height 18
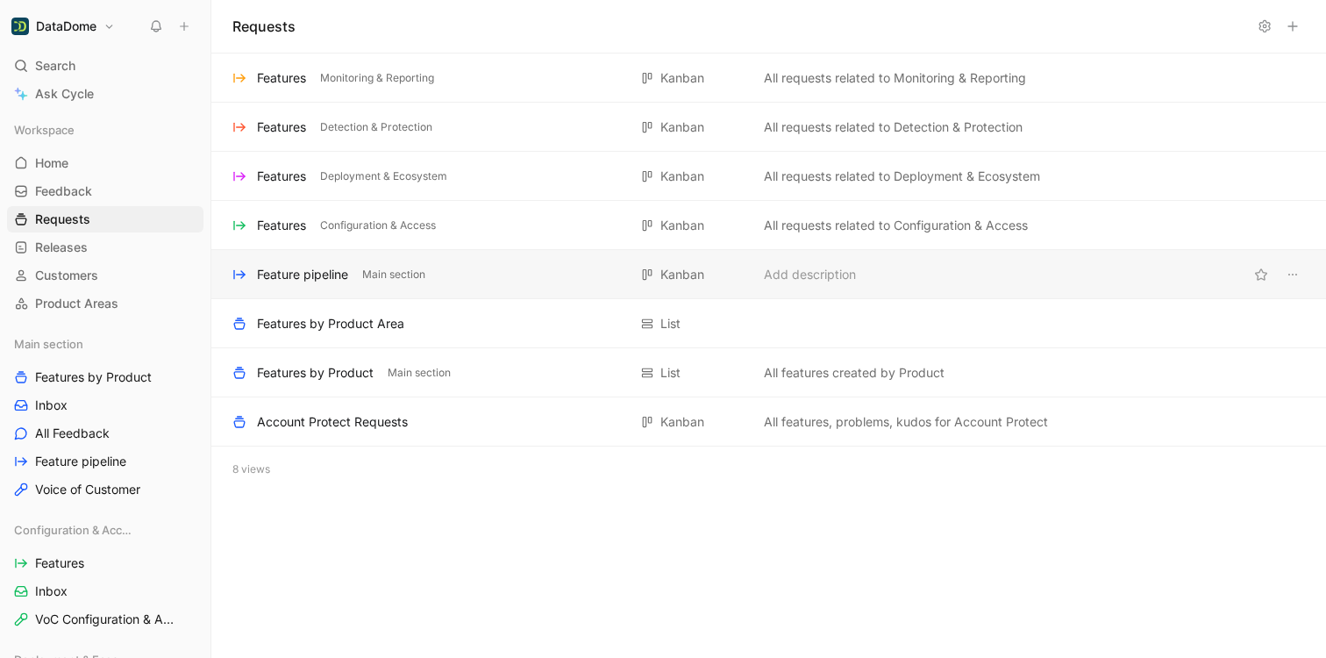
click at [332, 262] on div "Feature pipeline Main section [GEOGRAPHIC_DATA] Add description" at bounding box center [768, 274] width 1114 height 49
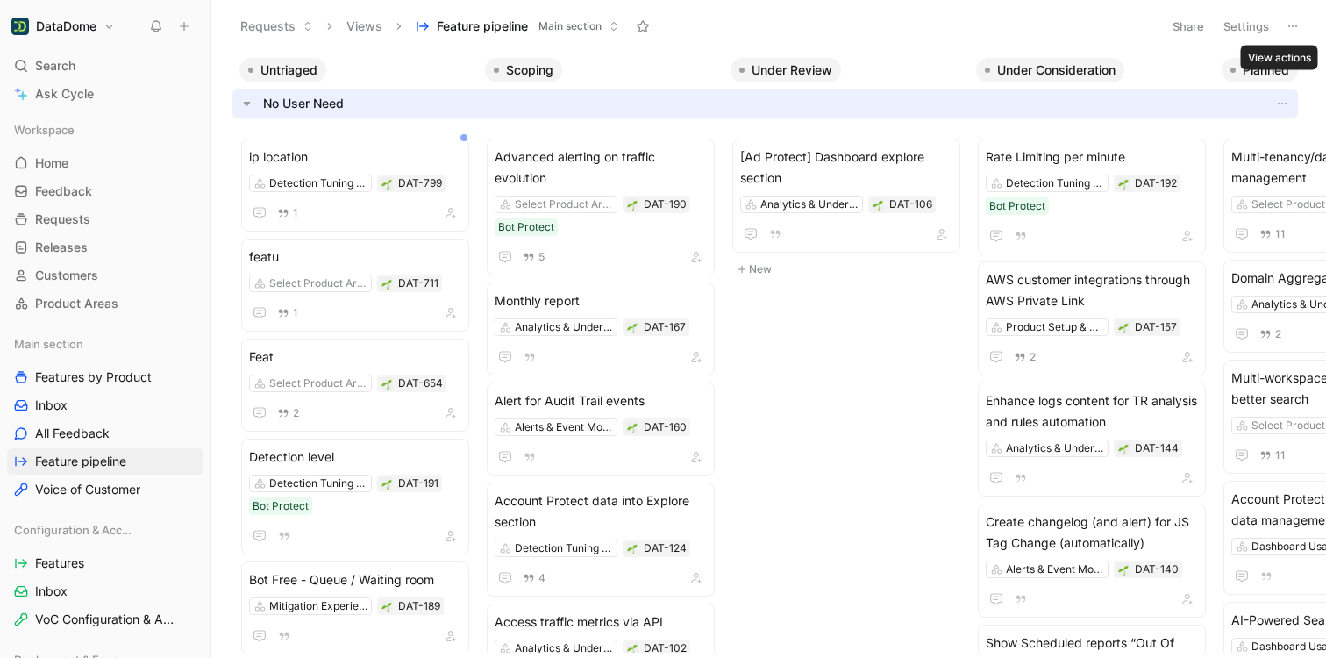
click at [1283, 20] on button at bounding box center [1292, 26] width 25 height 25
click at [45, 214] on span "Requests" at bounding box center [62, 219] width 55 height 18
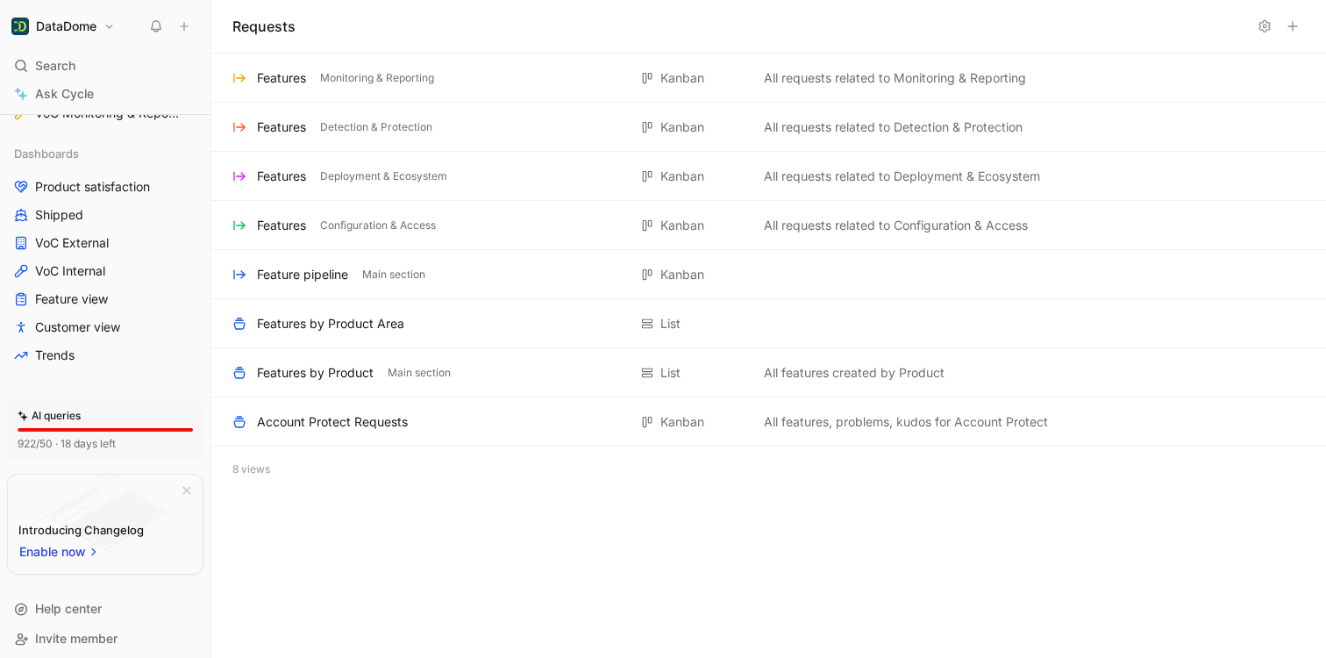
scroll to position [903, 0]
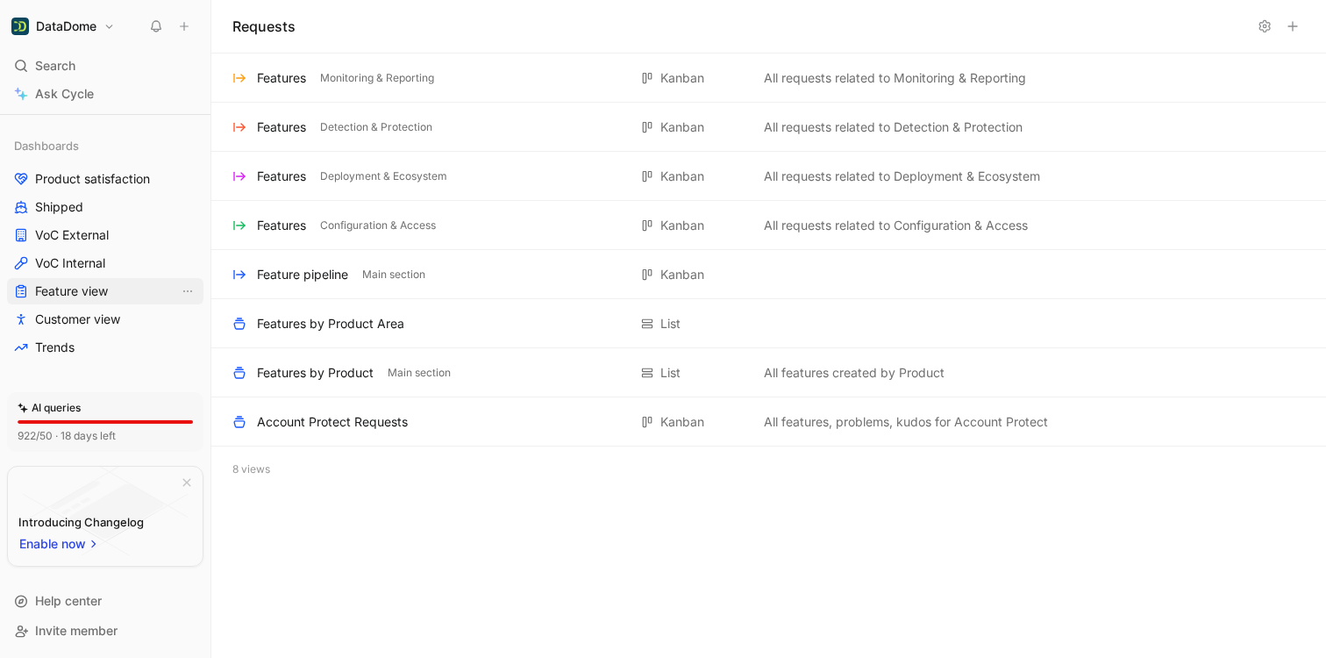
click at [102, 295] on span "Feature view" at bounding box center [71, 291] width 73 height 18
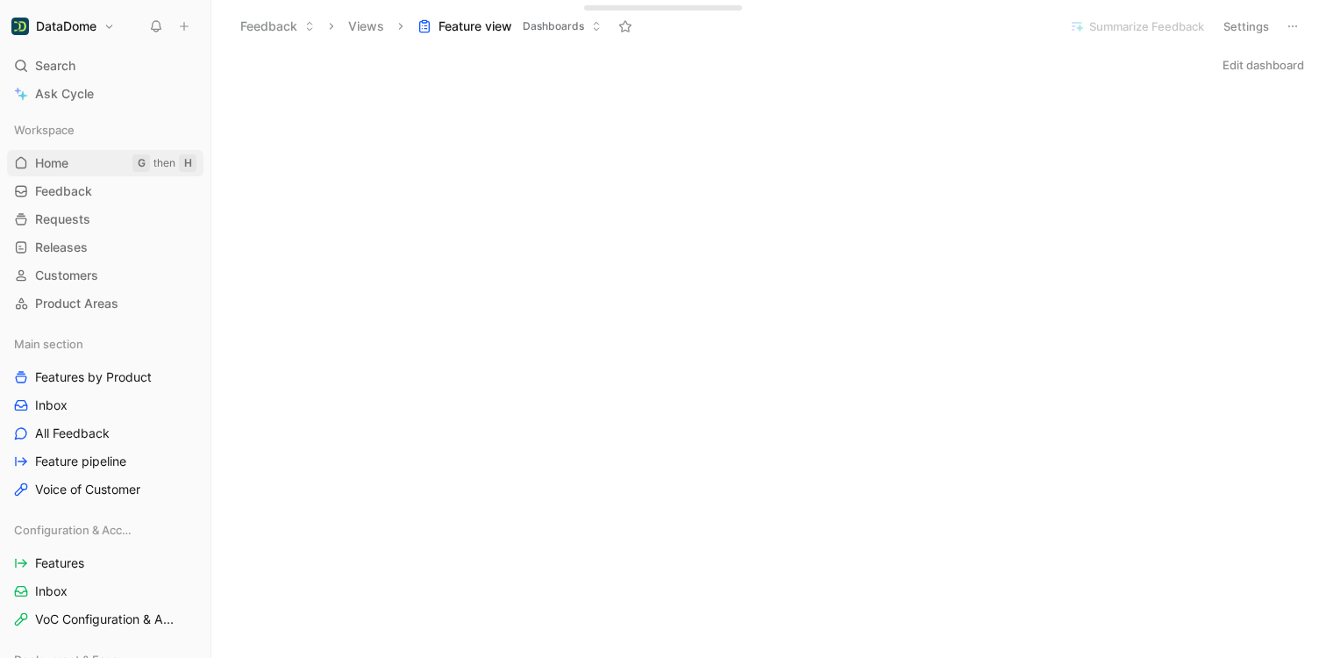
click at [53, 162] on span "Home" at bounding box center [51, 163] width 33 height 18
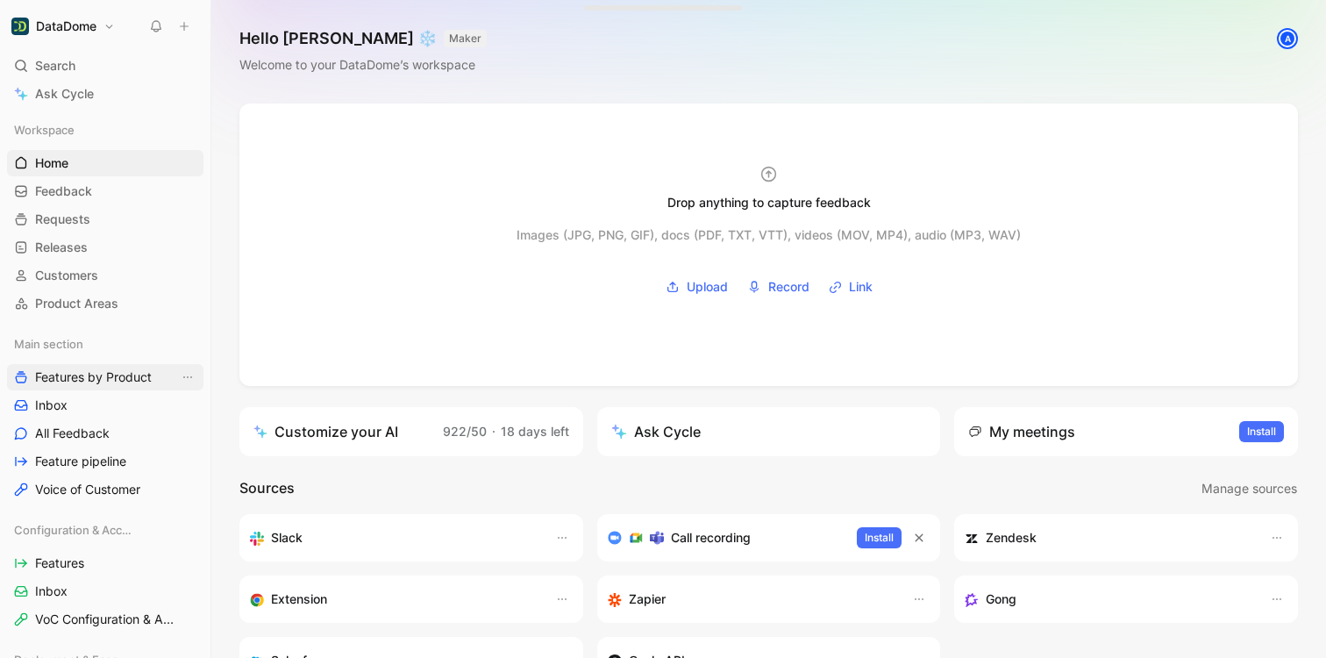
click at [88, 376] on span "Features by Product" at bounding box center [93, 377] width 117 height 18
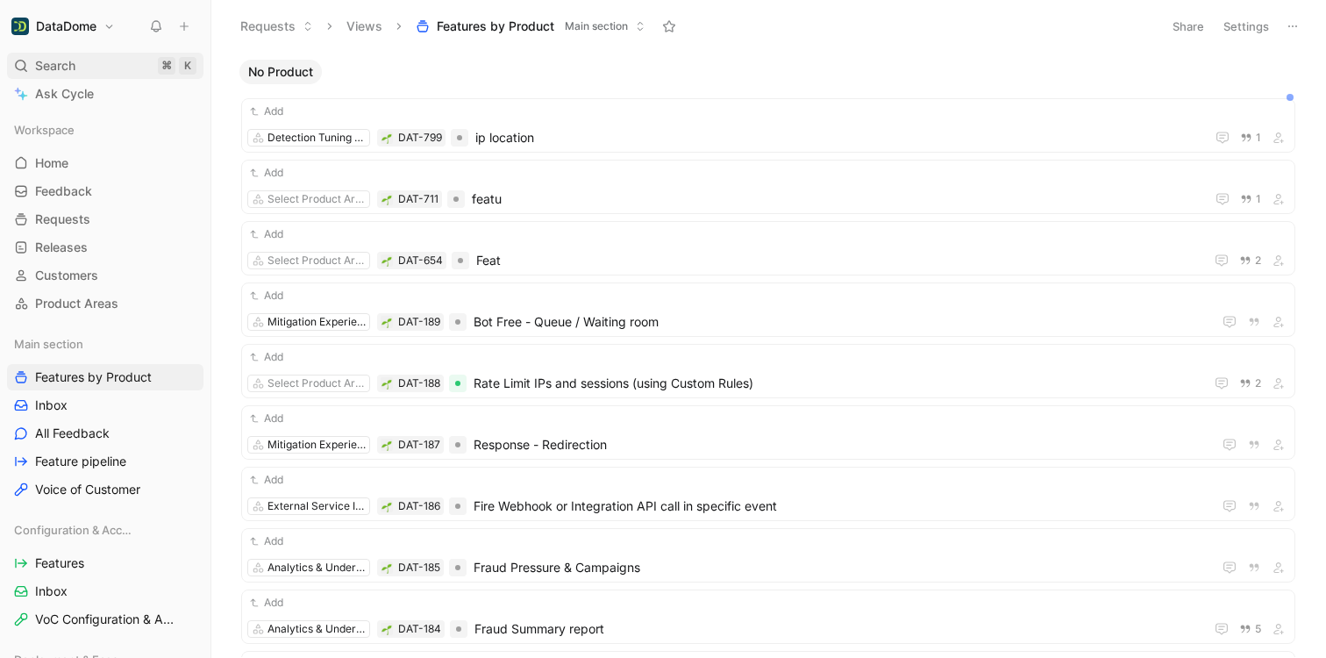
click at [35, 59] on div "Search ⌘ K" at bounding box center [105, 66] width 196 height 26
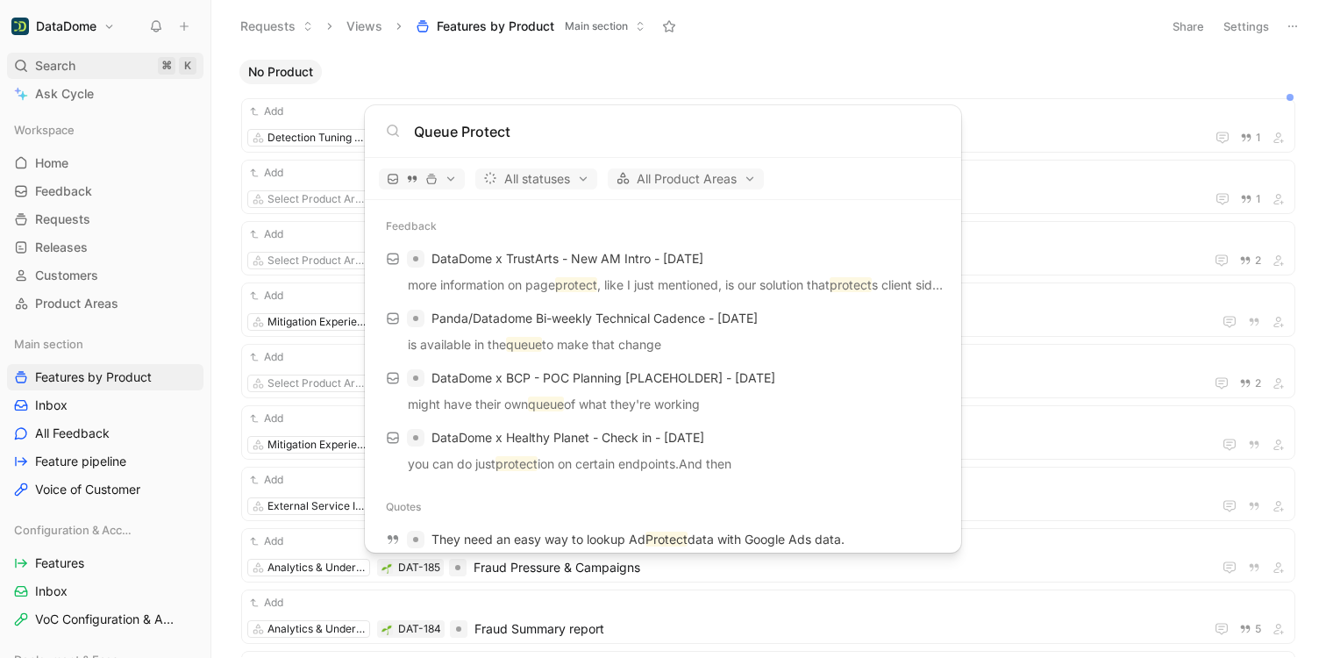
type input "Queue Protect"
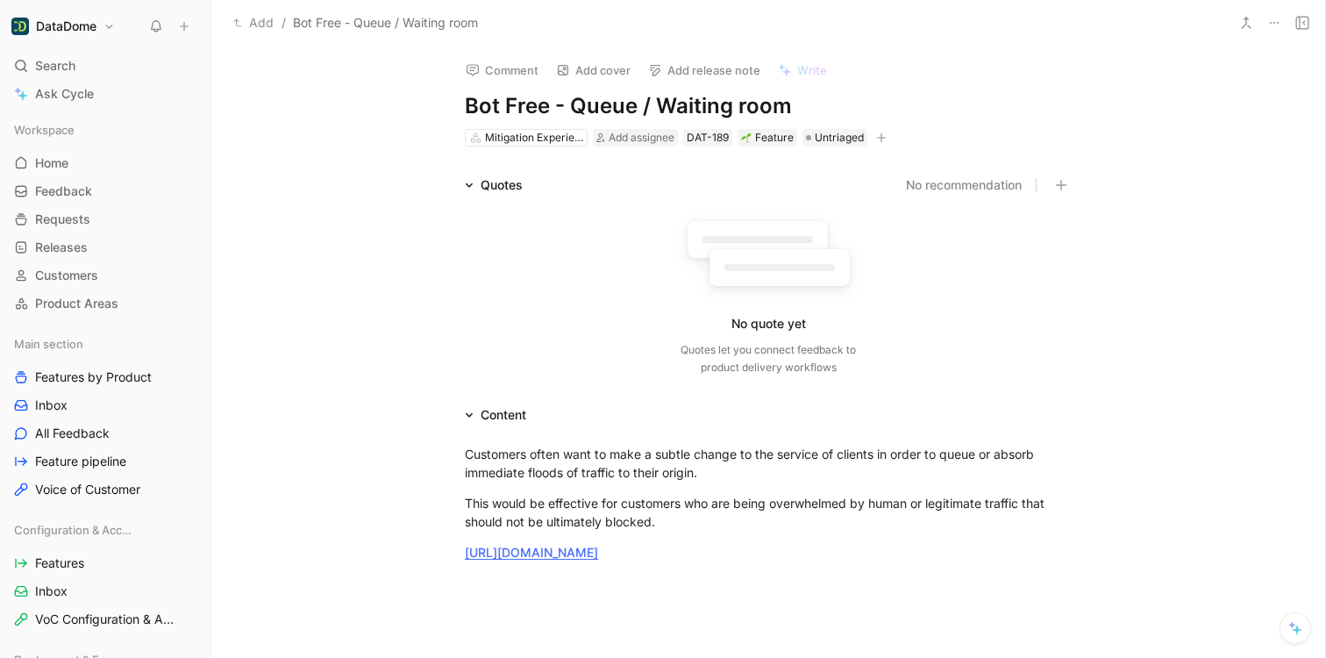
drag, startPoint x: 796, startPoint y: 102, endPoint x: 457, endPoint y: 103, distance: 339.3
click at [457, 103] on div "Comment Add cover Add release note Write Bot Free - Queue / Waiting room Mitiga…" at bounding box center [767, 97] width 673 height 103
click at [636, 132] on span "Add assignee" at bounding box center [641, 137] width 66 height 13
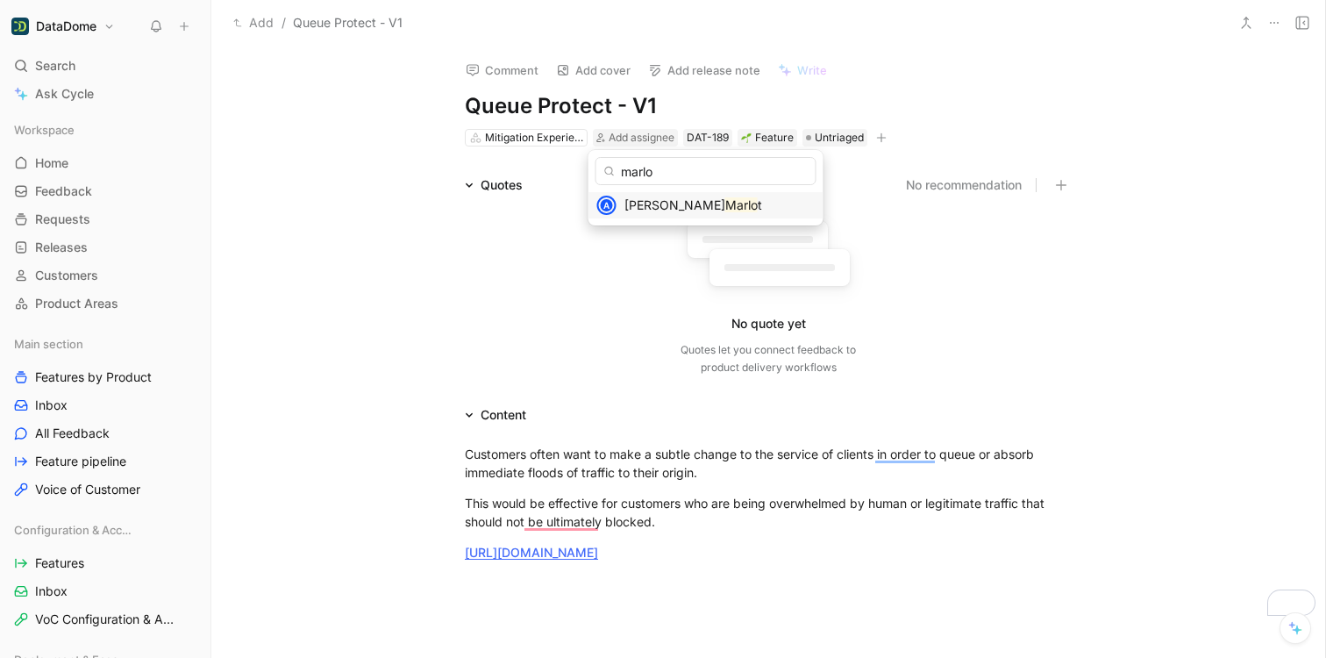
type input "marlo"
click at [644, 212] on span "[PERSON_NAME]" at bounding box center [674, 204] width 101 height 15
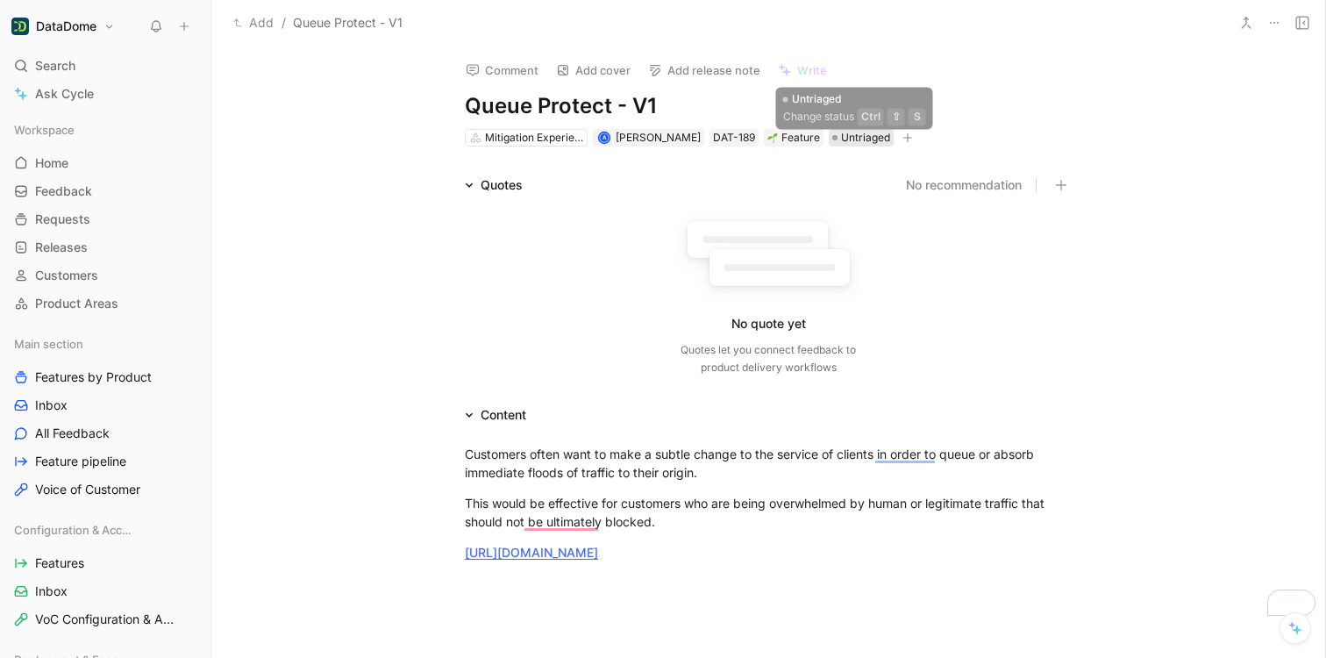
click at [854, 130] on span "Untriaged" at bounding box center [865, 138] width 49 height 18
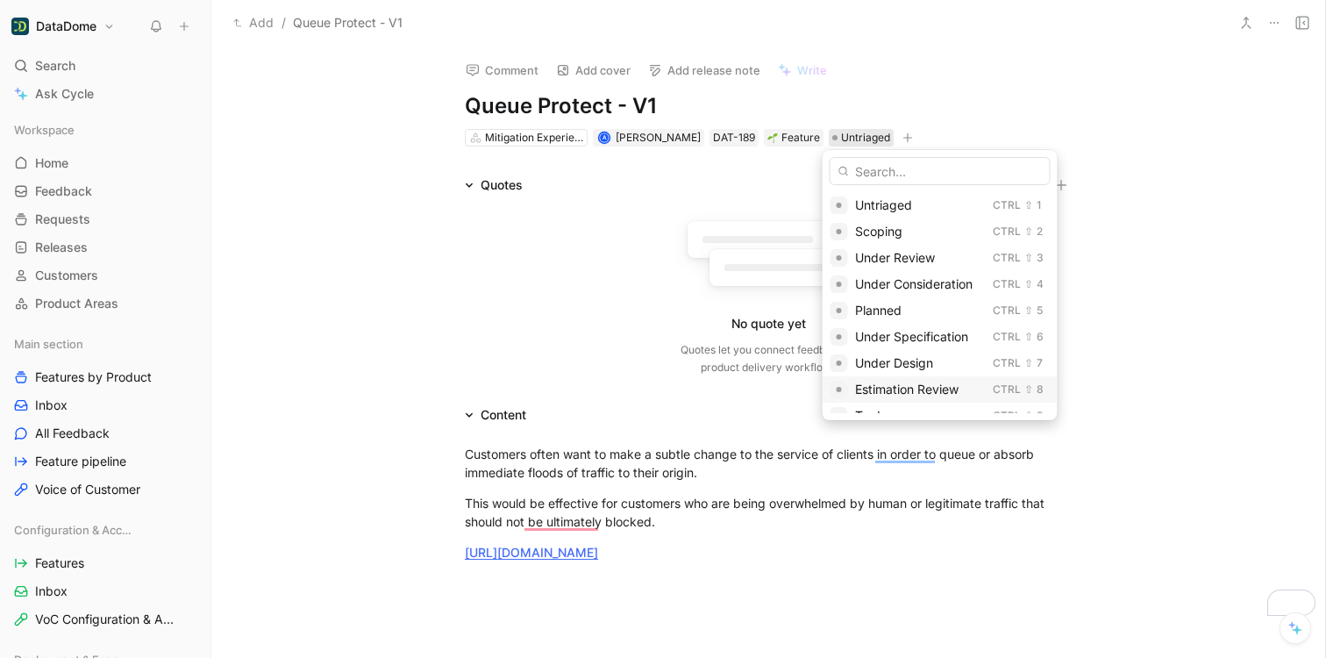
click at [908, 390] on span "Estimation Review" at bounding box center [906, 388] width 103 height 15
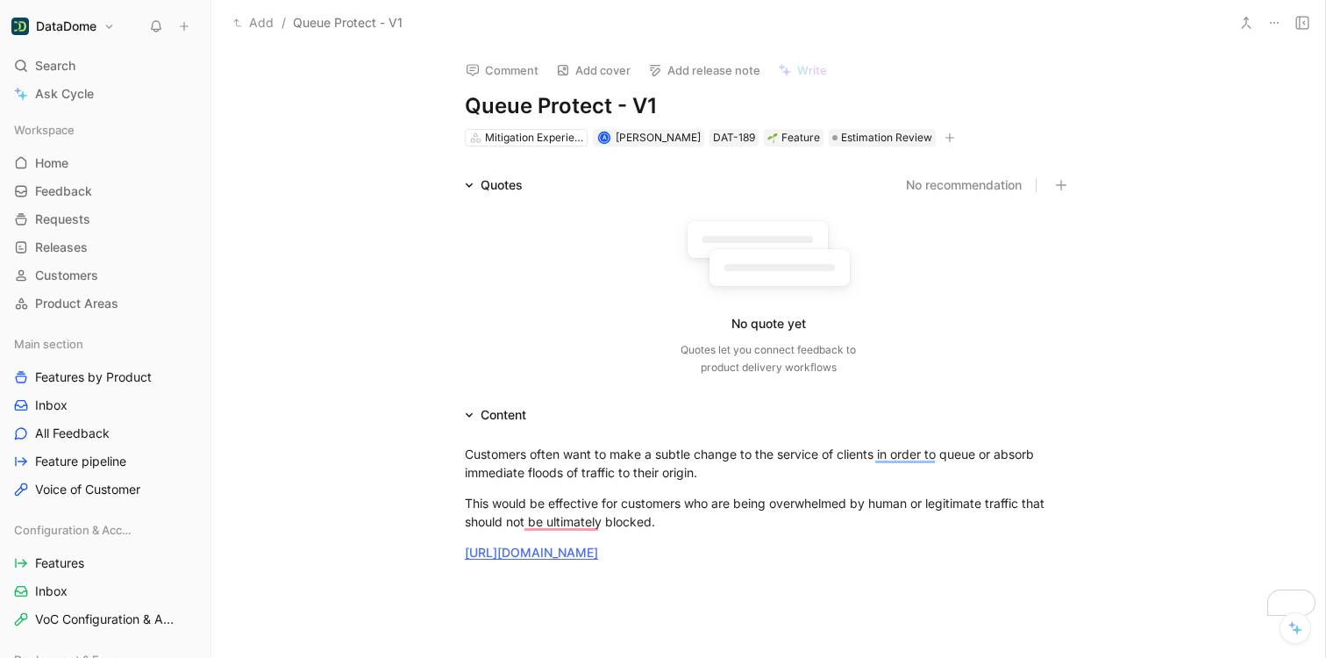
click at [370, 142] on div "Comment Add cover Add release note Write Queue Protect - V1 Mitigation Experien…" at bounding box center [768, 352] width 1114 height 612
click at [679, 523] on div "This would be effective for customers who are being overwhelmed by human or leg…" at bounding box center [768, 512] width 607 height 37
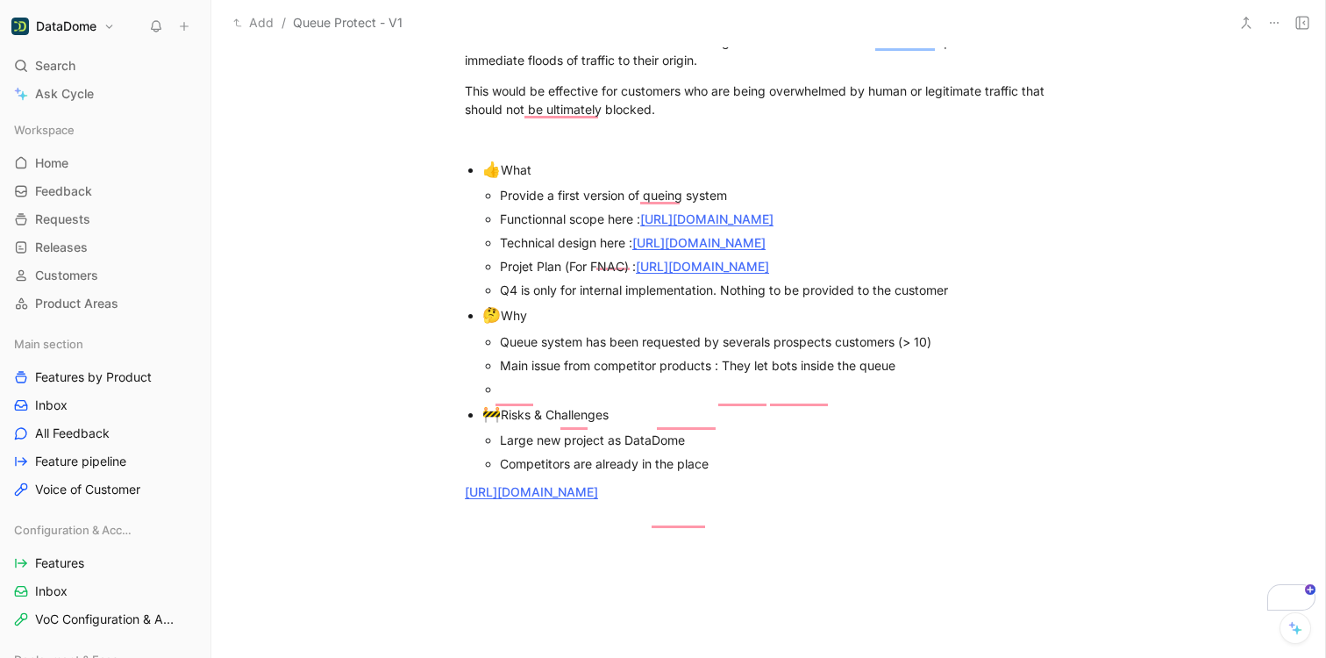
scroll to position [524, 0]
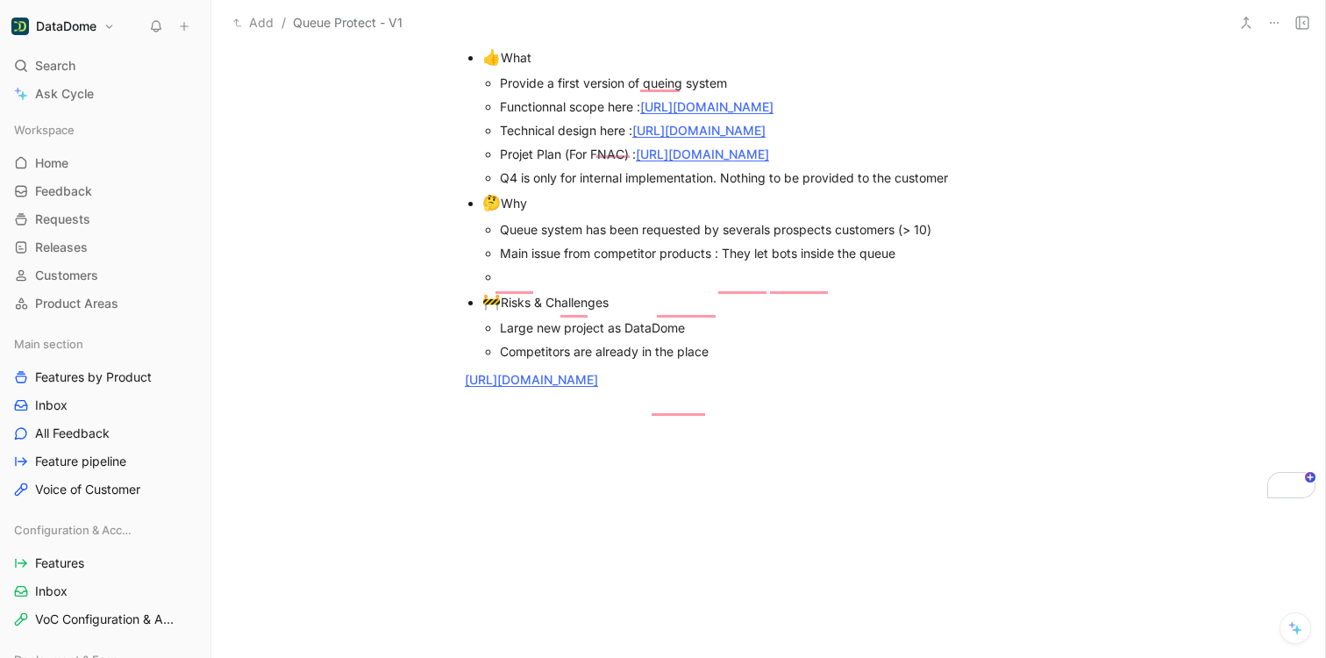
click at [361, 328] on div "Customers often want to make a subtle change to the service of clients in order…" at bounding box center [768, 170] width 1114 height 538
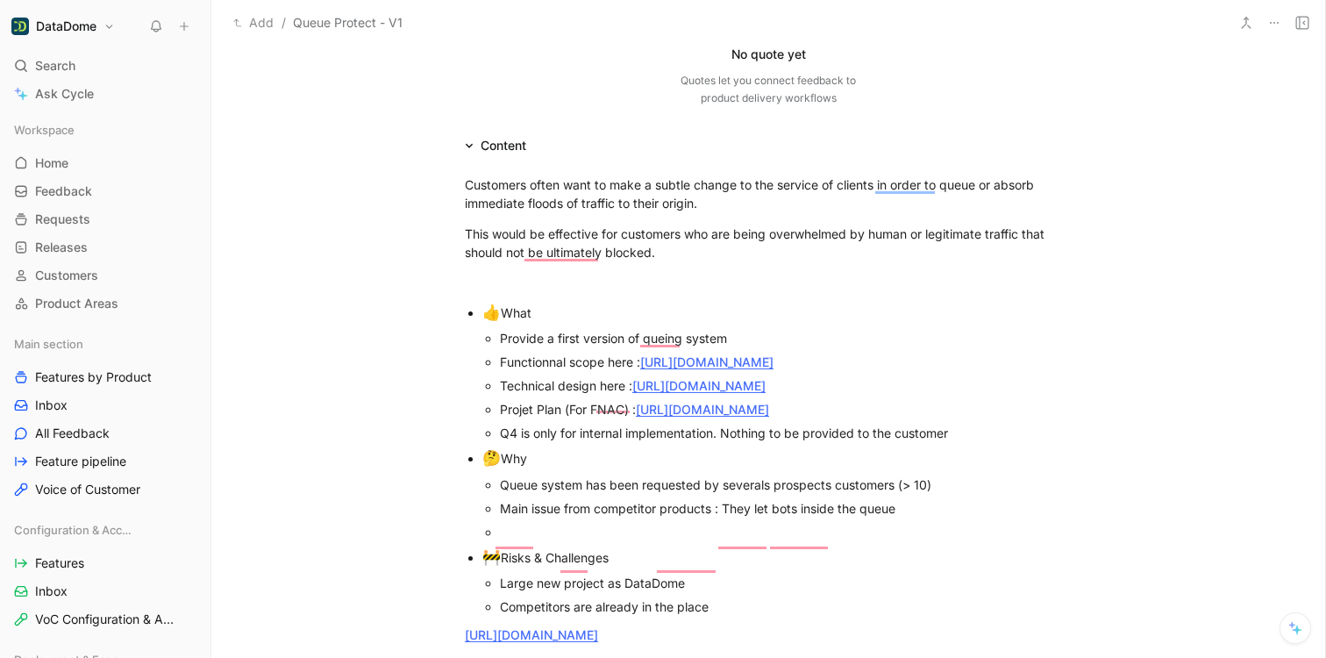
scroll to position [0, 0]
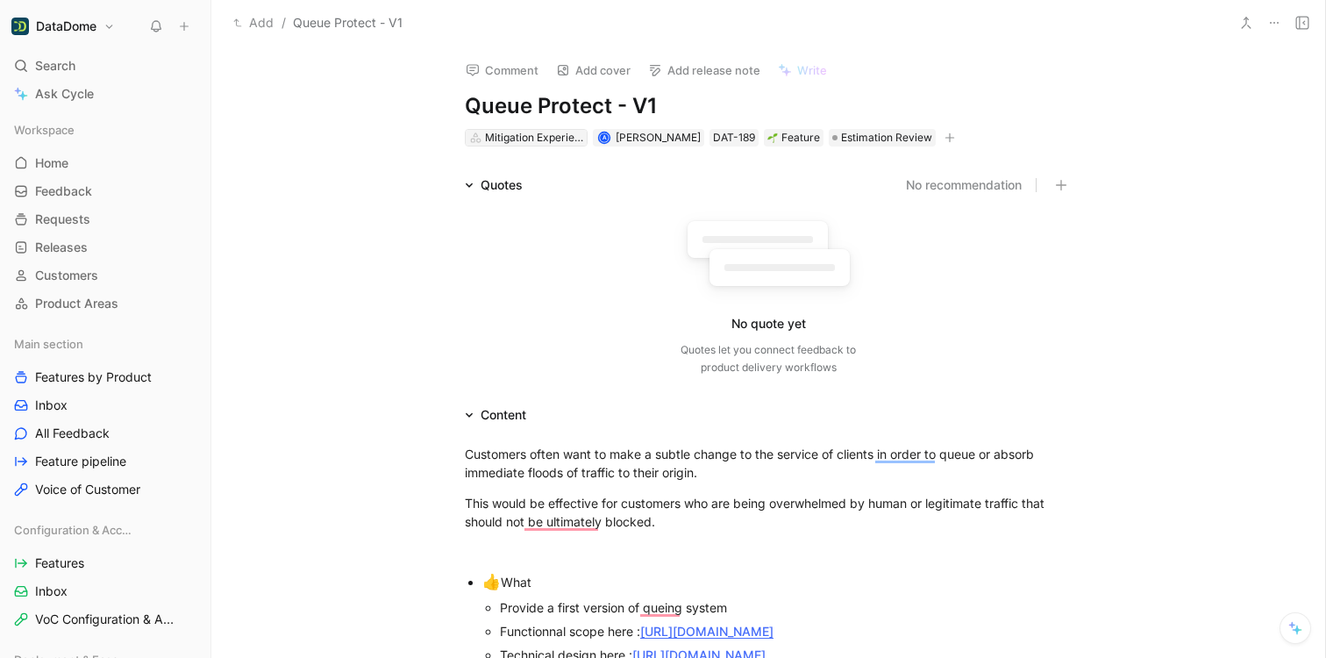
click at [516, 136] on div "Mitigation Experience Configuration" at bounding box center [534, 138] width 98 height 18
click at [1270, 25] on icon at bounding box center [1274, 23] width 14 height 14
click at [1309, 29] on button at bounding box center [1302, 23] width 25 height 25
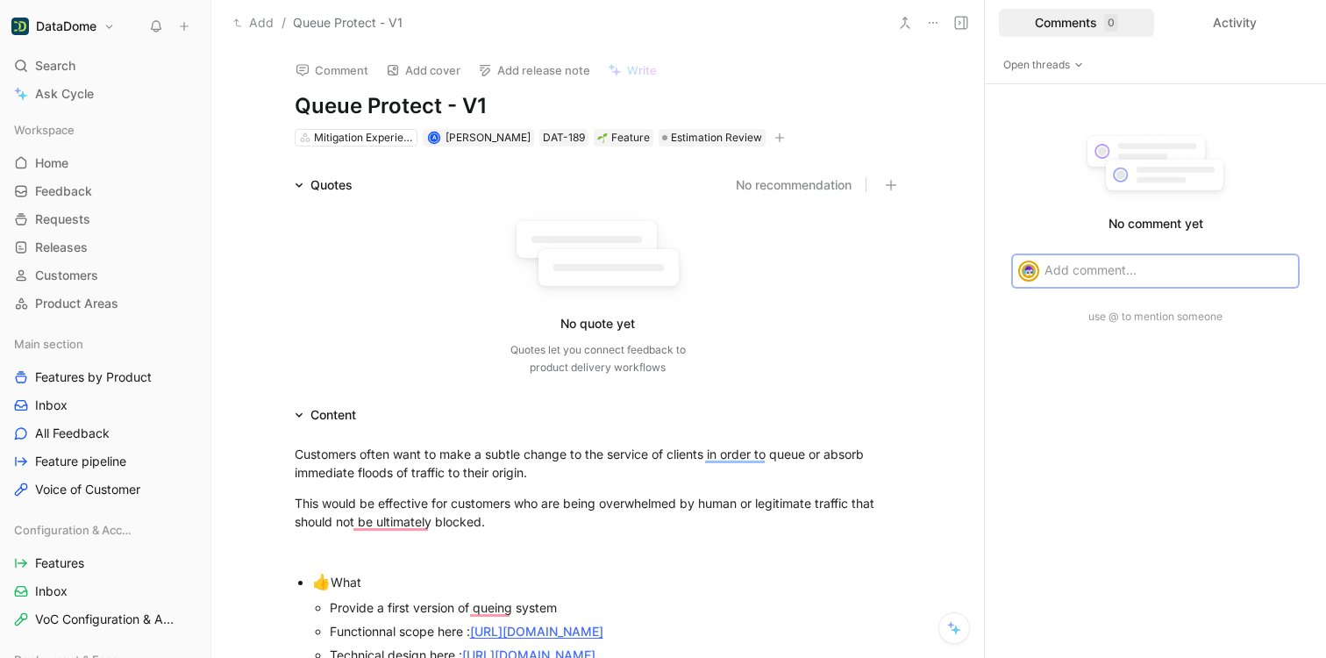
click at [962, 24] on icon at bounding box center [961, 23] width 14 height 14
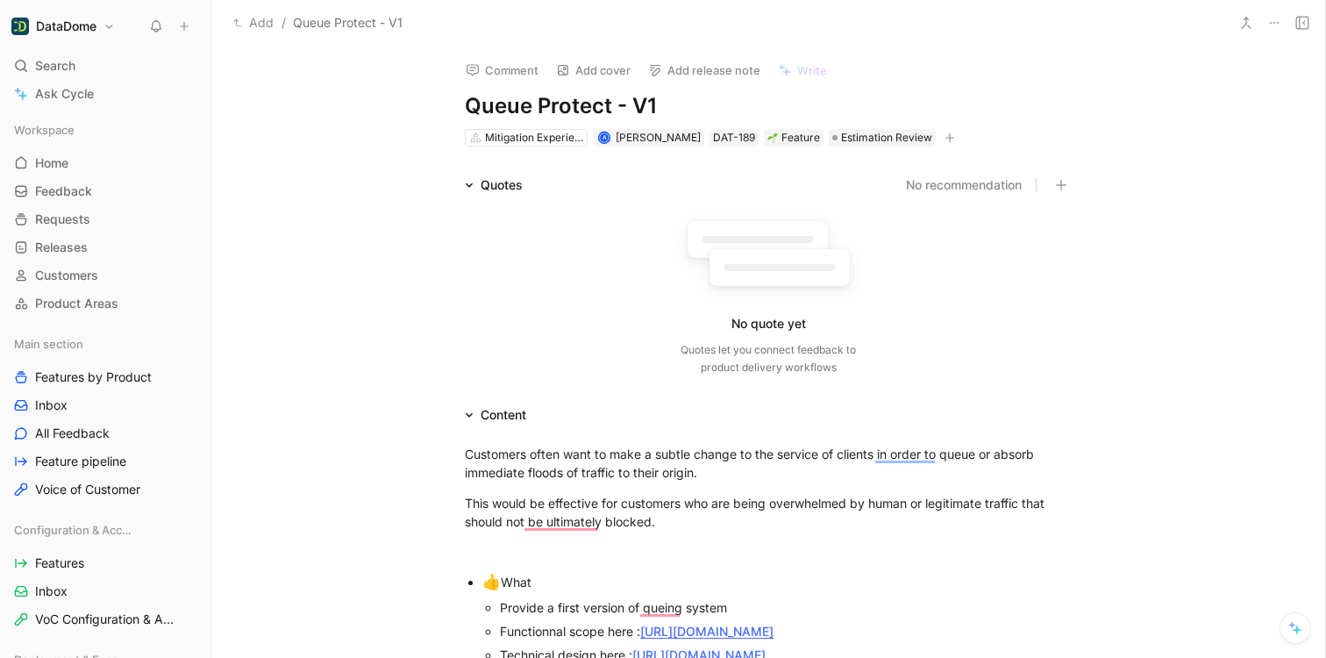
click at [78, 24] on h1 "DataDome" at bounding box center [66, 26] width 60 height 16
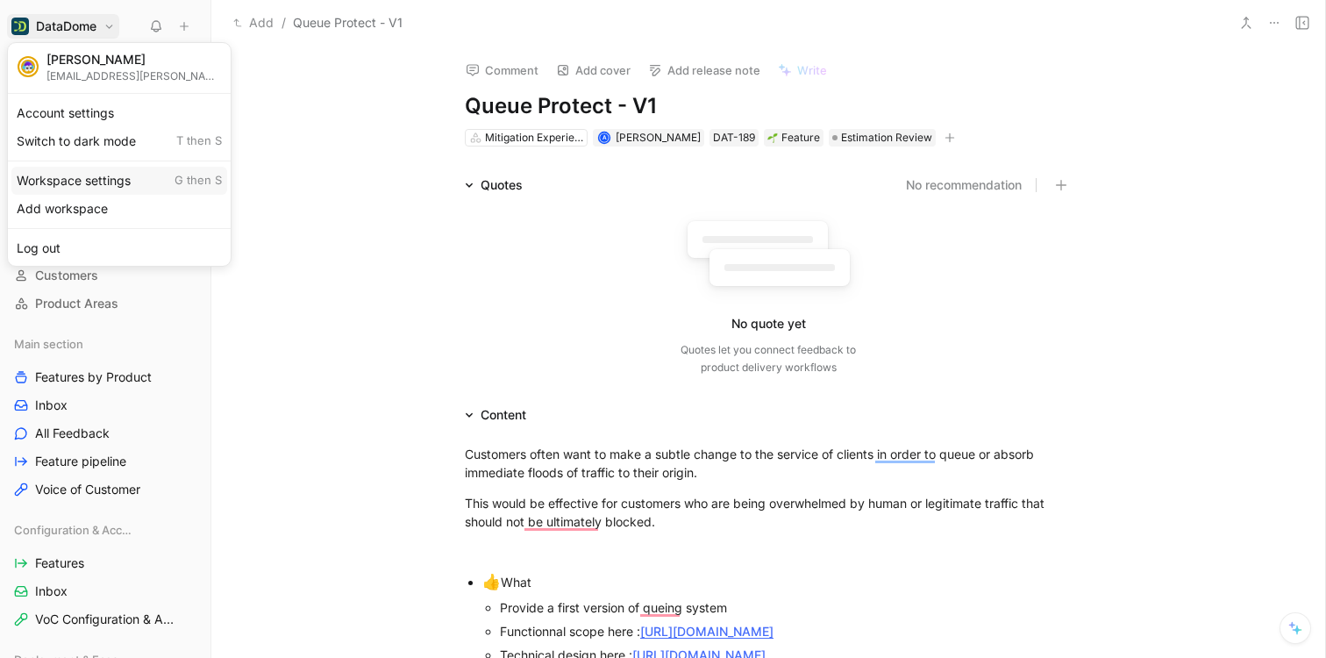
click at [64, 178] on div "Workspace settings G then S" at bounding box center [119, 181] width 216 height 28
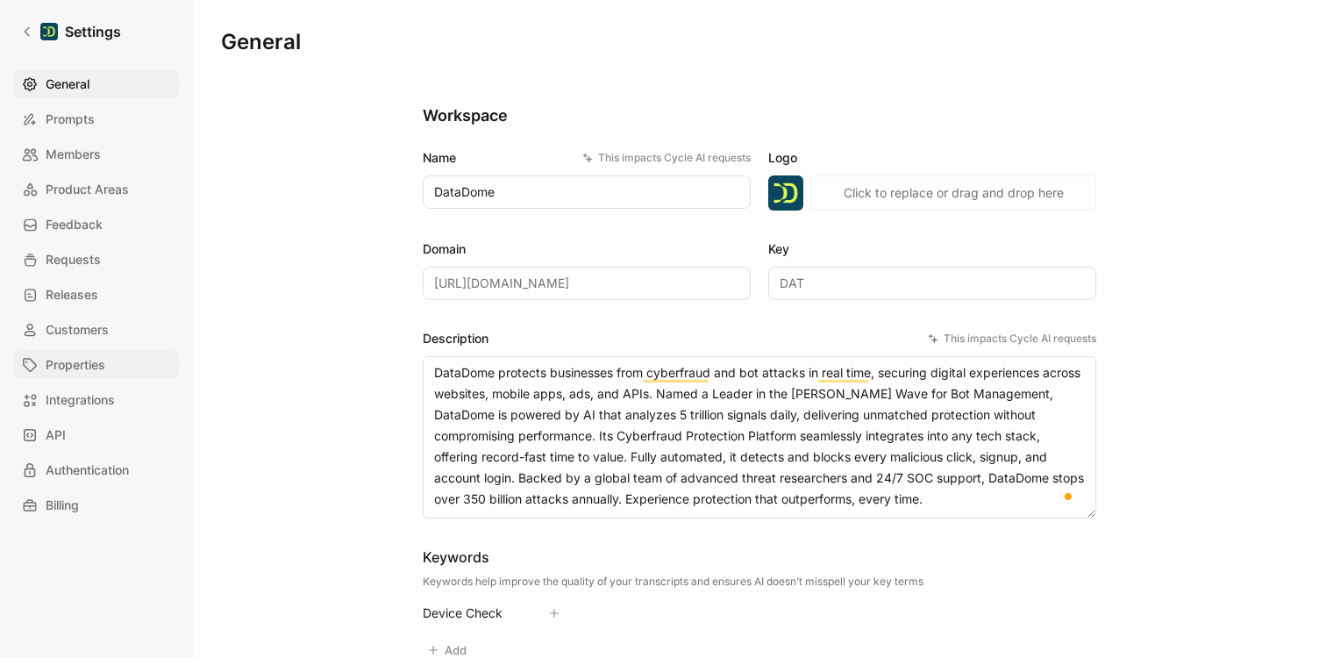
click at [78, 365] on span "Properties" at bounding box center [76, 364] width 60 height 21
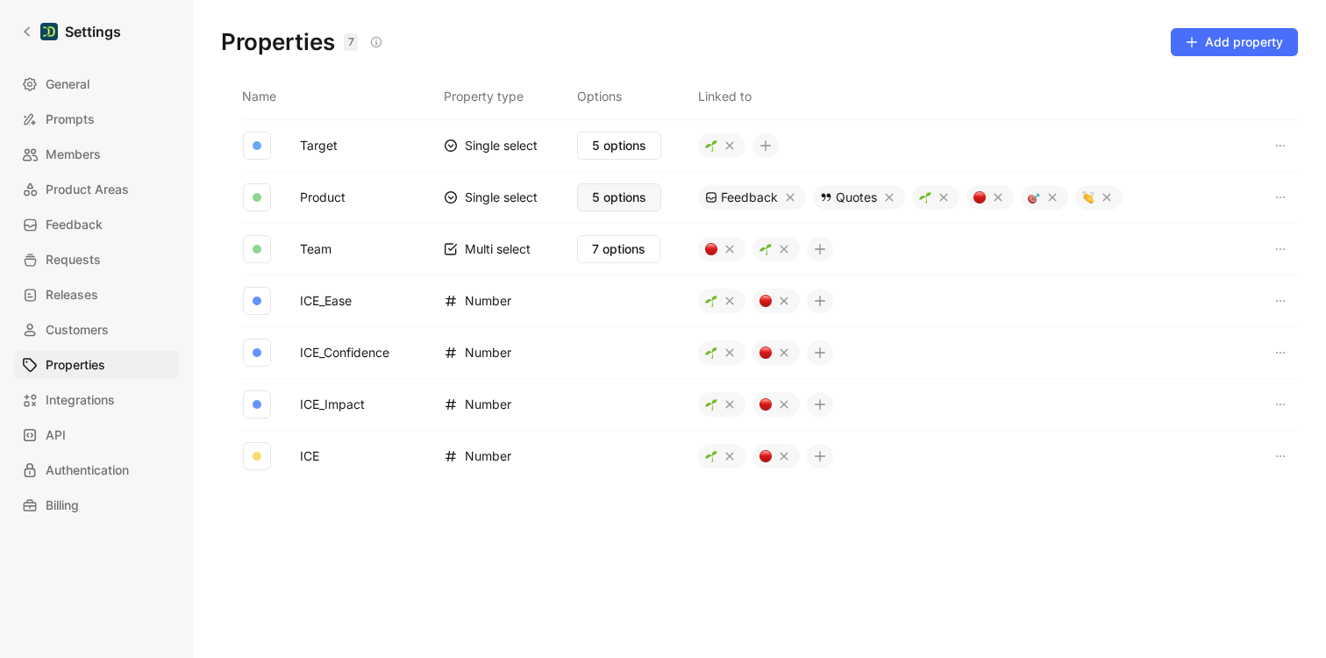
click at [622, 195] on span "5 options" at bounding box center [619, 197] width 54 height 21
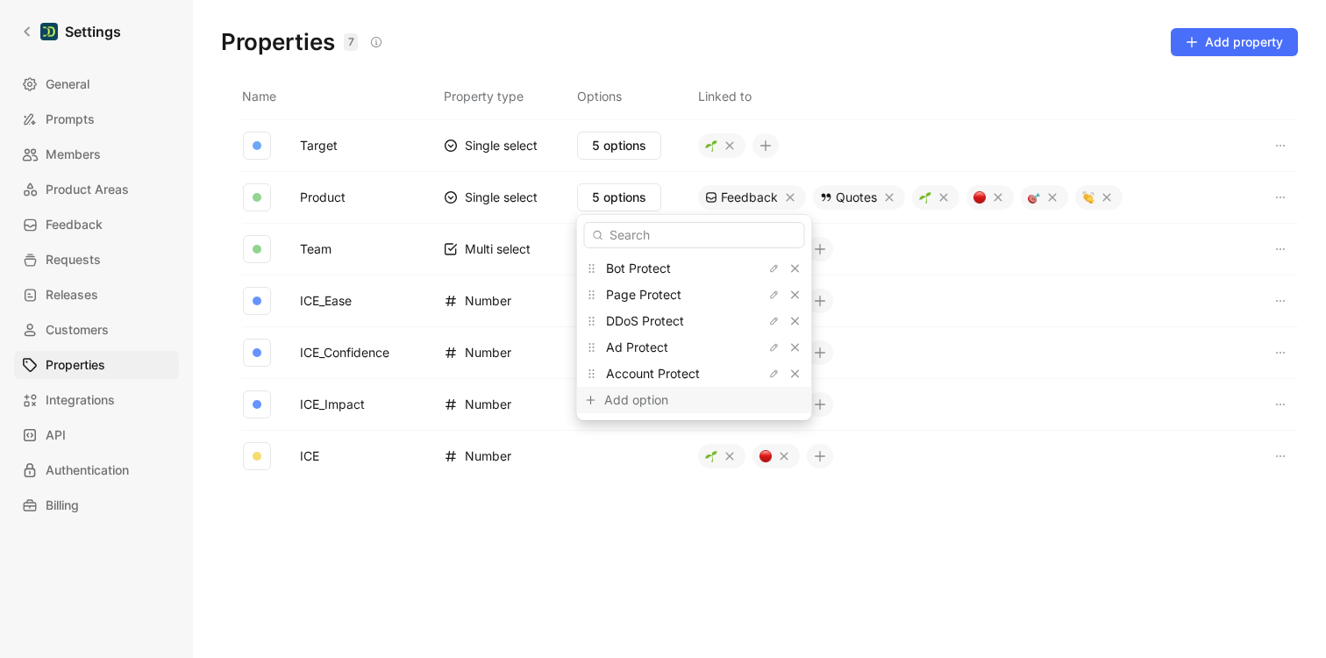
click at [638, 404] on div "Add option" at bounding box center [670, 399] width 132 height 21
type input "Queue Protect"
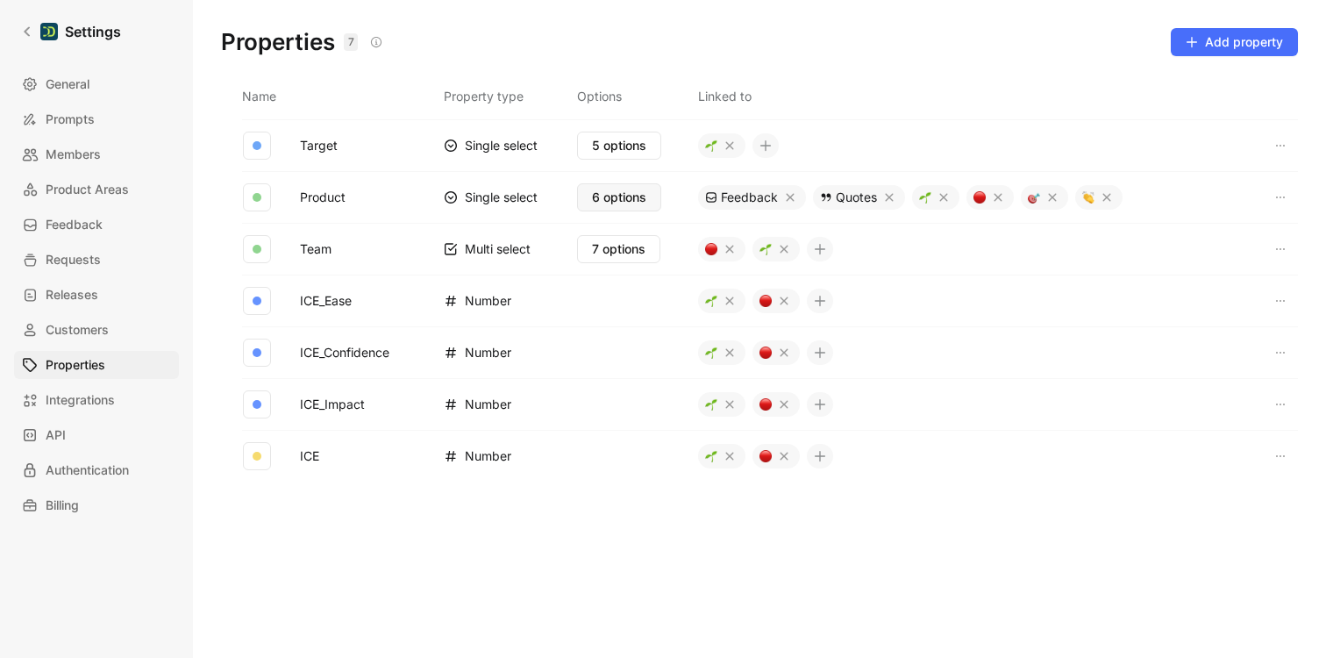
click at [636, 209] on button "6 options" at bounding box center [619, 197] width 84 height 28
click at [26, 27] on icon at bounding box center [27, 31] width 12 height 12
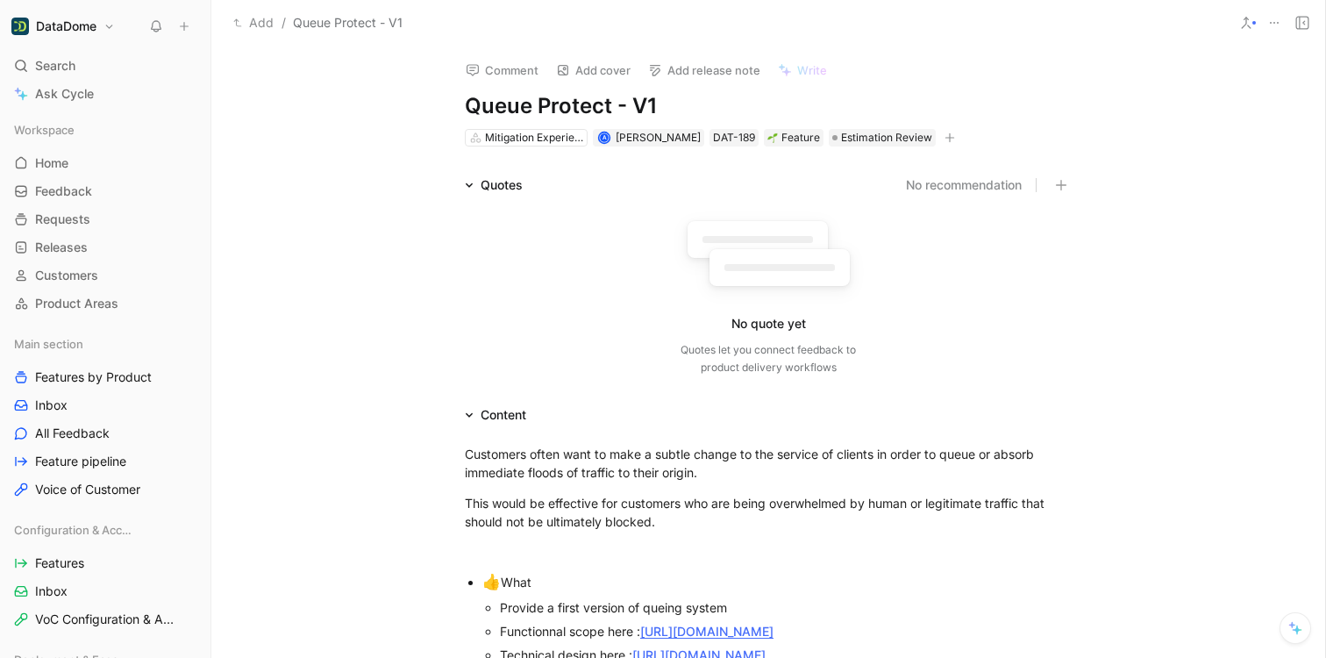
click at [949, 136] on button "button" at bounding box center [950, 138] width 18 height 18
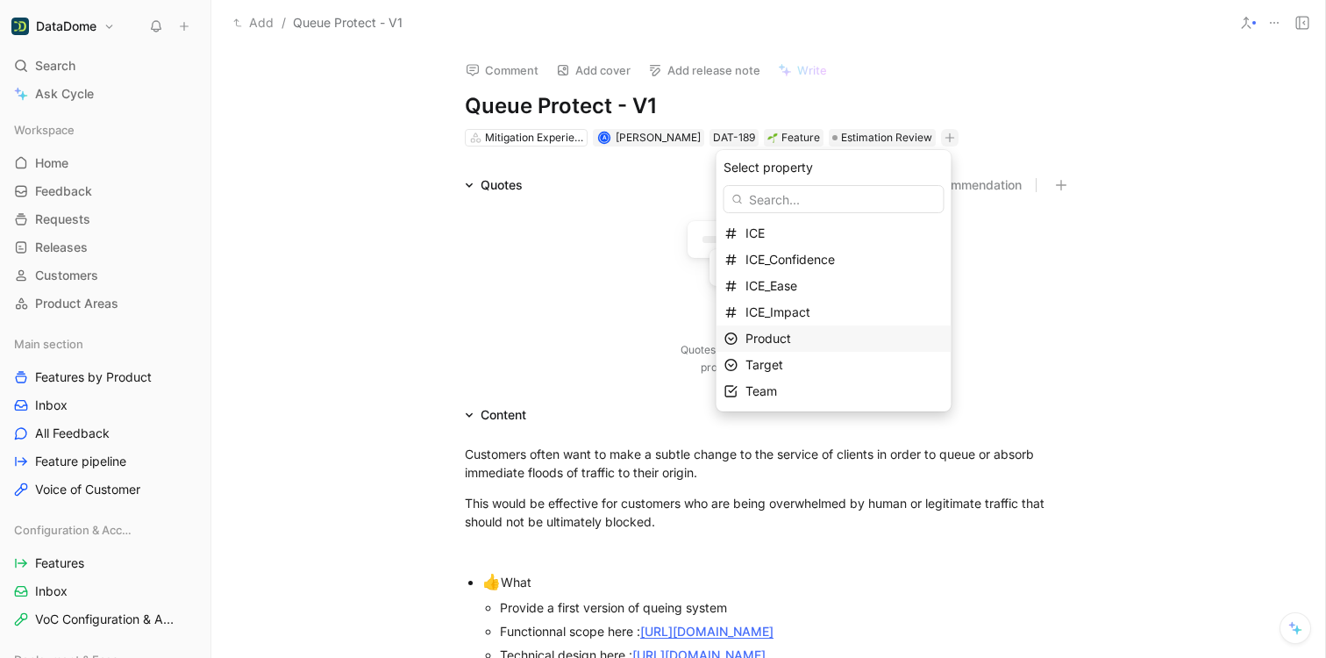
click at [786, 338] on span "Product" at bounding box center [768, 338] width 46 height 15
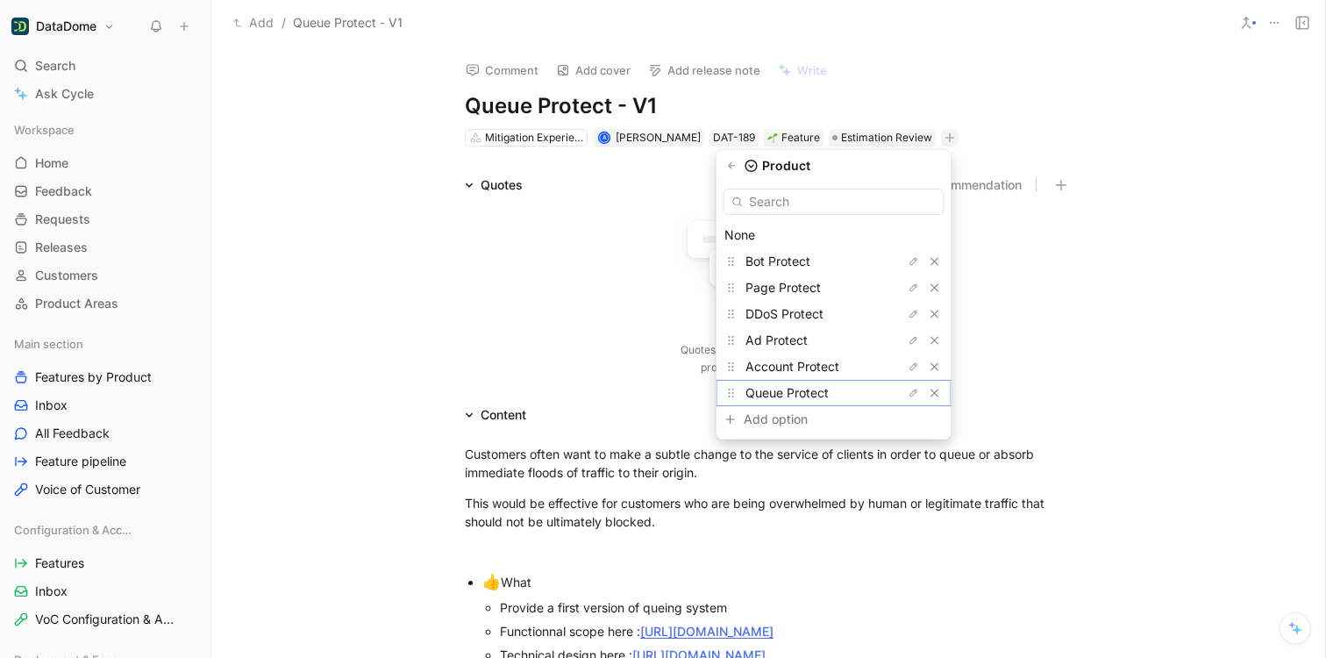
click at [806, 397] on span "Queue Protect" at bounding box center [786, 392] width 83 height 15
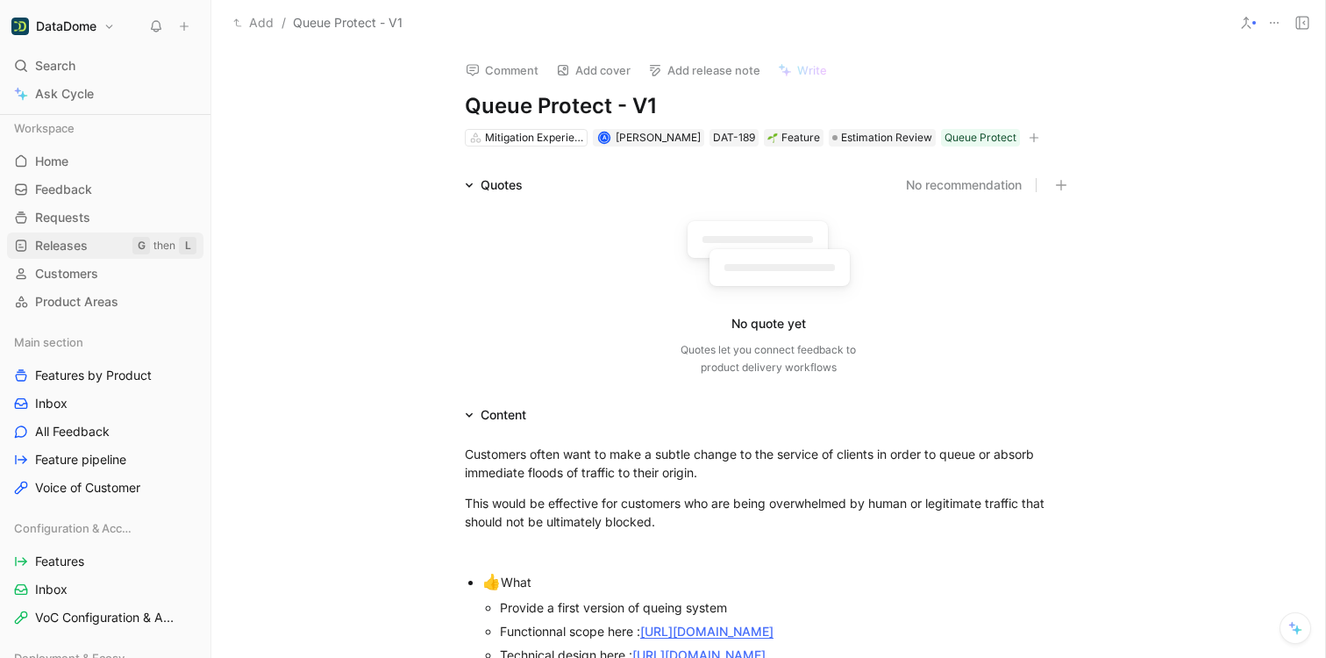
scroll to position [4, 0]
click at [60, 219] on span "Requests" at bounding box center [62, 216] width 55 height 18
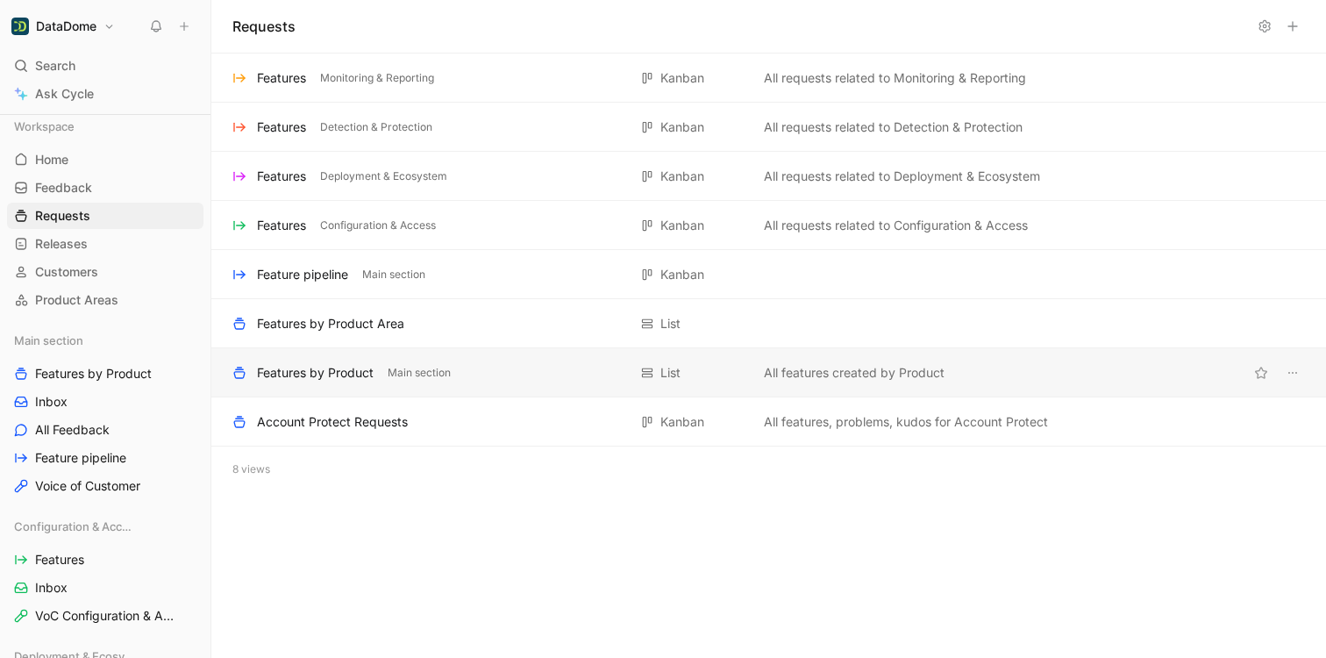
click at [337, 368] on div "Features by Product" at bounding box center [315, 372] width 117 height 21
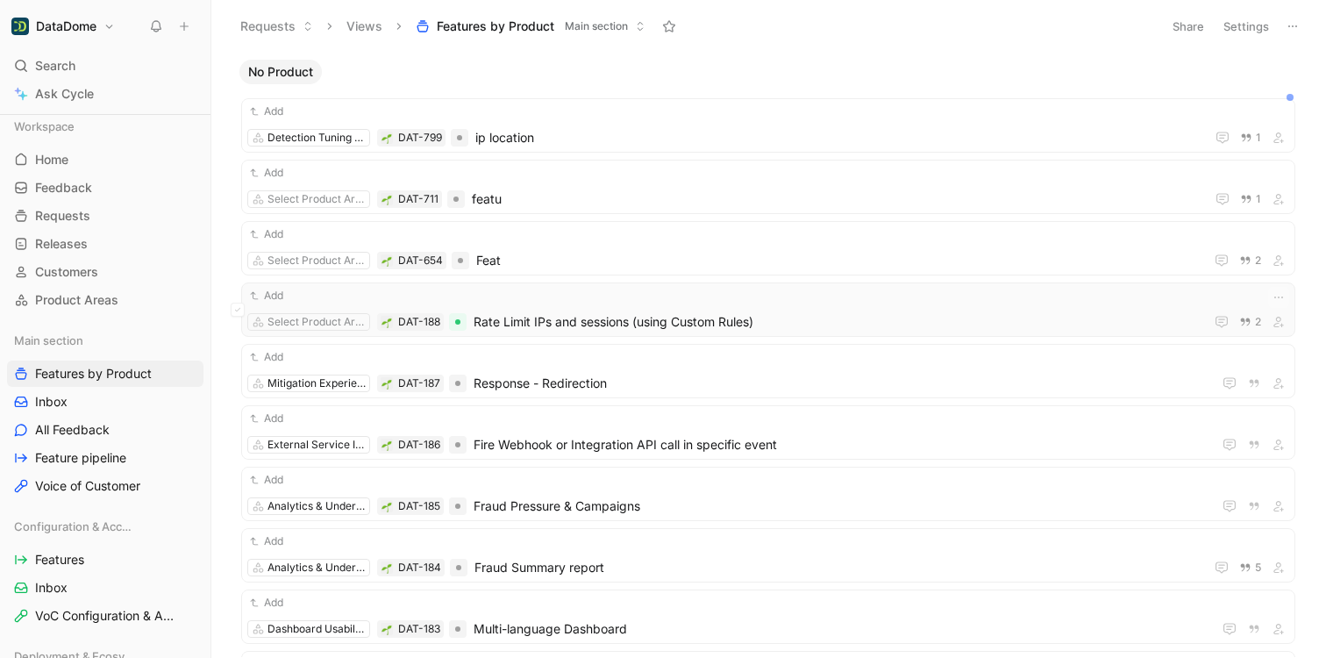
click at [631, 316] on span "Rate Limit IPs and sessions (using Custom Rules)" at bounding box center [834, 321] width 723 height 21
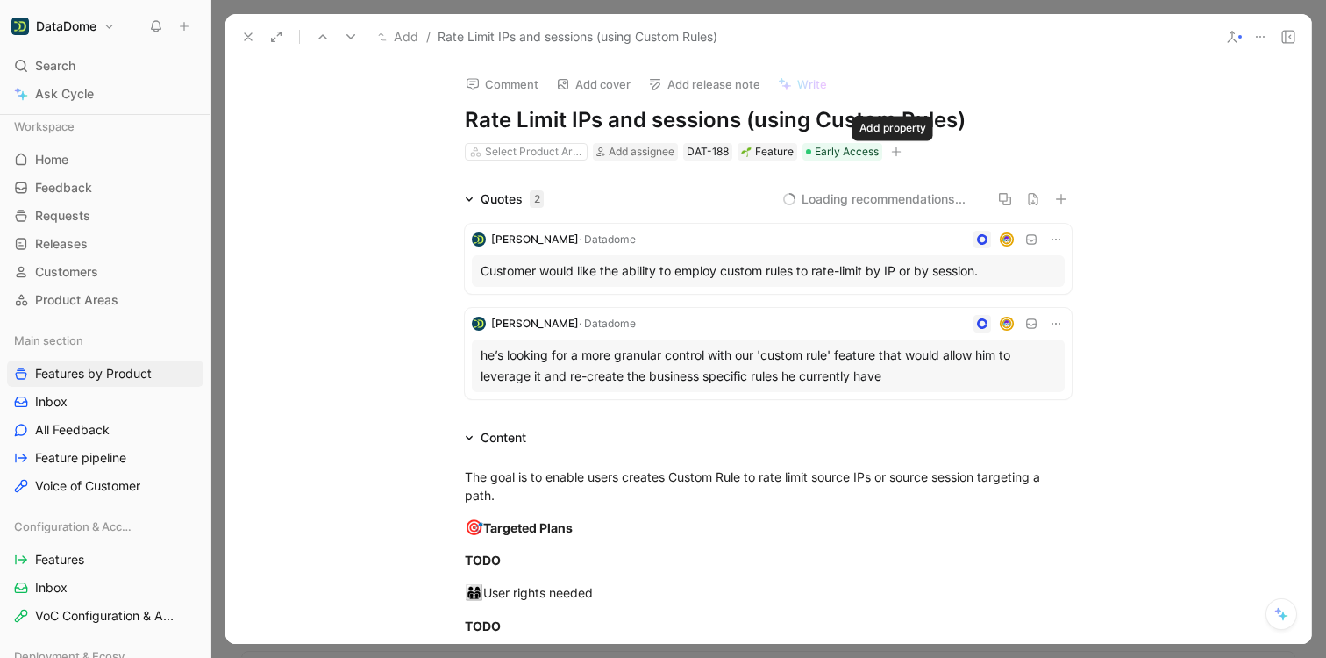
click at [894, 152] on icon "button" at bounding box center [896, 151] width 11 height 11
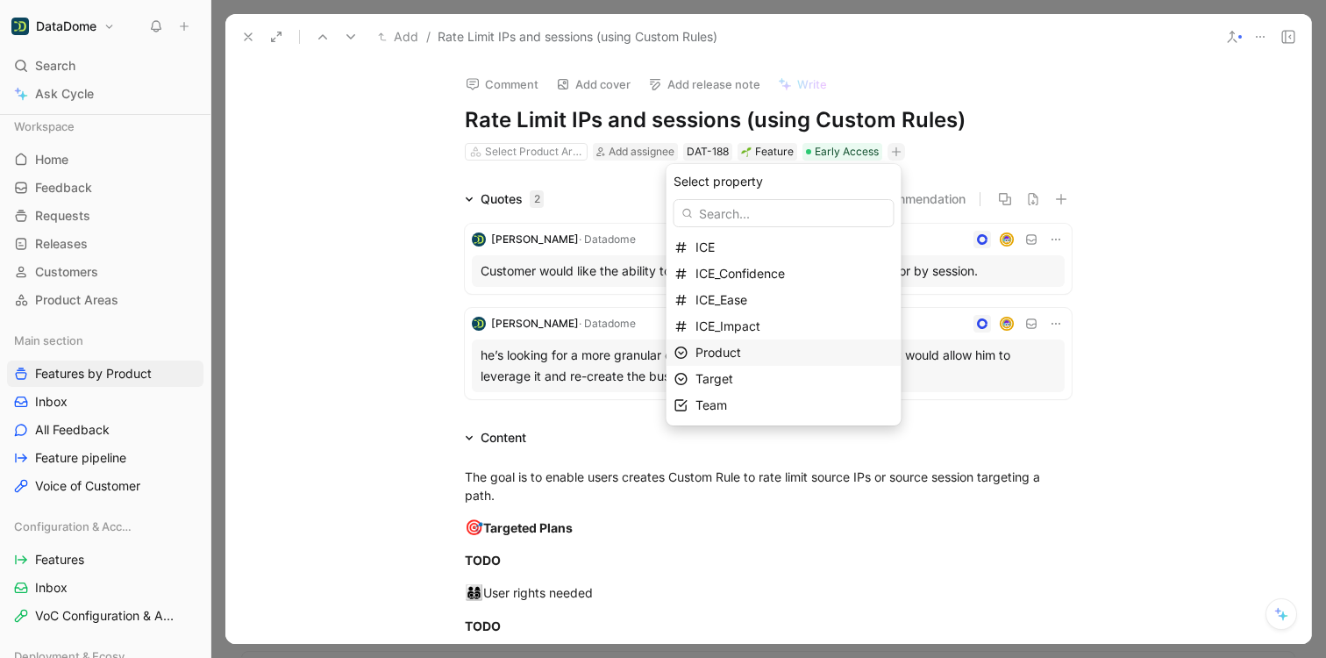
click at [740, 356] on span "Product" at bounding box center [718, 352] width 46 height 15
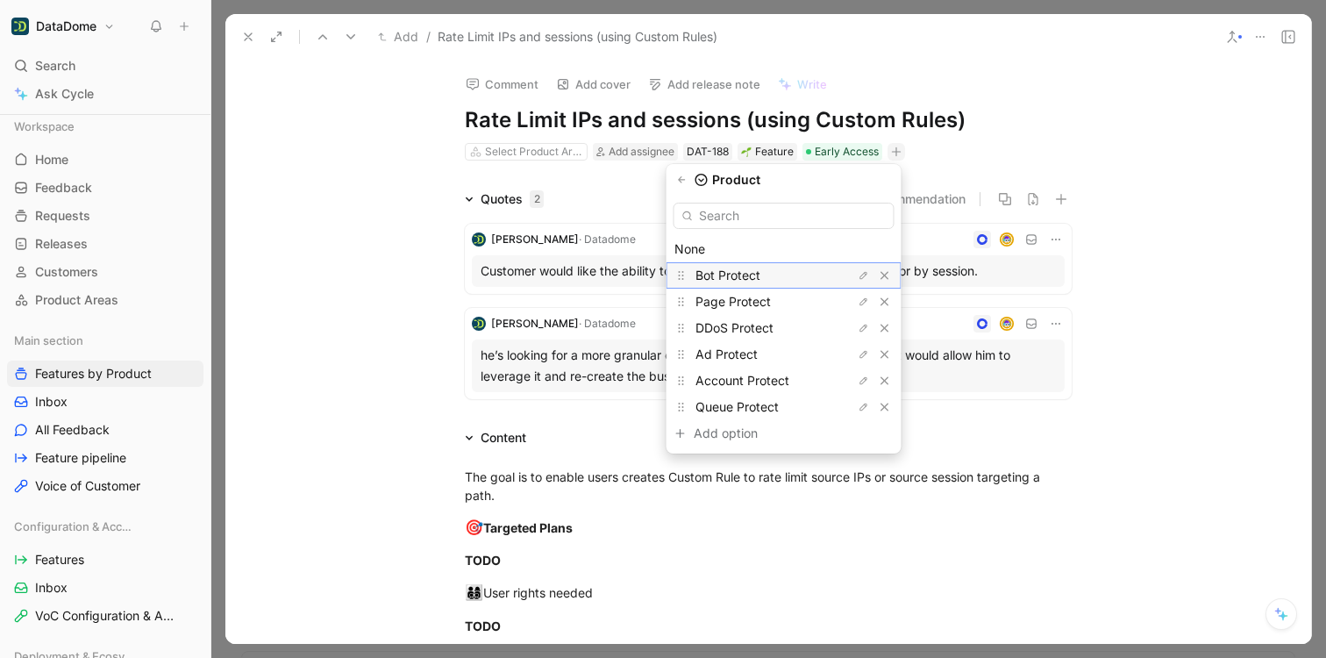
click at [746, 270] on span "Bot Protect" at bounding box center [727, 274] width 65 height 15
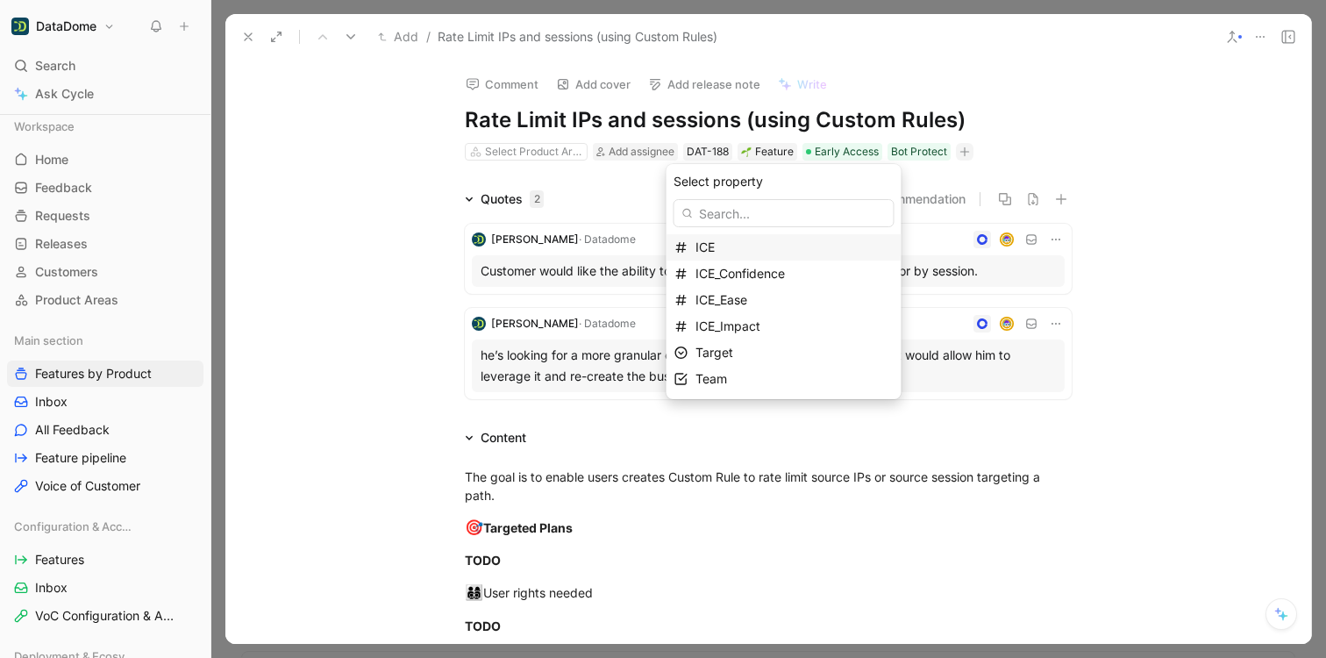
drag, startPoint x: 376, startPoint y: 128, endPoint x: 281, endPoint y: 61, distance: 116.5
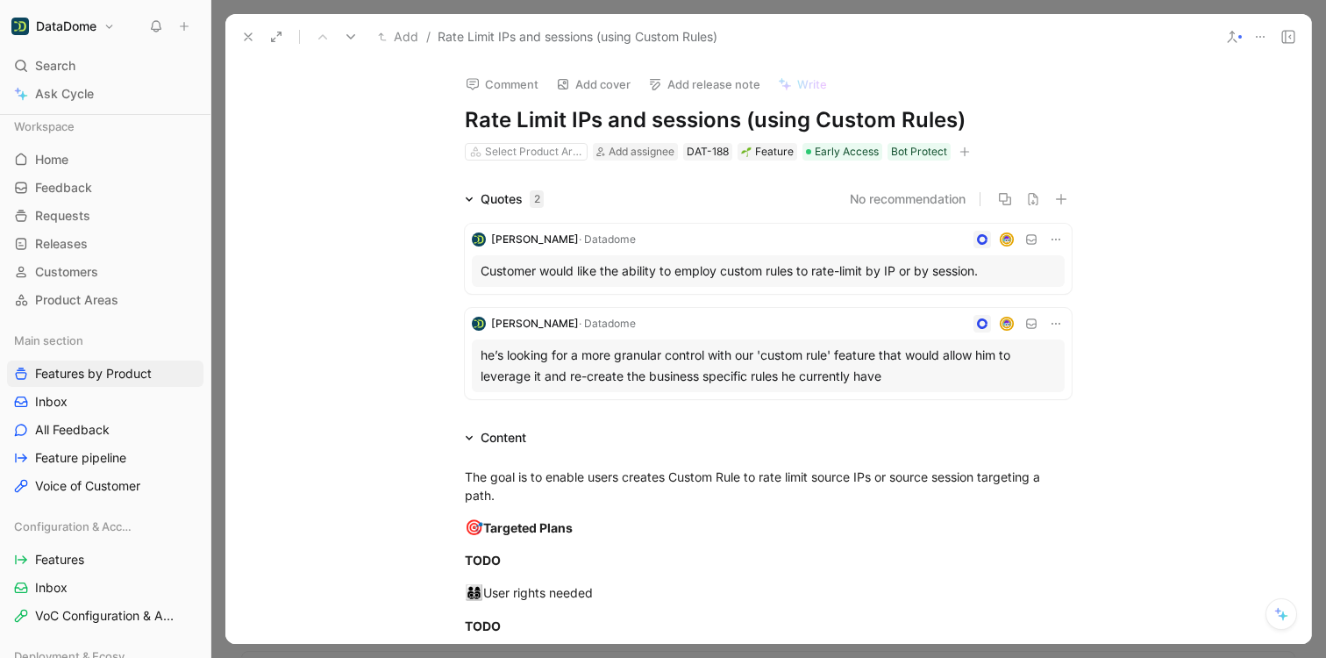
click at [247, 35] on use at bounding box center [248, 36] width 7 height 7
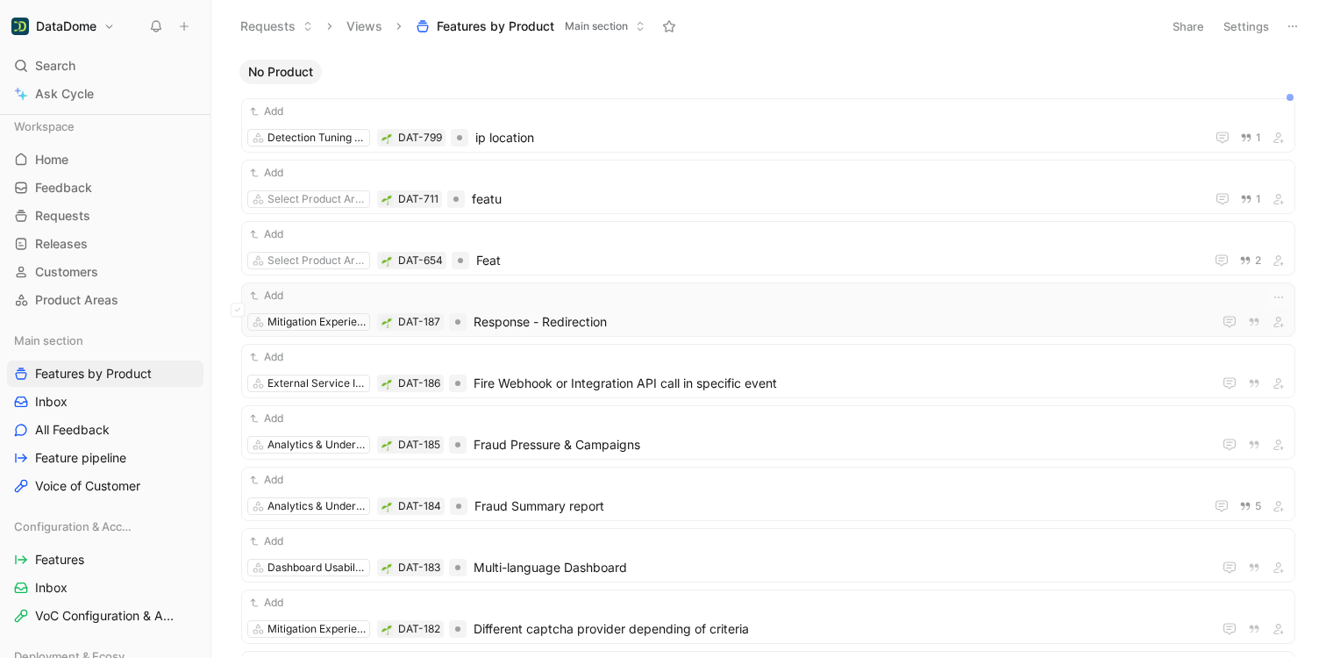
click at [651, 295] on div "Add" at bounding box center [768, 296] width 1042 height 18
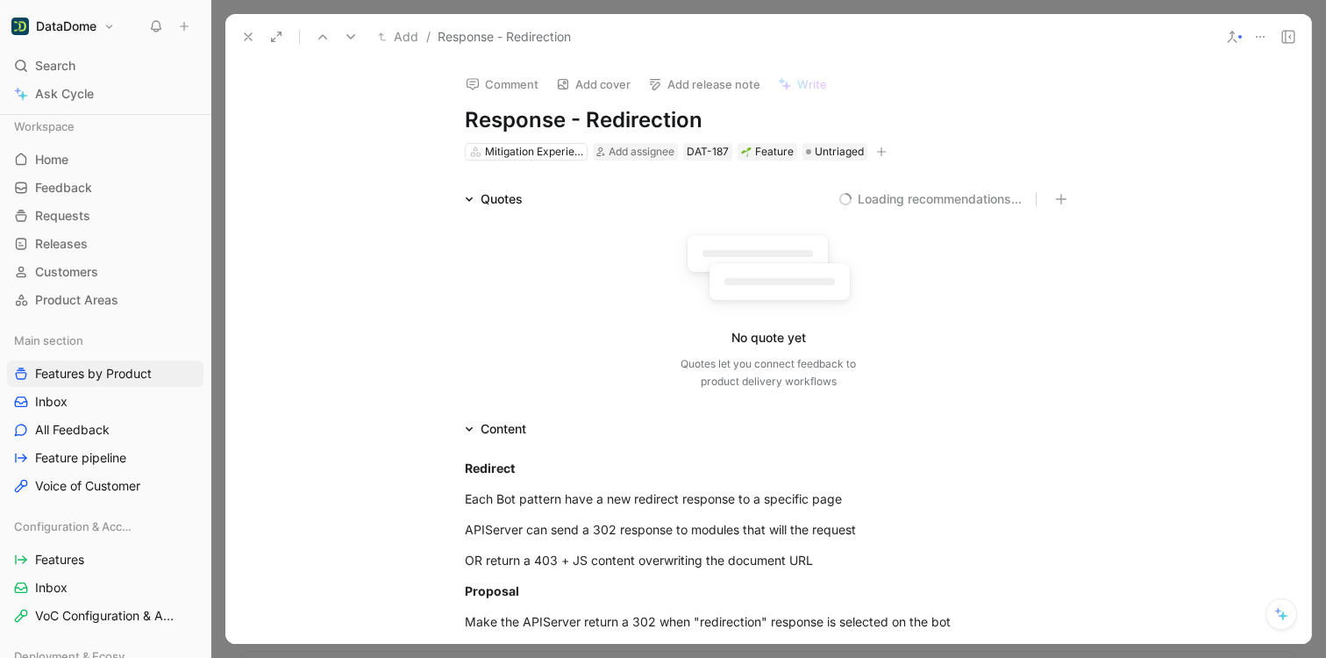
click at [876, 152] on icon "button" at bounding box center [881, 151] width 11 height 11
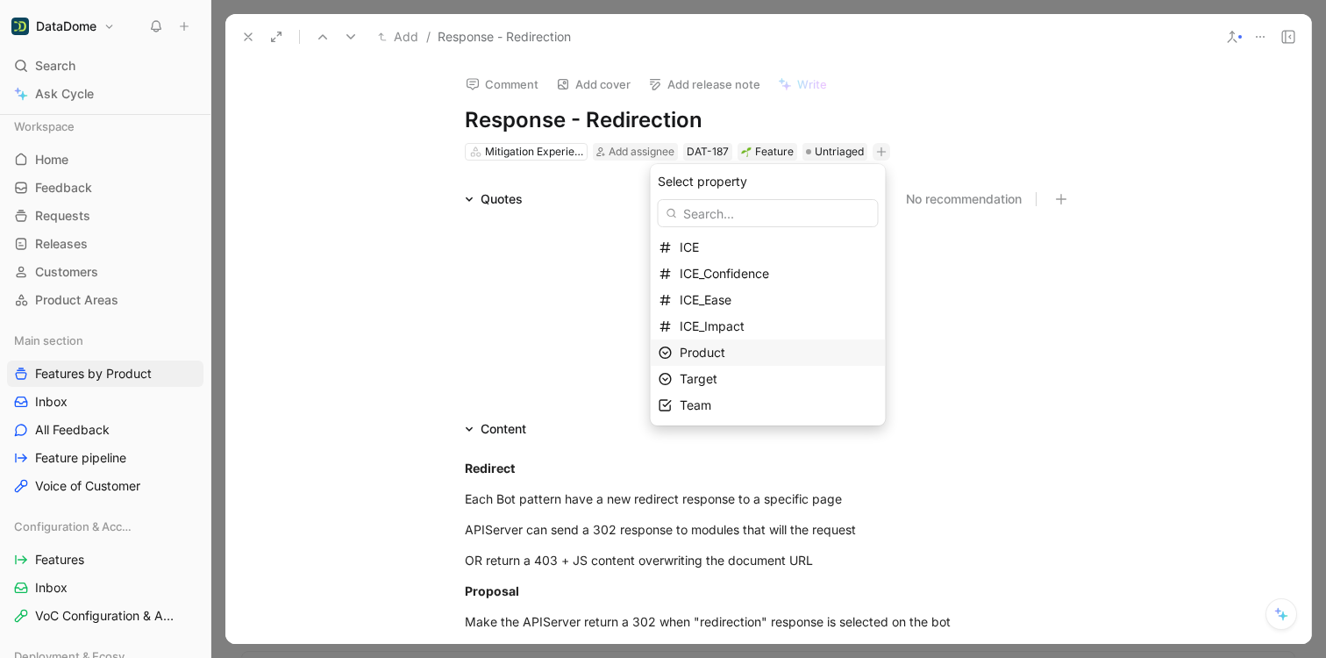
click at [719, 352] on span "Product" at bounding box center [703, 352] width 46 height 15
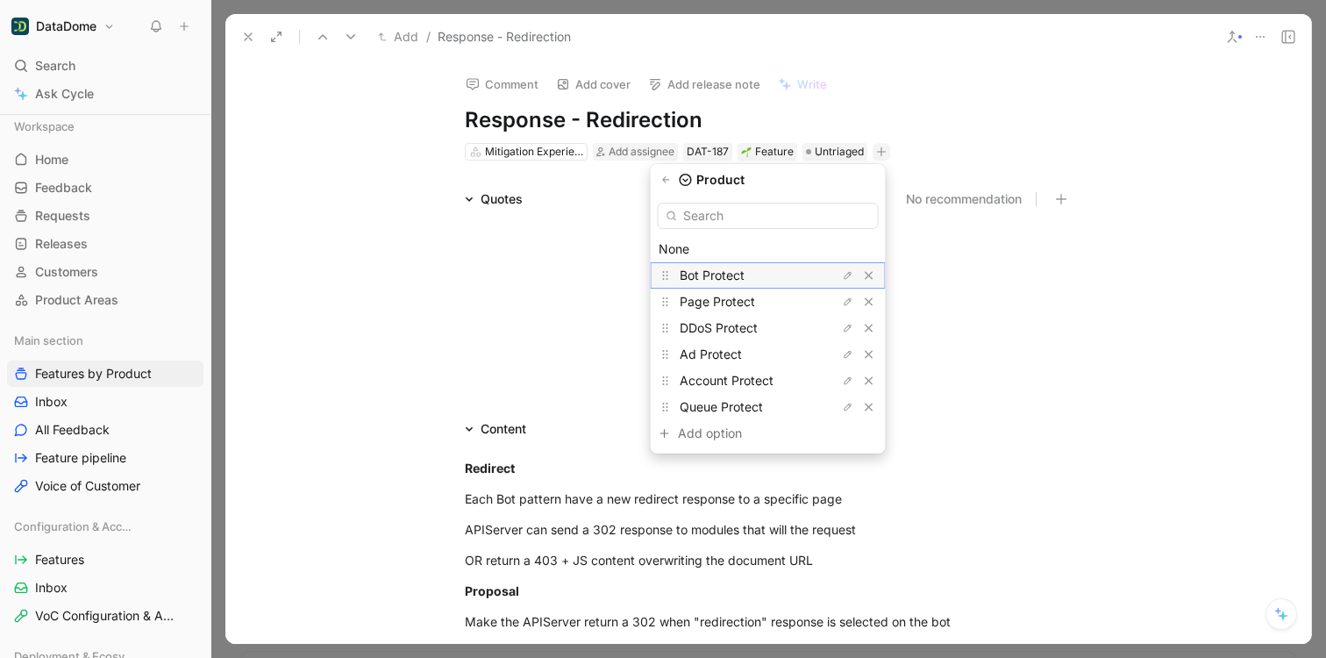
click at [722, 277] on span "Bot Protect" at bounding box center [712, 274] width 65 height 15
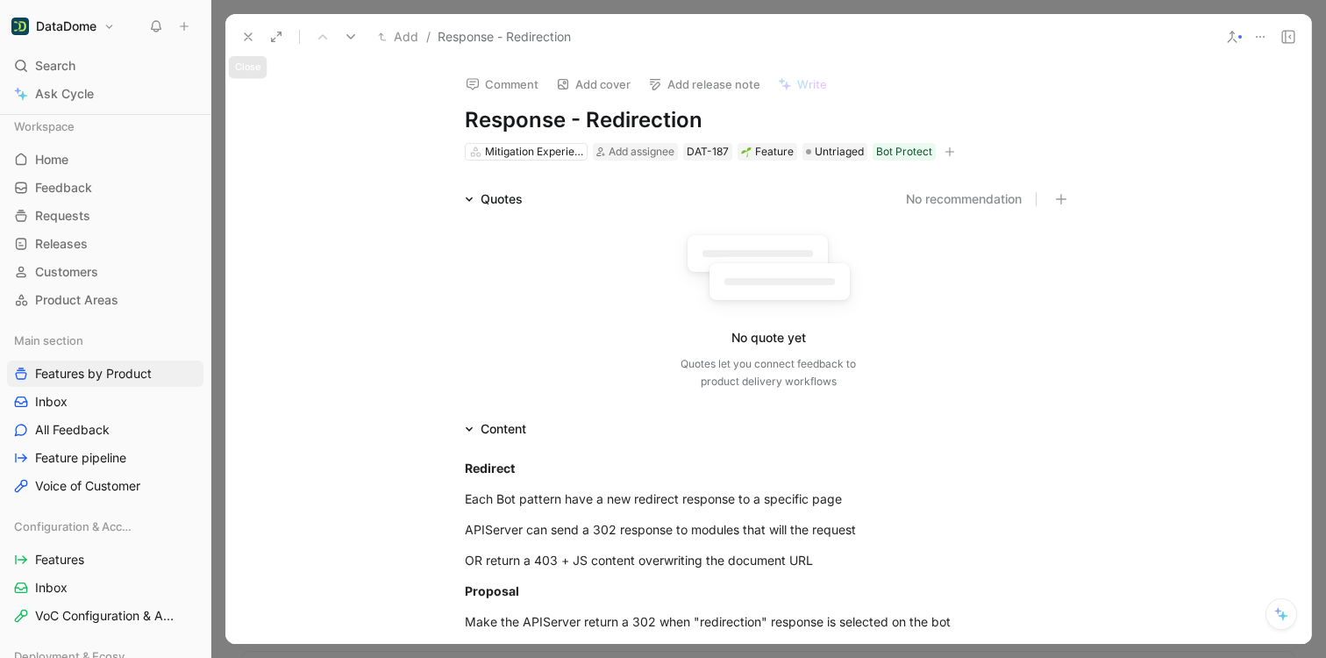
click at [237, 34] on button at bounding box center [248, 37] width 25 height 25
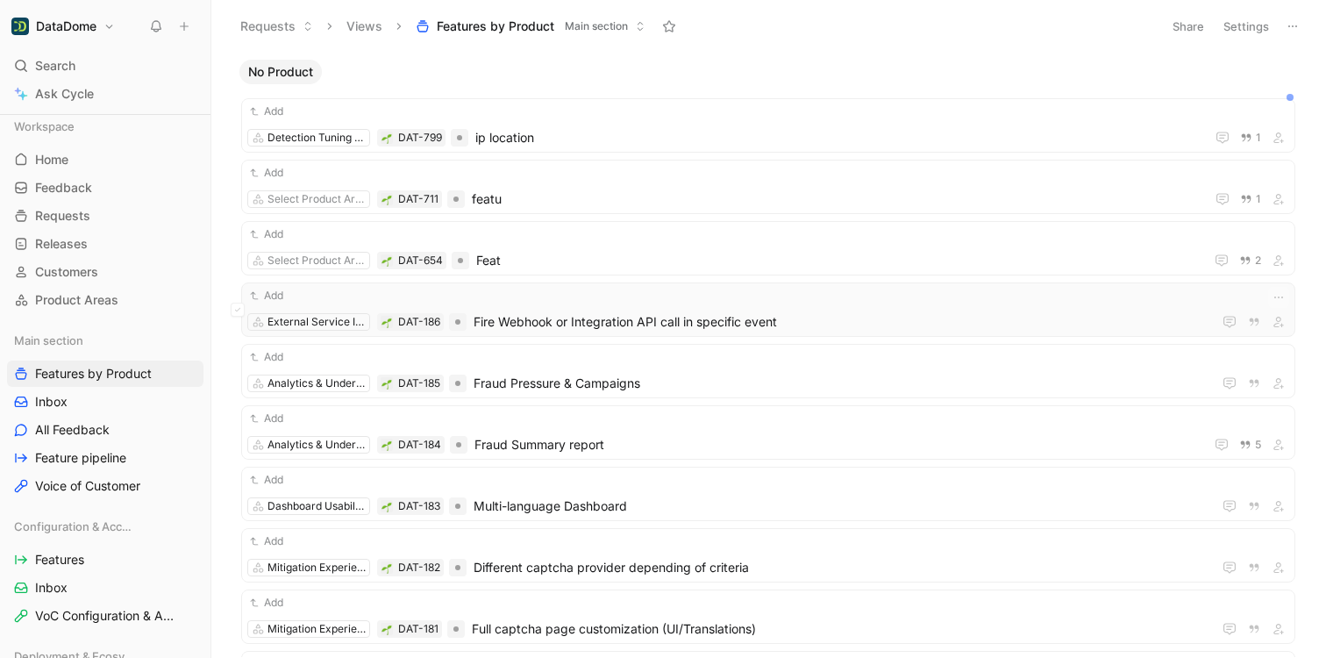
click at [688, 304] on div "Add External Service Integration DAT-186 Fire Webhook or Integration API call i…" at bounding box center [768, 310] width 1042 height 46
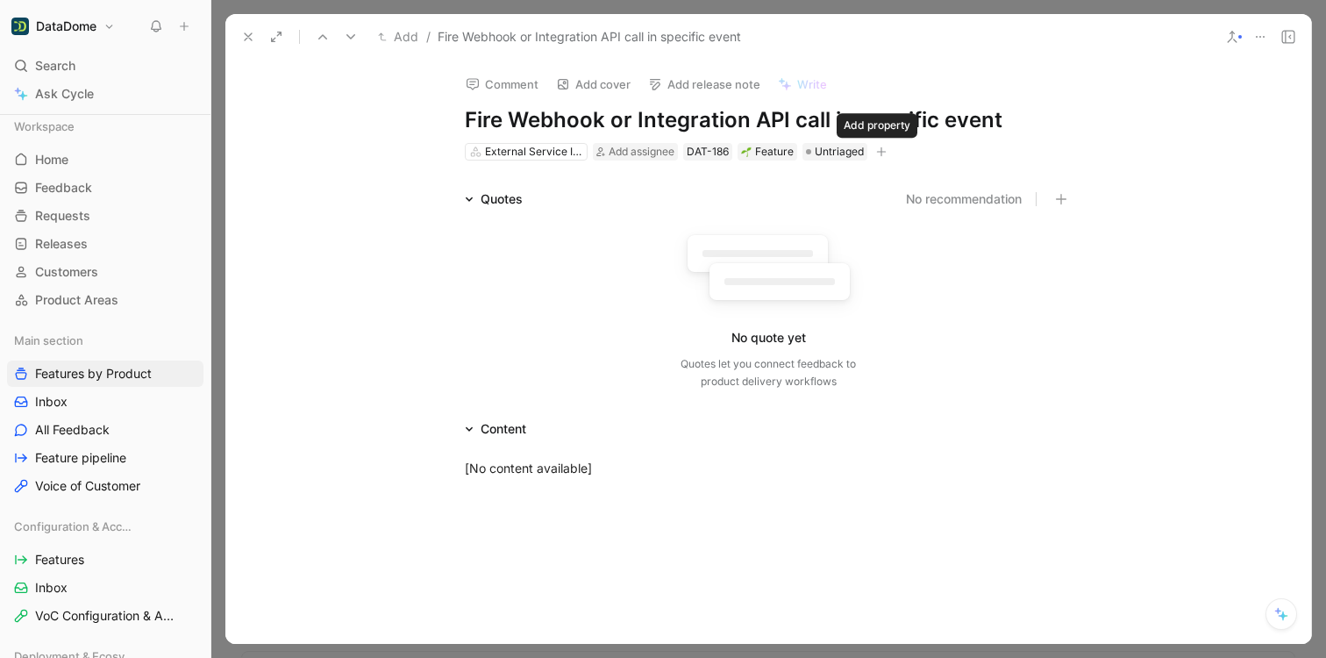
click at [880, 147] on icon "button" at bounding box center [881, 151] width 11 height 11
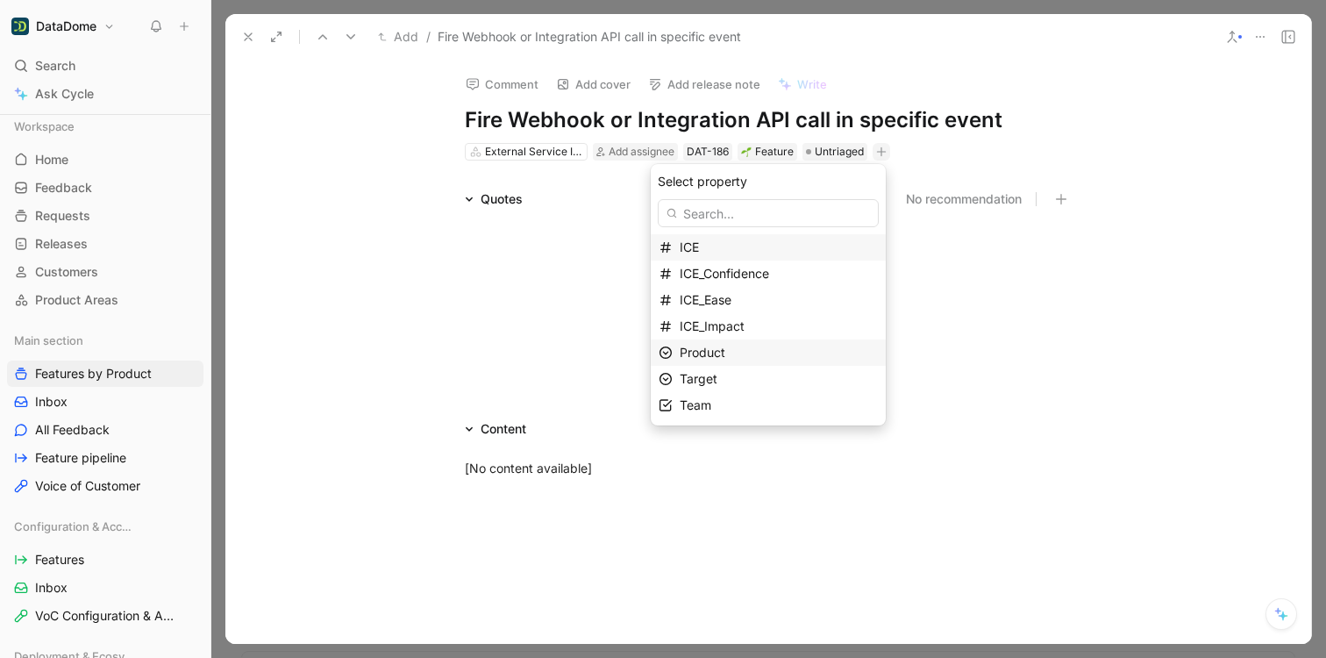
click at [741, 345] on div "Product" at bounding box center [779, 352] width 198 height 21
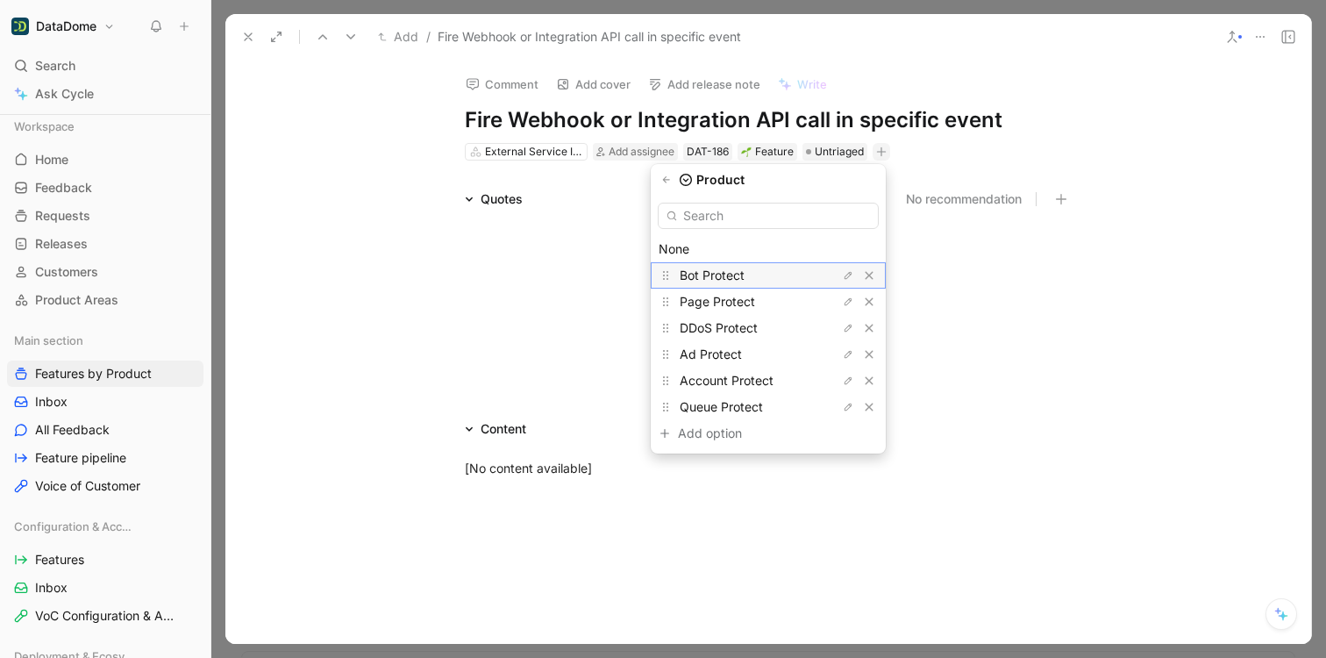
click at [744, 269] on span "Bot Protect" at bounding box center [712, 274] width 65 height 15
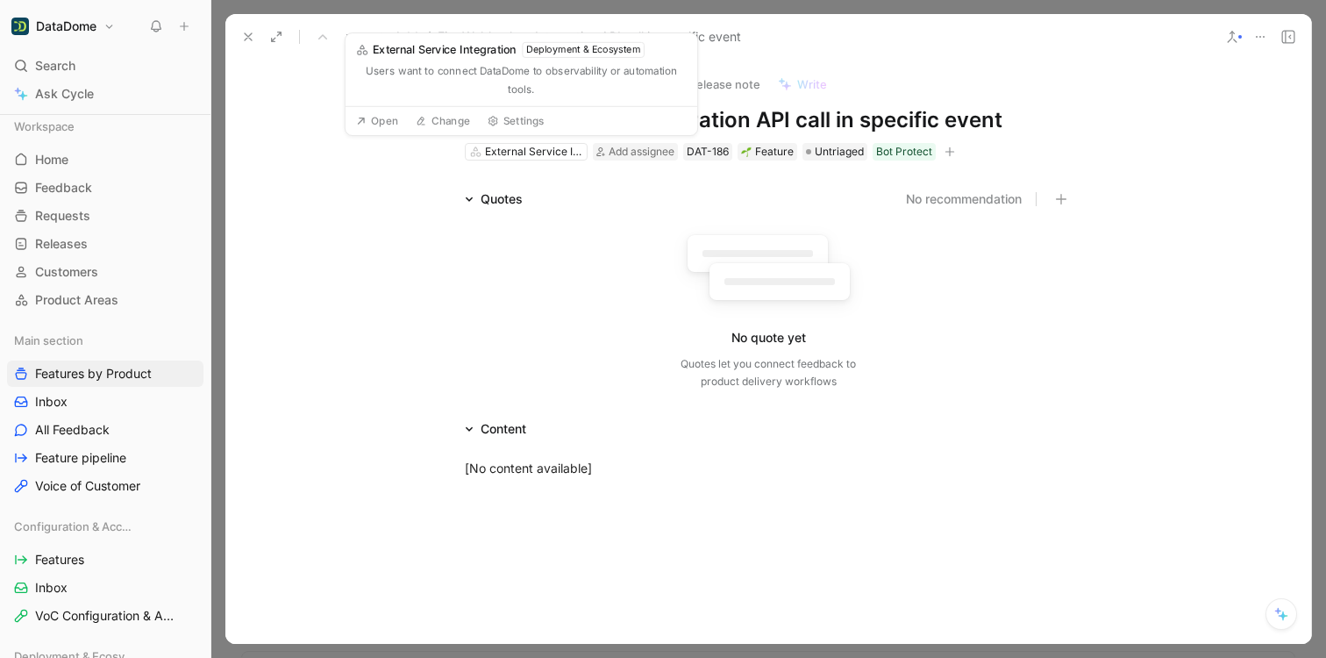
click at [310, 181] on div "Comment Add cover Add release note Write Fire Webhook or Integration API call i…" at bounding box center [767, 352] width 1085 height 584
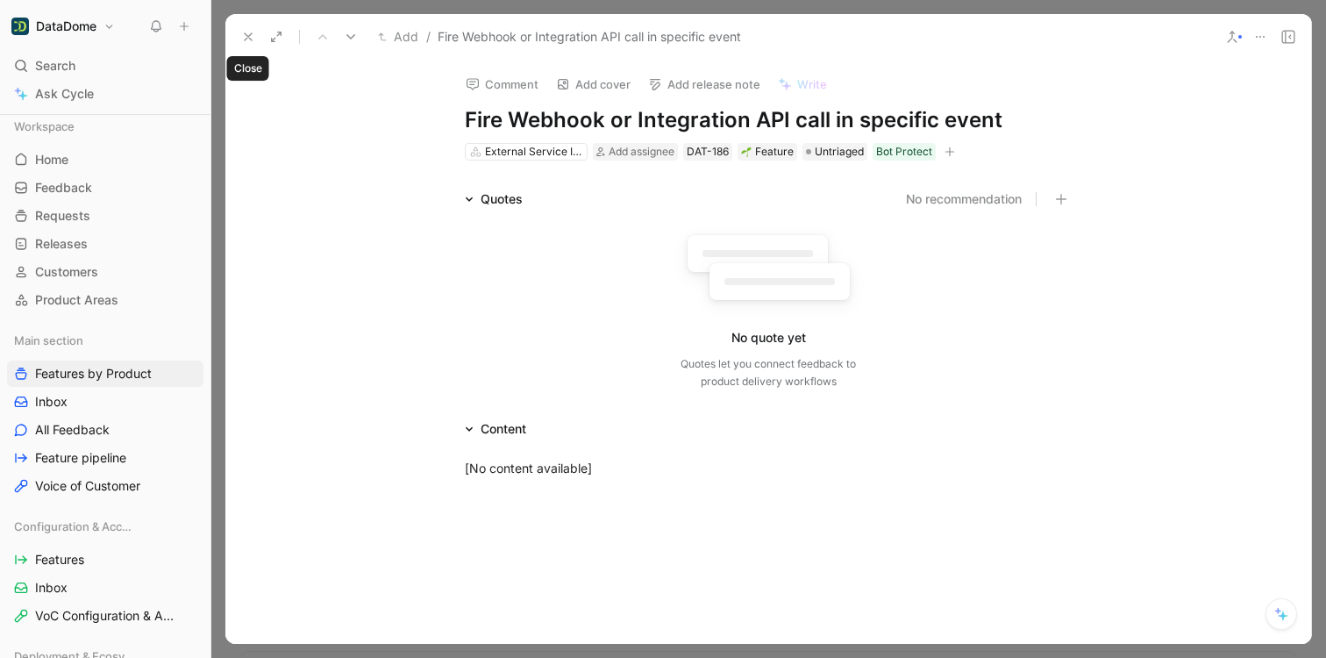
click at [249, 39] on use at bounding box center [248, 36] width 7 height 7
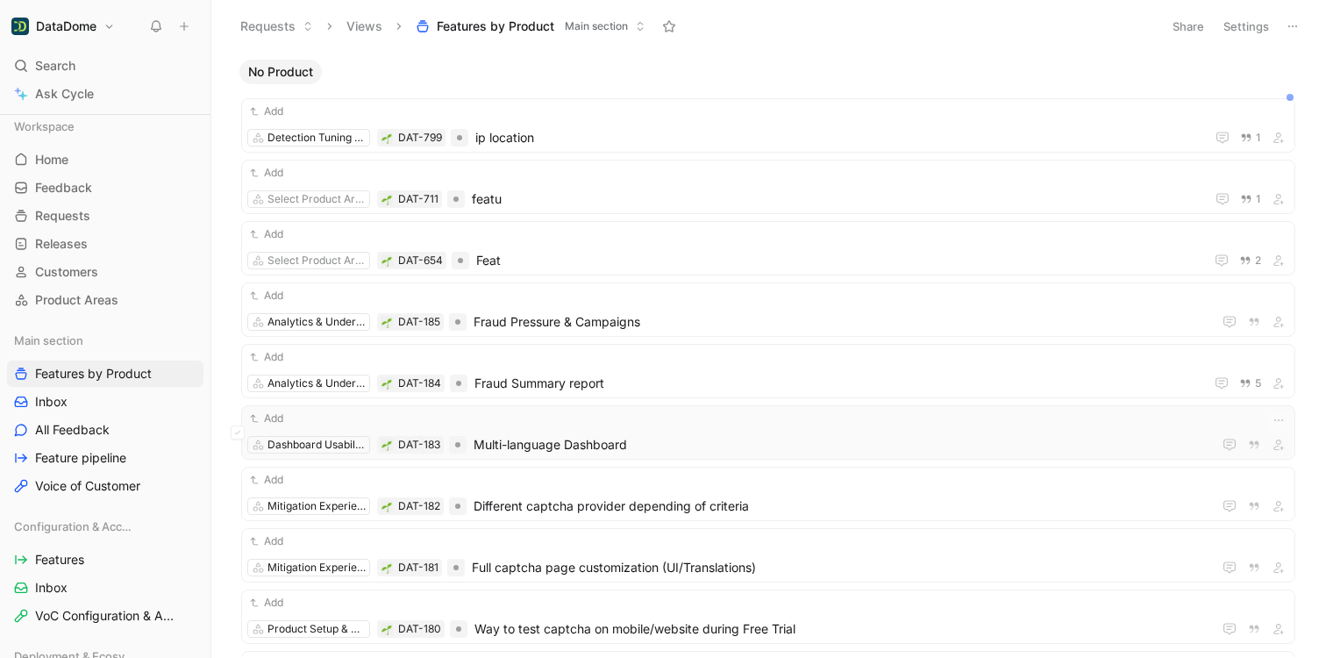
click at [602, 447] on span "Multi-language Dashboard" at bounding box center [838, 444] width 731 height 21
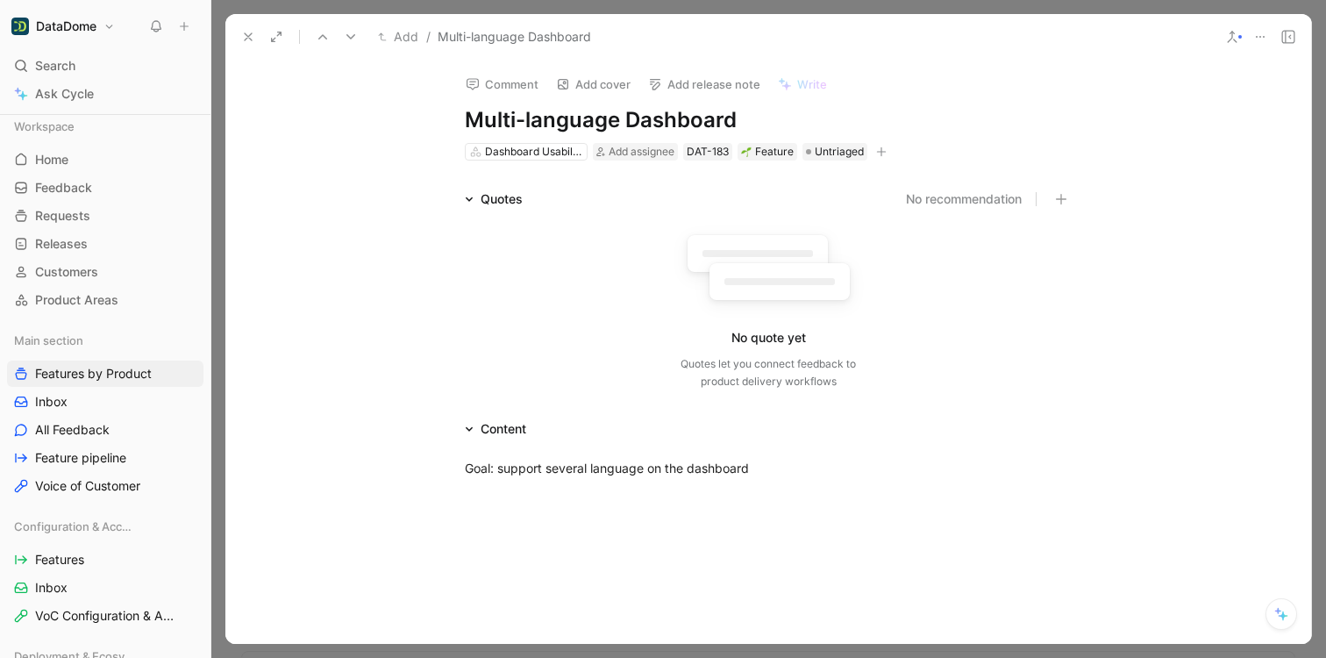
click at [876, 152] on icon "button" at bounding box center [881, 151] width 11 height 11
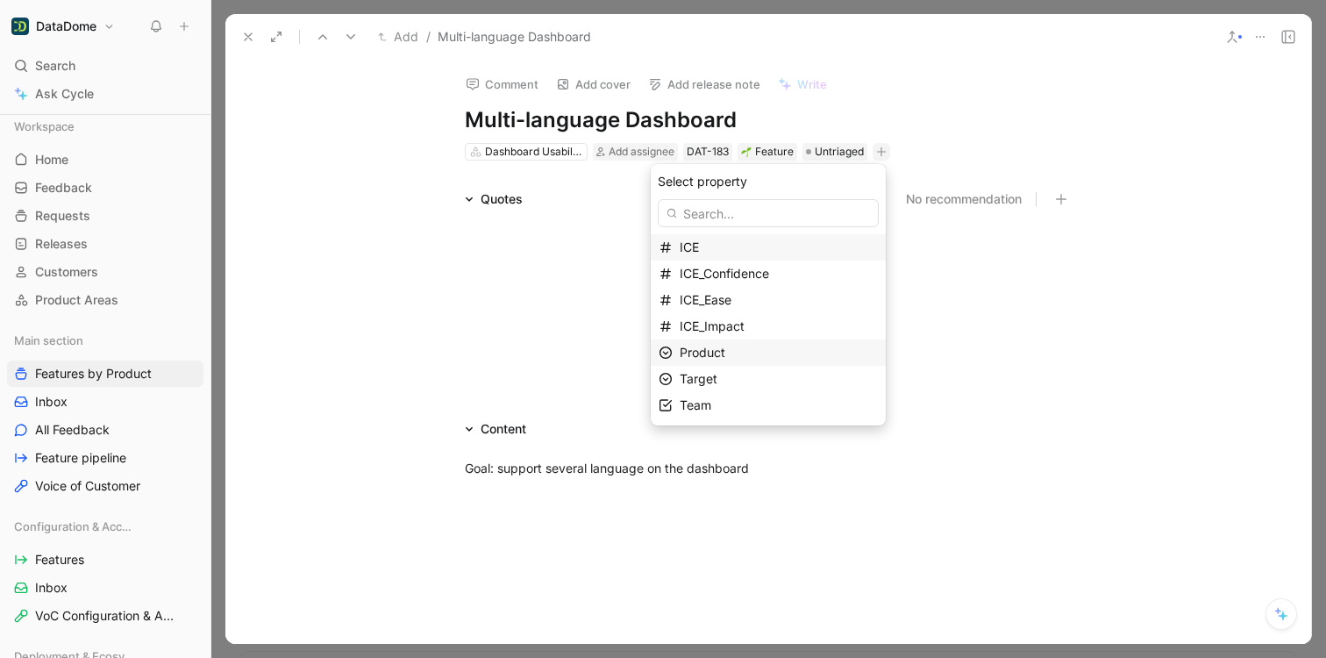
click at [701, 363] on div "Product" at bounding box center [768, 352] width 235 height 26
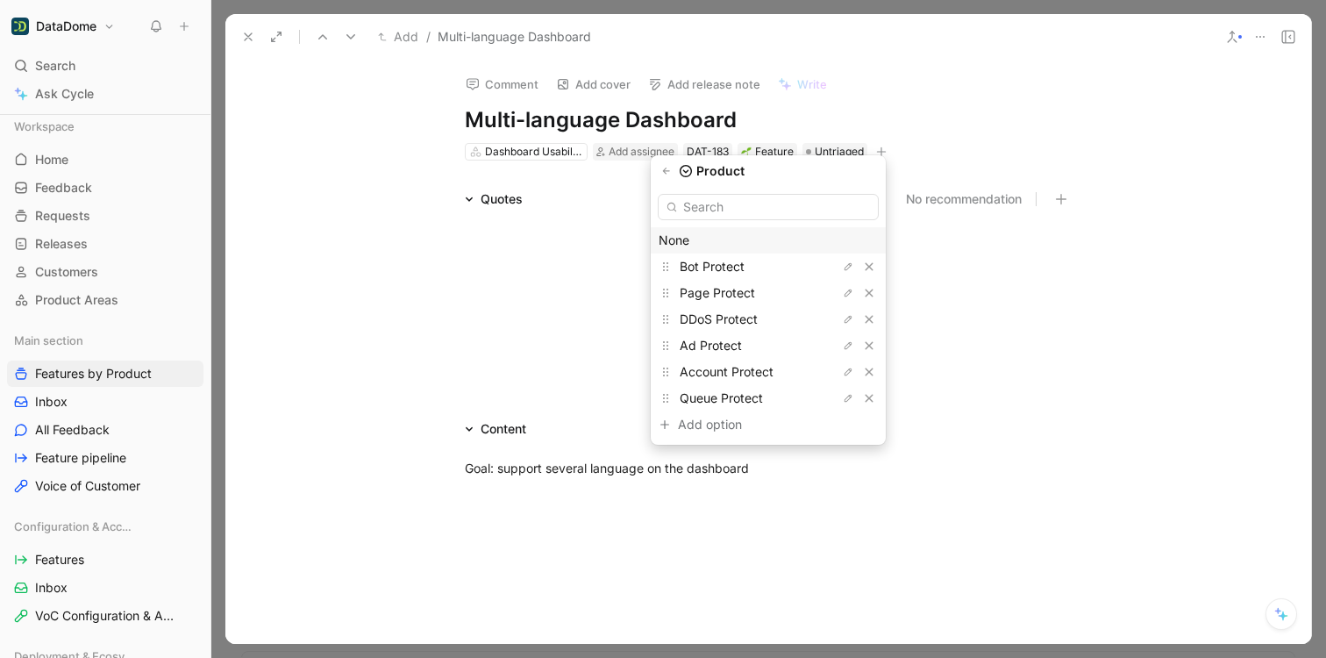
click at [65, 27] on h1 "DataDome" at bounding box center [66, 26] width 60 height 16
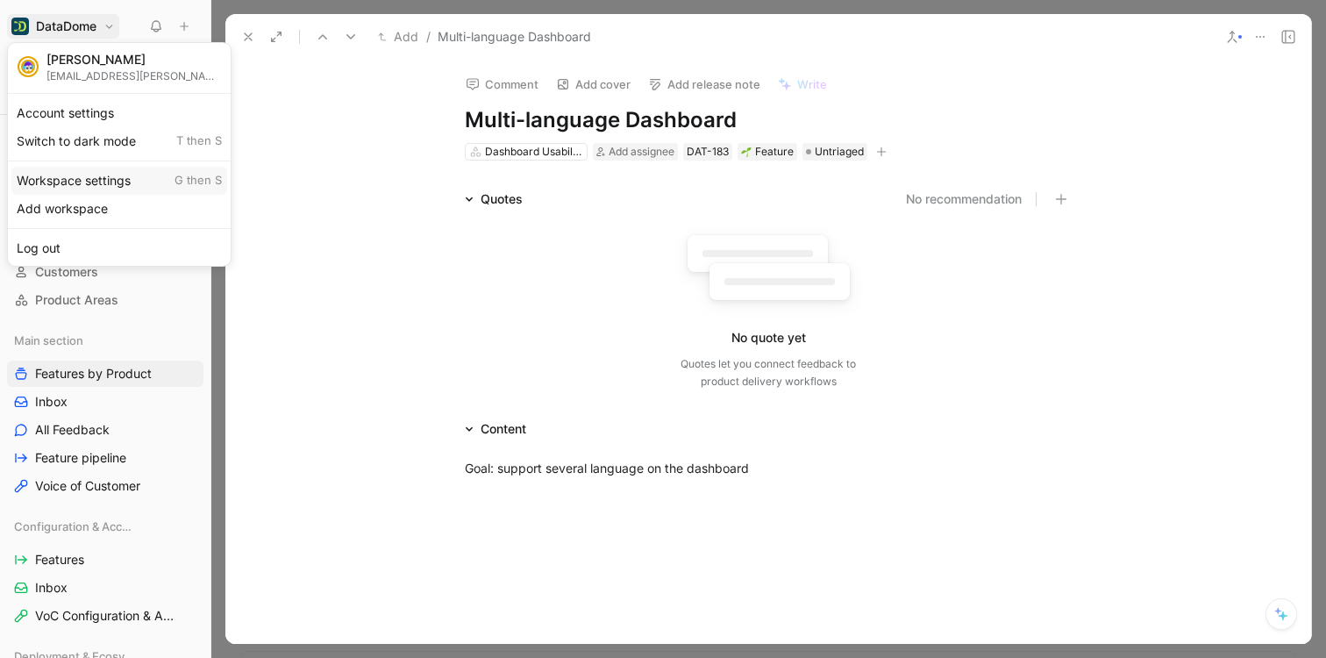
click at [117, 182] on div "Workspace settings G then S" at bounding box center [119, 181] width 216 height 28
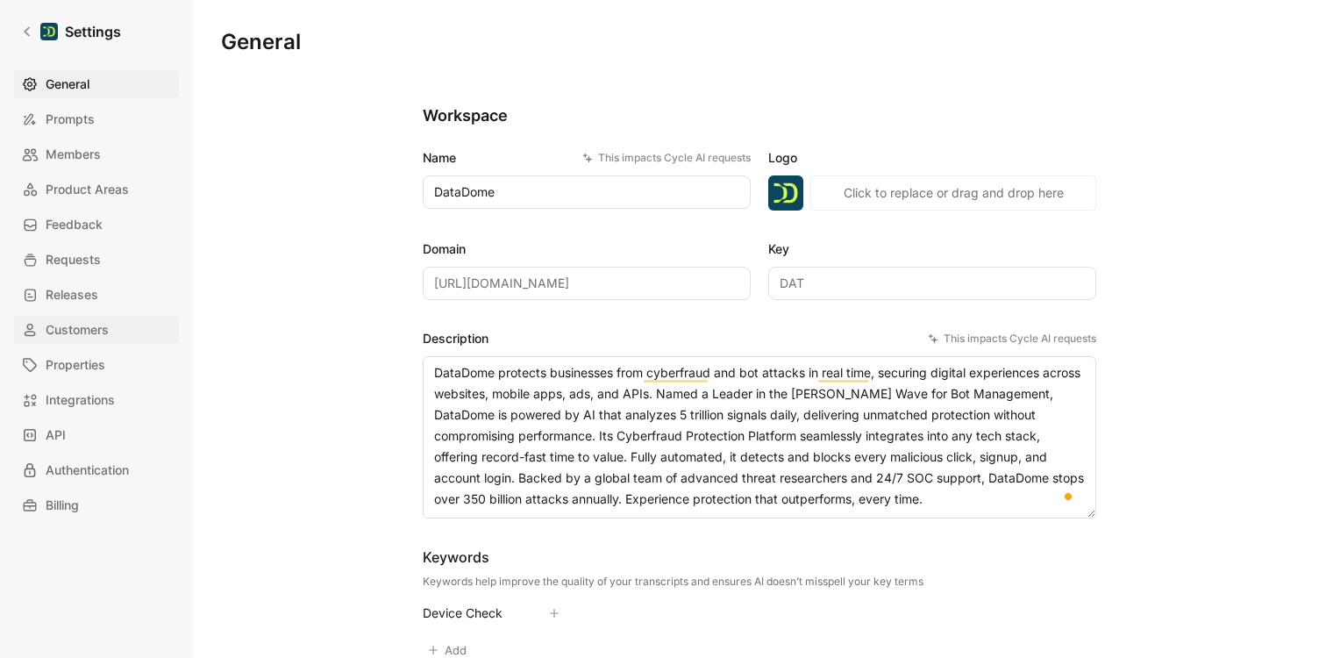
click at [81, 316] on link "Customers" at bounding box center [96, 330] width 165 height 28
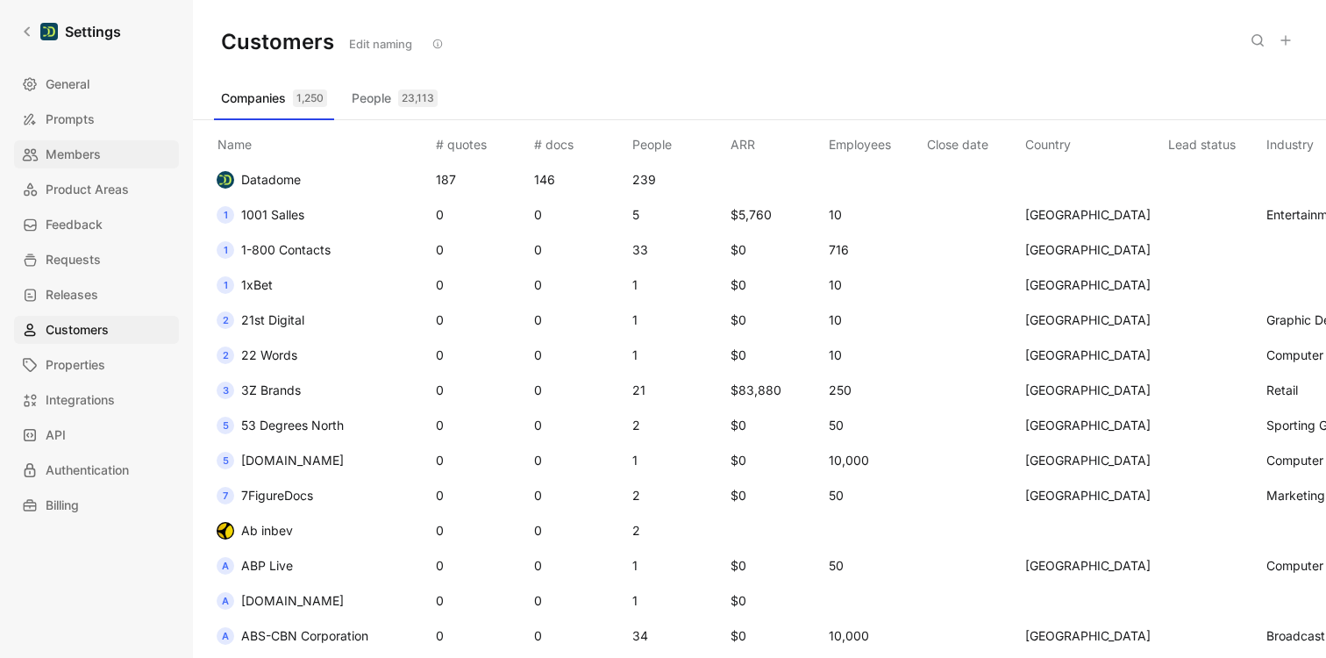
click at [75, 157] on span "Members" at bounding box center [73, 154] width 55 height 21
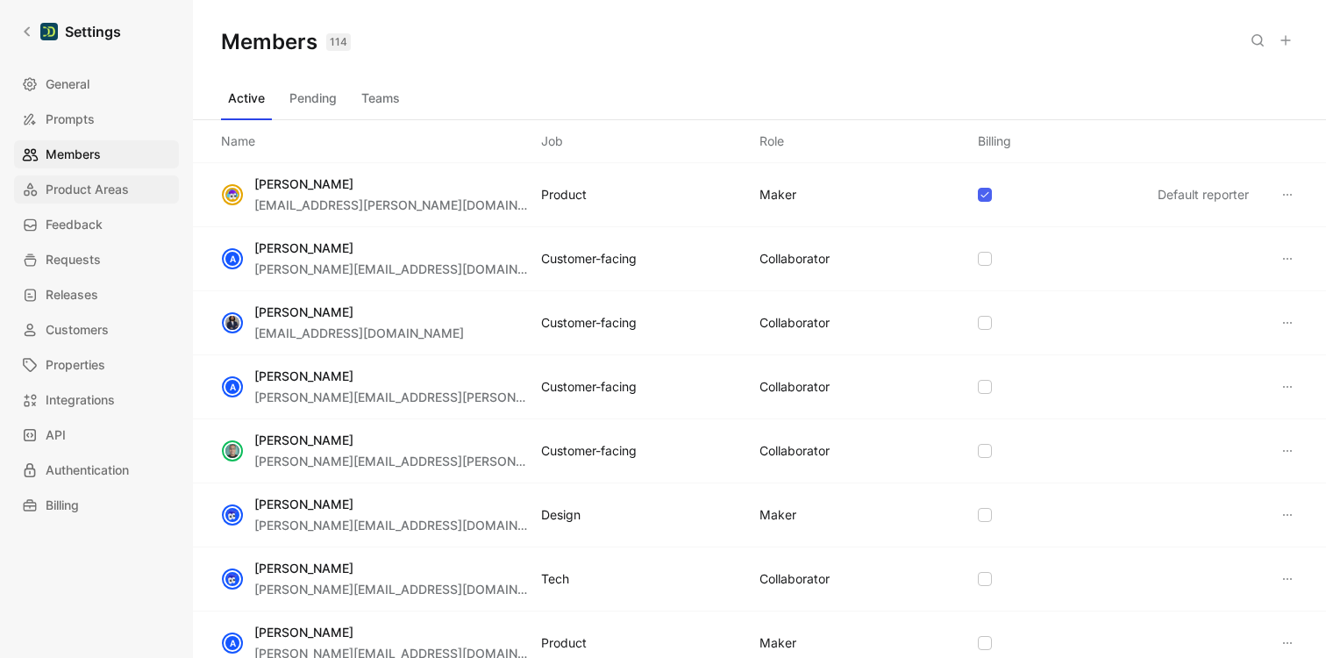
click at [57, 181] on span "Product Areas" at bounding box center [87, 189] width 83 height 21
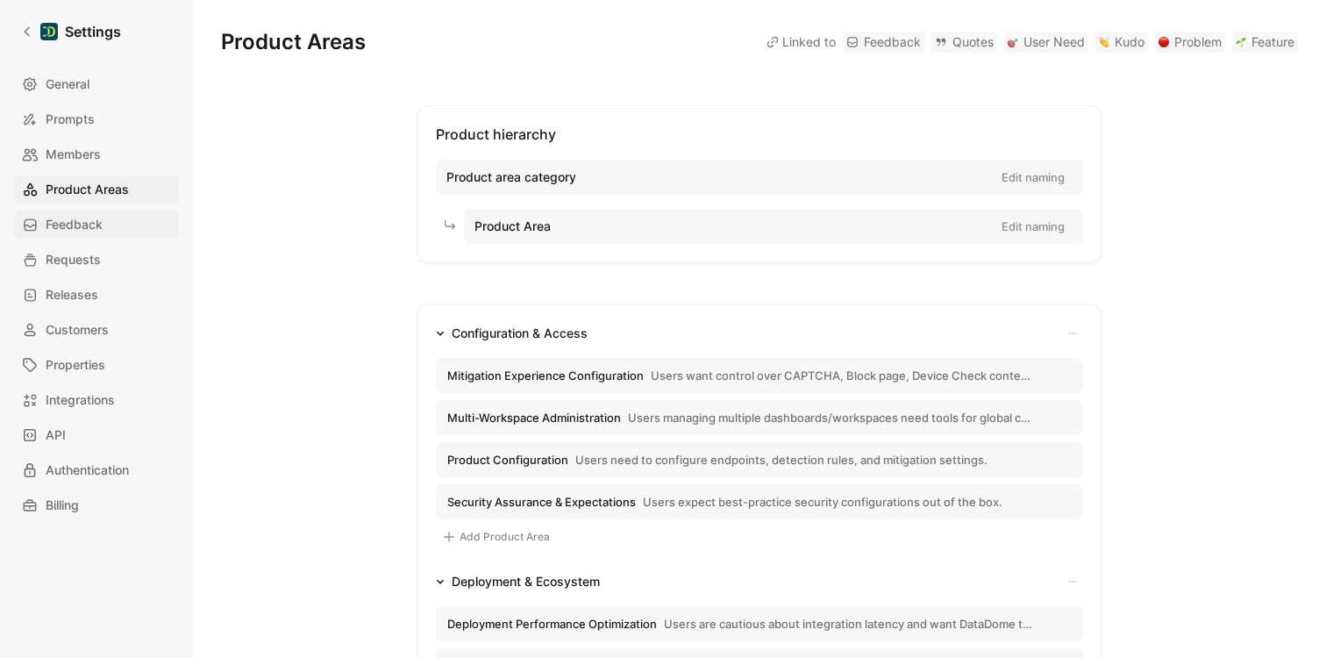
click at [60, 224] on span "Feedback" at bounding box center [74, 224] width 57 height 21
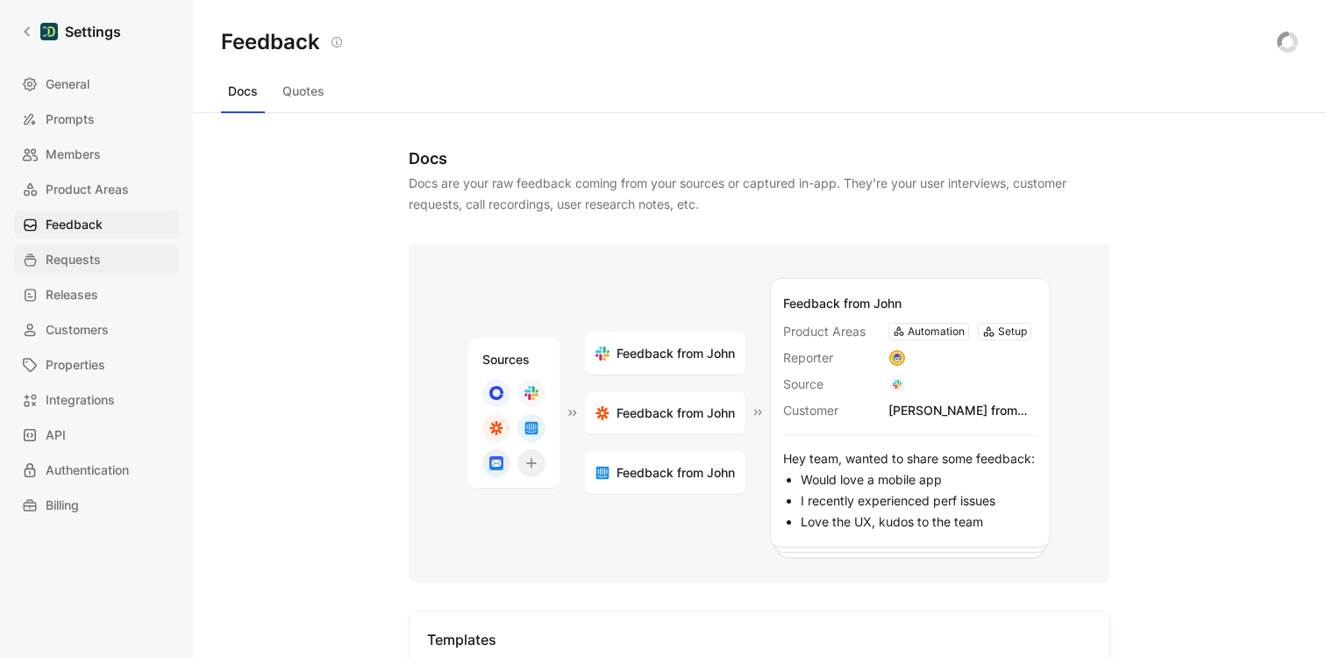
click at [63, 254] on span "Requests" at bounding box center [73, 259] width 55 height 21
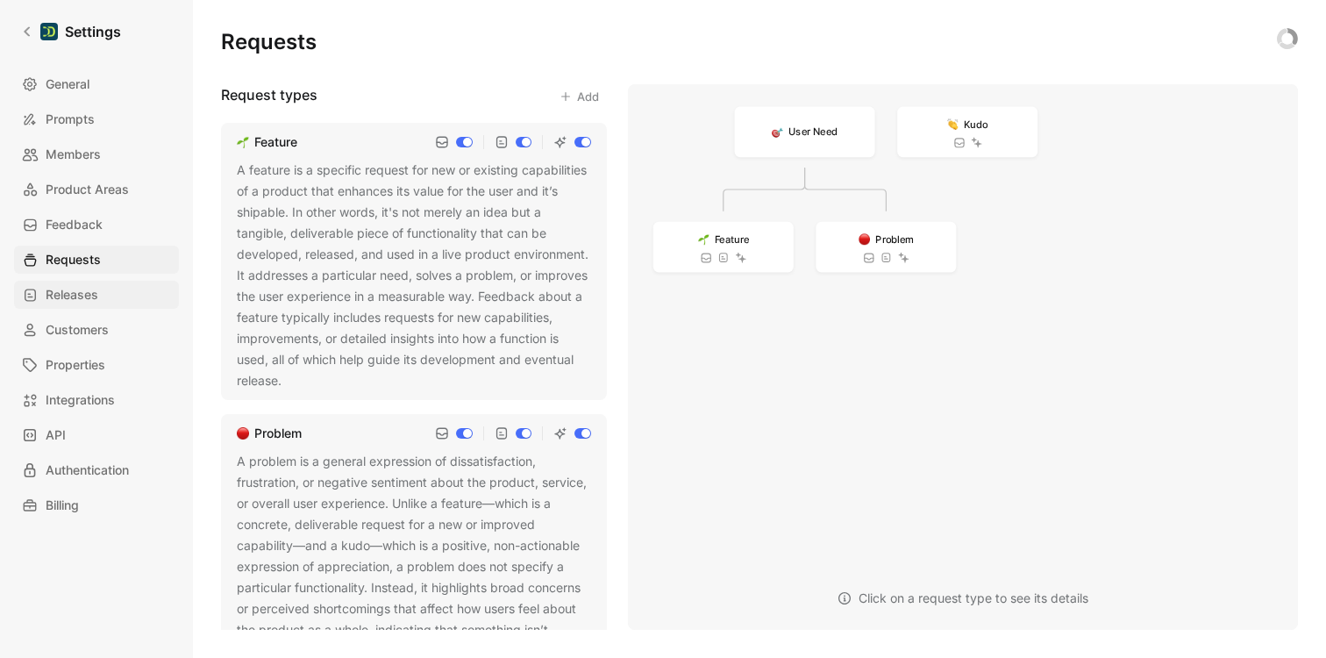
click at [60, 288] on span "Releases" at bounding box center [72, 294] width 53 height 21
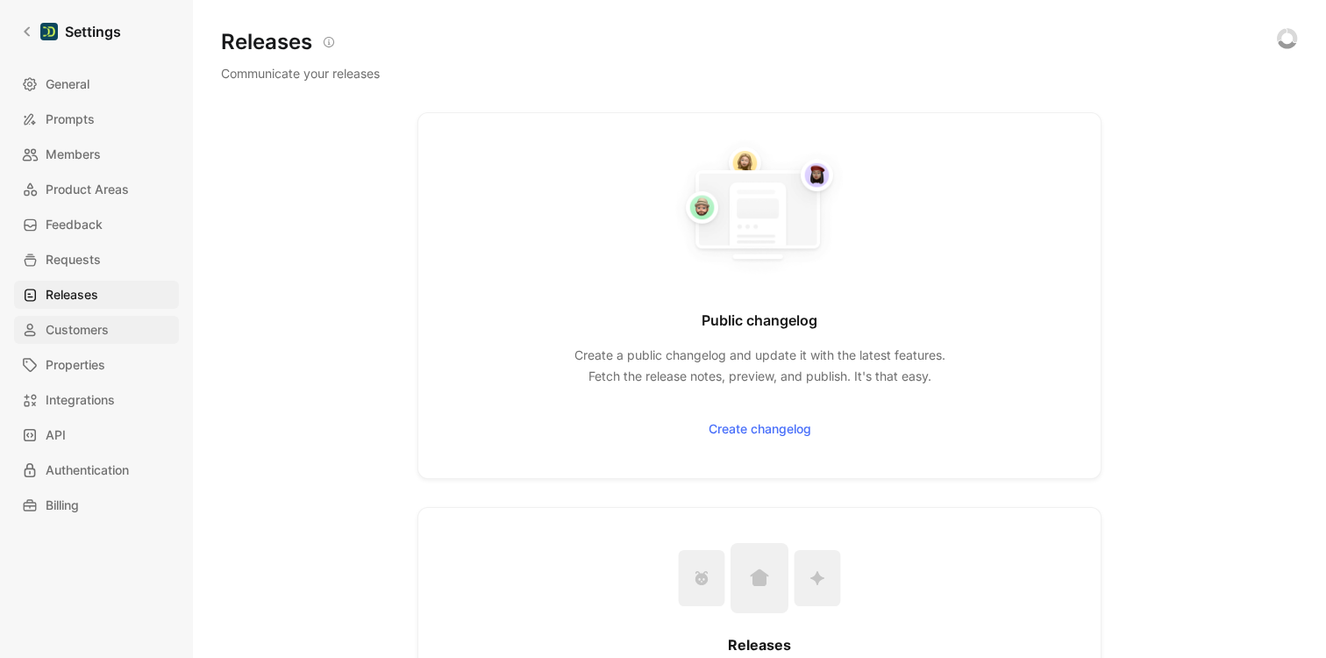
click at [58, 331] on span "Customers" at bounding box center [77, 329] width 63 height 21
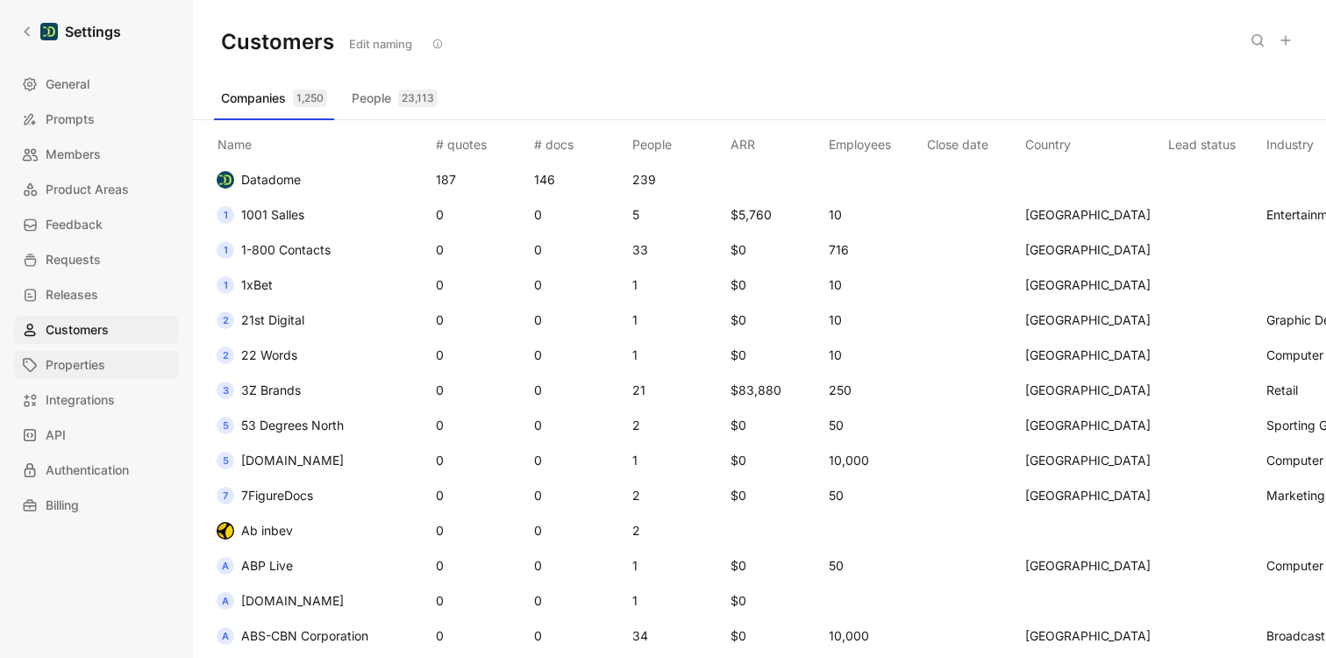
click at [76, 360] on span "Properties" at bounding box center [76, 364] width 60 height 21
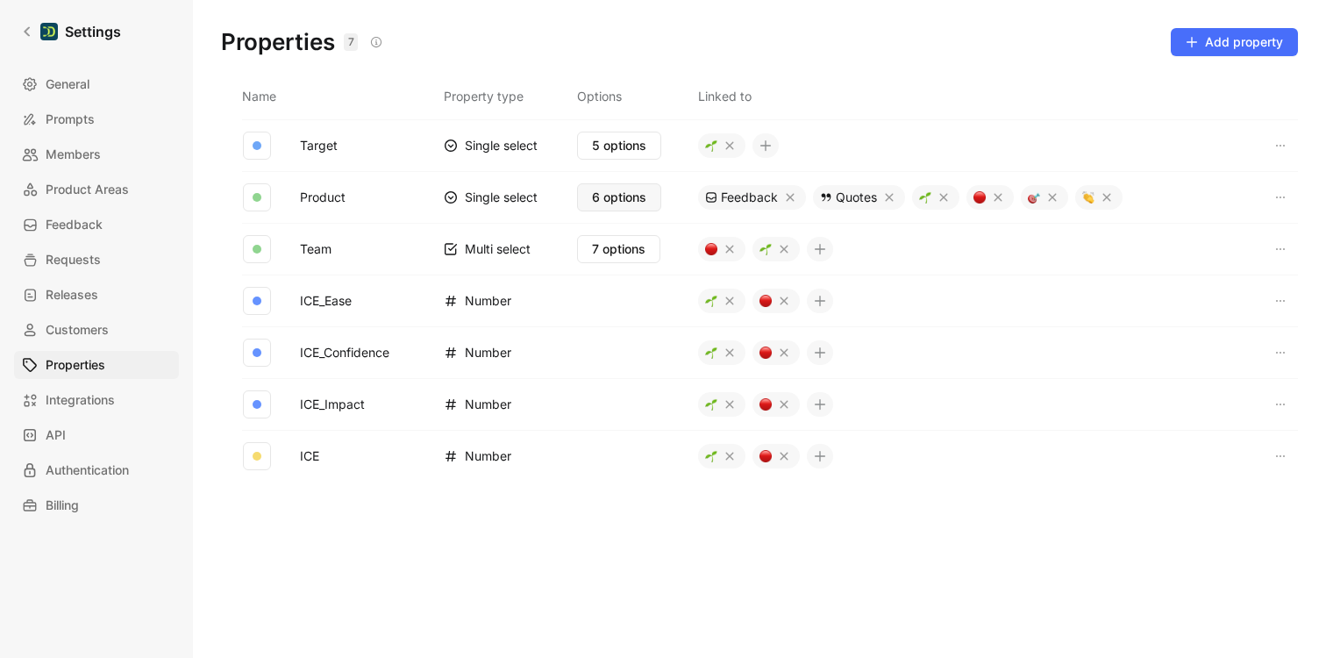
click at [623, 193] on span "6 options" at bounding box center [619, 197] width 54 height 21
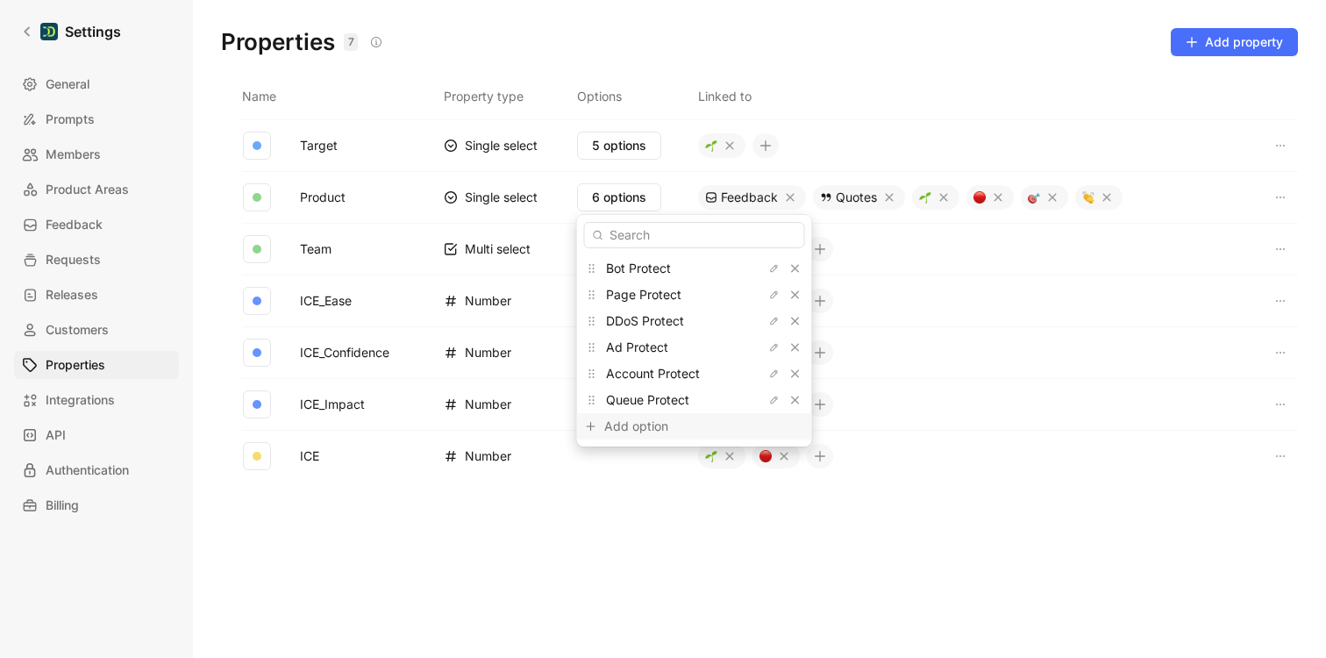
click at [616, 427] on div "Add option" at bounding box center [670, 426] width 132 height 21
type input "Platform"
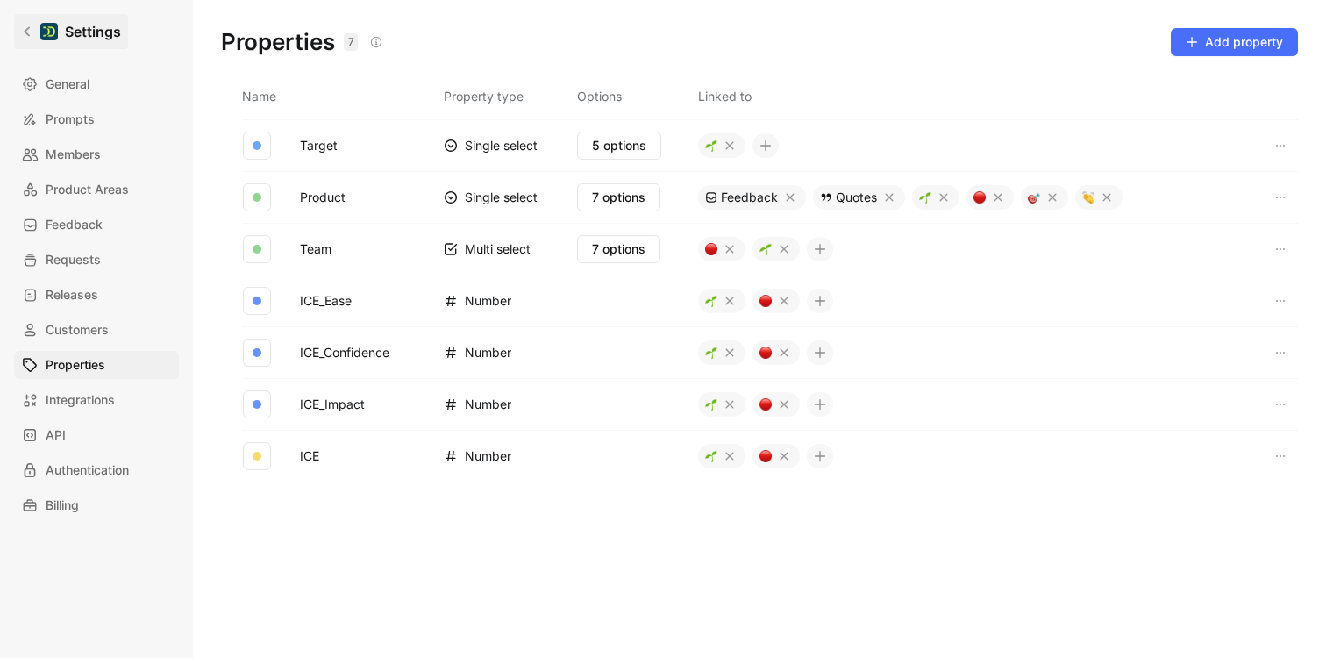
click at [46, 32] on div at bounding box center [49, 32] width 18 height 18
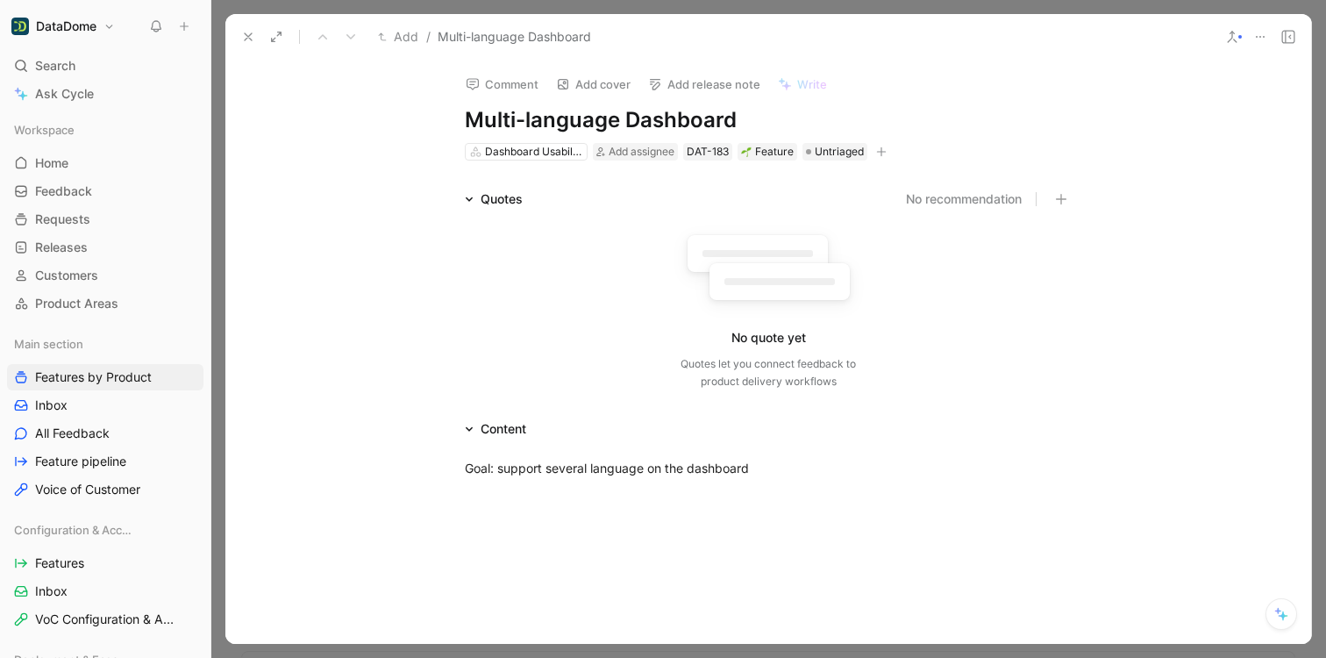
click at [879, 151] on icon "button" at bounding box center [882, 151] width 10 height 1
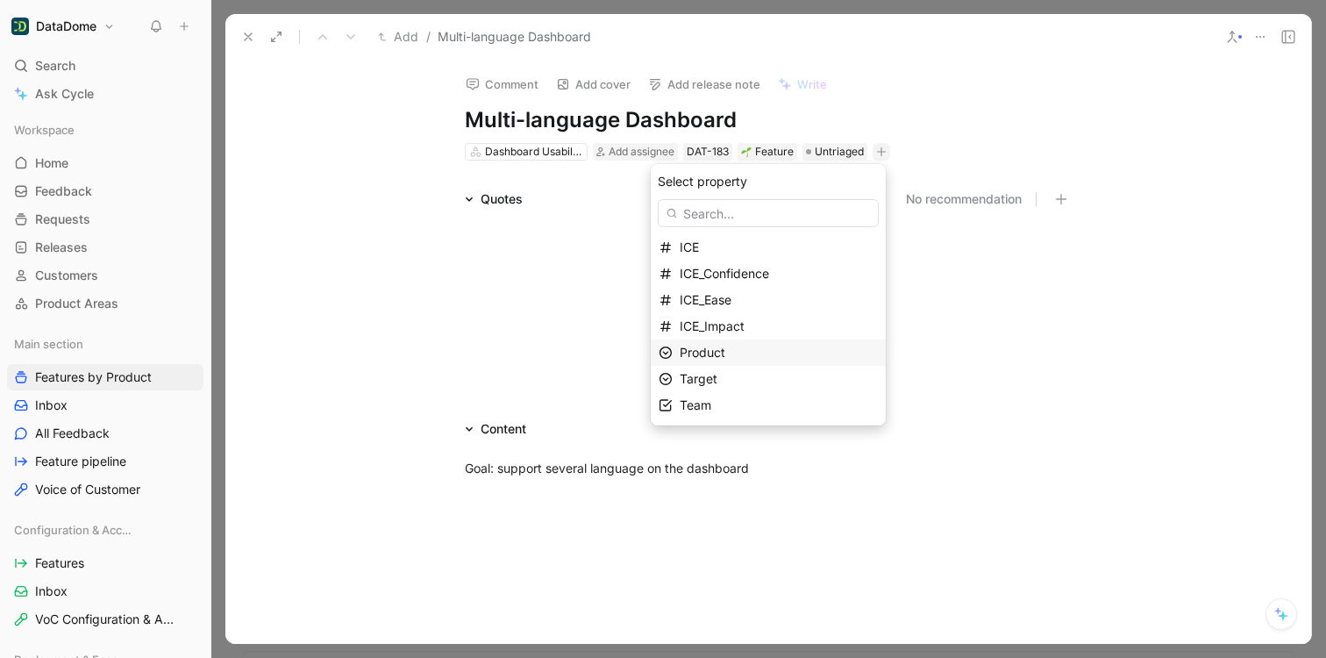
click at [748, 359] on div "Product" at bounding box center [779, 352] width 198 height 21
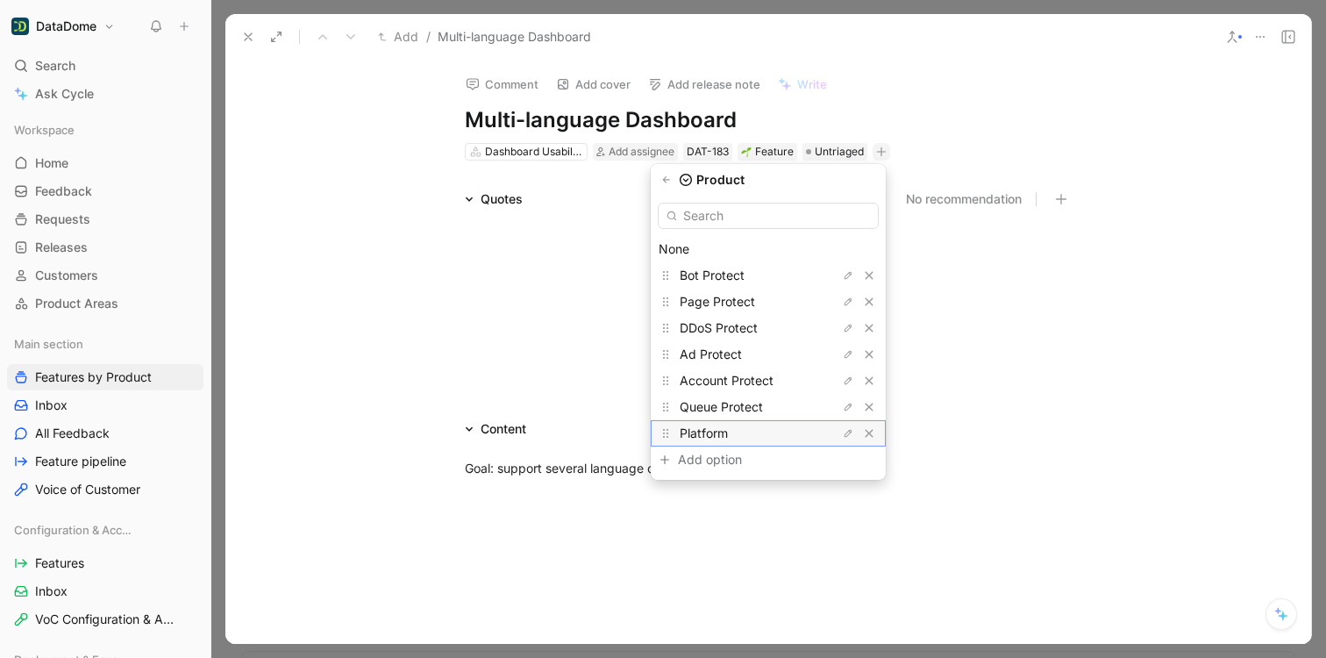
click at [731, 441] on div "Platform" at bounding box center [746, 433] width 132 height 21
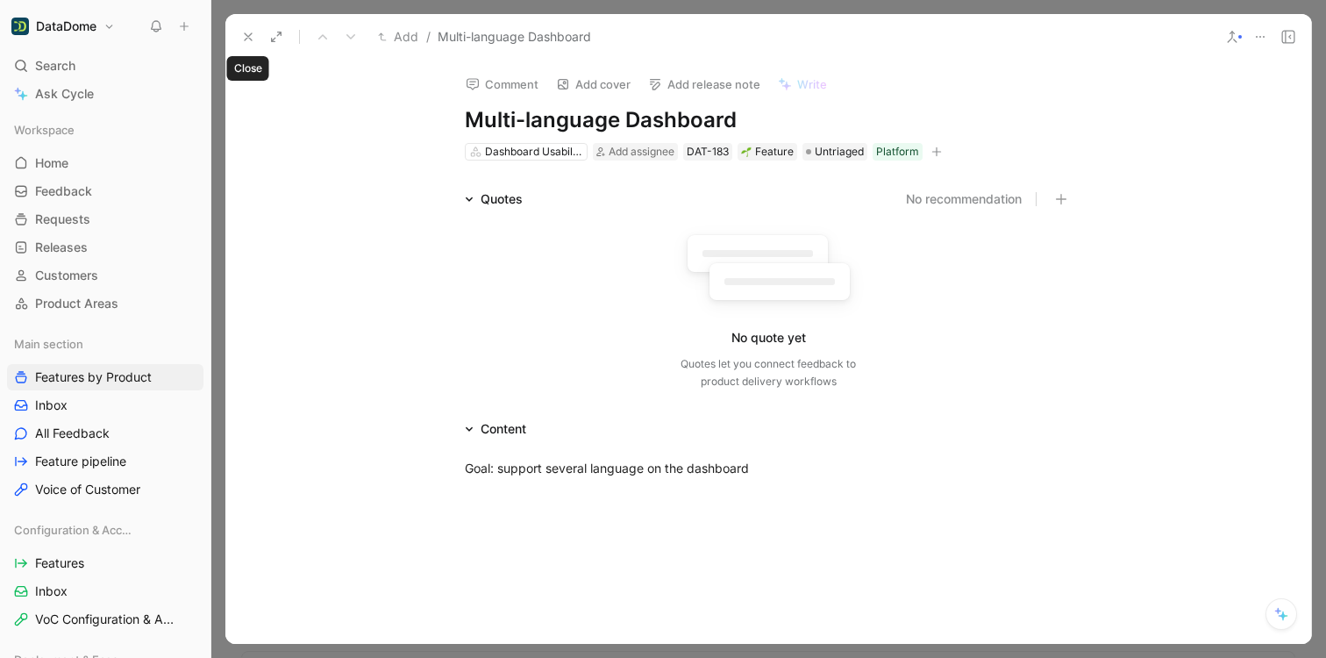
click at [240, 39] on button at bounding box center [248, 37] width 25 height 25
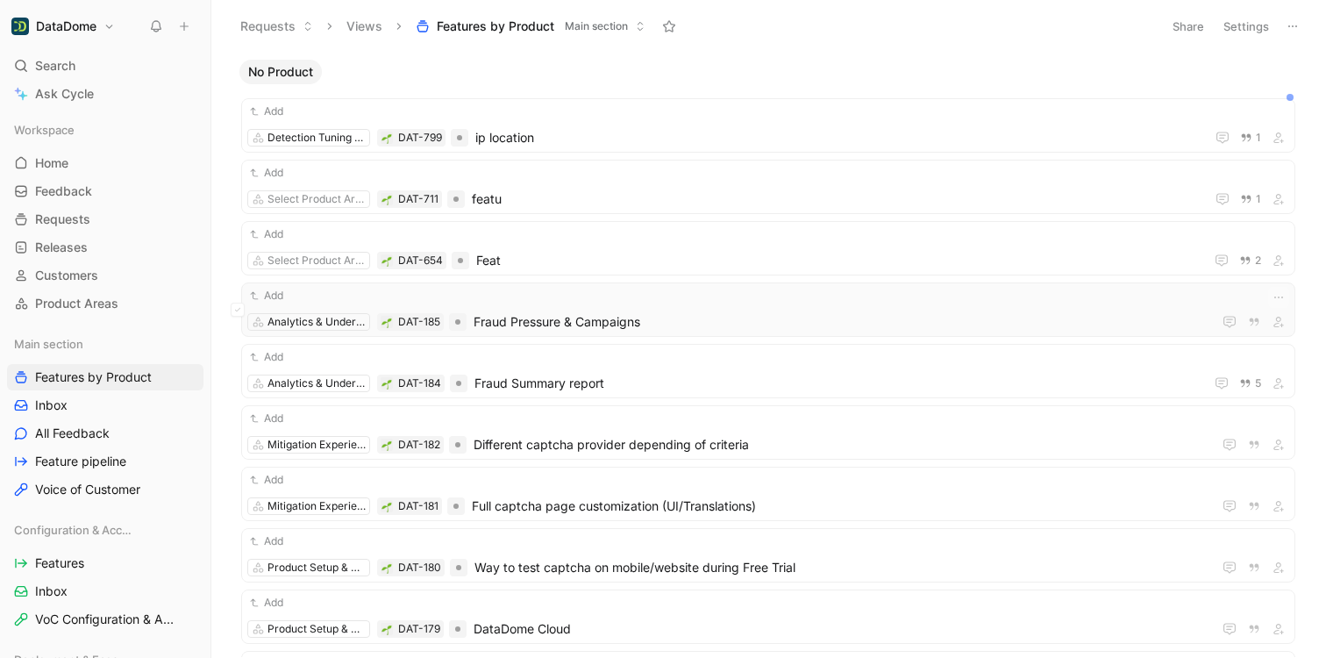
click at [544, 310] on div "Add Analytics & Understanding DAT-185 Fraud Pressure & Campaigns" at bounding box center [768, 310] width 1042 height 46
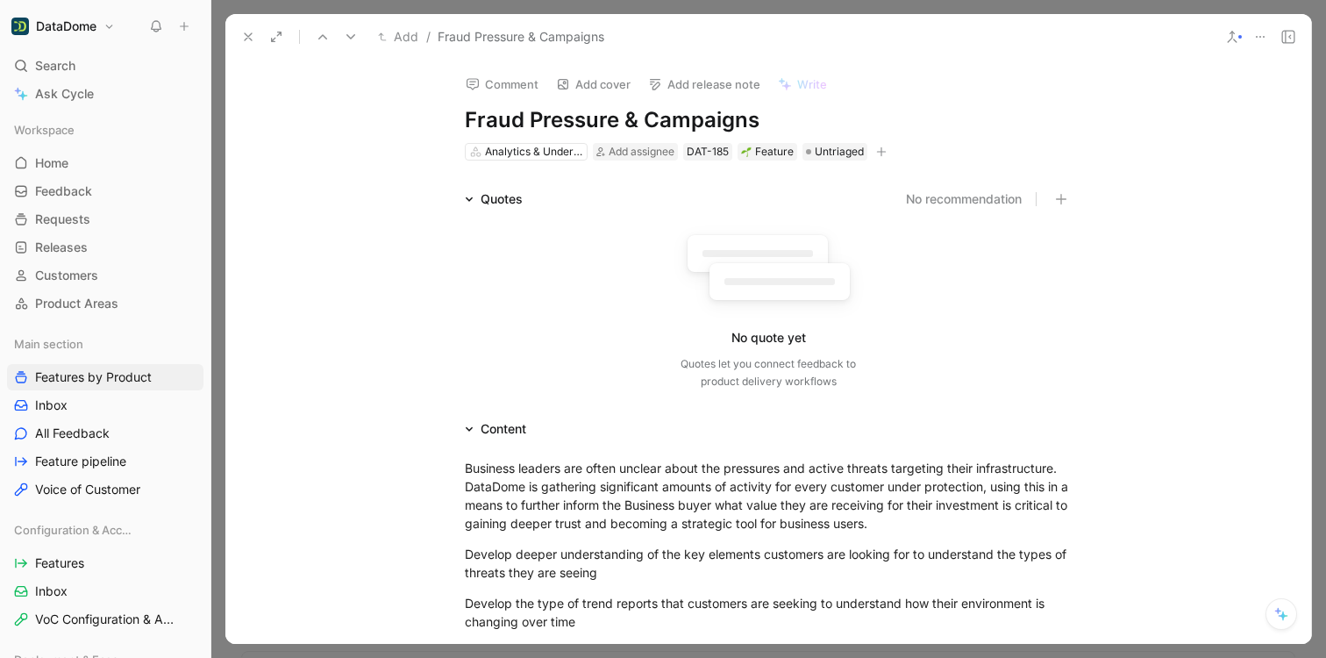
click at [880, 148] on icon "button" at bounding box center [880, 152] width 1 height 10
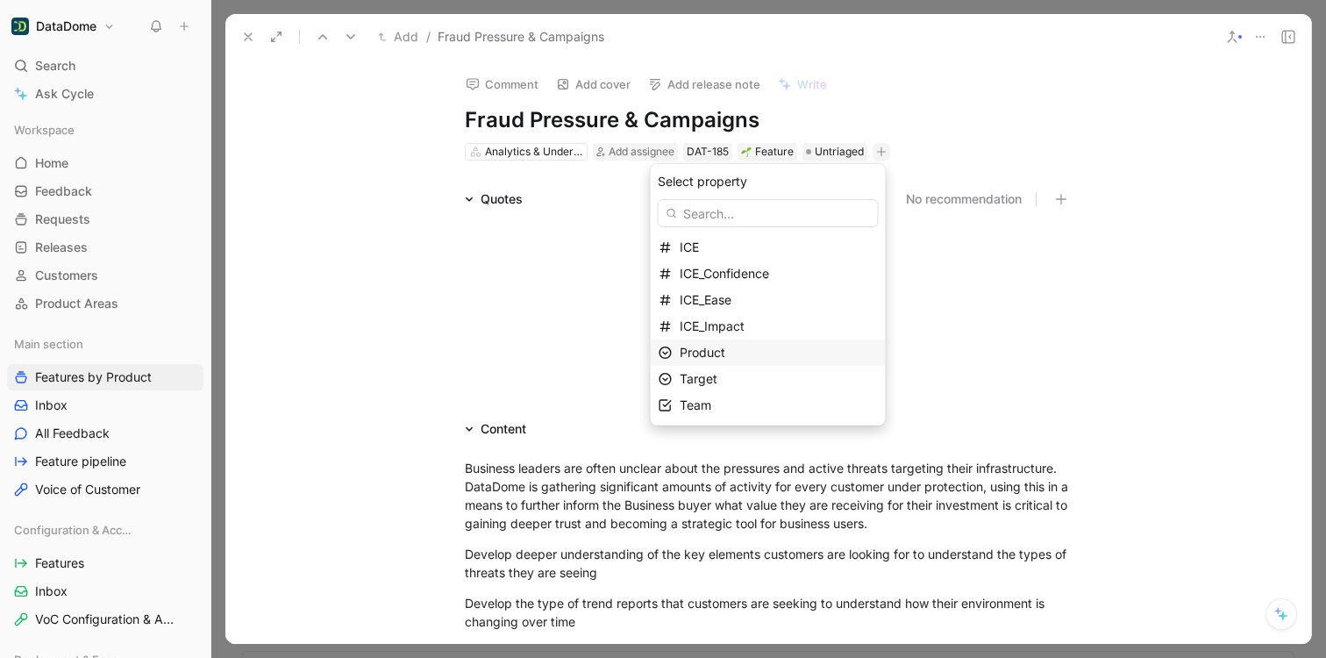
click at [725, 349] on span "Product" at bounding box center [703, 352] width 46 height 15
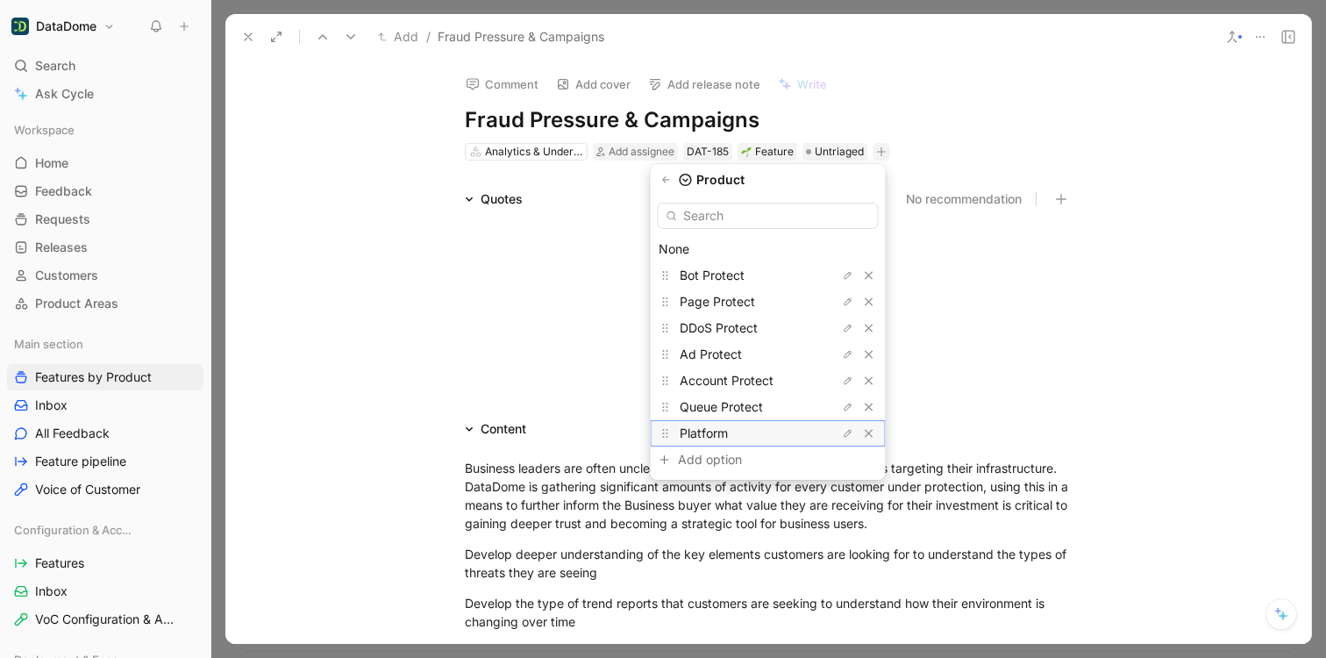
click at [739, 436] on div "Platform" at bounding box center [746, 433] width 132 height 21
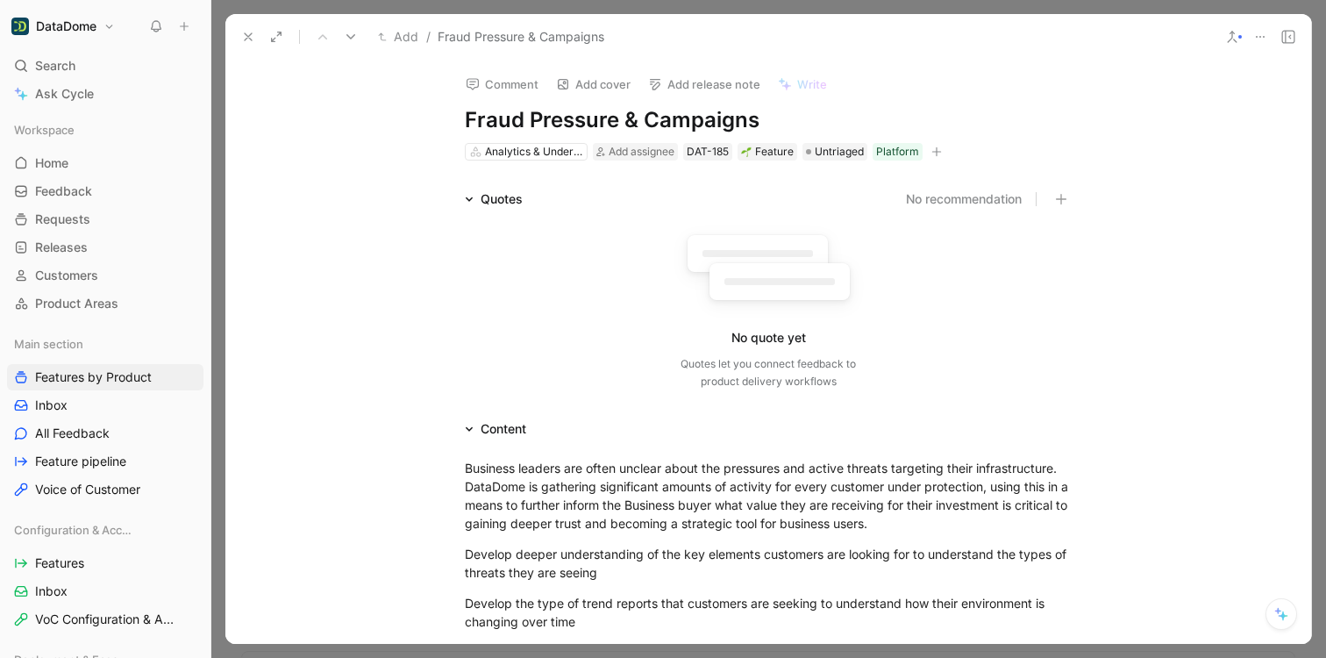
click at [251, 41] on icon at bounding box center [248, 37] width 14 height 14
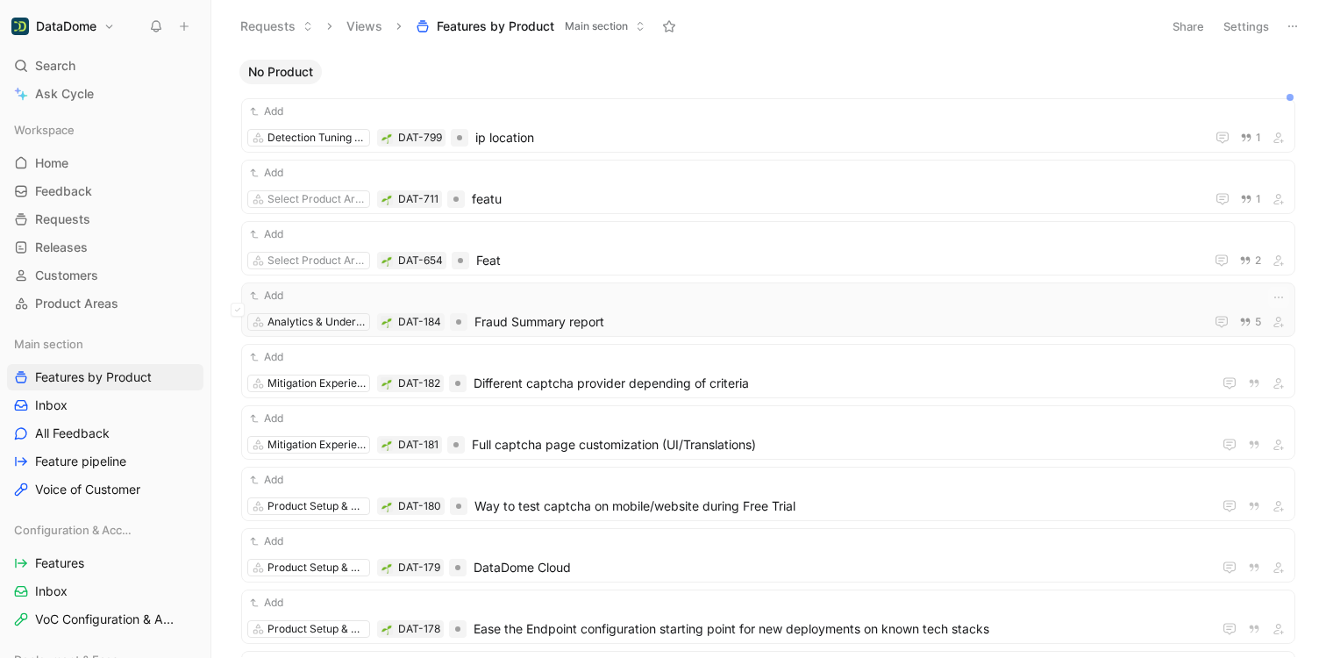
click at [578, 321] on span "Fraud Summary report" at bounding box center [835, 321] width 722 height 21
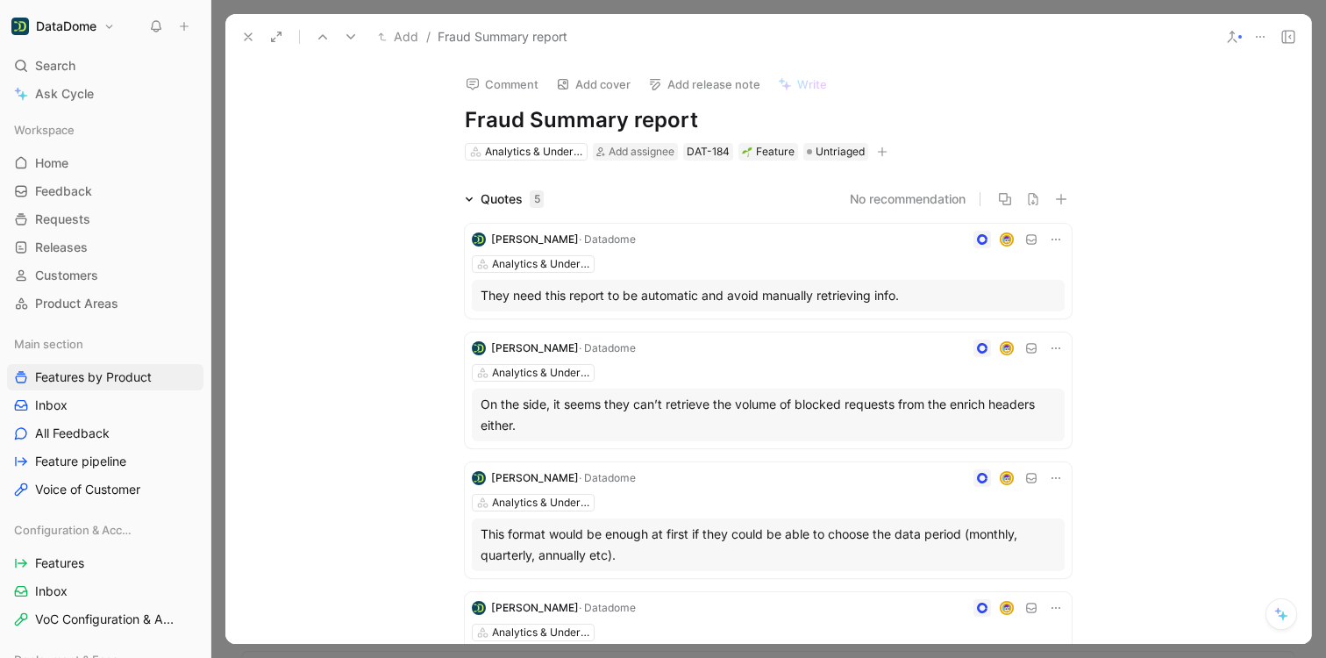
click at [880, 148] on icon "button" at bounding box center [882, 151] width 11 height 11
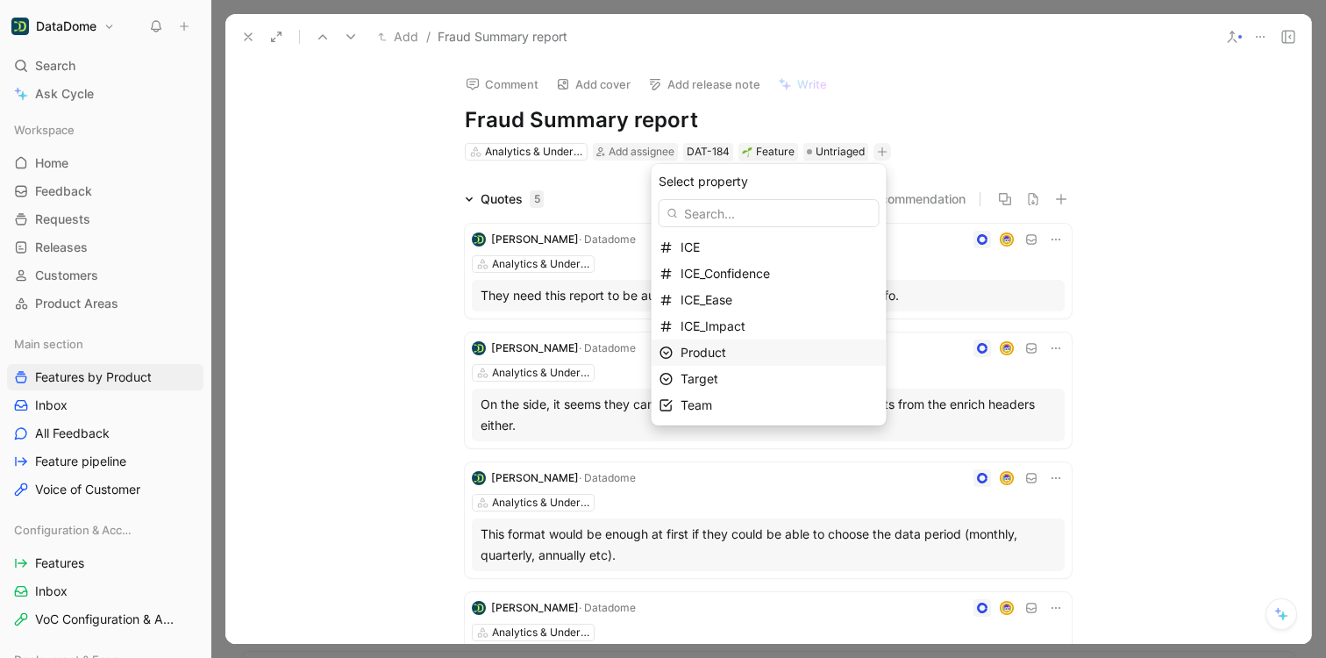
click at [726, 355] on span "Product" at bounding box center [703, 352] width 46 height 15
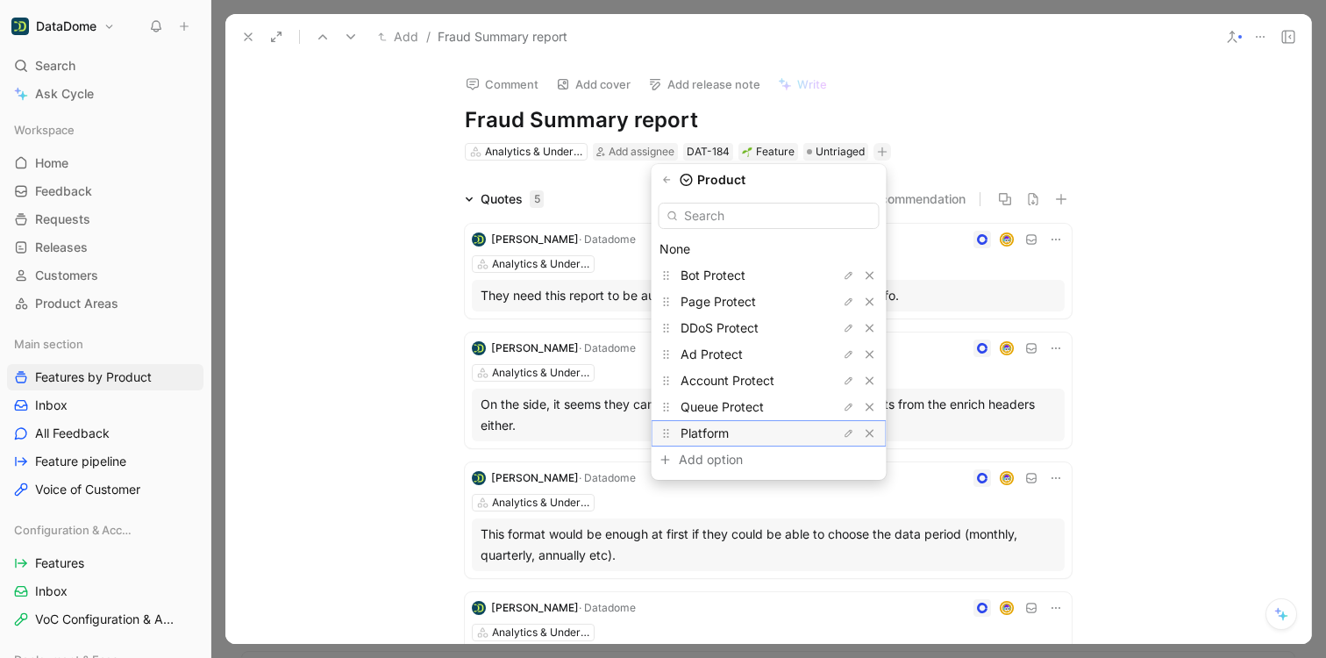
click at [715, 433] on span "Platform" at bounding box center [704, 432] width 48 height 15
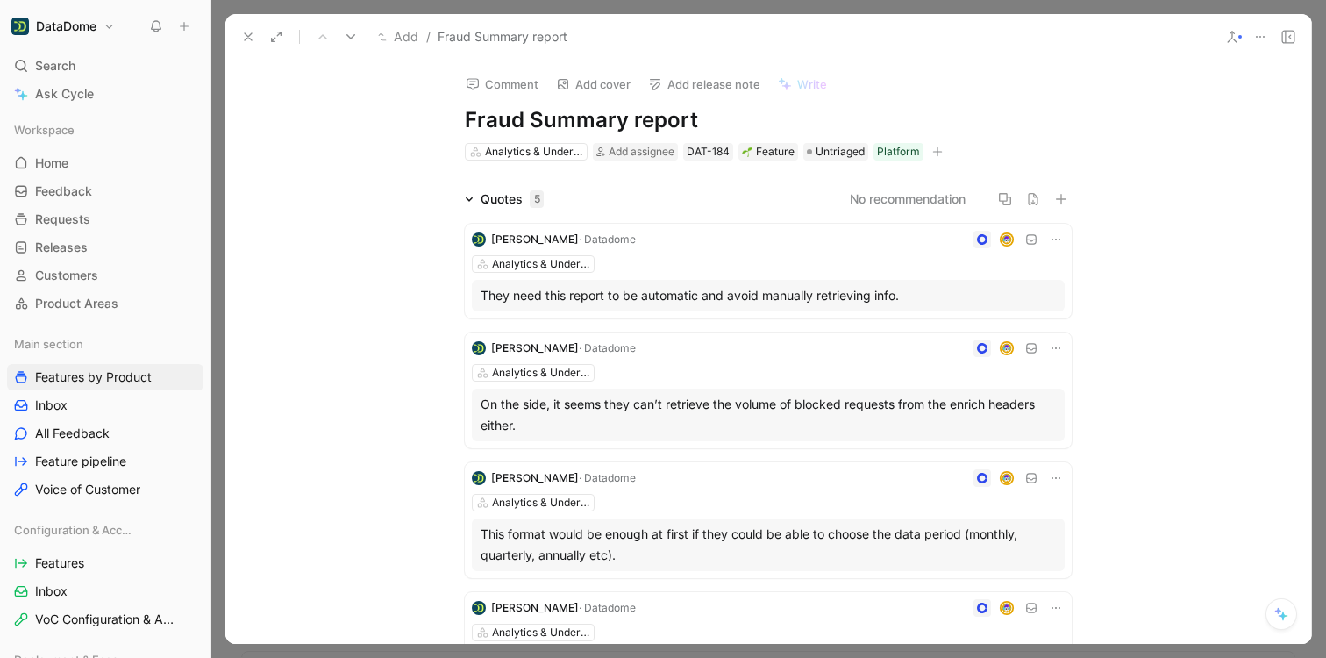
click at [250, 36] on icon at bounding box center [248, 37] width 14 height 14
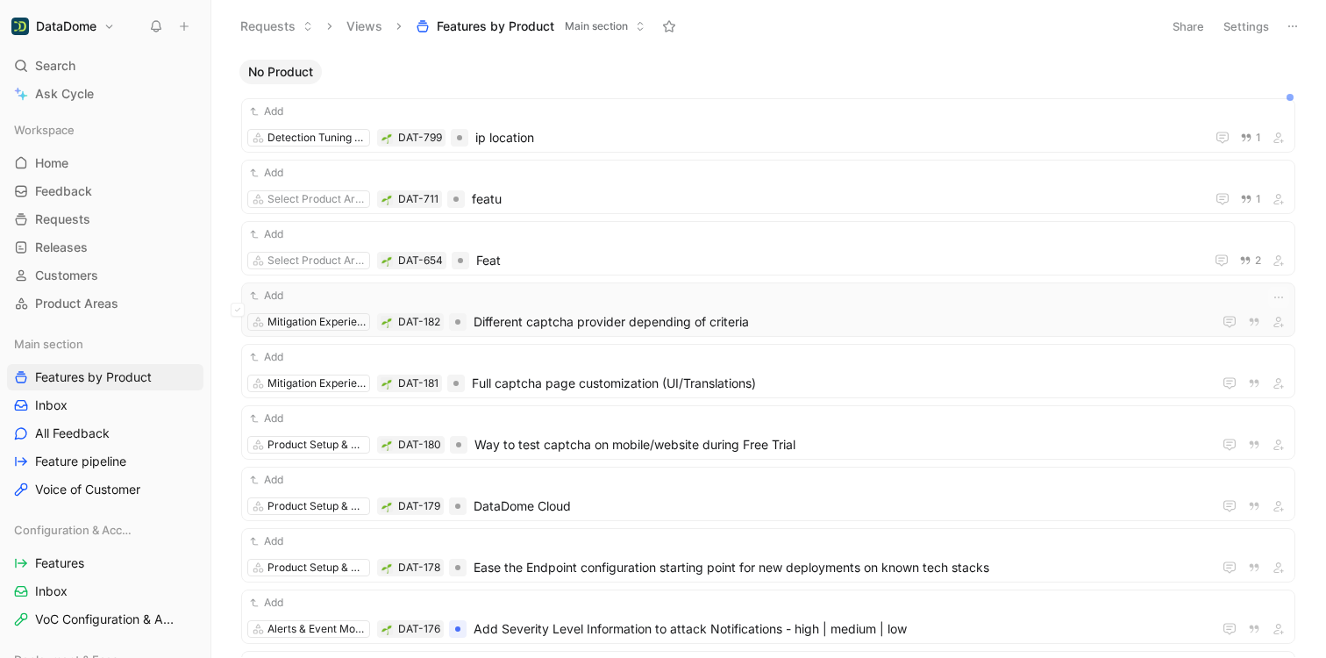
click at [556, 316] on span "Different captcha provider depending of criteria" at bounding box center [838, 321] width 731 height 21
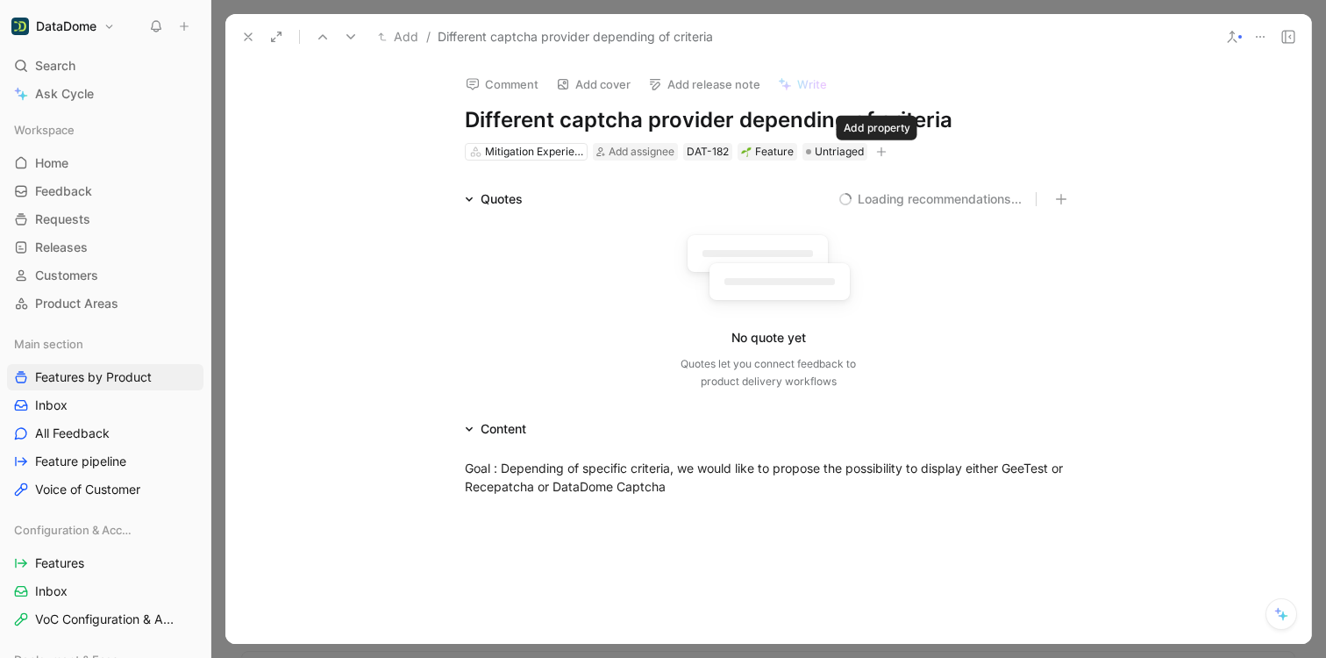
click at [876, 150] on icon "button" at bounding box center [881, 151] width 11 height 11
drag, startPoint x: 973, startPoint y: 118, endPoint x: 465, endPoint y: 112, distance: 508.6
click at [465, 112] on h1 "Different captcha provider depending of criteria" at bounding box center [768, 120] width 607 height 28
copy h1 "Different captcha provider depending of criteria"
click at [877, 151] on icon "button" at bounding box center [882, 151] width 10 height 1
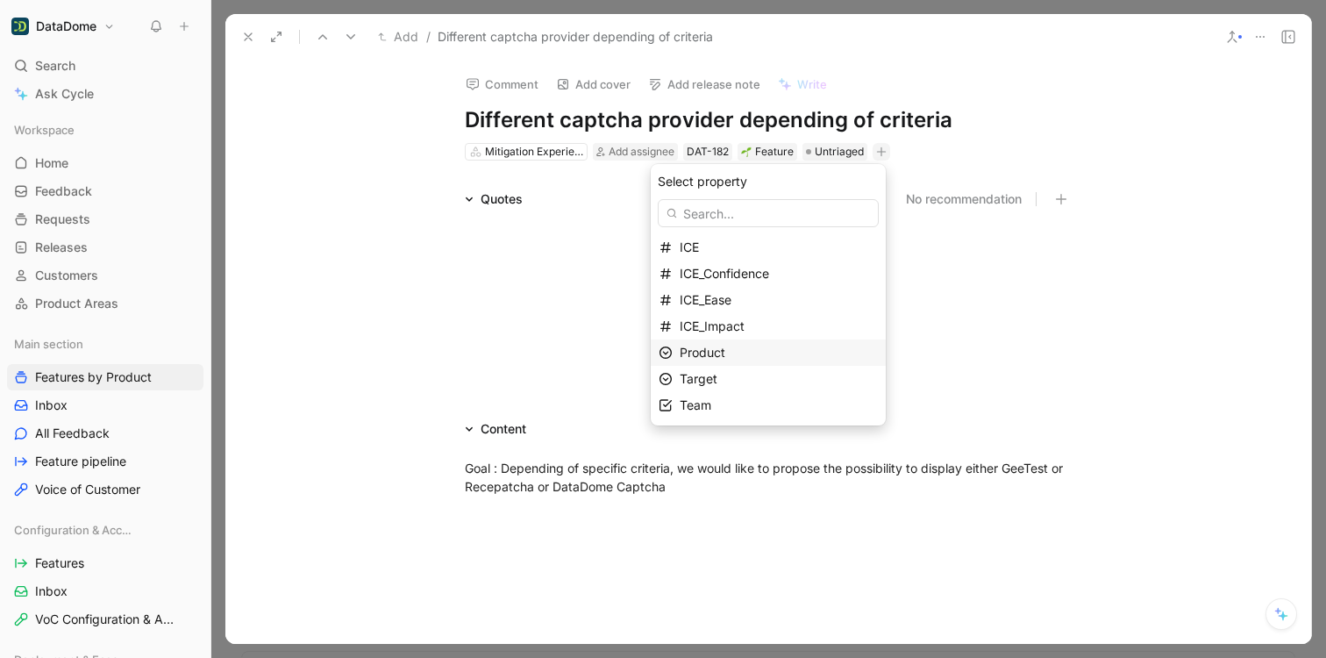
click at [710, 351] on span "Product" at bounding box center [703, 352] width 46 height 15
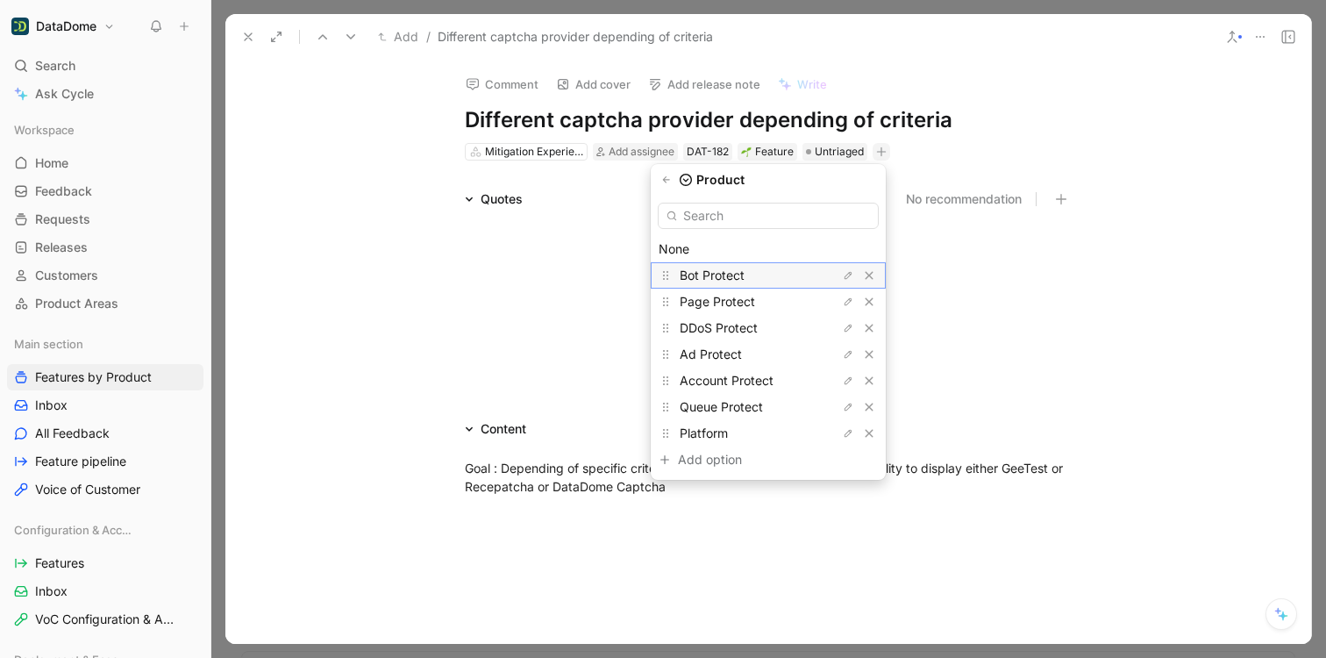
click at [724, 274] on span "Bot Protect" at bounding box center [712, 274] width 65 height 15
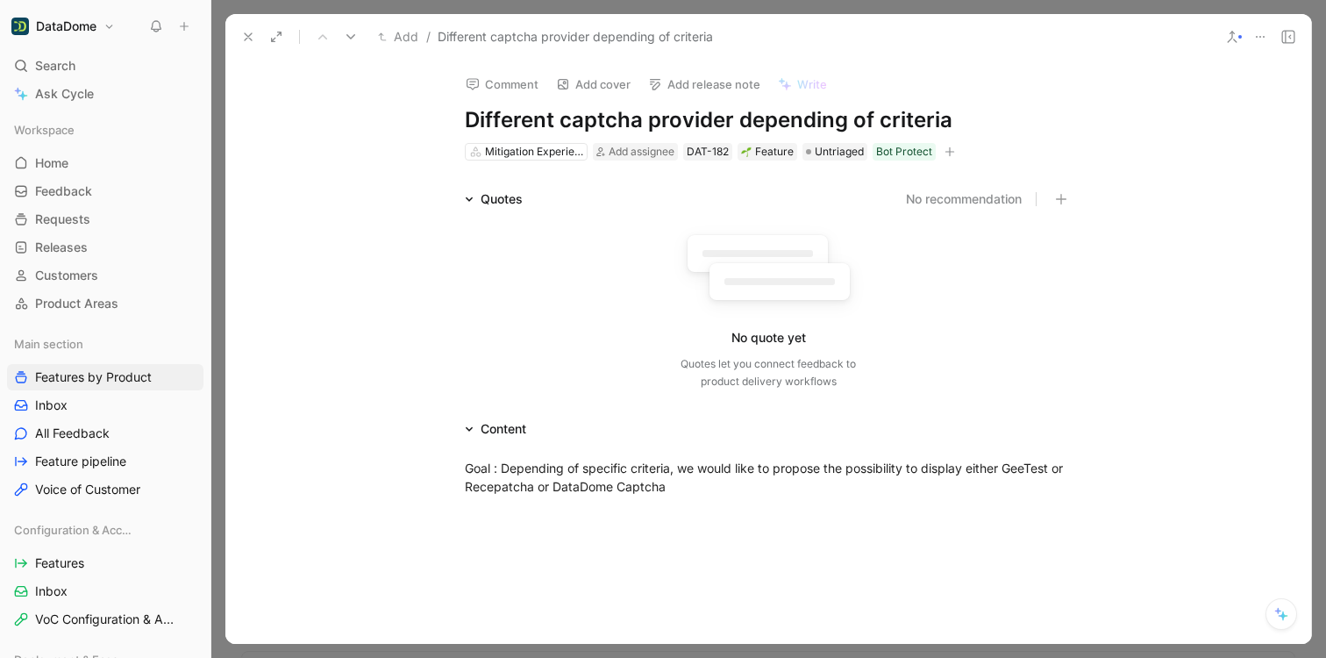
click at [244, 36] on icon at bounding box center [248, 37] width 14 height 14
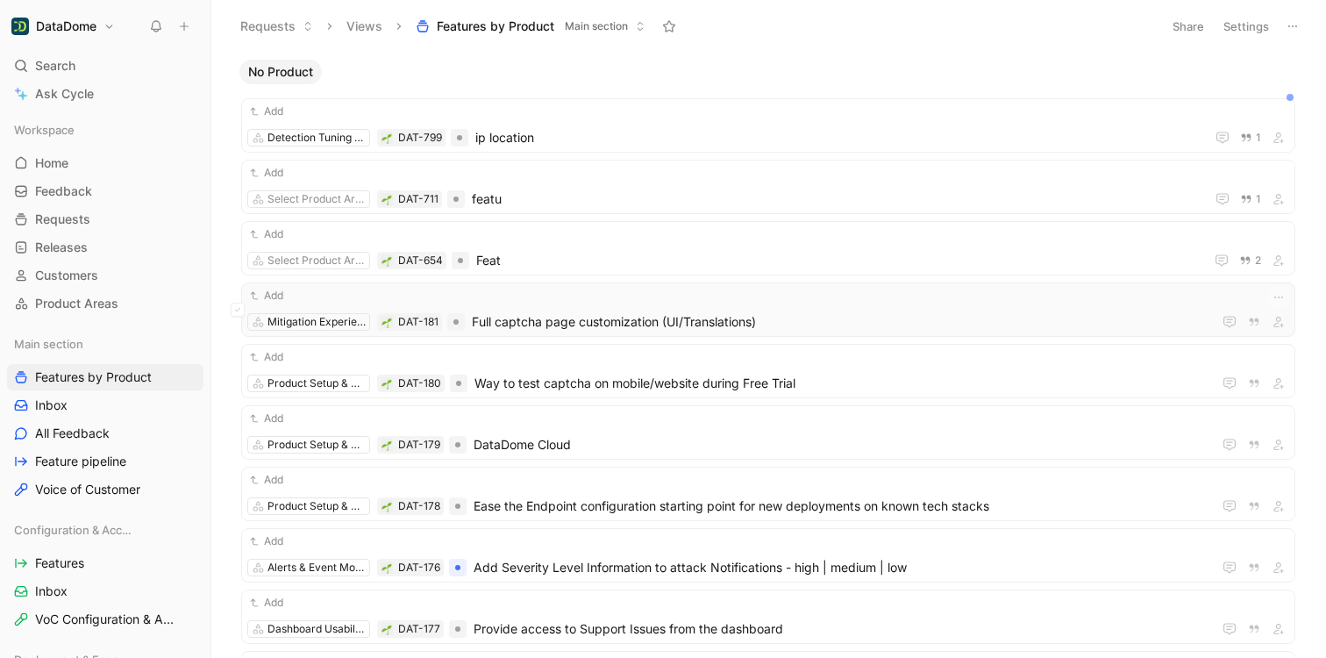
click at [541, 324] on span "Full captcha page customization (UI/Translations)" at bounding box center [838, 321] width 733 height 21
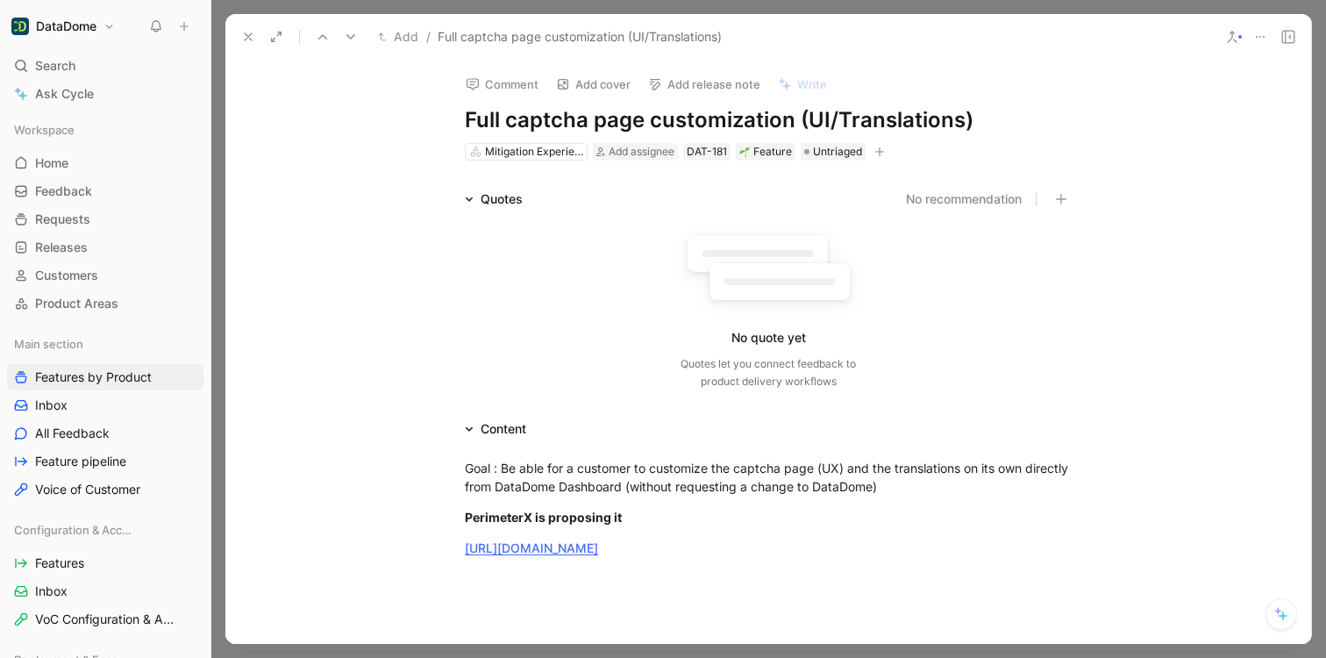
click at [877, 147] on icon "button" at bounding box center [879, 151] width 11 height 11
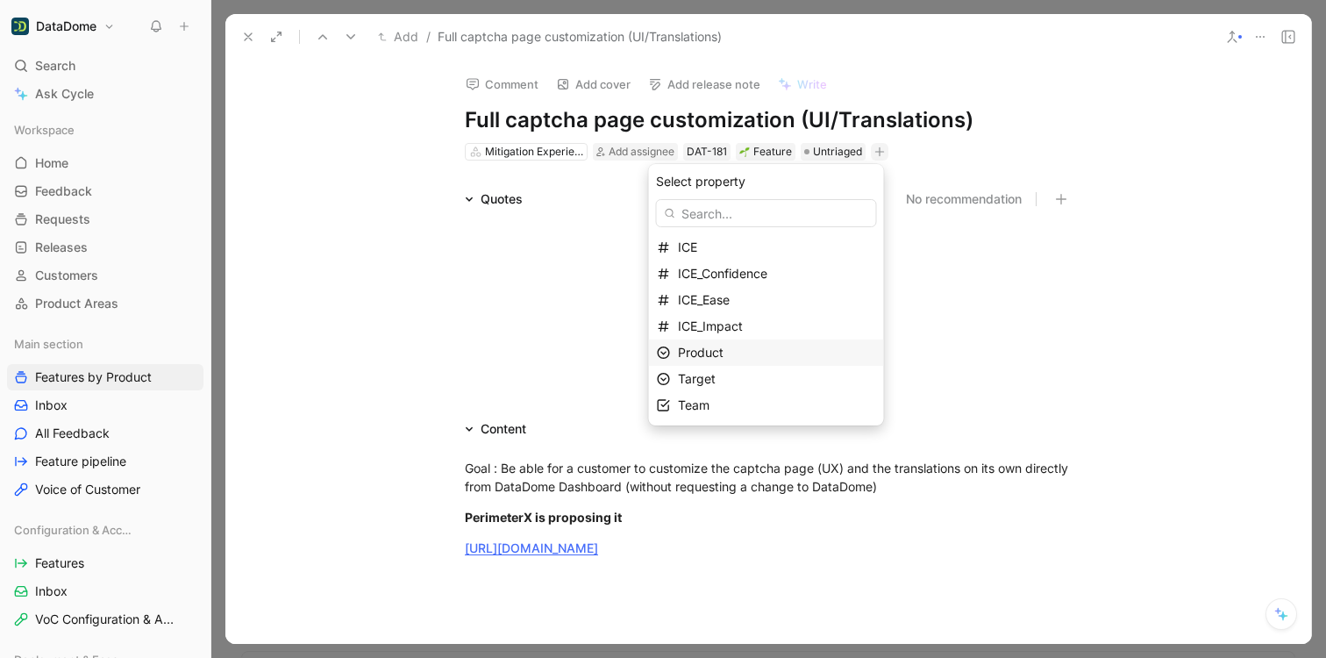
click at [729, 344] on div "Product" at bounding box center [777, 352] width 198 height 21
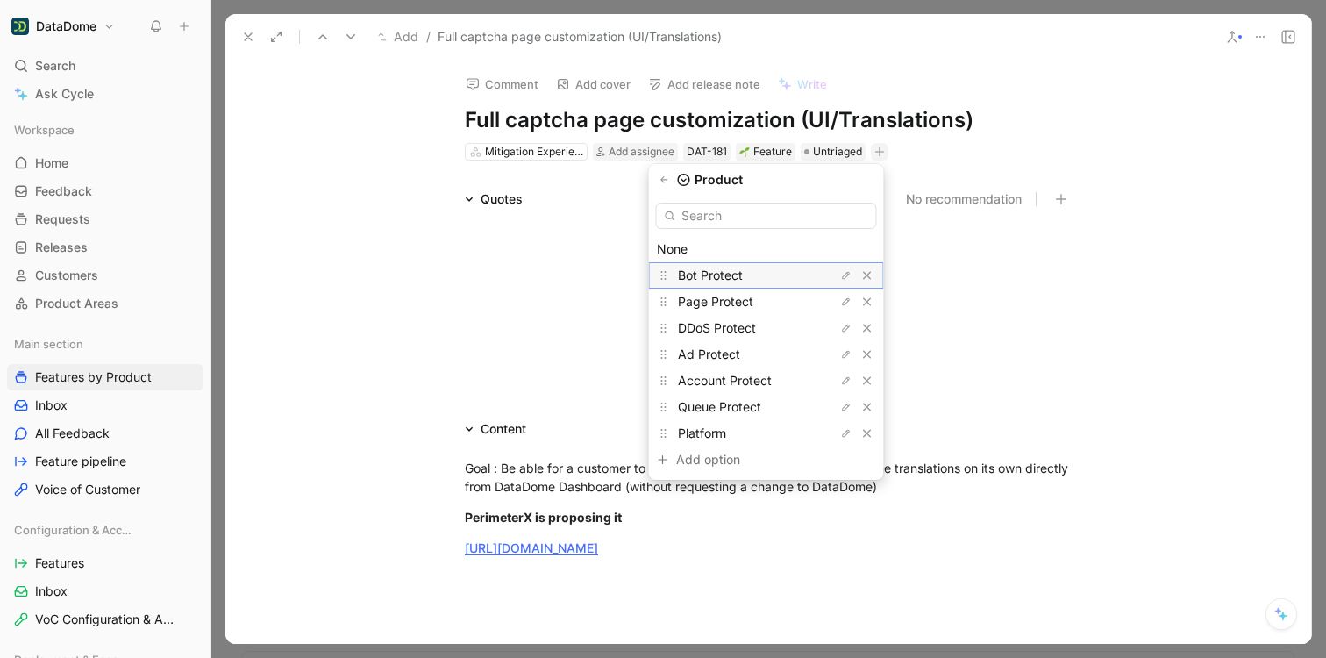
click at [724, 278] on span "Bot Protect" at bounding box center [710, 274] width 65 height 15
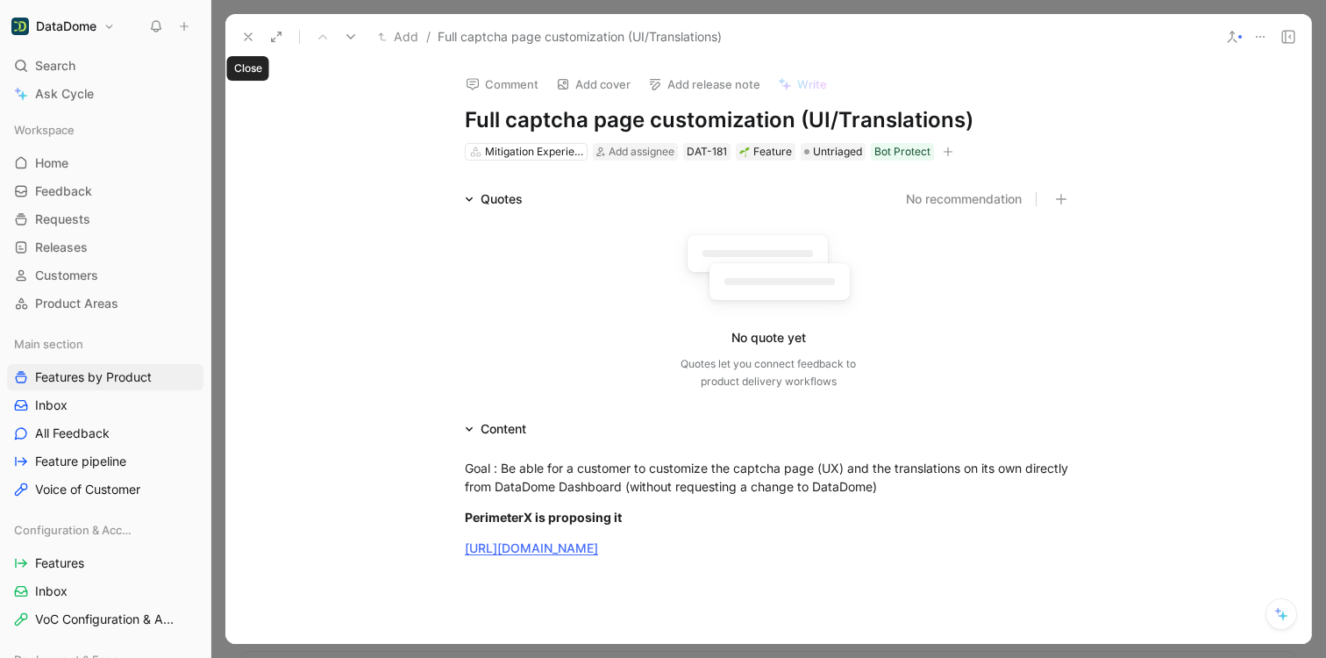
click at [249, 36] on use at bounding box center [248, 36] width 7 height 7
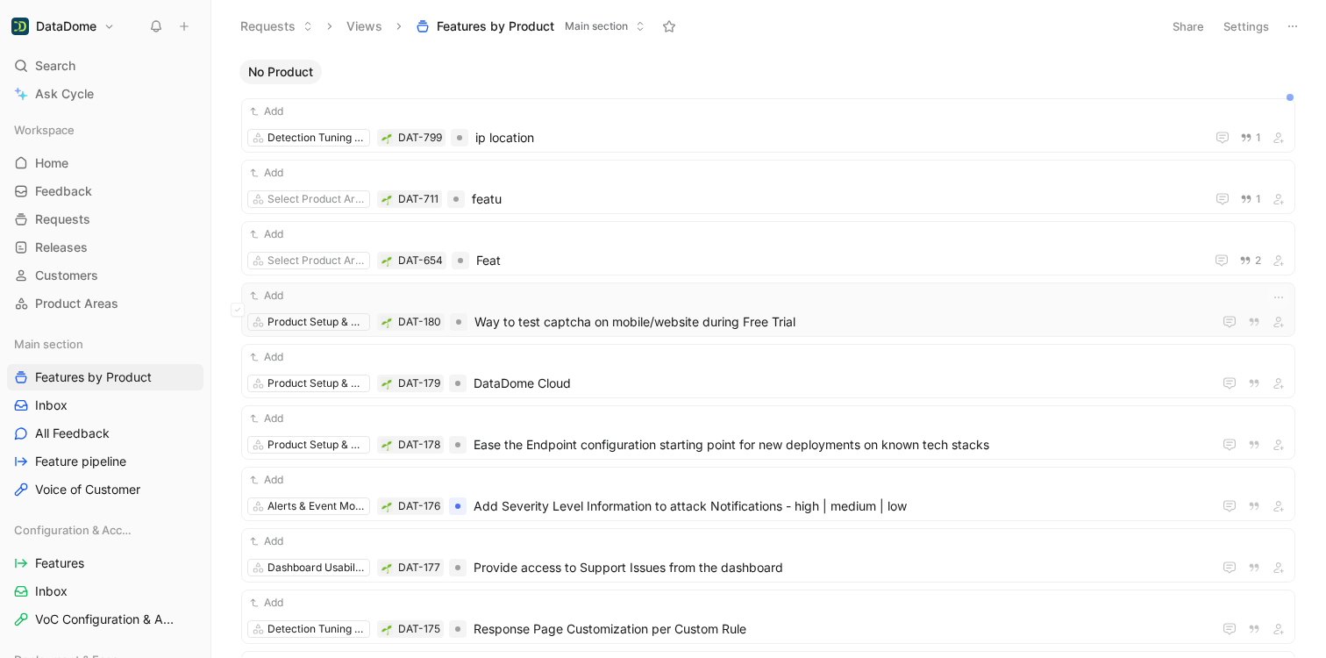
click at [707, 299] on div "Add" at bounding box center [768, 296] width 1042 height 18
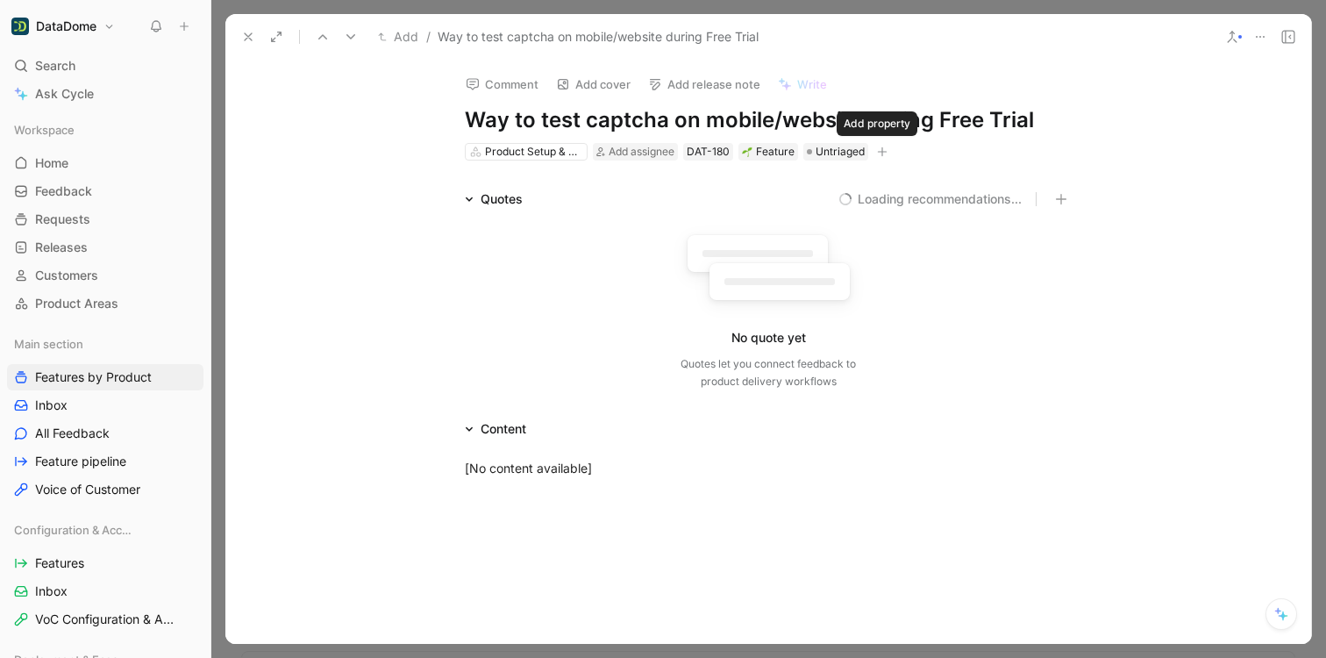
click at [877, 150] on icon "button" at bounding box center [882, 151] width 11 height 11
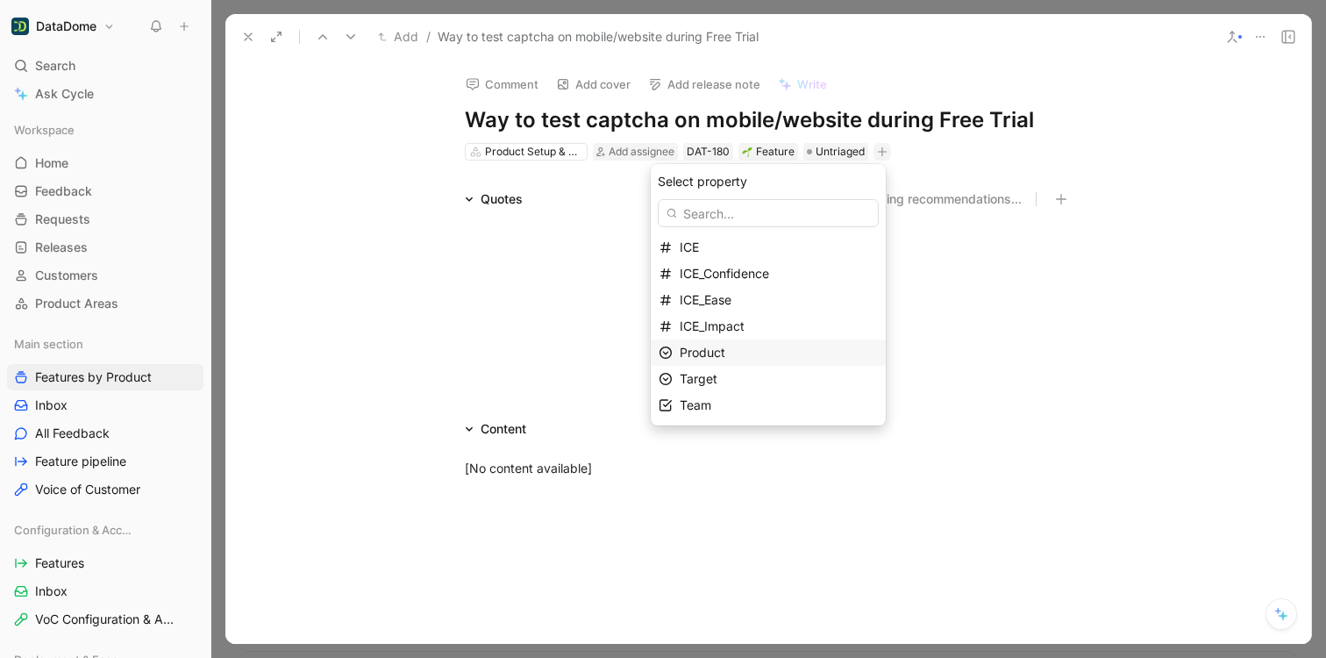
click at [712, 345] on span "Product" at bounding box center [703, 352] width 46 height 15
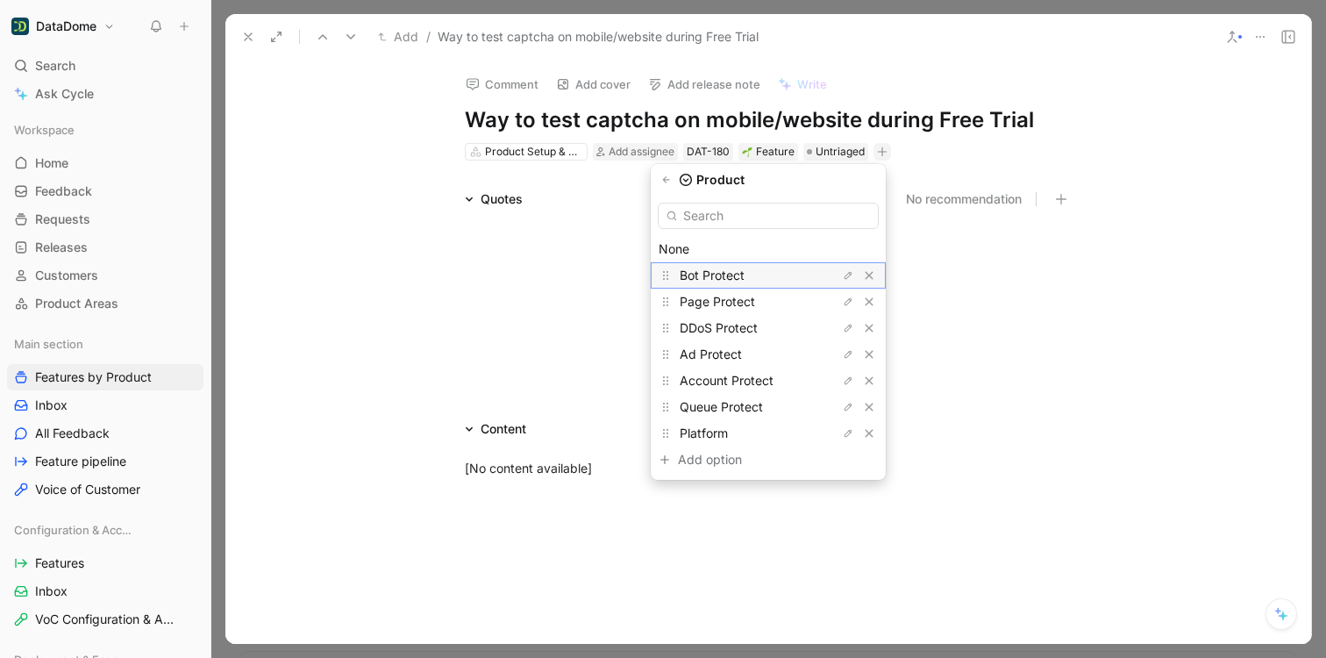
click at [720, 275] on span "Bot Protect" at bounding box center [712, 274] width 65 height 15
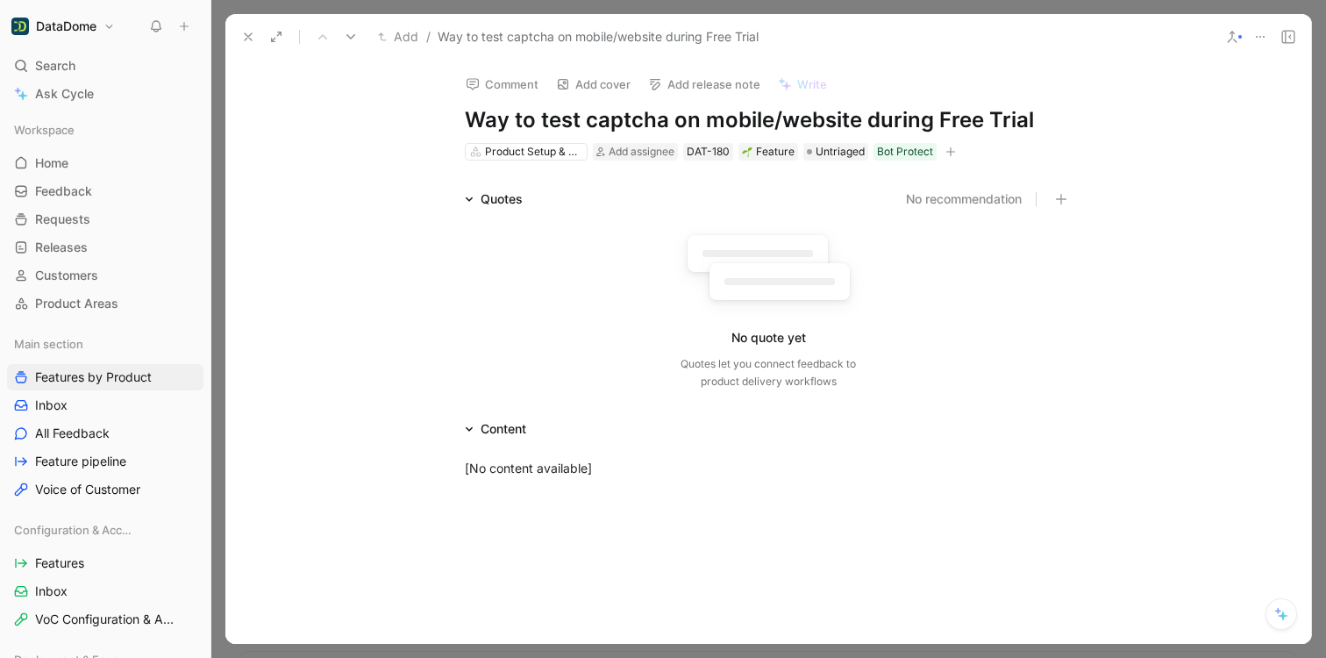
click at [247, 37] on use at bounding box center [248, 36] width 7 height 7
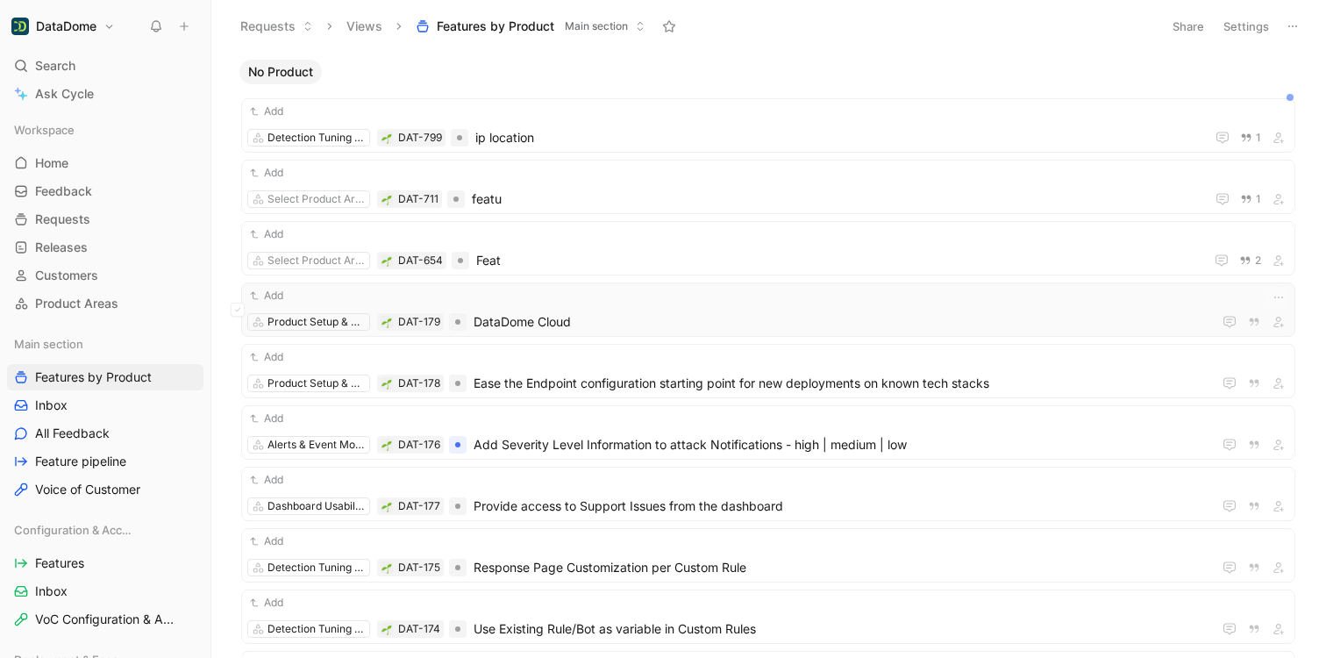
click at [559, 316] on span "DataDome Cloud" at bounding box center [838, 321] width 731 height 21
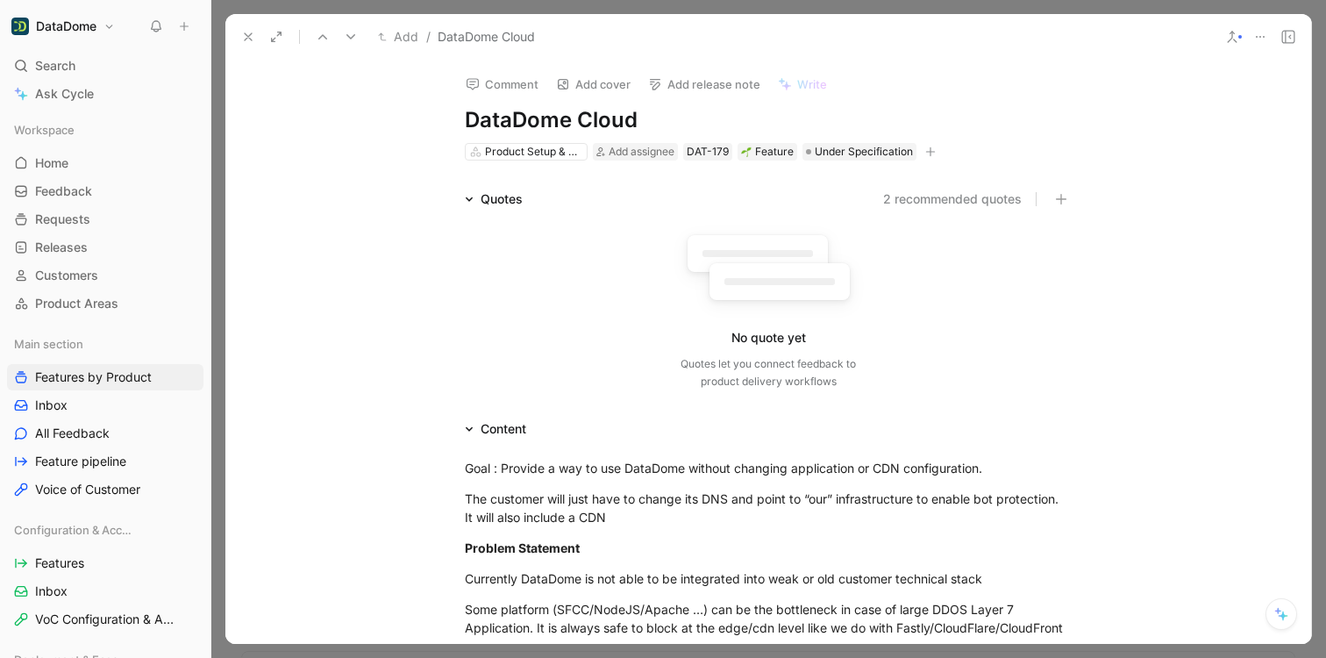
click at [241, 35] on icon at bounding box center [248, 37] width 14 height 14
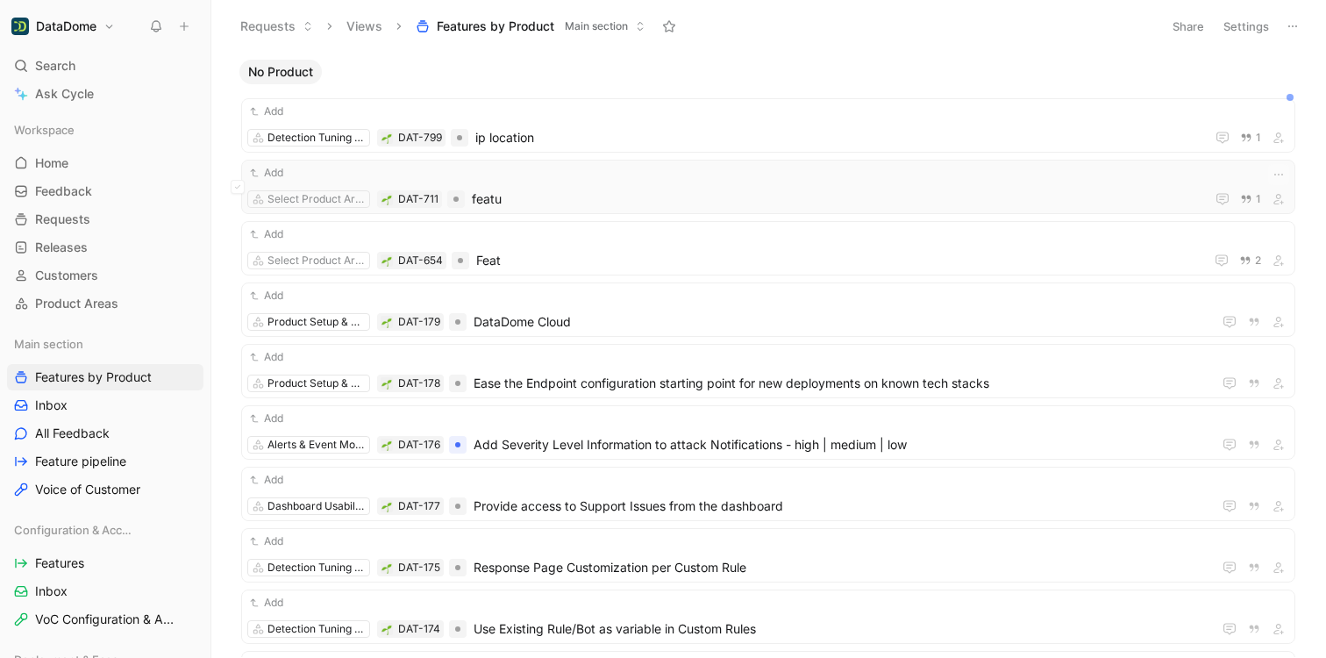
click at [514, 190] on span "featu" at bounding box center [835, 199] width 726 height 21
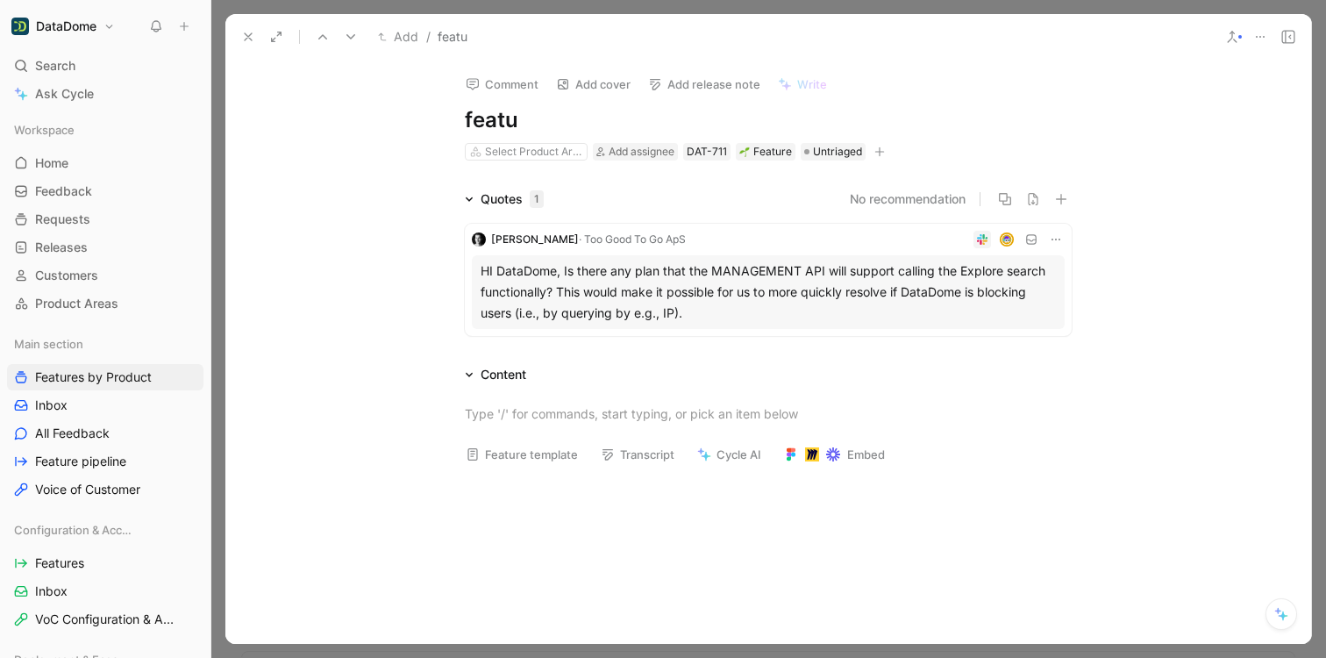
click at [1259, 34] on icon at bounding box center [1260, 37] width 14 height 14
click at [1295, 39] on button at bounding box center [1288, 37] width 25 height 25
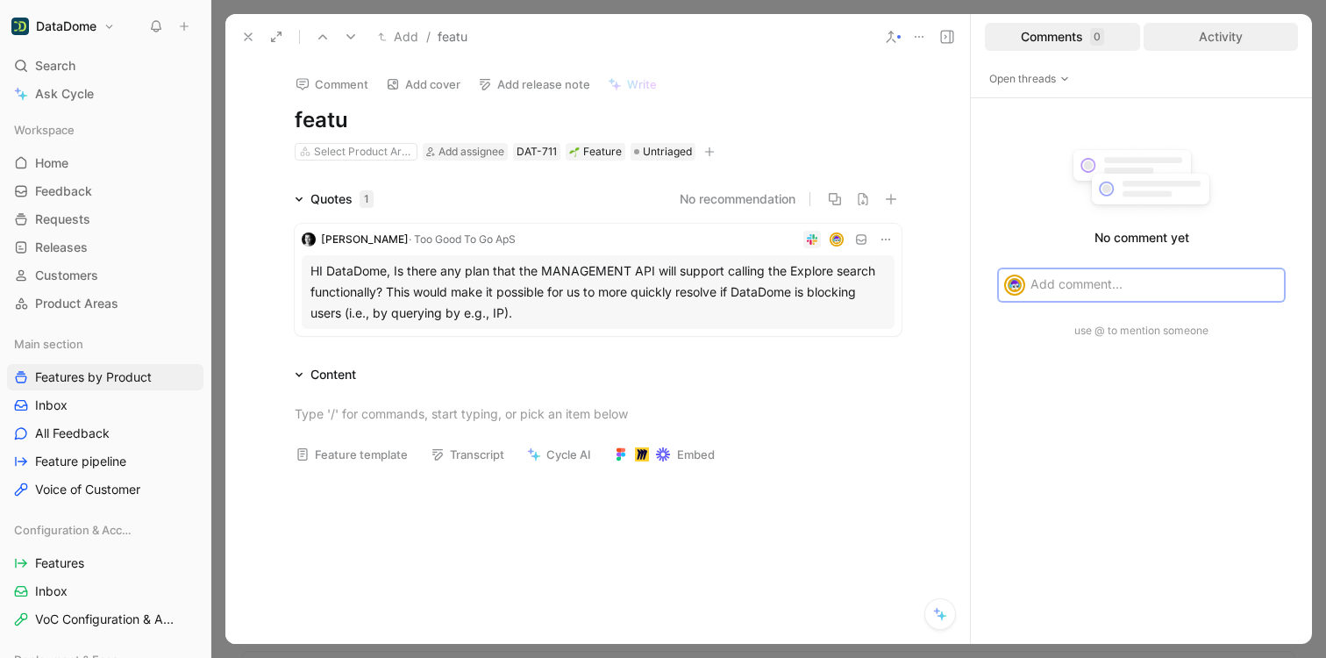
click at [1246, 39] on div "Activity" at bounding box center [1220, 37] width 155 height 28
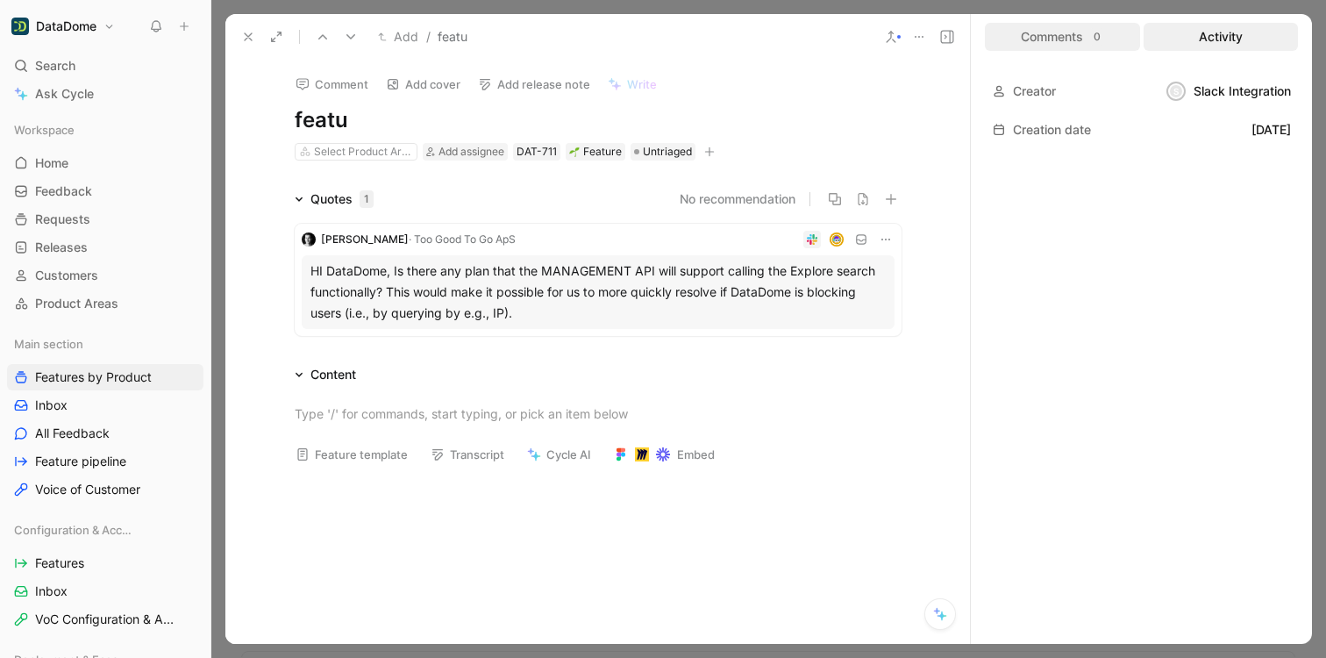
click at [1084, 42] on div "Comments 0" at bounding box center [1062, 37] width 155 height 28
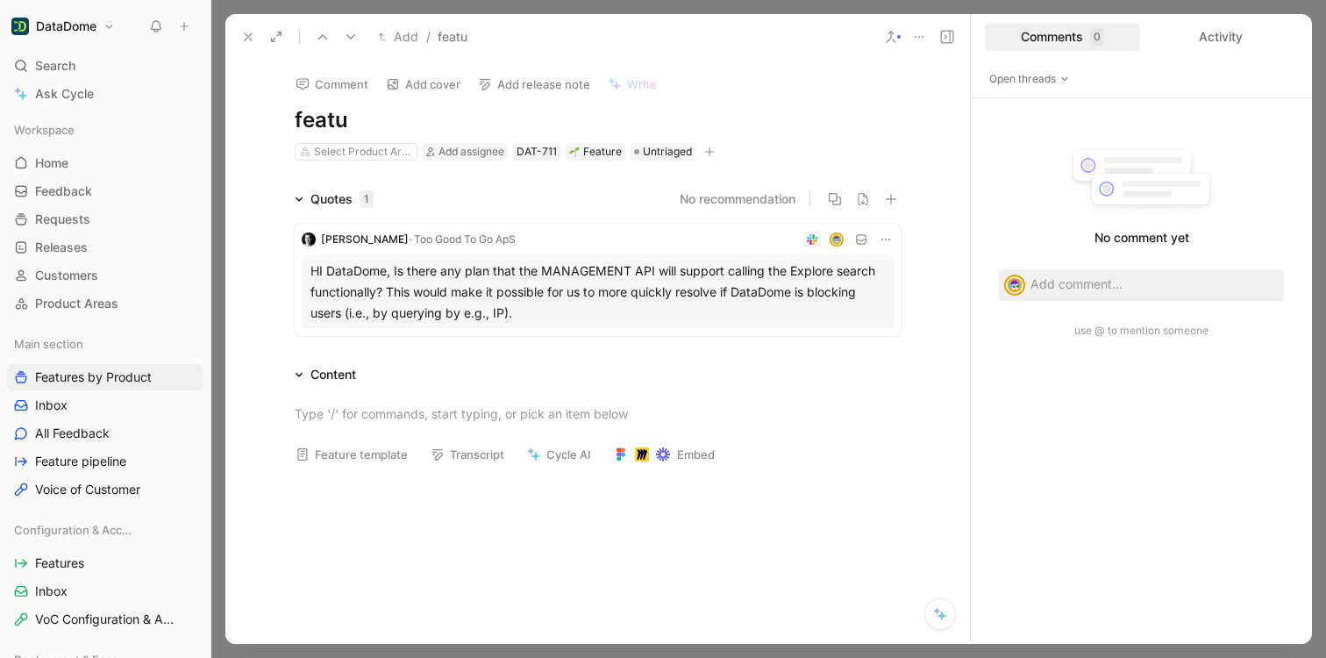
click at [957, 35] on button at bounding box center [947, 37] width 25 height 25
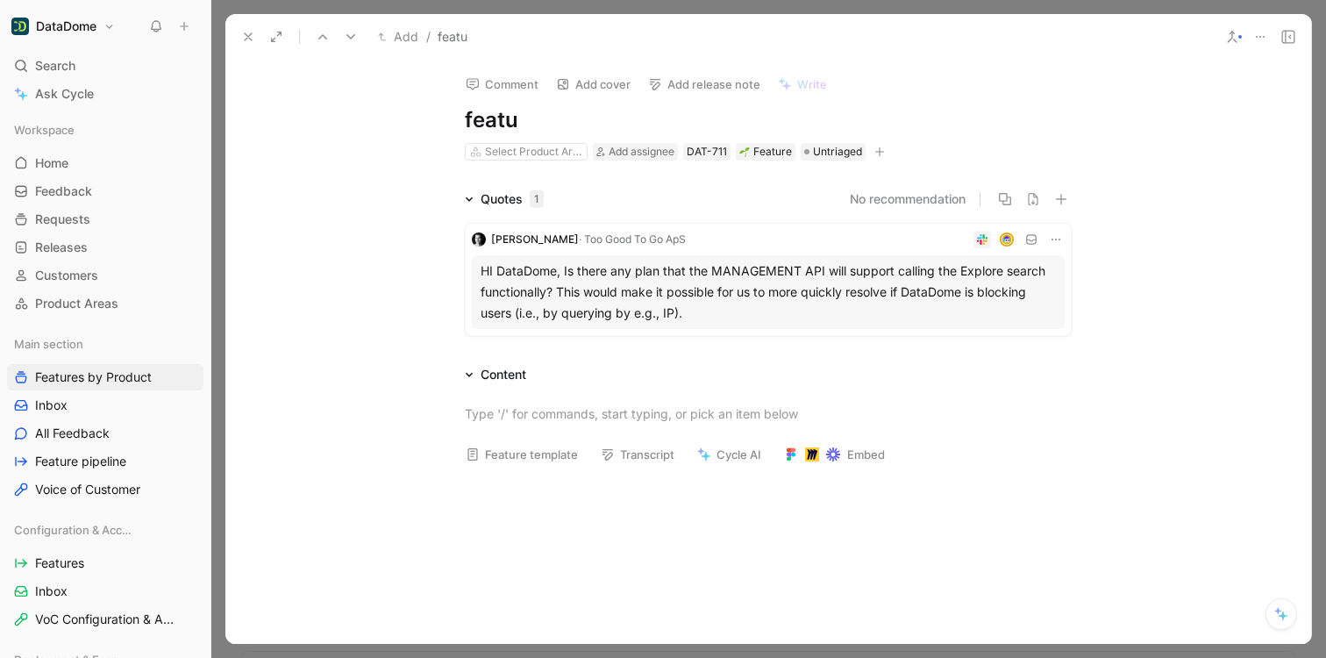
click at [528, 536] on div at bounding box center [767, 576] width 1085 height 197
